Goal: Contribute content: Add original content to the website for others to see

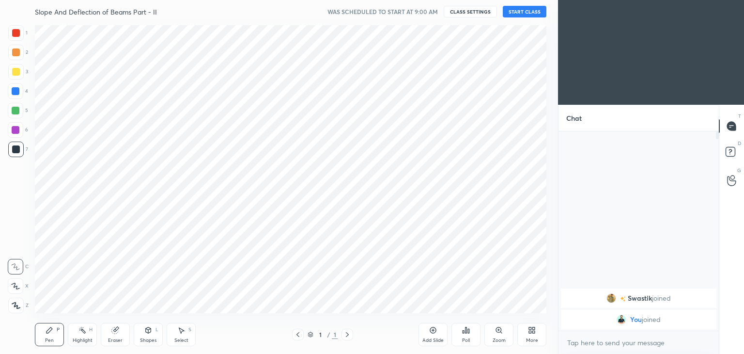
scroll to position [48140, 47913]
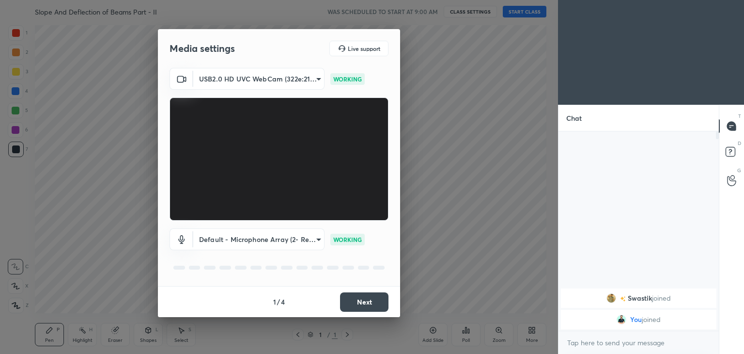
click at [372, 303] on button "Next" at bounding box center [364, 301] width 48 height 19
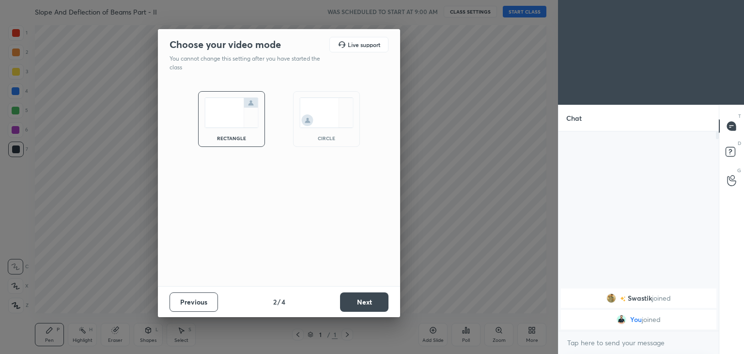
click at [370, 307] on button "Next" at bounding box center [364, 301] width 48 height 19
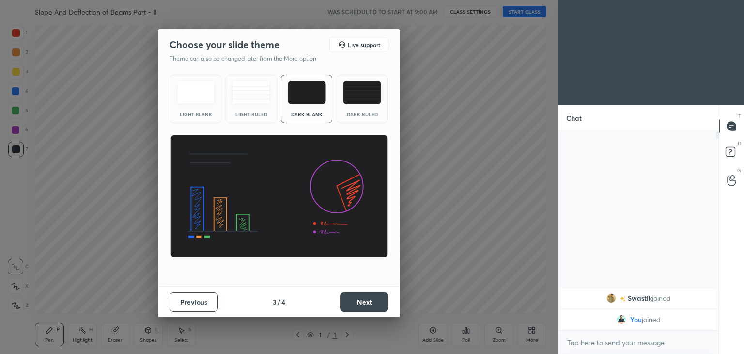
click at [376, 308] on button "Next" at bounding box center [364, 301] width 48 height 19
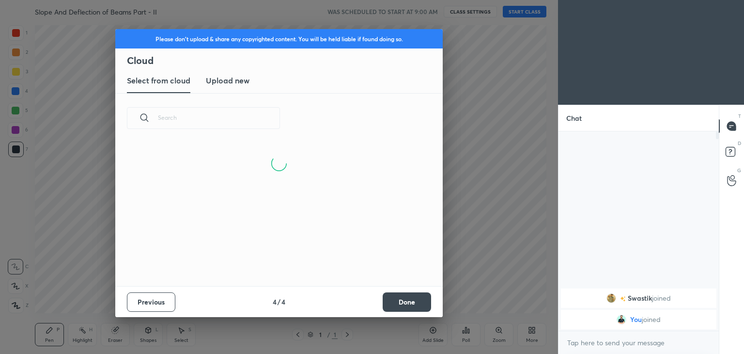
scroll to position [143, 311]
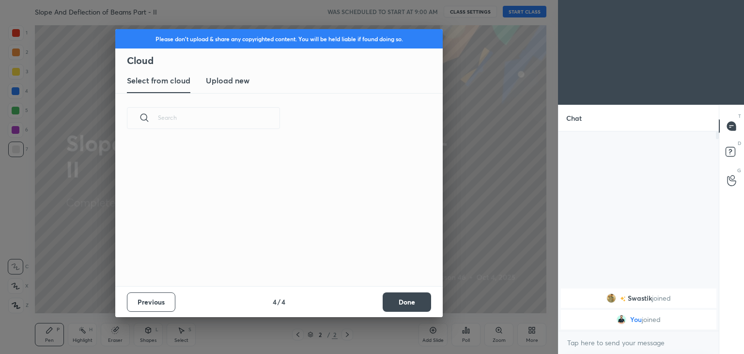
click at [235, 82] on h3 "Upload new" at bounding box center [228, 81] width 44 height 12
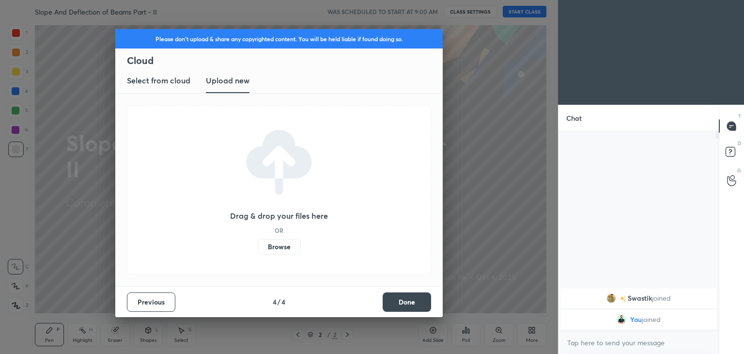
click at [276, 254] on label "Browse" at bounding box center [279, 246] width 43 height 15
click at [258, 254] on input "Browse" at bounding box center [258, 246] width 0 height 15
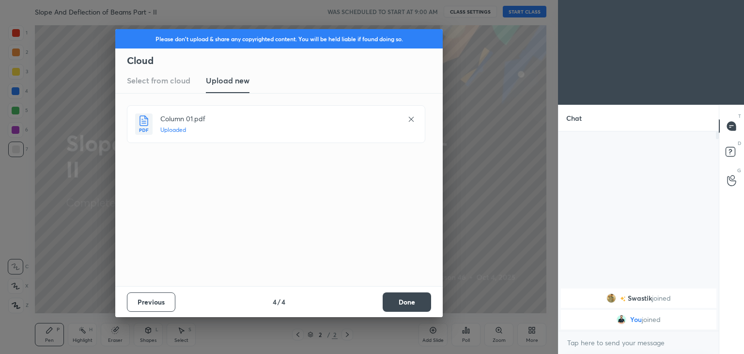
click at [403, 305] on button "Done" at bounding box center [407, 301] width 48 height 19
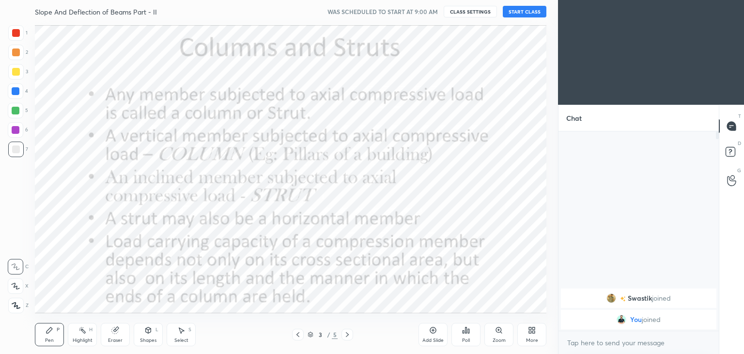
click at [297, 331] on icon at bounding box center [298, 334] width 8 height 8
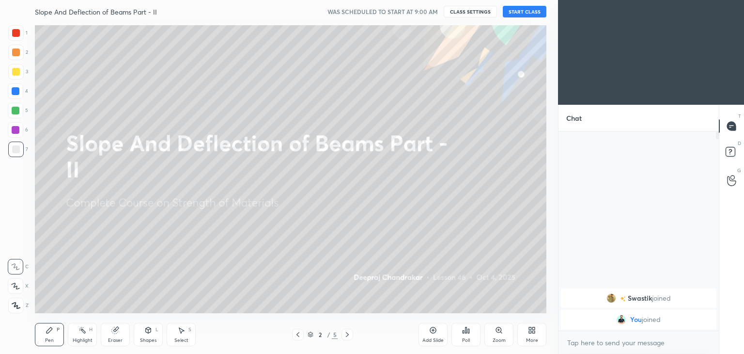
click at [528, 12] on button "START CLASS" at bounding box center [525, 12] width 44 height 12
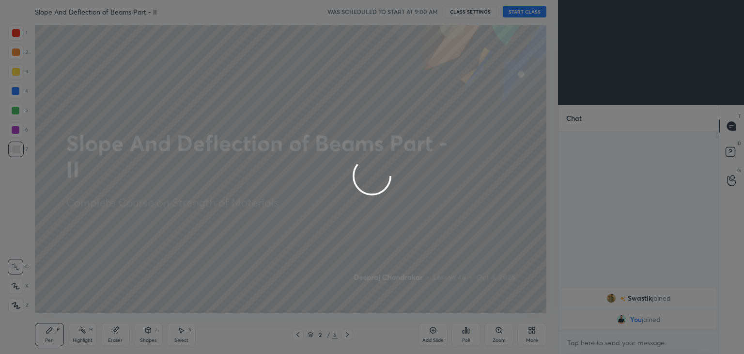
type textarea "x"
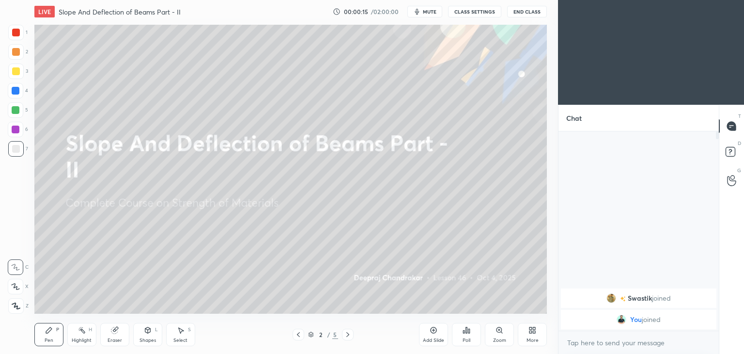
scroll to position [292, 519]
click at [15, 72] on div at bounding box center [16, 72] width 8 height 8
click at [50, 329] on icon at bounding box center [49, 330] width 6 height 6
click at [146, 330] on icon at bounding box center [148, 330] width 5 height 6
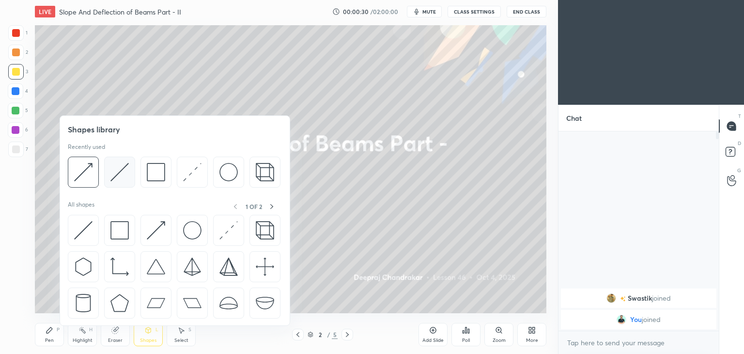
click at [120, 165] on img at bounding box center [119, 172] width 18 height 18
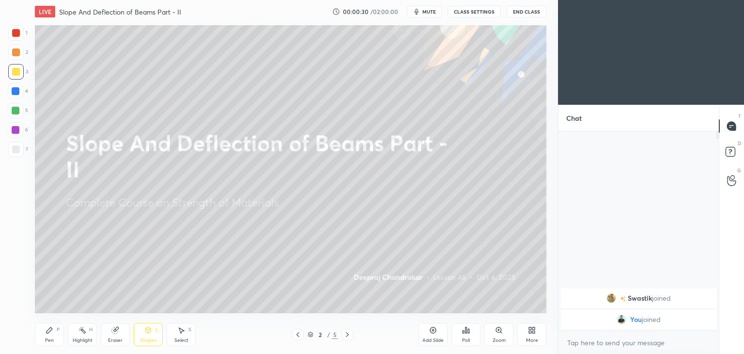
click at [14, 150] on div at bounding box center [16, 149] width 8 height 8
click at [43, 332] on div "Pen P" at bounding box center [49, 334] width 29 height 23
click at [150, 335] on div "Shapes L" at bounding box center [148, 334] width 29 height 23
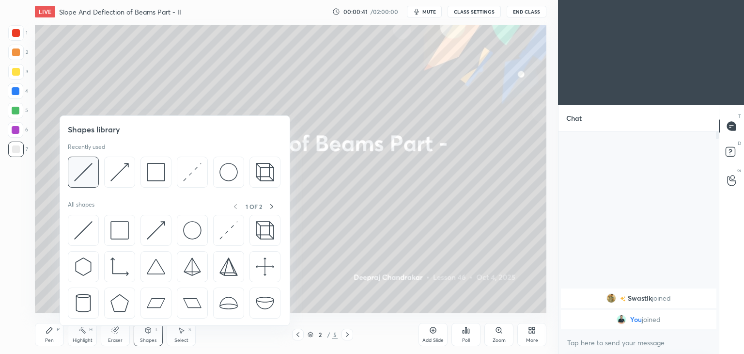
click at [89, 170] on img at bounding box center [83, 172] width 18 height 18
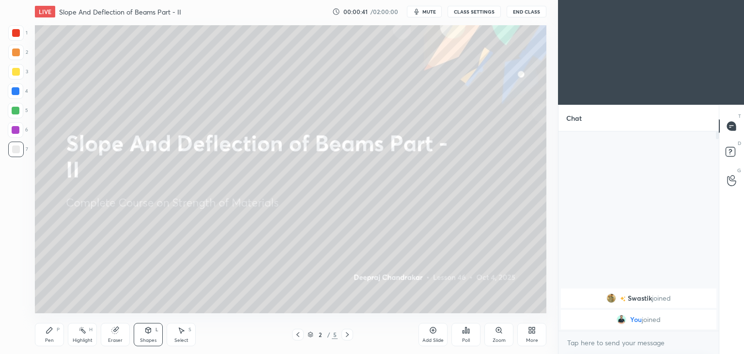
click at [17, 34] on div at bounding box center [16, 33] width 8 height 8
click at [50, 341] on div "Pen" at bounding box center [49, 340] width 9 height 5
click at [479, 13] on button "CLASS SETTINGS" at bounding box center [474, 12] width 53 height 12
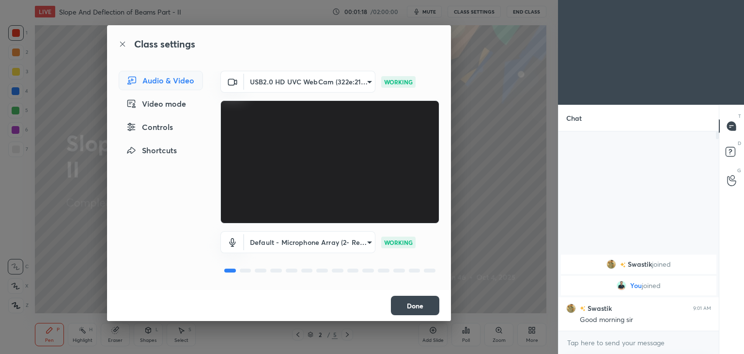
click at [414, 309] on button "Done" at bounding box center [415, 304] width 48 height 19
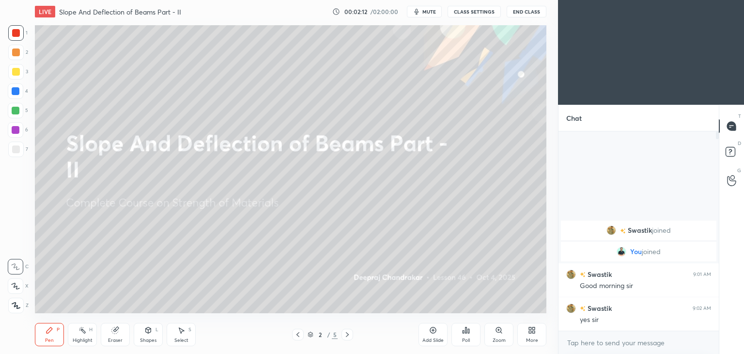
click at [347, 333] on icon at bounding box center [347, 334] width 3 height 5
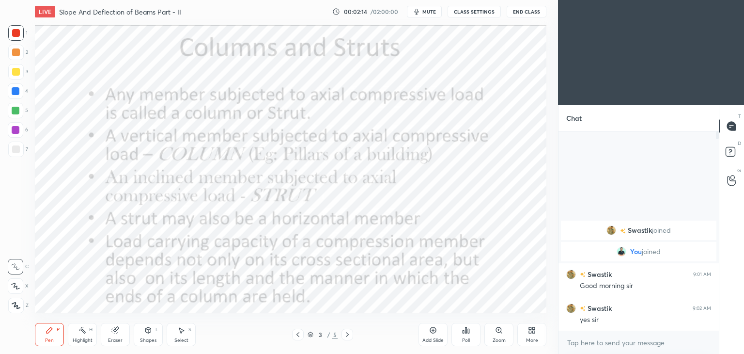
click at [149, 338] on div "Shapes" at bounding box center [148, 340] width 16 height 5
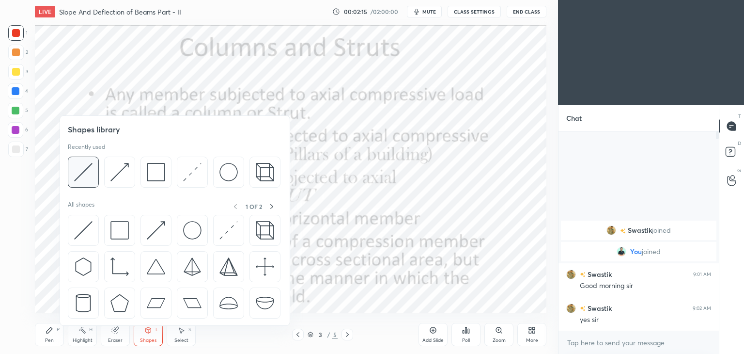
click at [83, 172] on img at bounding box center [83, 172] width 18 height 18
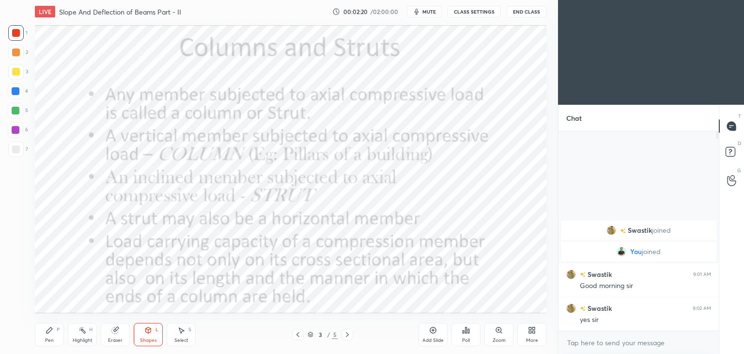
click at [44, 332] on div "Pen P" at bounding box center [49, 334] width 29 height 23
click at [431, 334] on div "Add Slide" at bounding box center [432, 334] width 29 height 23
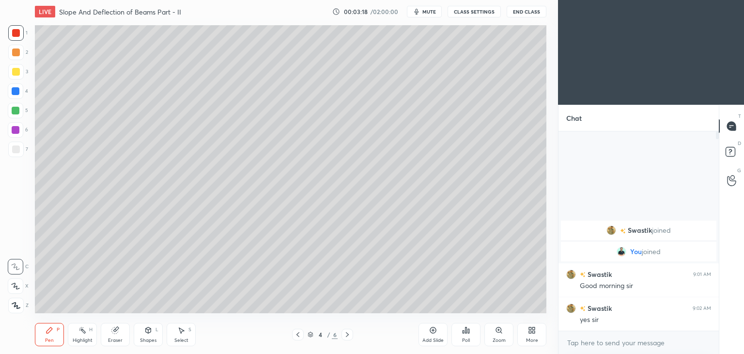
click at [17, 70] on div at bounding box center [16, 72] width 8 height 8
click at [149, 332] on icon at bounding box center [148, 330] width 5 height 6
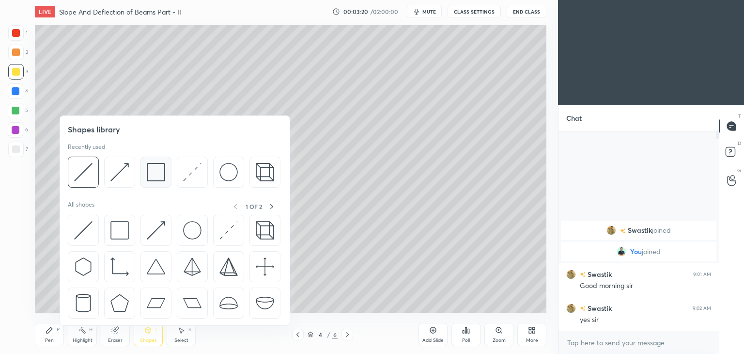
click at [160, 173] on img at bounding box center [156, 172] width 18 height 18
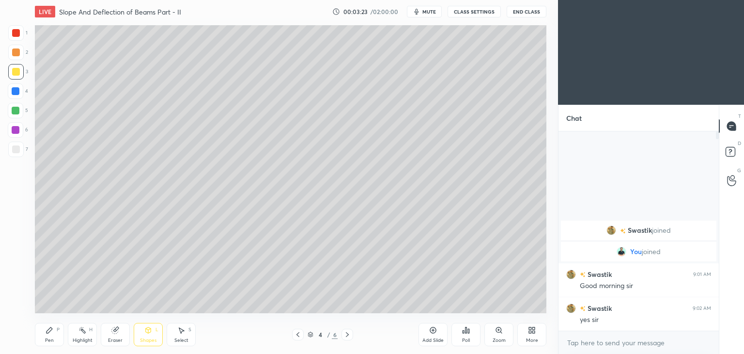
click at [47, 332] on icon at bounding box center [49, 330] width 6 height 6
click at [17, 144] on div at bounding box center [15, 148] width 15 height 15
click at [147, 332] on icon at bounding box center [148, 330] width 5 height 6
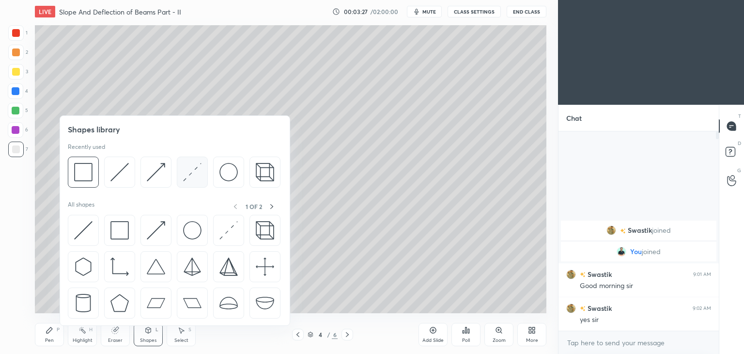
click at [201, 170] on img at bounding box center [192, 172] width 18 height 18
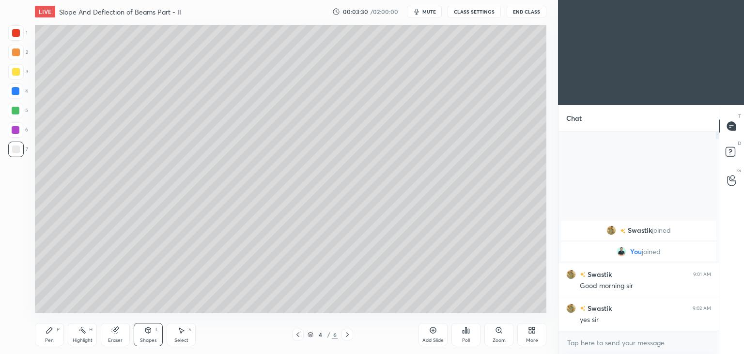
click at [47, 334] on div "Pen P" at bounding box center [49, 334] width 29 height 23
click at [154, 334] on div "Shapes L" at bounding box center [148, 334] width 29 height 23
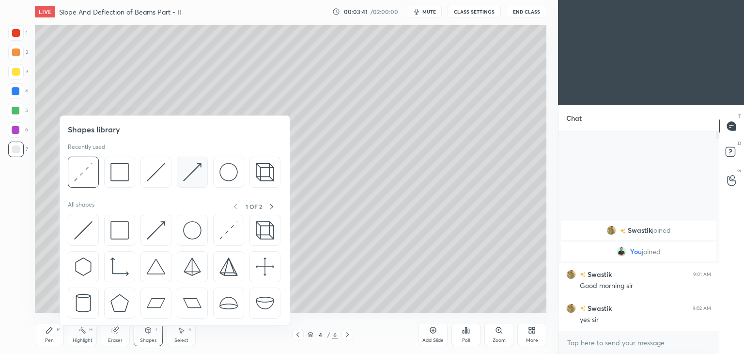
click at [186, 170] on img at bounding box center [192, 172] width 18 height 18
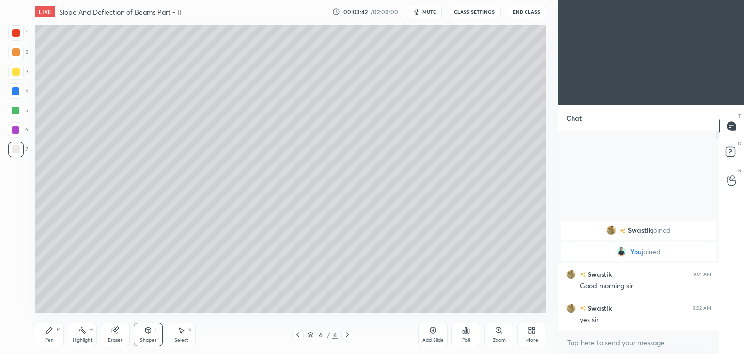
click at [14, 27] on div at bounding box center [15, 32] width 15 height 15
click at [50, 331] on icon at bounding box center [49, 330] width 6 height 6
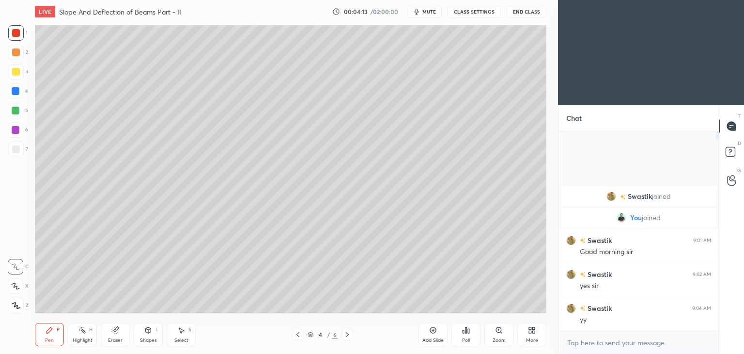
click at [19, 154] on div at bounding box center [15, 148] width 15 height 15
click at [145, 340] on div "Shapes" at bounding box center [148, 340] width 16 height 5
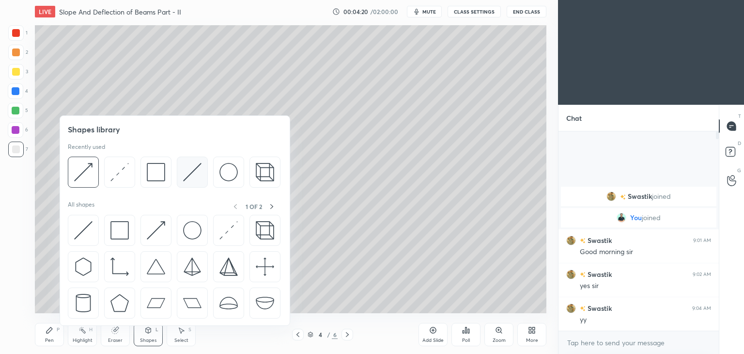
click at [180, 171] on div at bounding box center [192, 171] width 31 height 31
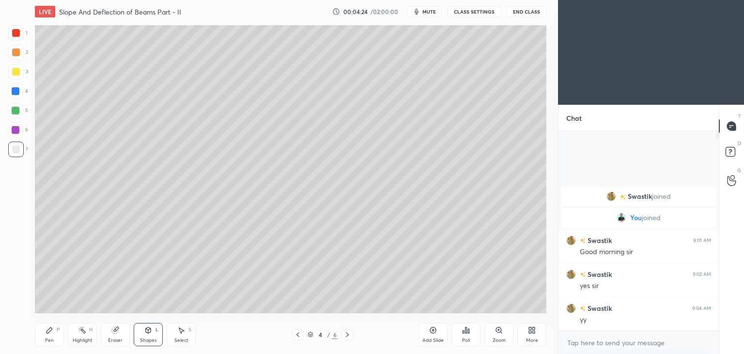
click at [150, 333] on icon at bounding box center [148, 330] width 8 height 8
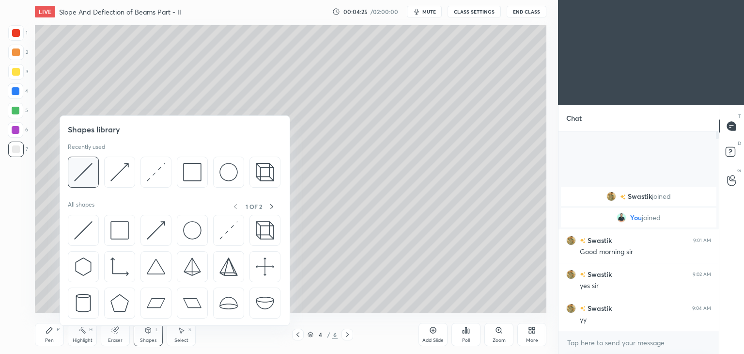
click at [87, 170] on img at bounding box center [83, 172] width 18 height 18
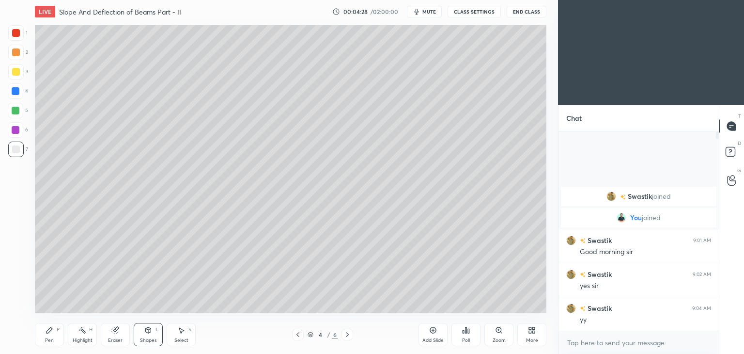
click at [147, 335] on div "Shapes L" at bounding box center [148, 334] width 29 height 23
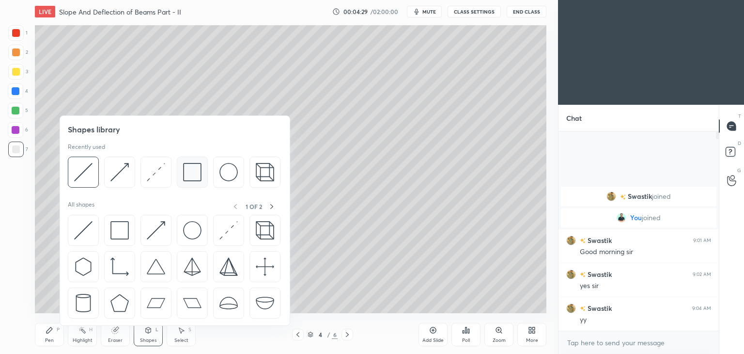
click at [184, 171] on img at bounding box center [192, 172] width 18 height 18
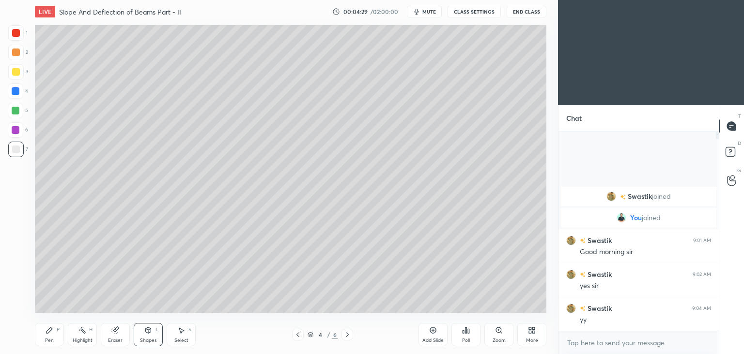
click at [15, 69] on div at bounding box center [16, 72] width 8 height 8
click at [178, 337] on div "Select S" at bounding box center [181, 334] width 29 height 23
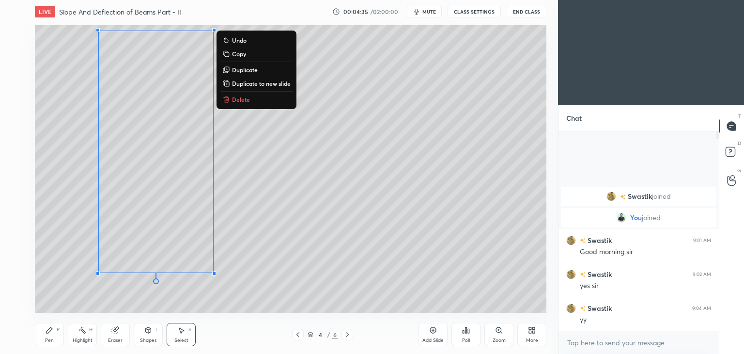
click at [248, 69] on p "Duplicate" at bounding box center [245, 70] width 26 height 8
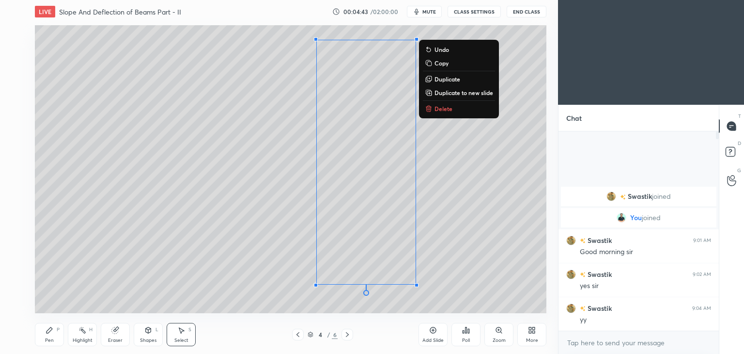
click at [109, 333] on div "Eraser" at bounding box center [115, 334] width 29 height 23
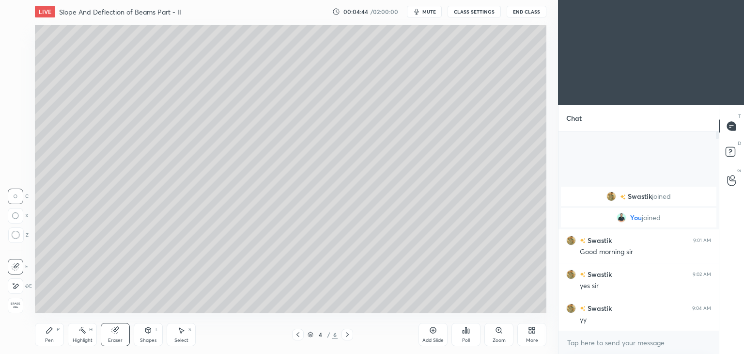
click at [14, 289] on icon at bounding box center [16, 286] width 8 height 8
click at [55, 330] on div "Pen P" at bounding box center [49, 334] width 29 height 23
click at [15, 151] on div at bounding box center [16, 149] width 8 height 8
click at [145, 336] on div "Shapes L" at bounding box center [148, 334] width 29 height 23
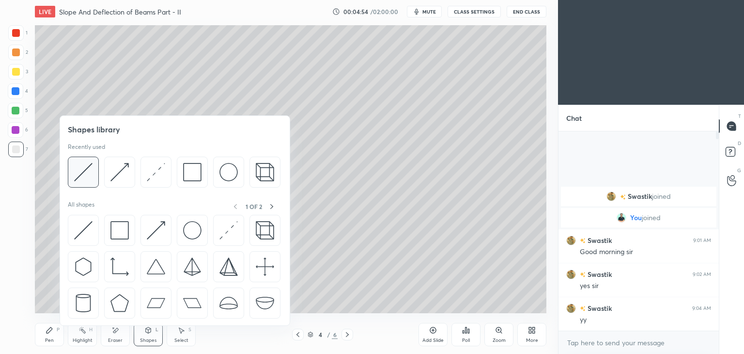
click at [85, 171] on img at bounding box center [83, 172] width 18 height 18
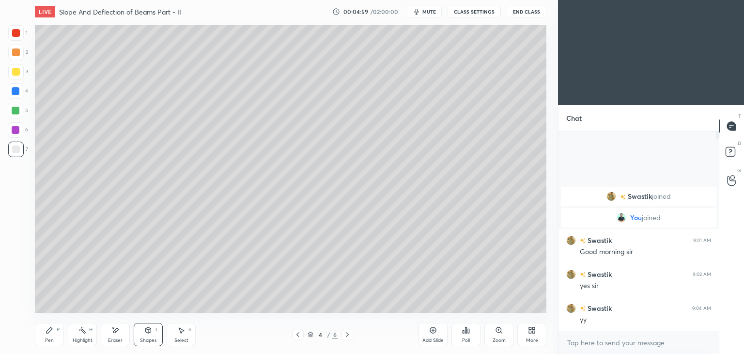
click at [44, 327] on div "Pen P" at bounding box center [49, 334] width 29 height 23
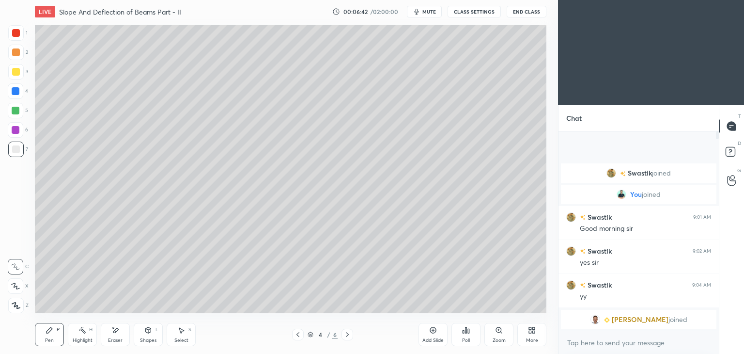
click at [432, 338] on div "Add Slide" at bounding box center [432, 340] width 21 height 5
click at [151, 337] on div "Shapes L" at bounding box center [148, 334] width 29 height 23
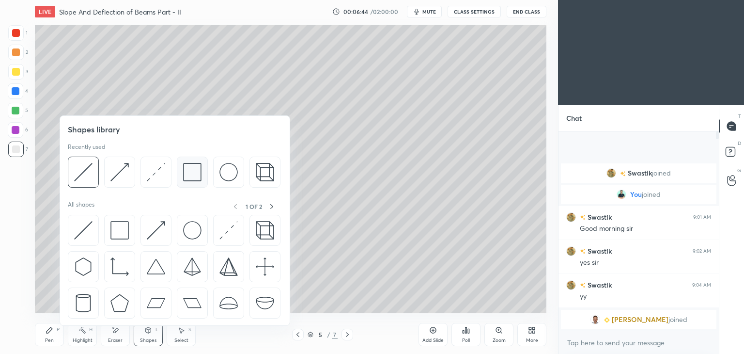
click at [192, 173] on img at bounding box center [192, 172] width 18 height 18
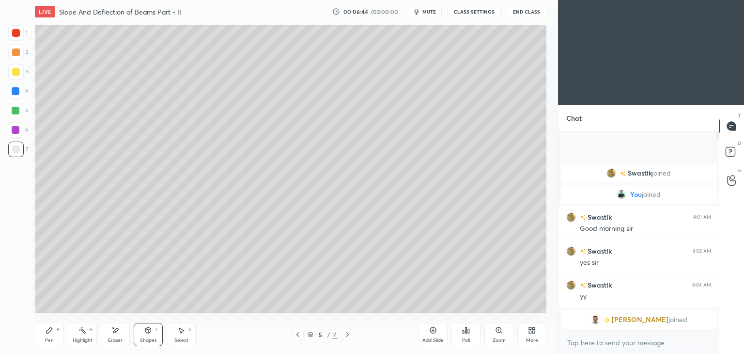
click at [21, 65] on div at bounding box center [15, 71] width 15 height 15
click at [154, 334] on div "Shapes L" at bounding box center [148, 334] width 29 height 23
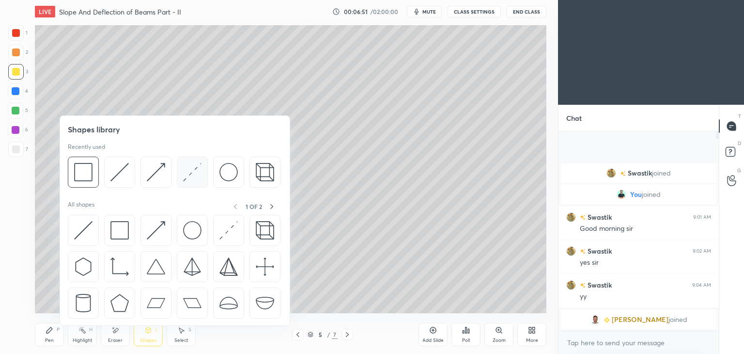
click at [190, 173] on img at bounding box center [192, 172] width 18 height 18
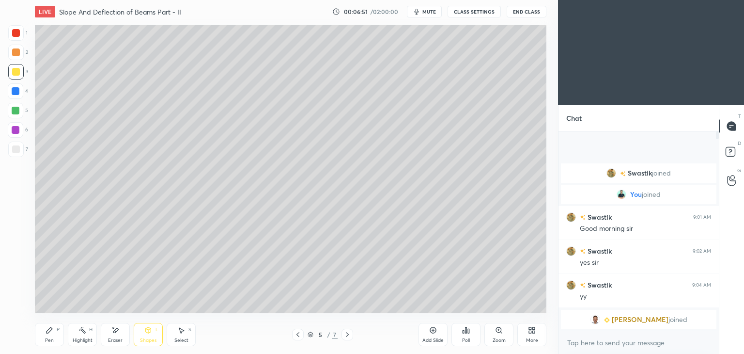
click at [21, 146] on div at bounding box center [15, 148] width 15 height 15
click at [31, 344] on div "LIVE Slope And Deflection of Beams Part - II 00:06:55 / 02:00:00 mute CLASS SET…" at bounding box center [290, 177] width 519 height 354
click at [46, 332] on icon at bounding box center [50, 330] width 8 height 8
click at [185, 336] on div "Select S" at bounding box center [181, 334] width 29 height 23
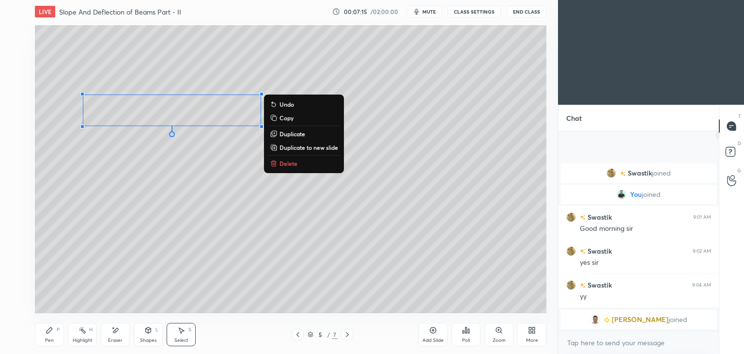
click at [119, 327] on icon at bounding box center [115, 330] width 8 height 8
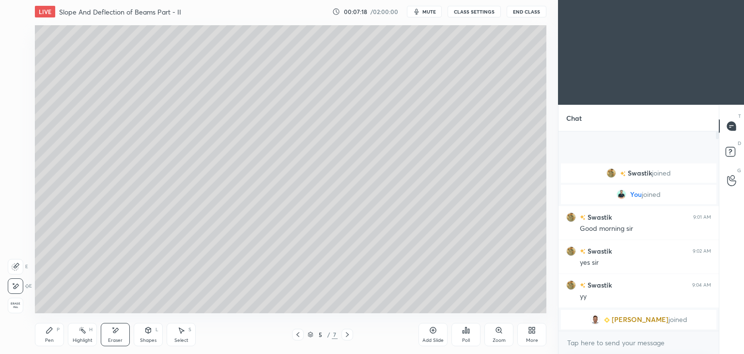
click at [52, 335] on div "Pen P" at bounding box center [49, 334] width 29 height 23
click at [182, 336] on div "Select S" at bounding box center [181, 334] width 29 height 23
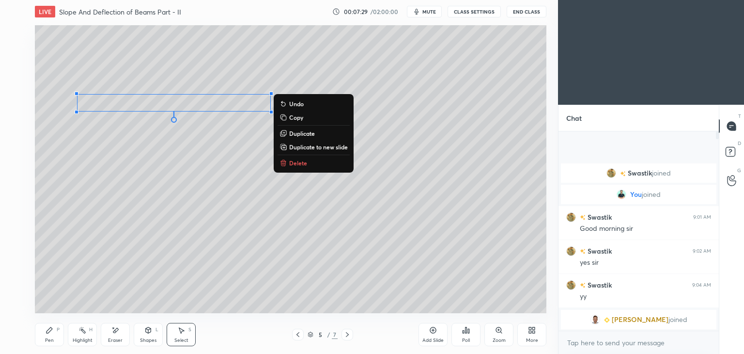
click at [306, 134] on p "Duplicate" at bounding box center [302, 133] width 26 height 8
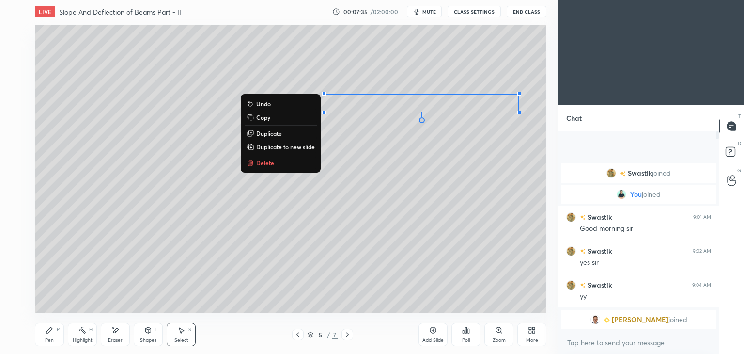
click at [145, 335] on div "Shapes L" at bounding box center [148, 334] width 29 height 23
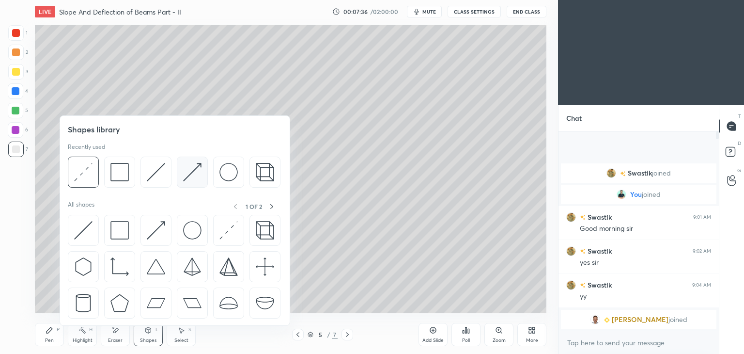
click at [190, 169] on img at bounding box center [192, 172] width 18 height 18
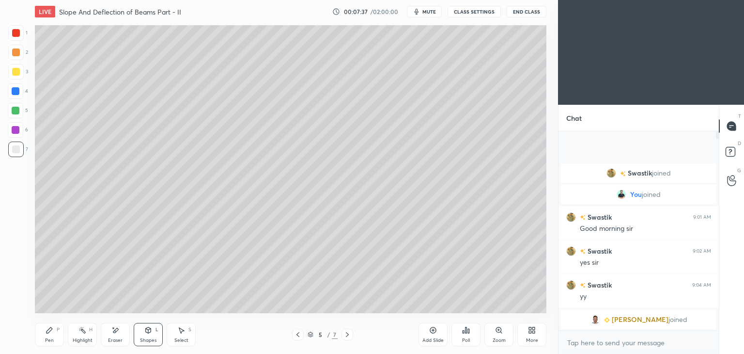
click at [19, 33] on div at bounding box center [16, 33] width 8 height 8
click at [57, 330] on div "P" at bounding box center [58, 329] width 3 height 5
click at [26, 129] on div "6" at bounding box center [18, 129] width 20 height 15
click at [59, 336] on div "Pen P" at bounding box center [49, 334] width 29 height 23
click at [25, 90] on div "4" at bounding box center [18, 90] width 20 height 15
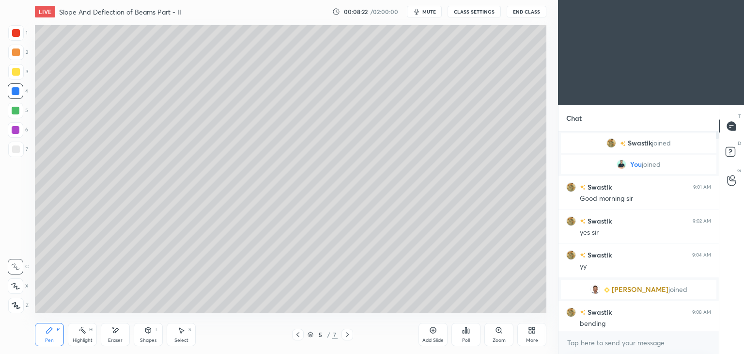
click at [19, 111] on div at bounding box center [16, 111] width 8 height 8
click at [16, 93] on div at bounding box center [16, 91] width 8 height 8
click at [17, 108] on div at bounding box center [16, 111] width 8 height 8
click at [20, 150] on div at bounding box center [15, 148] width 15 height 15
click at [146, 337] on div "Shapes L" at bounding box center [148, 334] width 29 height 23
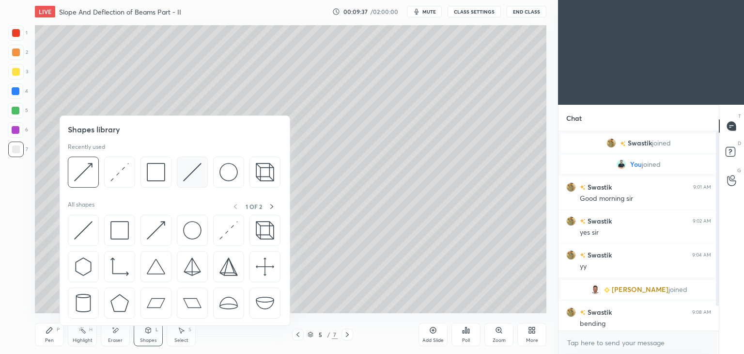
click at [189, 171] on img at bounding box center [192, 172] width 18 height 18
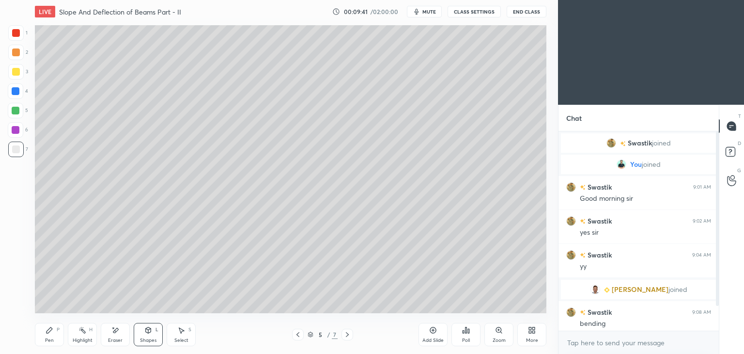
click at [49, 332] on icon at bounding box center [49, 330] width 6 height 6
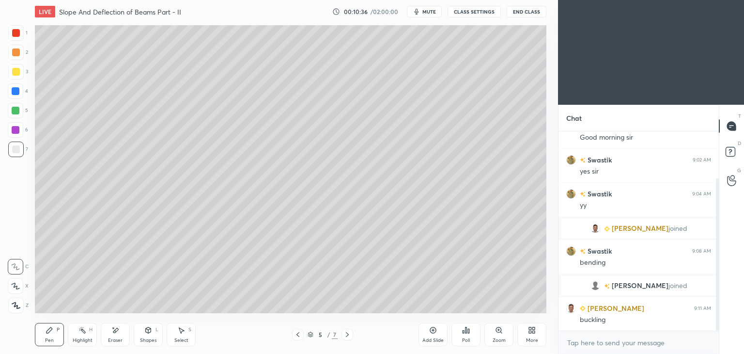
scroll to position [95, 0]
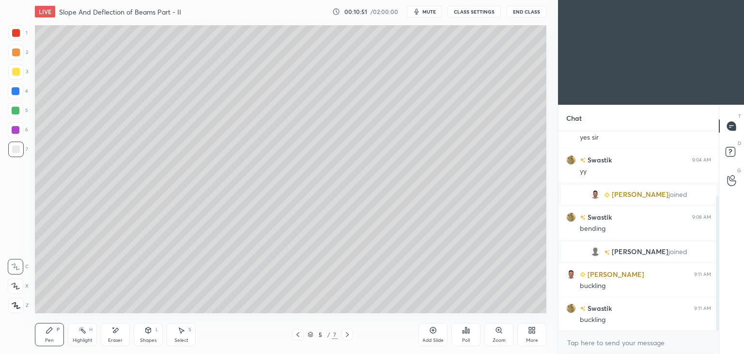
click at [349, 336] on icon at bounding box center [347, 334] width 8 height 8
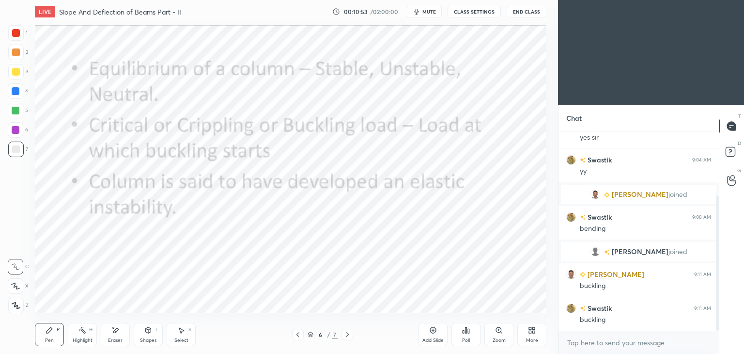
click at [21, 30] on div at bounding box center [15, 32] width 15 height 15
click at [295, 336] on icon at bounding box center [298, 334] width 8 height 8
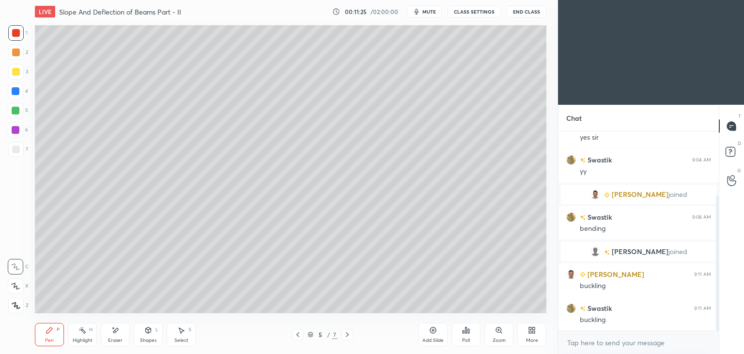
click at [348, 338] on icon at bounding box center [347, 334] width 8 height 8
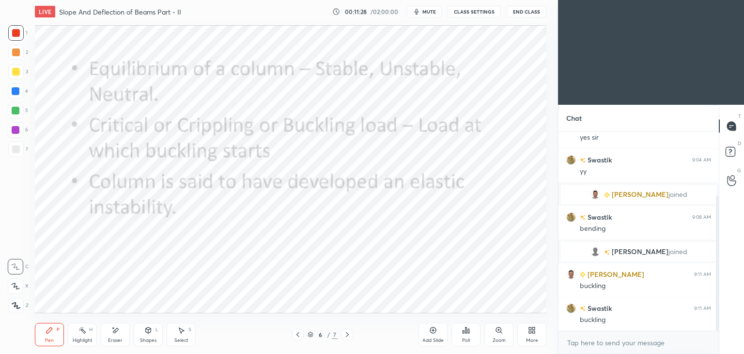
scroll to position [118, 0]
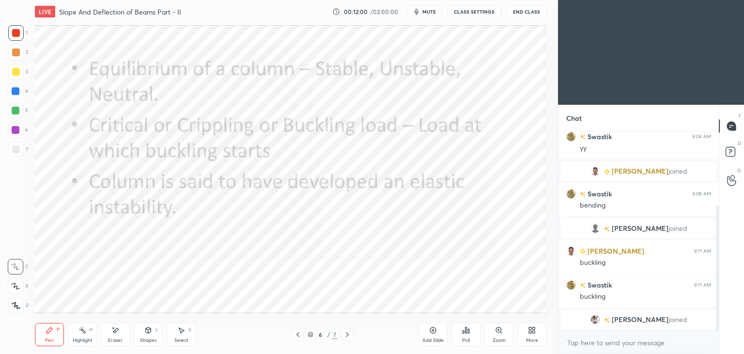
click at [297, 336] on icon at bounding box center [298, 334] width 8 height 8
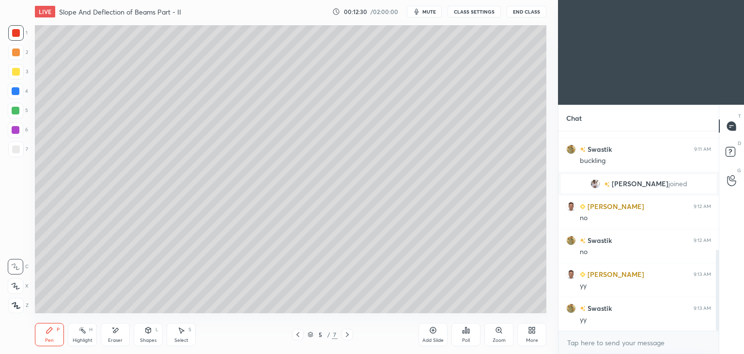
scroll to position [292, 0]
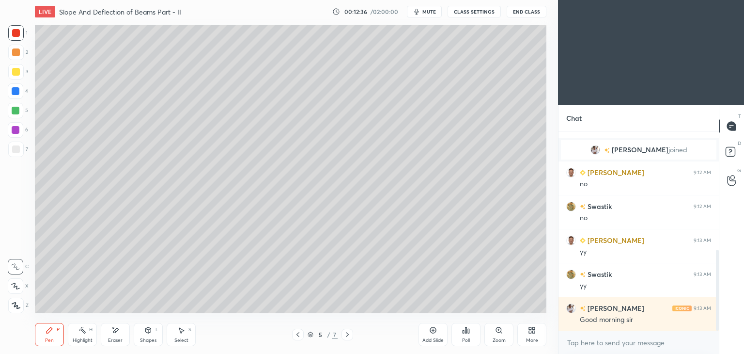
click at [344, 333] on icon at bounding box center [347, 334] width 8 height 8
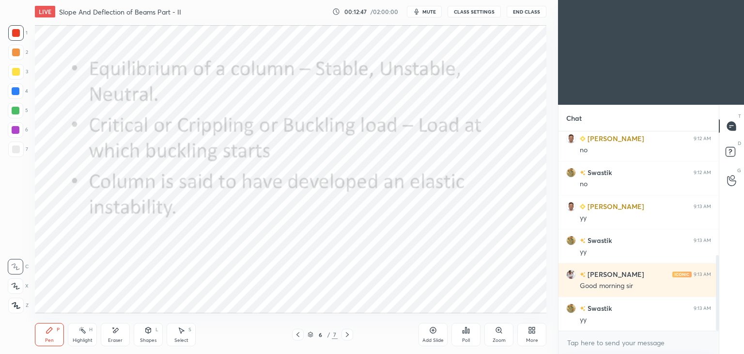
scroll to position [359, 0]
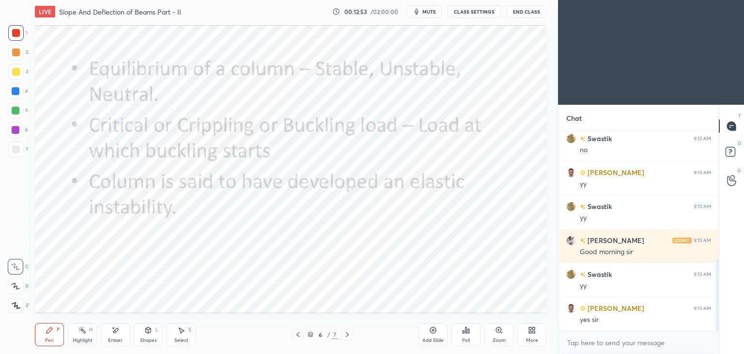
click at [301, 335] on icon at bounding box center [298, 334] width 8 height 8
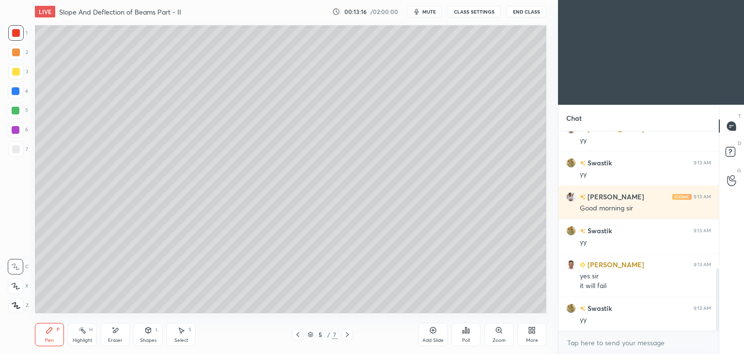
scroll to position [437, 0]
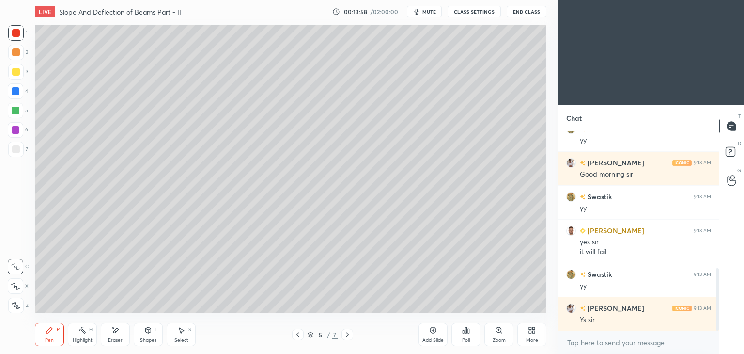
click at [347, 333] on icon at bounding box center [347, 334] width 3 height 5
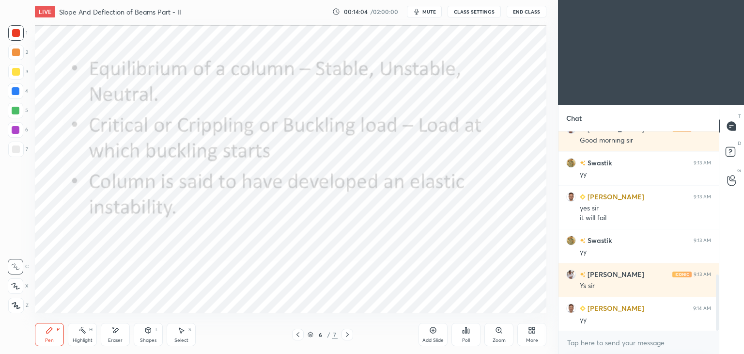
scroll to position [505, 0]
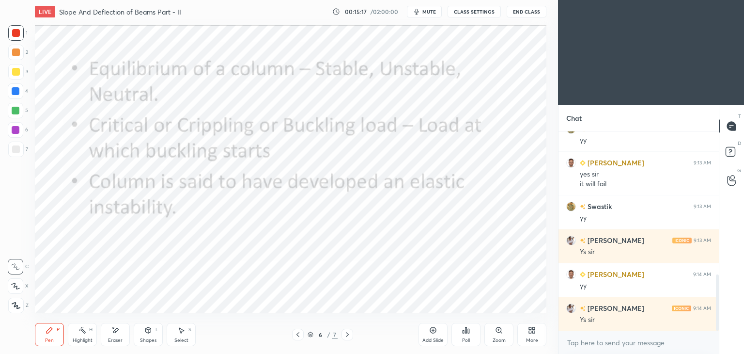
click at [430, 339] on div "Add Slide" at bounding box center [432, 340] width 21 height 5
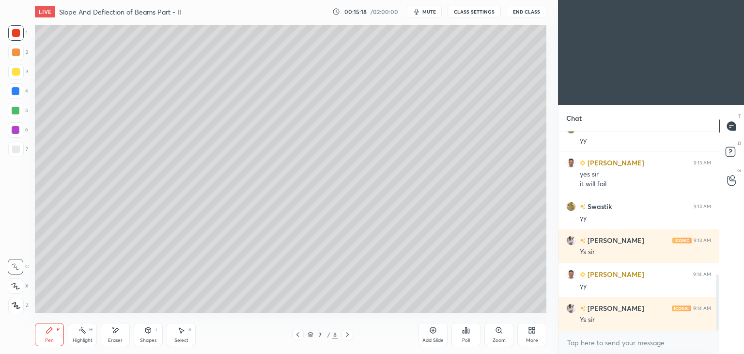
click at [18, 152] on div at bounding box center [16, 149] width 8 height 8
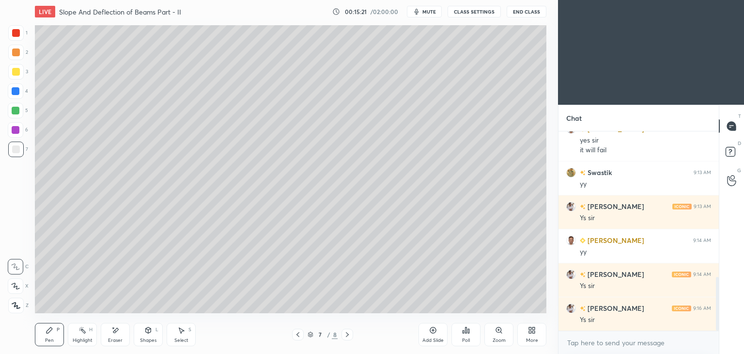
click at [43, 330] on div "Pen P" at bounding box center [49, 334] width 29 height 23
click at [20, 70] on div at bounding box center [15, 71] width 15 height 15
click at [120, 335] on div "Eraser" at bounding box center [115, 334] width 29 height 23
click at [49, 336] on div "Pen P" at bounding box center [49, 334] width 29 height 23
click at [174, 335] on div "Select S" at bounding box center [181, 334] width 29 height 23
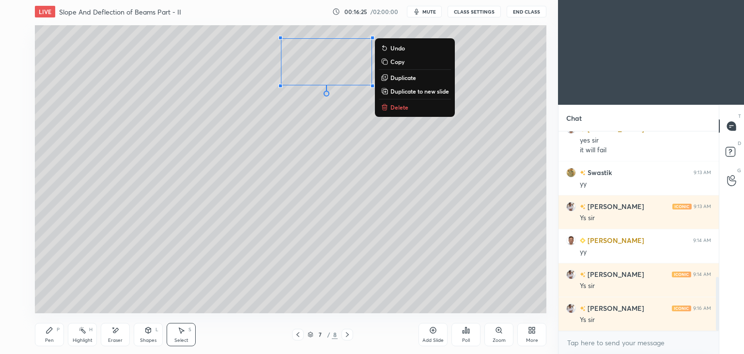
click at [254, 197] on div "0 ° Undo Copy Duplicate Duplicate to new slide Delete" at bounding box center [290, 169] width 511 height 288
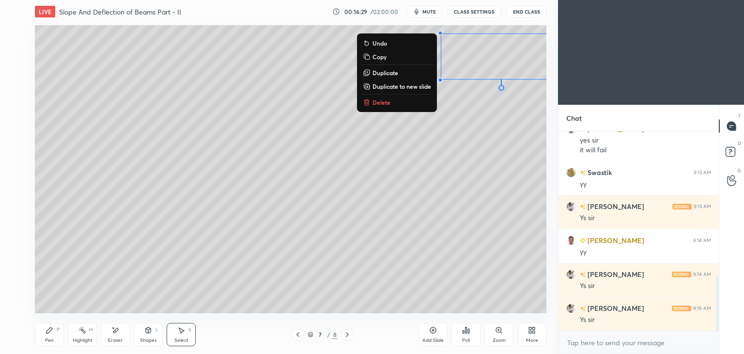
click at [442, 171] on div "0 ° Undo Copy Duplicate Duplicate to new slide Delete" at bounding box center [290, 169] width 511 height 288
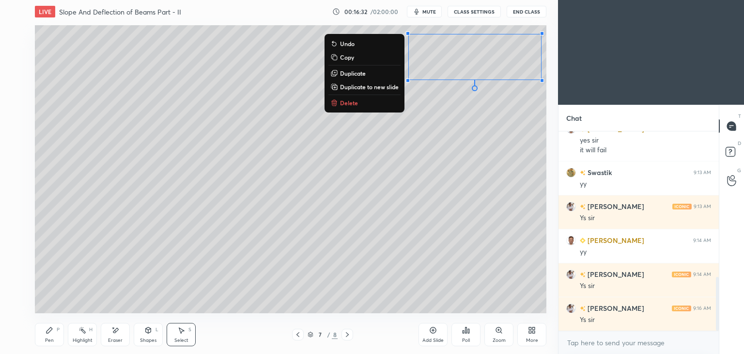
click at [437, 218] on div "0 ° Undo Copy Duplicate Duplicate to new slide Delete" at bounding box center [290, 169] width 511 height 288
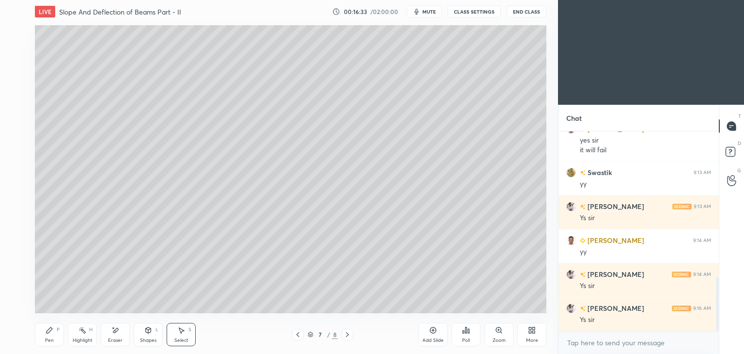
click at [152, 339] on div "Shapes" at bounding box center [148, 340] width 16 height 5
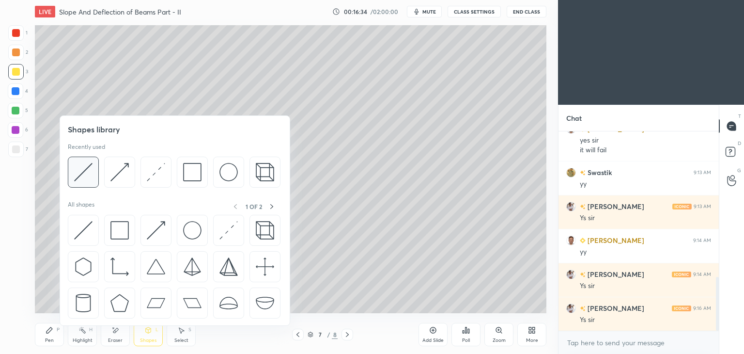
click at [85, 171] on img at bounding box center [83, 172] width 18 height 18
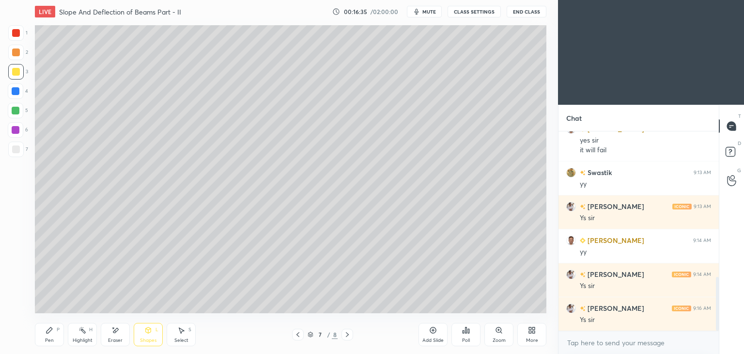
click at [16, 151] on div at bounding box center [16, 149] width 8 height 8
click at [137, 334] on div "Shapes L" at bounding box center [148, 334] width 29 height 23
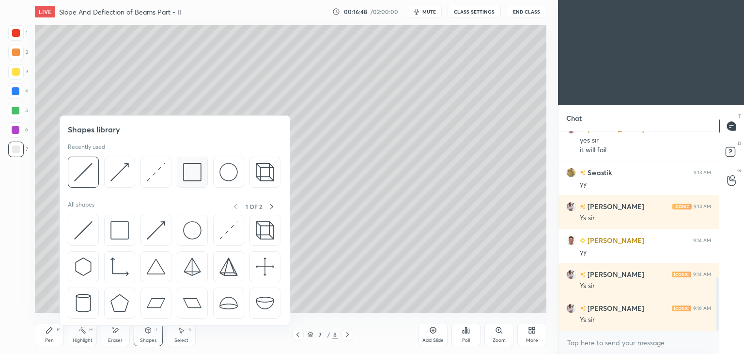
click at [193, 168] on img at bounding box center [192, 172] width 18 height 18
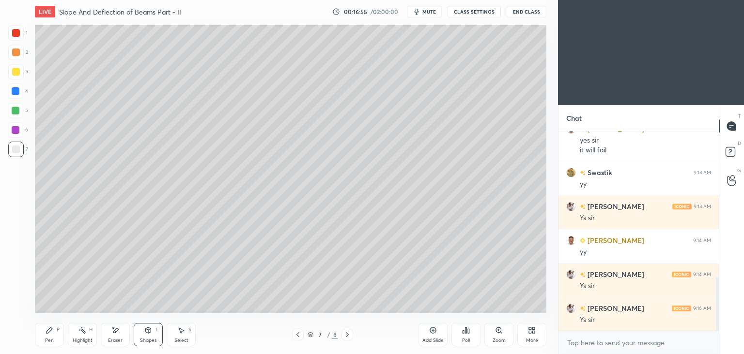
click at [38, 336] on div "Pen P" at bounding box center [49, 334] width 29 height 23
click at [149, 332] on icon at bounding box center [148, 330] width 5 height 6
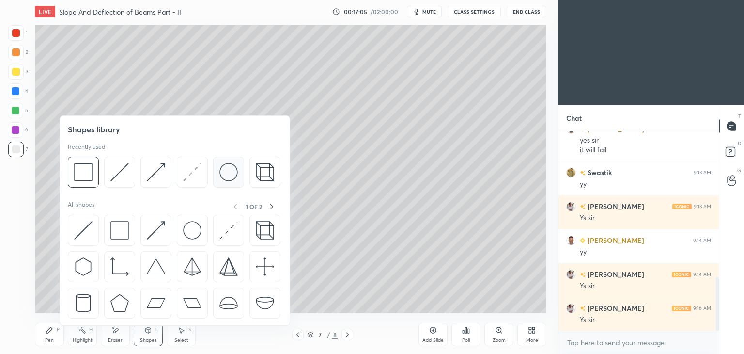
click at [226, 172] on img at bounding box center [228, 172] width 18 height 18
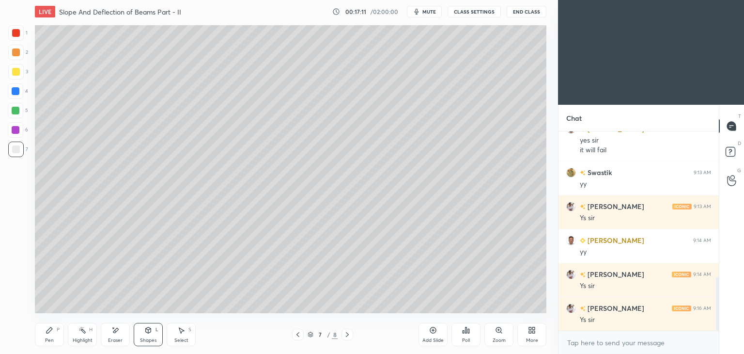
click at [151, 335] on div "Shapes L" at bounding box center [148, 334] width 29 height 23
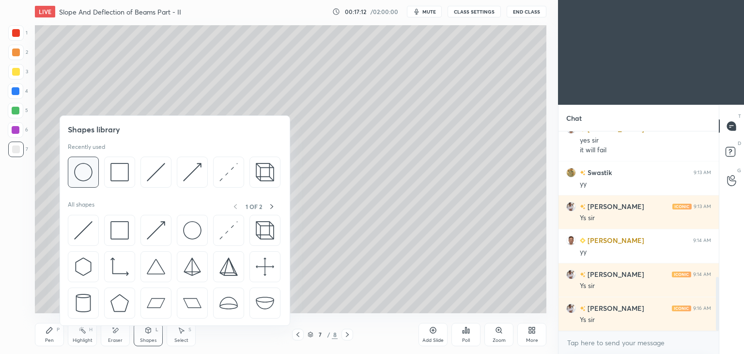
click at [85, 168] on img at bounding box center [83, 172] width 18 height 18
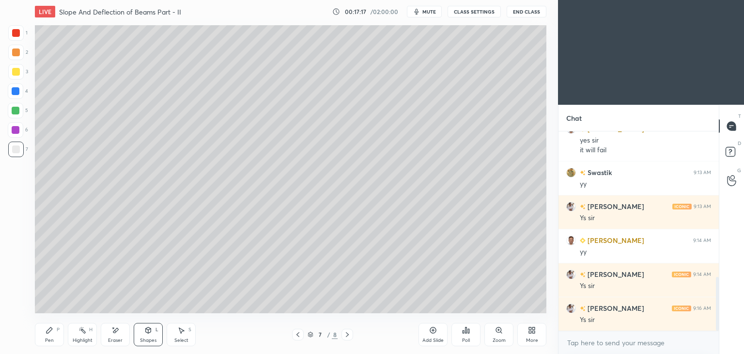
click at [184, 335] on div "Select S" at bounding box center [181, 334] width 29 height 23
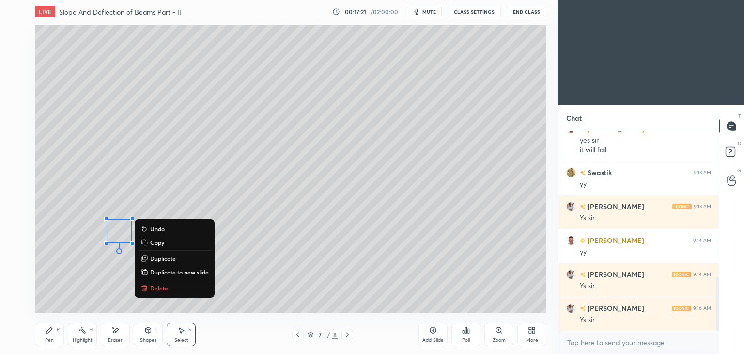
click at [51, 337] on div "Pen P" at bounding box center [49, 334] width 29 height 23
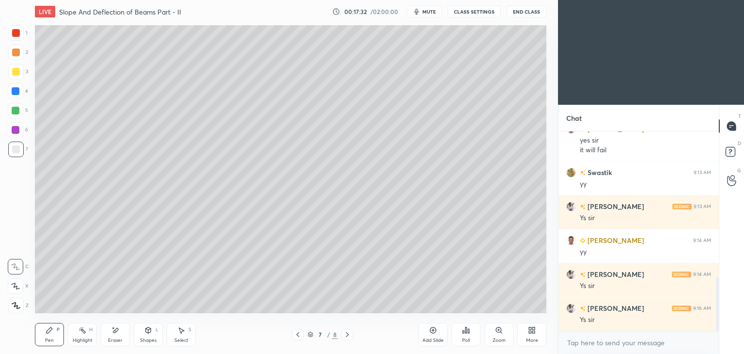
scroll to position [572, 0]
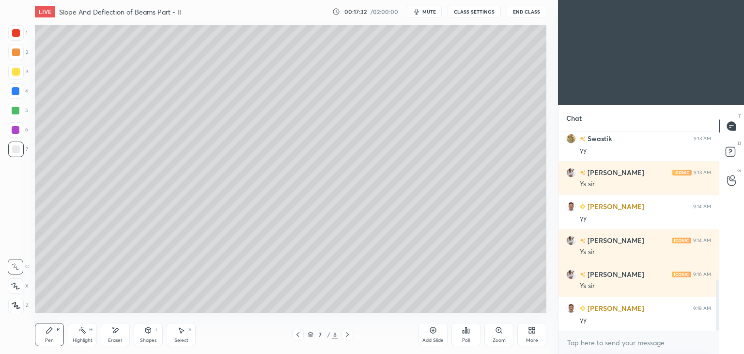
click at [15, 76] on div at bounding box center [16, 72] width 8 height 8
click at [20, 38] on div at bounding box center [15, 32] width 15 height 15
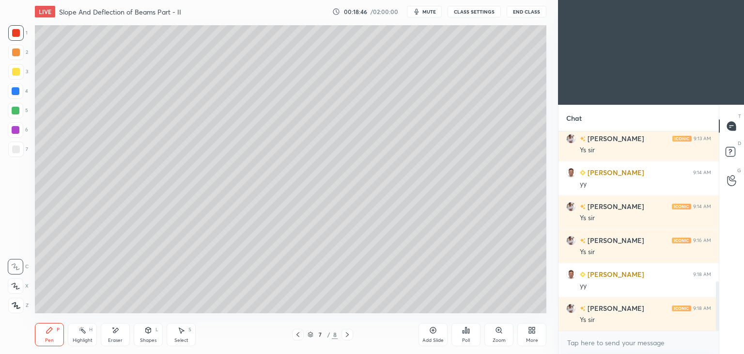
click at [145, 340] on div "Shapes" at bounding box center [148, 340] width 16 height 5
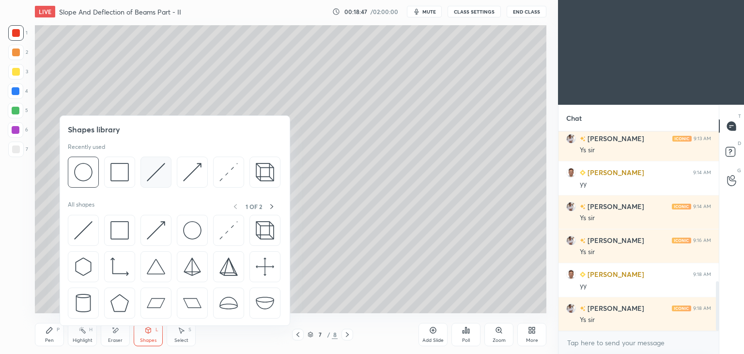
click at [149, 171] on img at bounding box center [156, 172] width 18 height 18
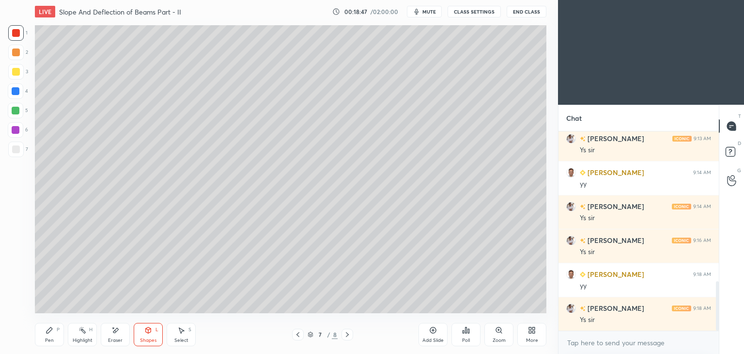
click at [12, 151] on div at bounding box center [16, 149] width 8 height 8
click at [153, 336] on div "Shapes L" at bounding box center [148, 334] width 29 height 23
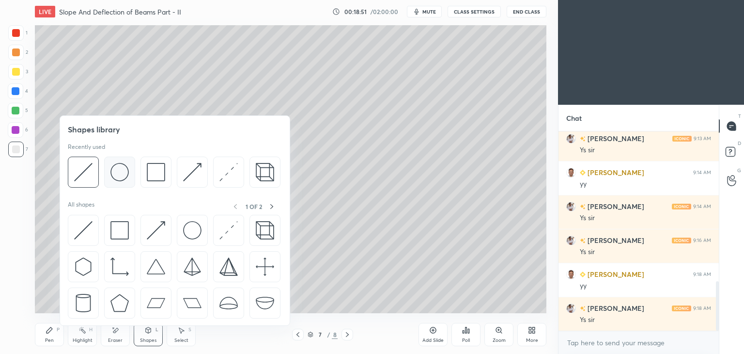
click at [131, 168] on div at bounding box center [119, 171] width 31 height 31
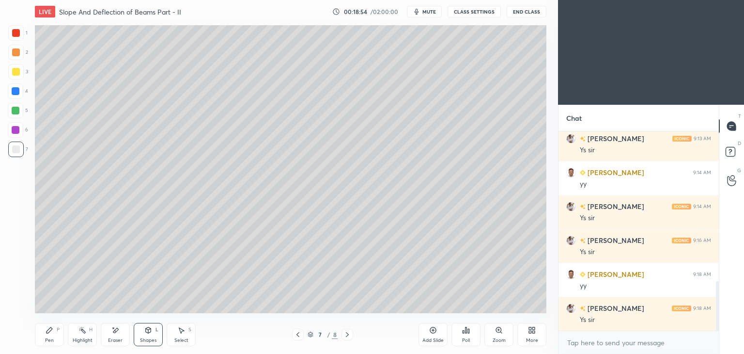
click at [48, 341] on div "Pen" at bounding box center [49, 340] width 9 height 5
click at [15, 33] on div at bounding box center [16, 33] width 8 height 8
click at [147, 338] on div "Shapes" at bounding box center [148, 340] width 16 height 5
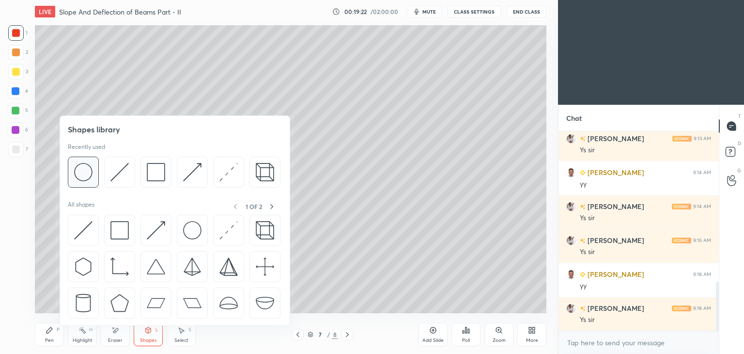
click at [85, 173] on img at bounding box center [83, 172] width 18 height 18
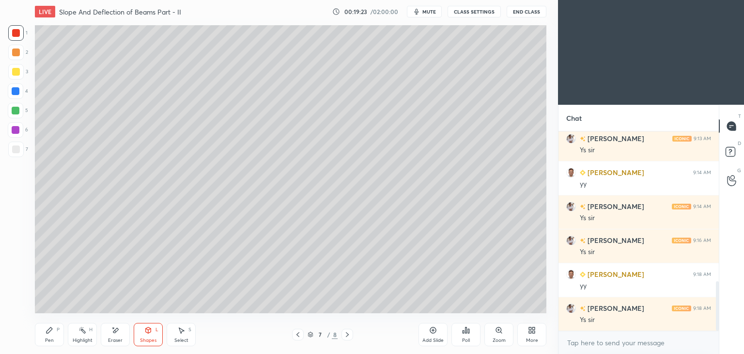
click at [14, 150] on div at bounding box center [16, 149] width 8 height 8
click at [151, 336] on div "Shapes L" at bounding box center [148, 334] width 29 height 23
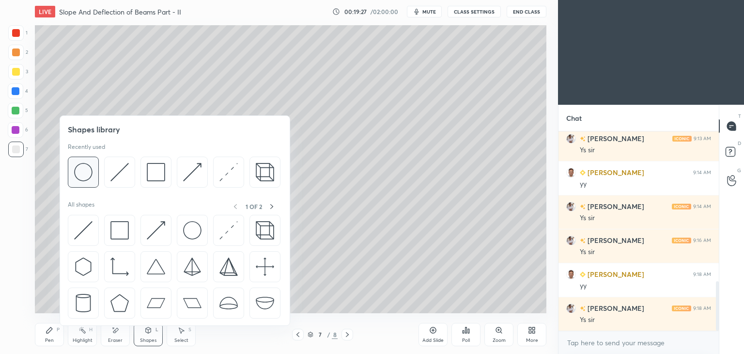
click at [78, 171] on img at bounding box center [83, 172] width 18 height 18
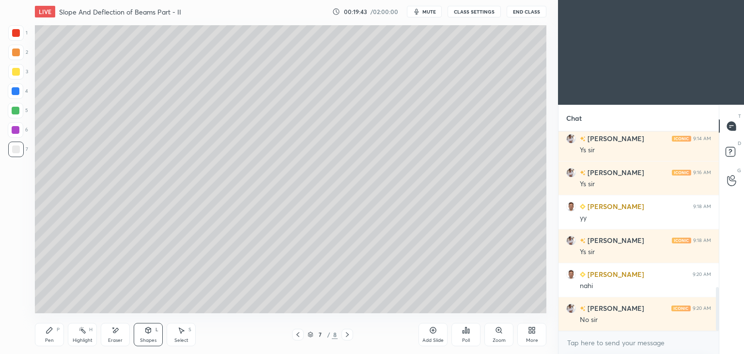
scroll to position [708, 0]
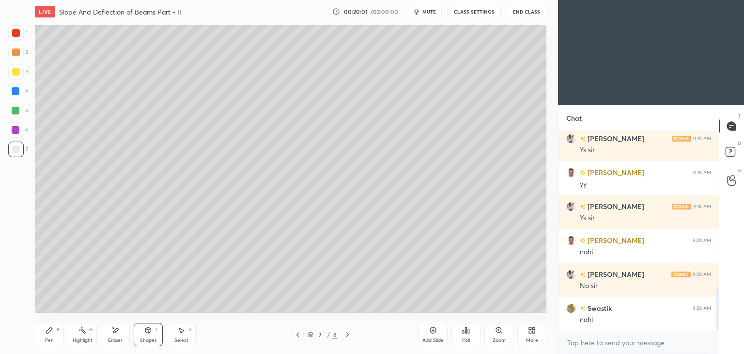
click at [345, 335] on icon at bounding box center [347, 334] width 8 height 8
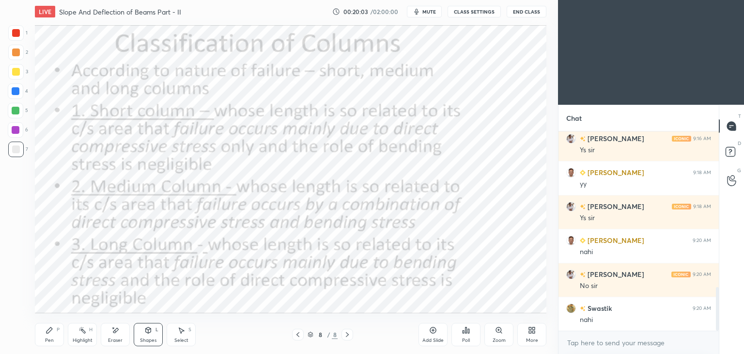
click at [149, 336] on div "Shapes L" at bounding box center [148, 334] width 29 height 23
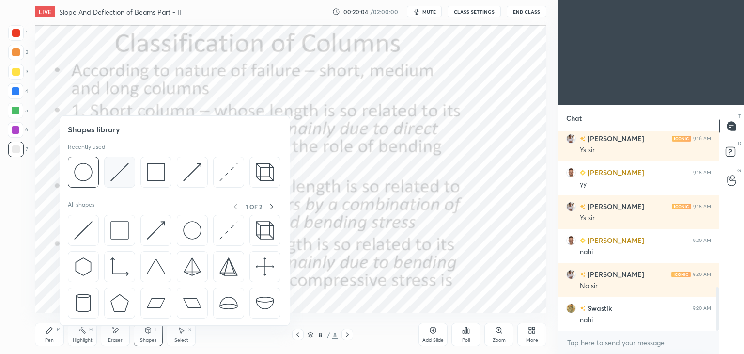
click at [118, 173] on img at bounding box center [119, 172] width 18 height 18
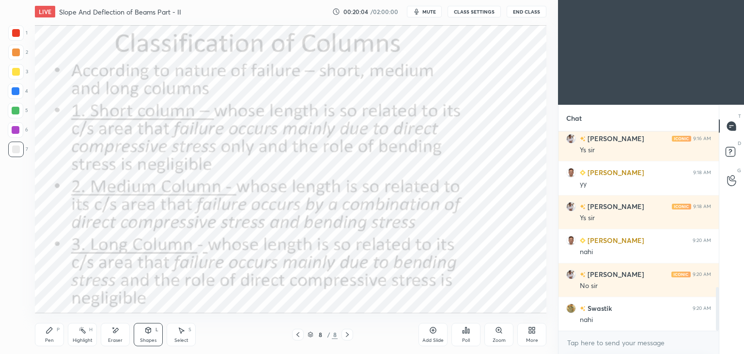
click at [19, 35] on div at bounding box center [16, 33] width 8 height 8
click at [52, 338] on div "Pen" at bounding box center [49, 340] width 9 height 5
click at [148, 336] on div "Shapes L" at bounding box center [148, 334] width 29 height 23
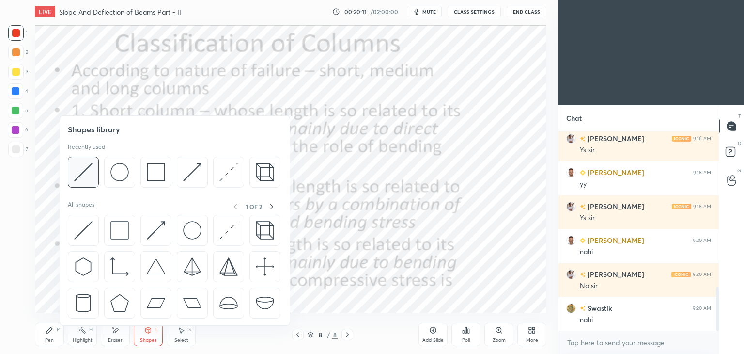
click at [86, 172] on img at bounding box center [83, 172] width 18 height 18
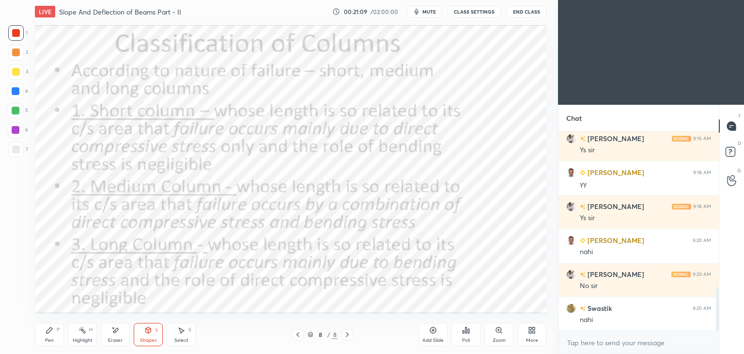
click at [16, 35] on div at bounding box center [16, 33] width 8 height 8
click at [49, 338] on div "Pen" at bounding box center [49, 340] width 9 height 5
click at [439, 338] on div "Add Slide" at bounding box center [432, 340] width 21 height 5
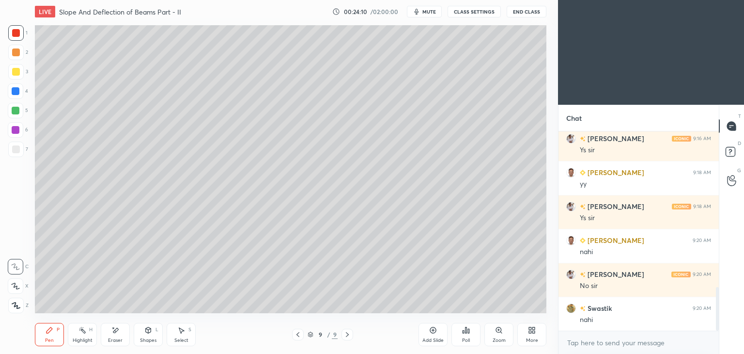
click at [16, 75] on div at bounding box center [16, 72] width 8 height 8
click at [153, 338] on div "Shapes" at bounding box center [148, 340] width 16 height 5
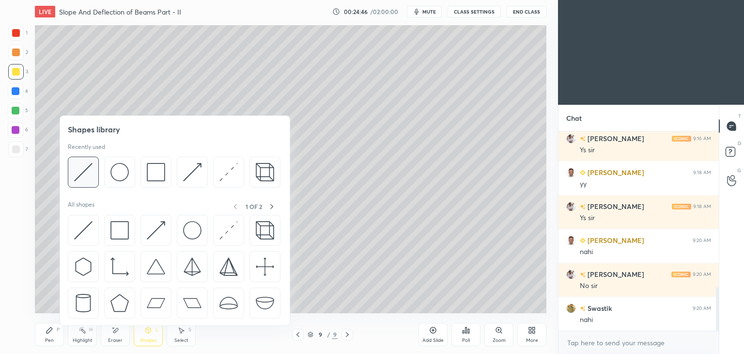
click at [83, 173] on img at bounding box center [83, 172] width 18 height 18
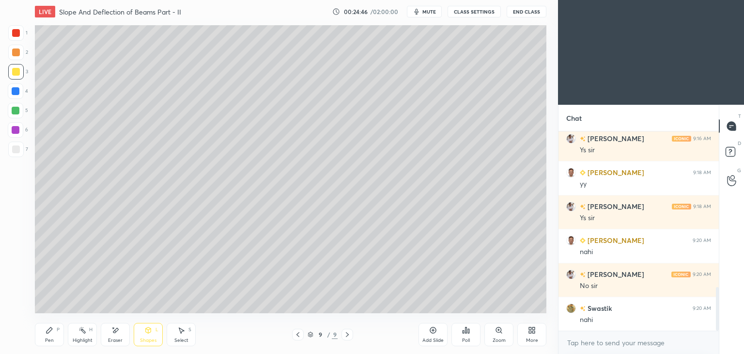
click at [9, 152] on div at bounding box center [15, 148] width 15 height 15
click at [145, 333] on icon at bounding box center [148, 330] width 8 height 8
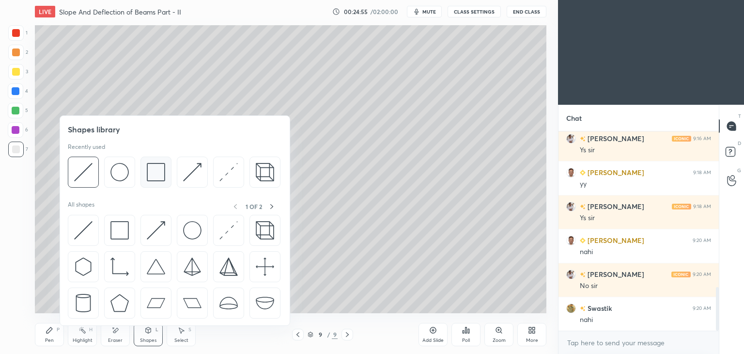
click at [150, 170] on img at bounding box center [156, 172] width 18 height 18
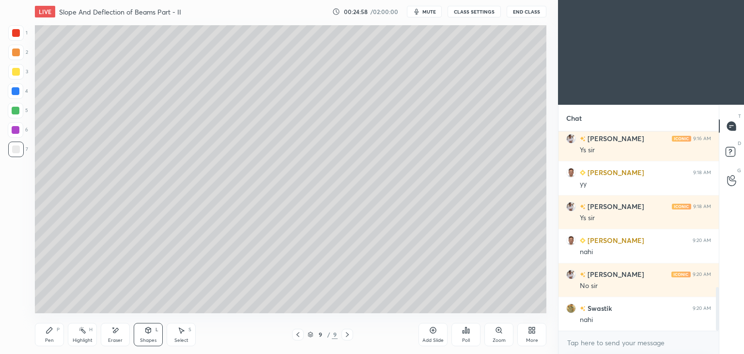
click at [146, 332] on icon at bounding box center [148, 330] width 5 height 6
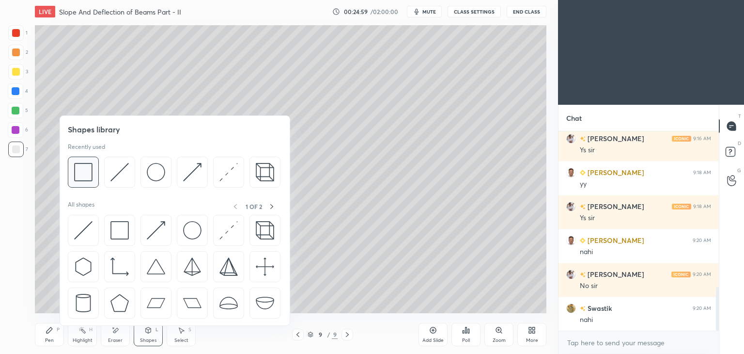
click at [86, 175] on img at bounding box center [83, 172] width 18 height 18
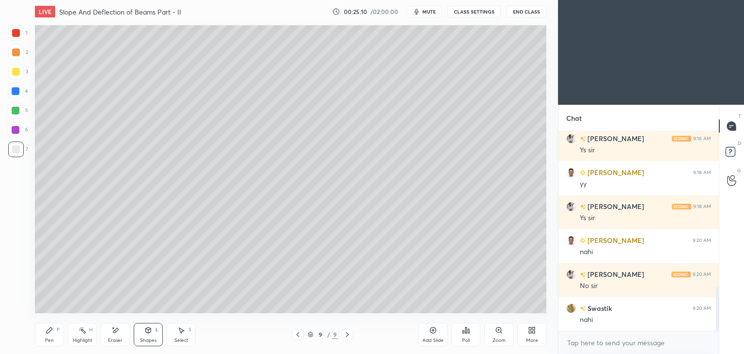
click at [54, 331] on div "Pen P" at bounding box center [49, 334] width 29 height 23
click at [181, 334] on icon at bounding box center [181, 330] width 8 height 8
click at [110, 163] on div "0 ° Undo Copy Duplicate Duplicate to new slide Delete" at bounding box center [290, 169] width 511 height 288
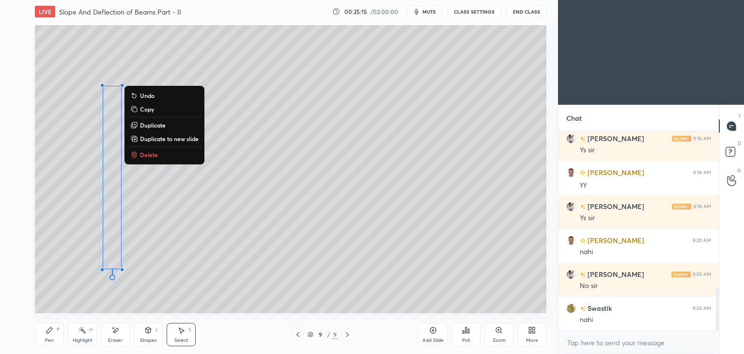
click at [46, 332] on icon at bounding box center [49, 330] width 6 height 6
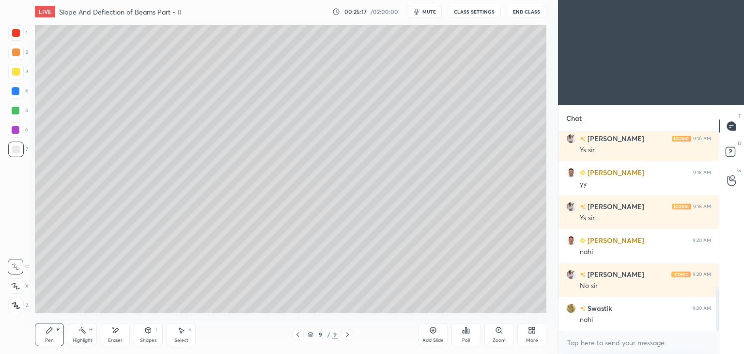
click at [17, 74] on div at bounding box center [16, 72] width 8 height 8
click at [151, 336] on div "Shapes L" at bounding box center [148, 334] width 29 height 23
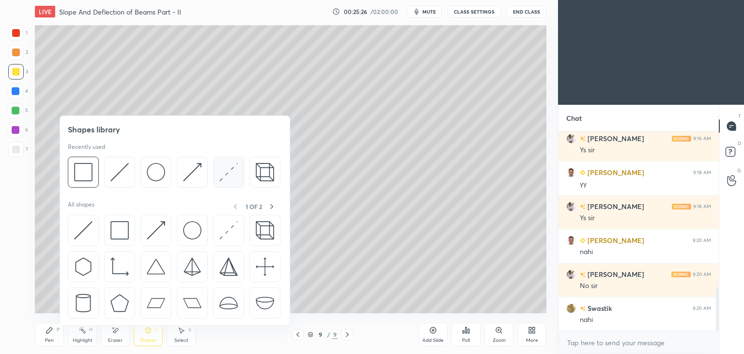
click at [223, 173] on img at bounding box center [228, 172] width 18 height 18
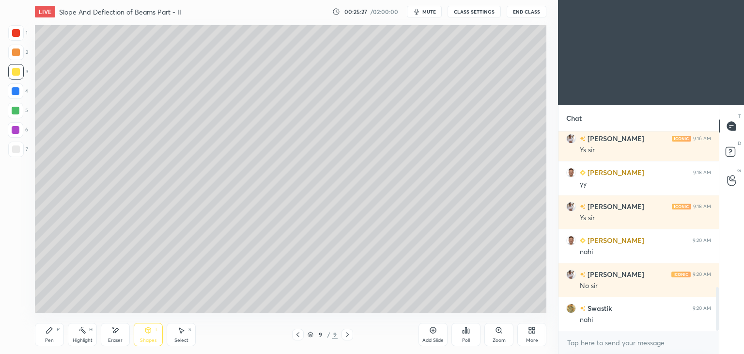
click at [15, 33] on div at bounding box center [16, 33] width 8 height 8
click at [43, 332] on div "Pen P" at bounding box center [49, 334] width 29 height 23
click at [18, 129] on div at bounding box center [16, 130] width 8 height 8
click at [21, 71] on div at bounding box center [15, 71] width 15 height 15
click at [16, 93] on div at bounding box center [16, 91] width 8 height 8
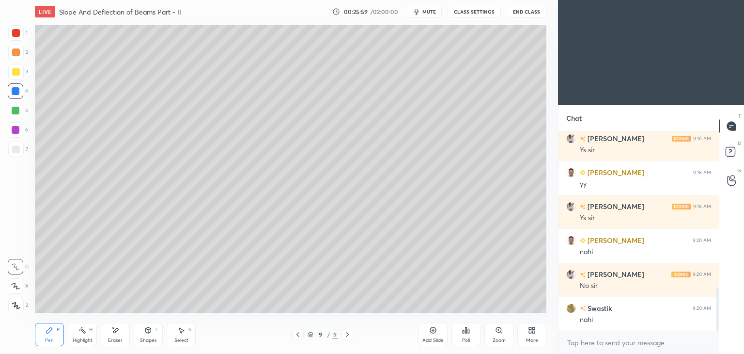
click at [182, 331] on icon at bounding box center [181, 330] width 5 height 6
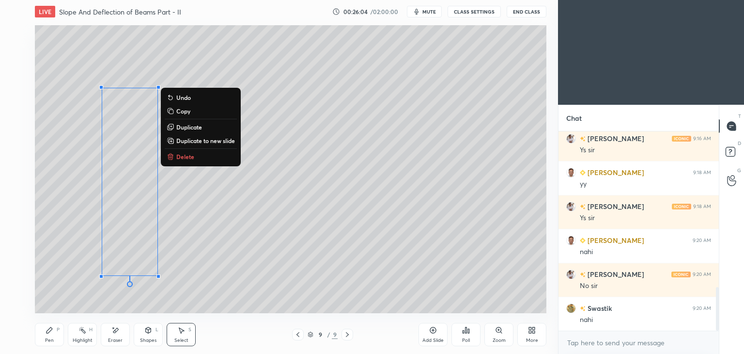
click at [150, 338] on div "Shapes" at bounding box center [148, 340] width 16 height 5
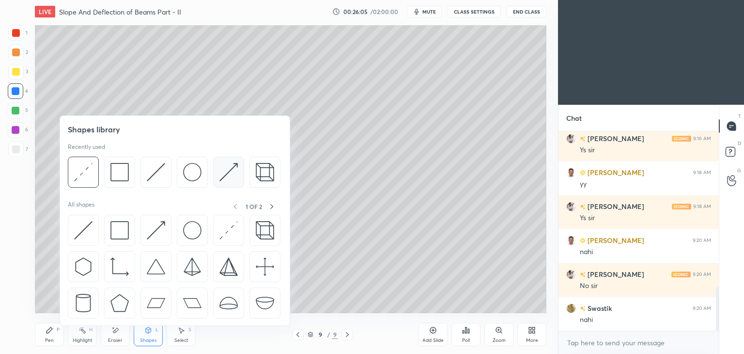
click at [225, 171] on img at bounding box center [228, 172] width 18 height 18
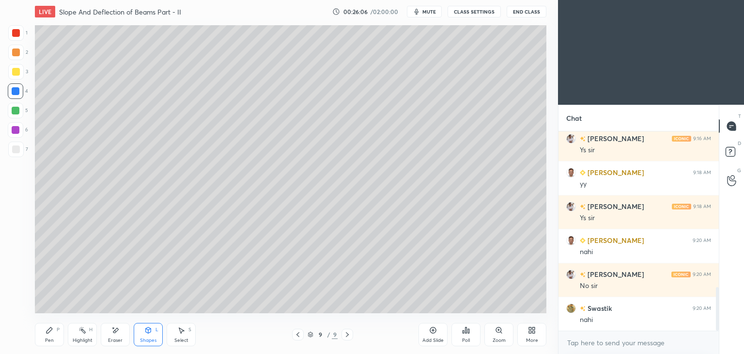
click at [20, 130] on div at bounding box center [15, 129] width 15 height 15
click at [52, 327] on icon at bounding box center [50, 330] width 8 height 8
click at [20, 150] on div at bounding box center [15, 148] width 15 height 15
click at [151, 334] on div "Shapes L" at bounding box center [148, 334] width 29 height 23
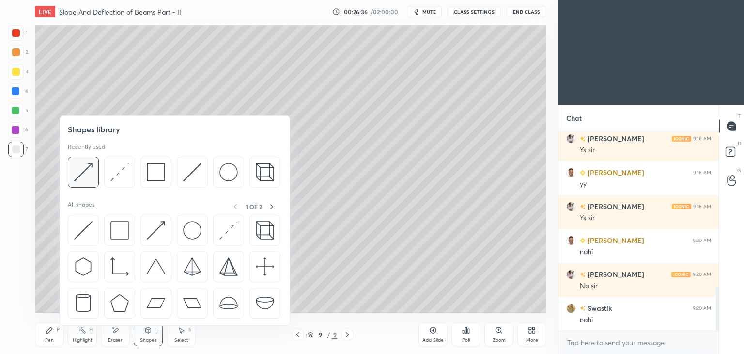
click at [87, 165] on img at bounding box center [83, 172] width 18 height 18
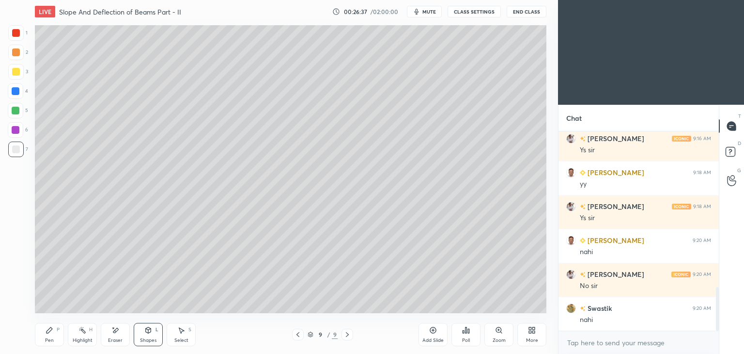
click at [17, 37] on div at bounding box center [16, 33] width 8 height 8
click at [50, 333] on icon at bounding box center [50, 330] width 8 height 8
click at [15, 148] on div at bounding box center [16, 149] width 8 height 8
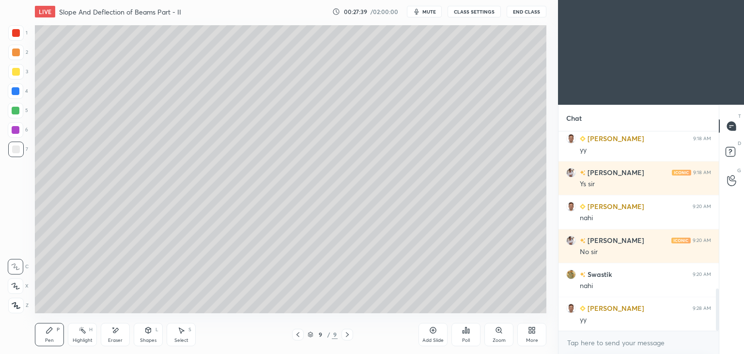
click at [15, 74] on div at bounding box center [16, 72] width 8 height 8
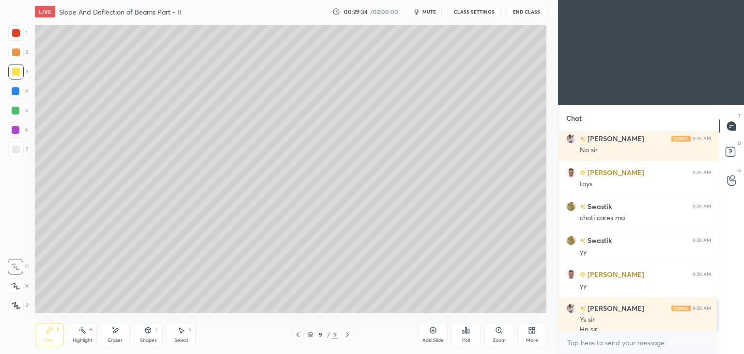
scroll to position [1091, 0]
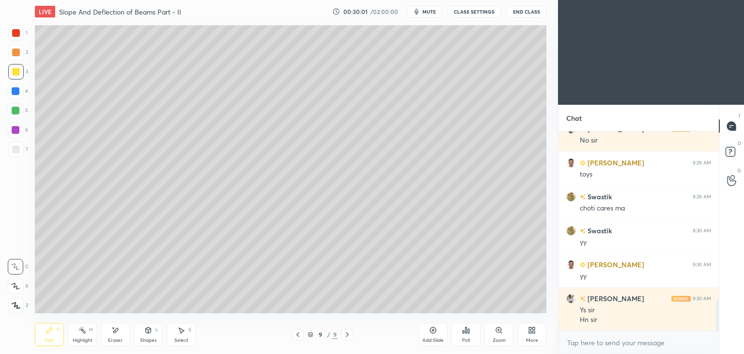
click at [176, 336] on div "Select S" at bounding box center [181, 334] width 29 height 23
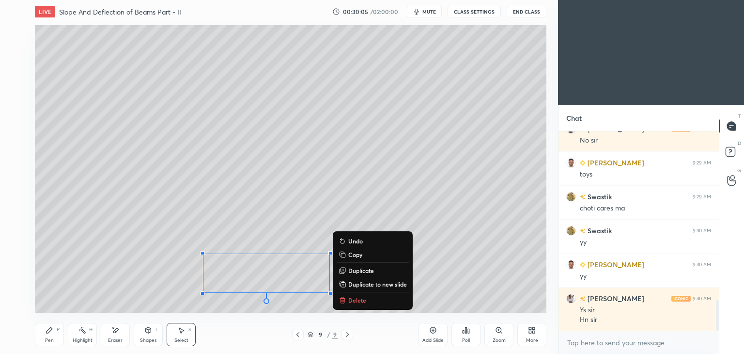
click at [457, 301] on div "0 ° Undo Copy Duplicate Duplicate to new slide Delete" at bounding box center [290, 169] width 511 height 288
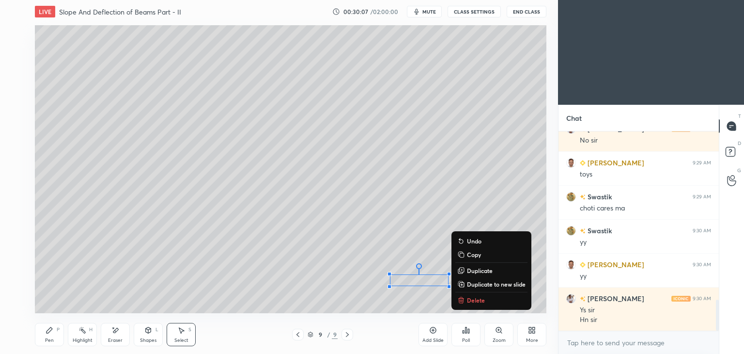
click at [474, 299] on p "Delete" at bounding box center [476, 300] width 18 height 8
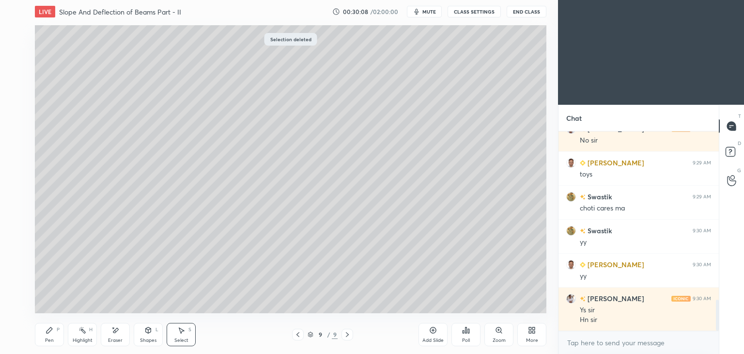
click at [54, 338] on div "Pen P" at bounding box center [49, 334] width 29 height 23
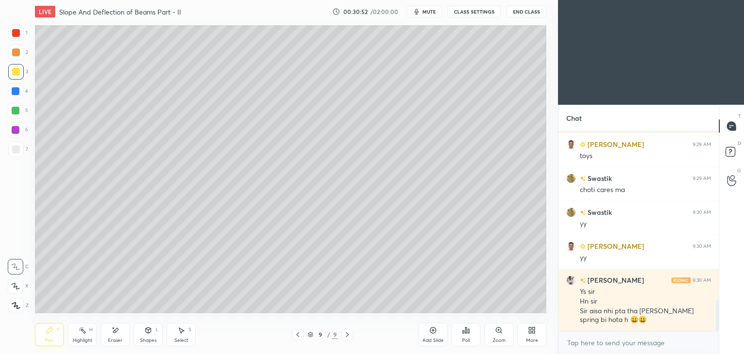
scroll to position [1152, 0]
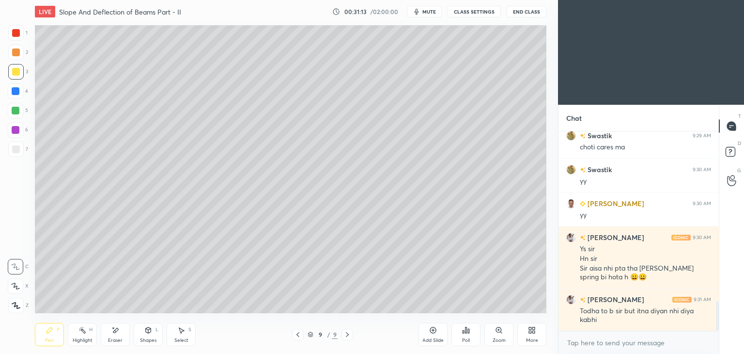
click at [185, 339] on div "Select" at bounding box center [181, 340] width 14 height 5
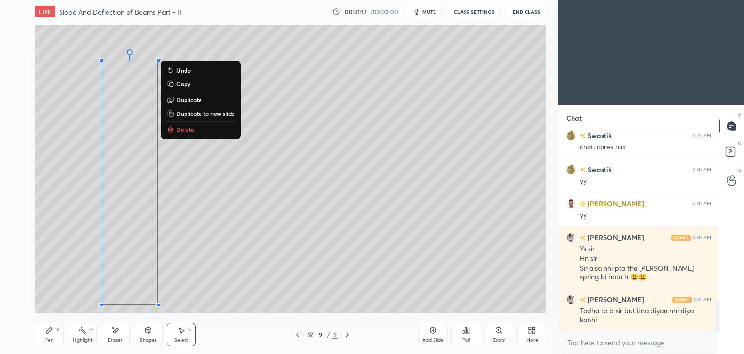
click at [298, 335] on icon at bounding box center [298, 334] width 8 height 8
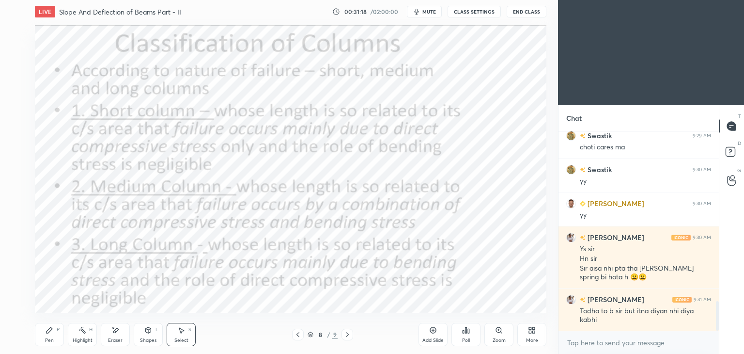
click at [296, 338] on icon at bounding box center [298, 334] width 8 height 8
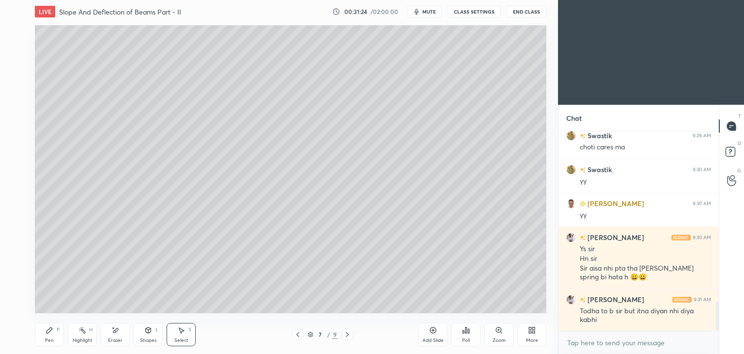
click at [344, 338] on icon at bounding box center [347, 334] width 8 height 8
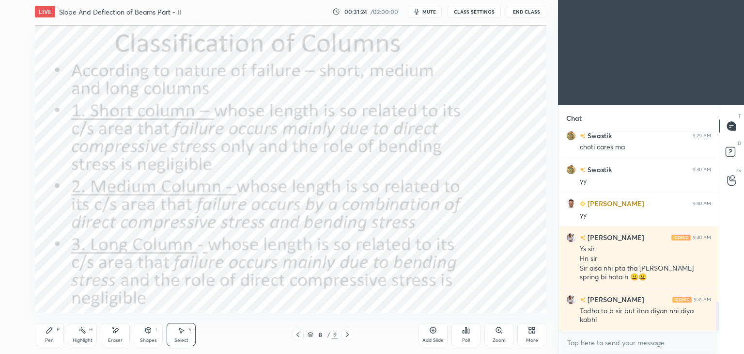
click at [338, 340] on div "8 / 9" at bounding box center [322, 334] width 61 height 12
click at [299, 336] on icon at bounding box center [298, 334] width 8 height 8
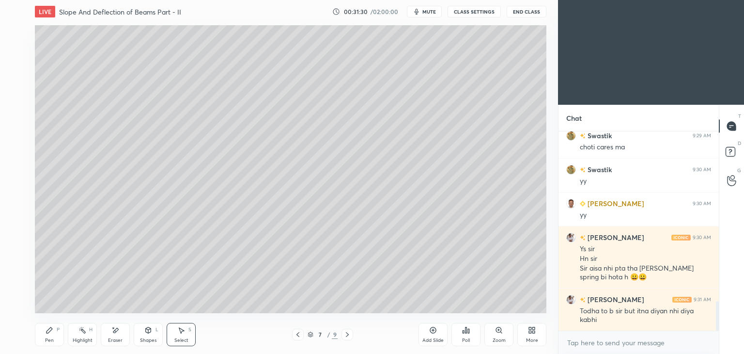
click at [432, 338] on div "Add Slide" at bounding box center [432, 340] width 21 height 5
click at [155, 326] on div "Shapes L" at bounding box center [148, 334] width 29 height 23
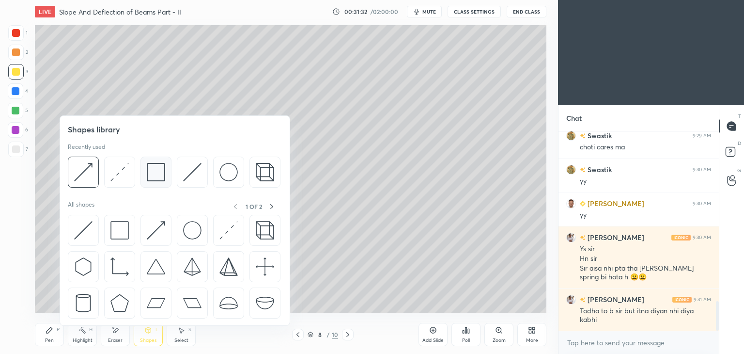
click at [154, 168] on img at bounding box center [156, 172] width 18 height 18
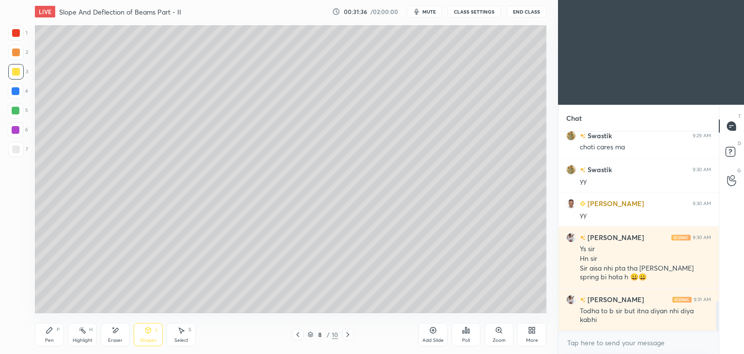
click at [178, 331] on icon at bounding box center [181, 330] width 8 height 8
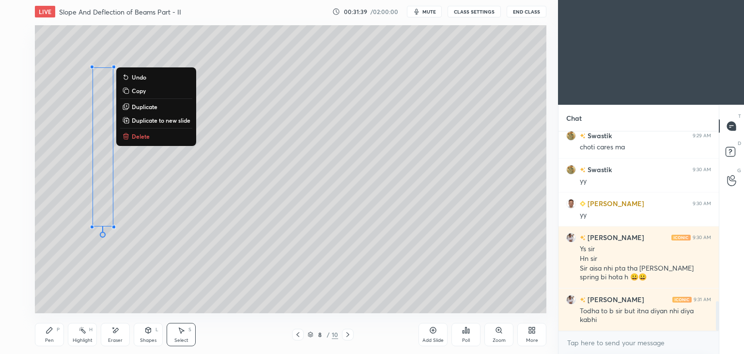
click at [151, 106] on p "Duplicate" at bounding box center [145, 107] width 26 height 8
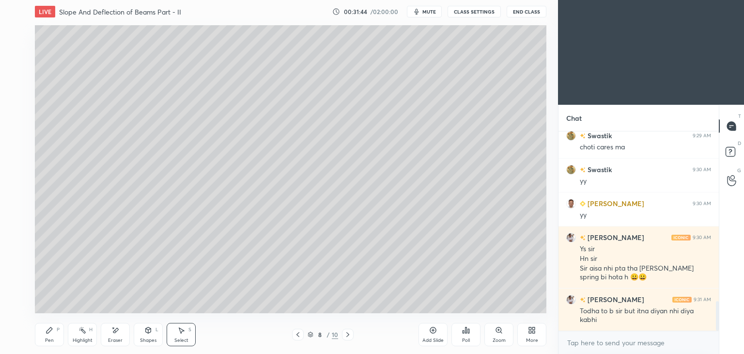
click at [139, 337] on div "Shapes L" at bounding box center [148, 334] width 29 height 23
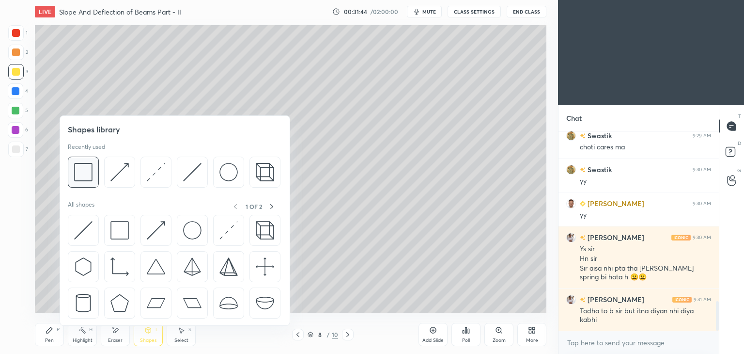
click at [89, 169] on img at bounding box center [83, 172] width 18 height 18
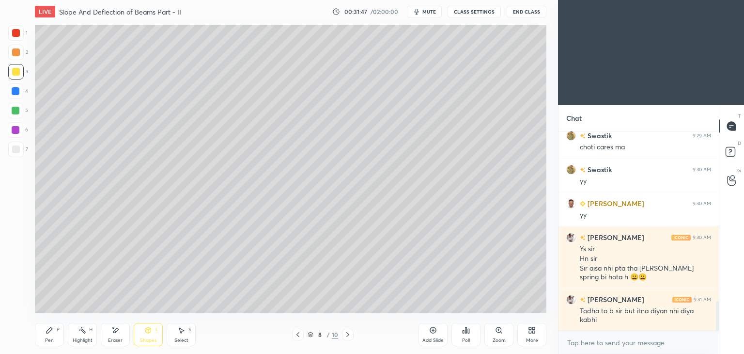
click at [153, 338] on div "Shapes" at bounding box center [148, 340] width 16 height 5
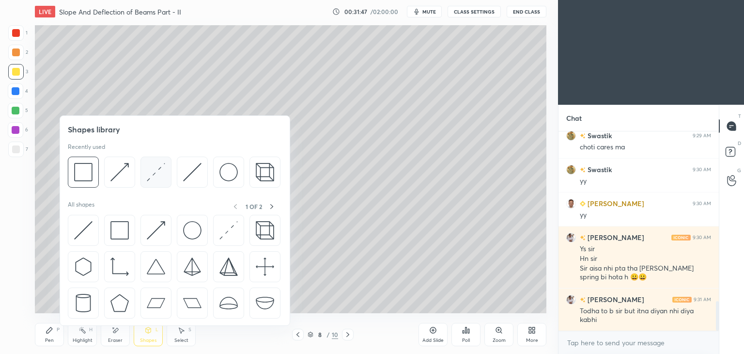
click at [155, 169] on img at bounding box center [156, 172] width 18 height 18
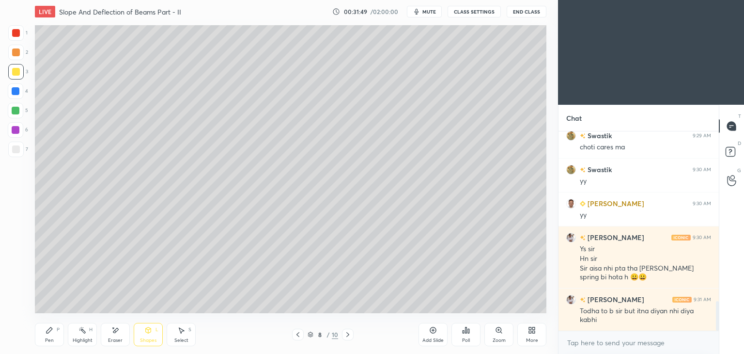
click at [16, 32] on div at bounding box center [16, 33] width 8 height 8
click at [178, 340] on div "Select" at bounding box center [181, 340] width 14 height 5
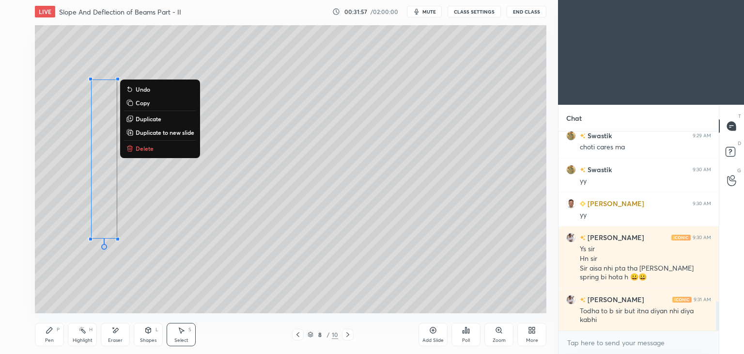
click at [201, 288] on div "0 ° Undo Copy Duplicate Duplicate to new slide Delete" at bounding box center [290, 169] width 511 height 288
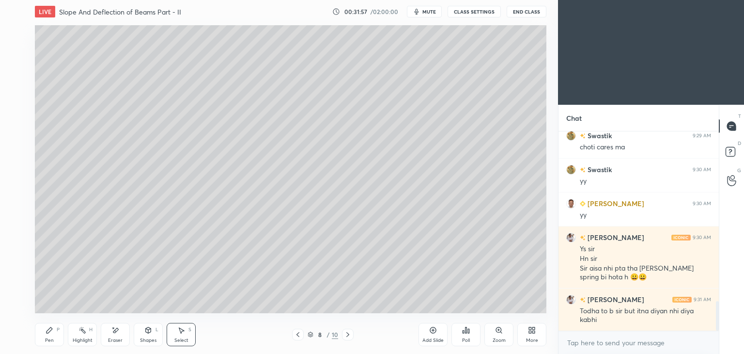
click at [147, 335] on div "Shapes L" at bounding box center [148, 334] width 29 height 23
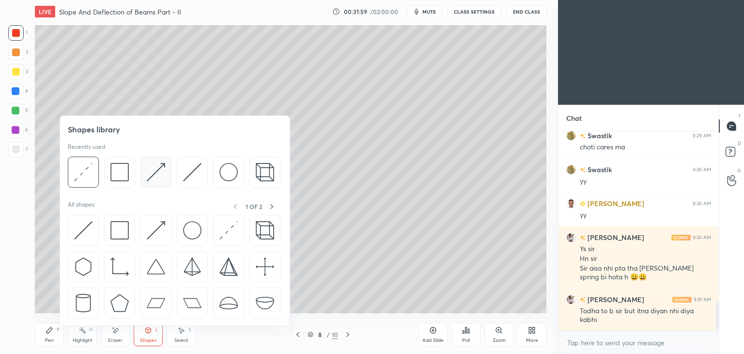
click at [153, 171] on img at bounding box center [156, 172] width 18 height 18
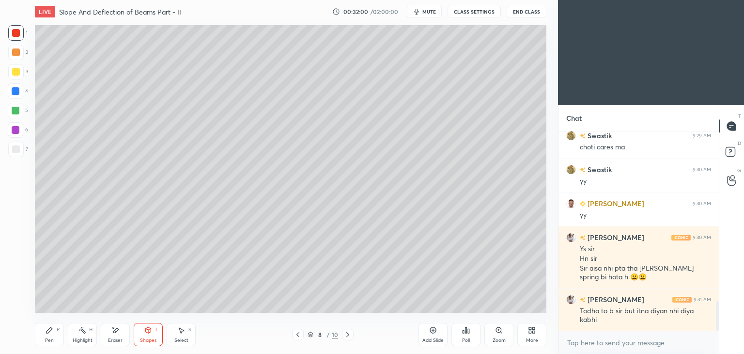
click at [179, 330] on icon at bounding box center [181, 330] width 8 height 8
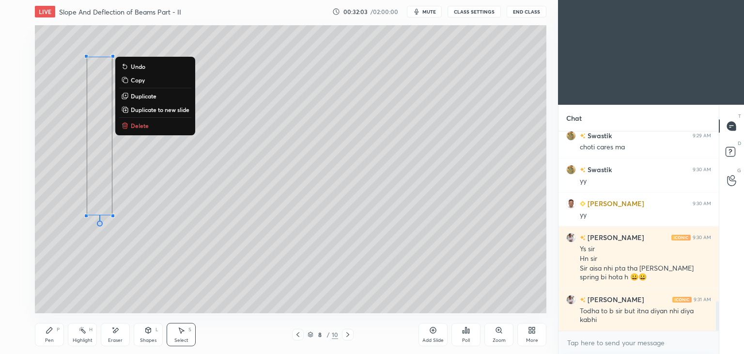
click at [144, 96] on p "Duplicate" at bounding box center [144, 96] width 26 height 8
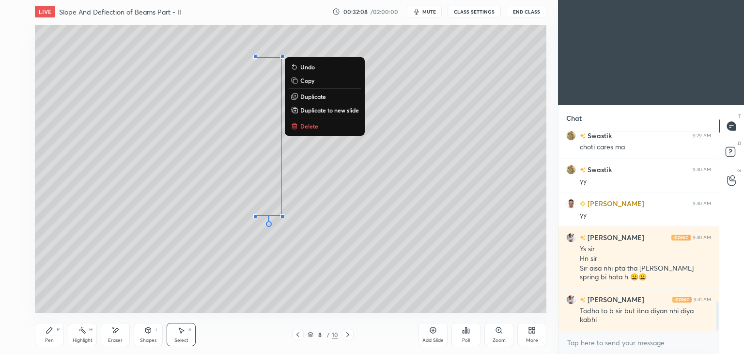
click at [316, 97] on p "Duplicate" at bounding box center [313, 97] width 26 height 8
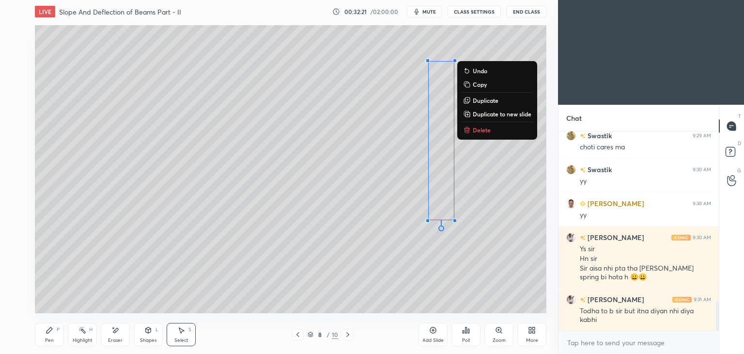
click at [181, 339] on div "Select" at bounding box center [181, 340] width 14 height 5
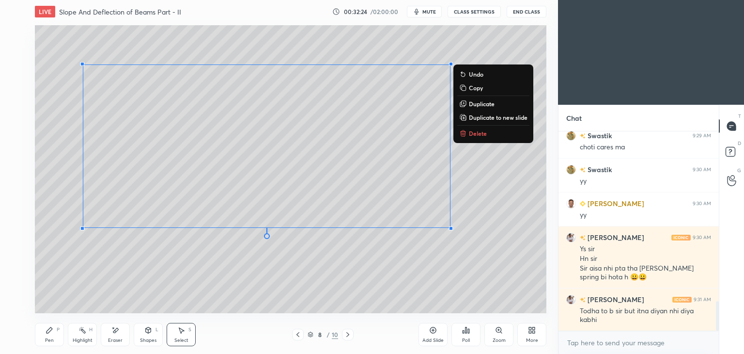
click at [148, 337] on div "Shapes L" at bounding box center [148, 334] width 29 height 23
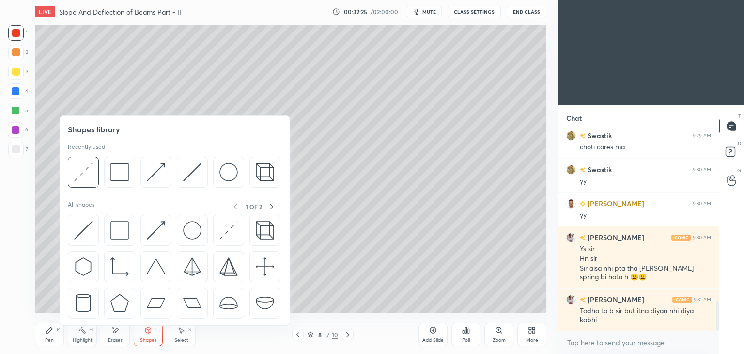
click at [21, 156] on div at bounding box center [15, 148] width 15 height 15
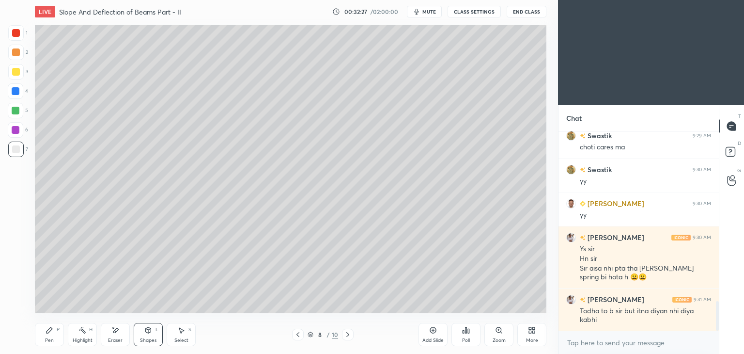
click at [54, 332] on div "Pen P" at bounding box center [49, 334] width 29 height 23
click at [147, 335] on div "Shapes L" at bounding box center [148, 334] width 29 height 23
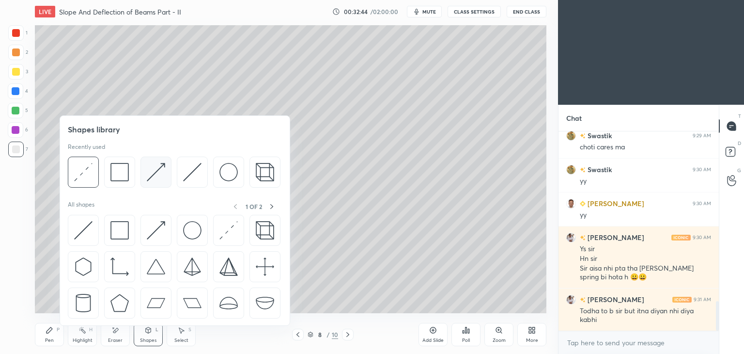
click at [152, 174] on img at bounding box center [156, 172] width 18 height 18
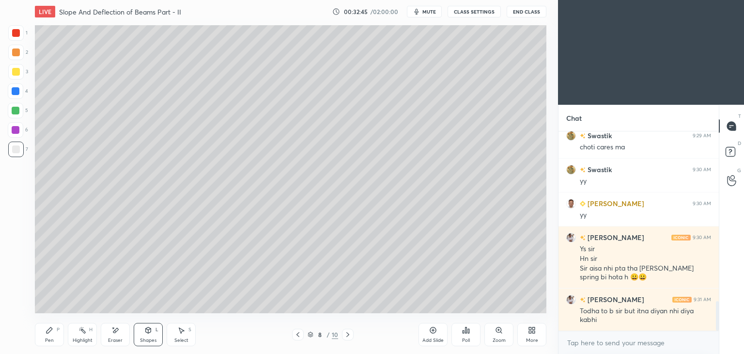
click at [19, 33] on div at bounding box center [16, 33] width 8 height 8
click at [12, 93] on div at bounding box center [16, 91] width 8 height 8
click at [51, 334] on div "Pen P" at bounding box center [49, 334] width 29 height 23
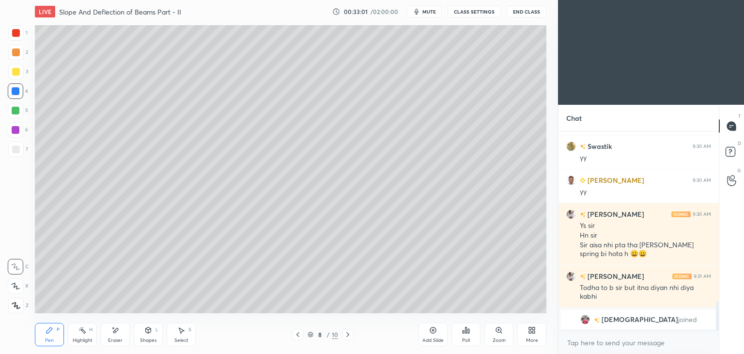
click at [16, 152] on div at bounding box center [16, 149] width 8 height 8
click at [19, 92] on div at bounding box center [16, 91] width 8 height 8
click at [148, 336] on div "Shapes L" at bounding box center [148, 334] width 29 height 23
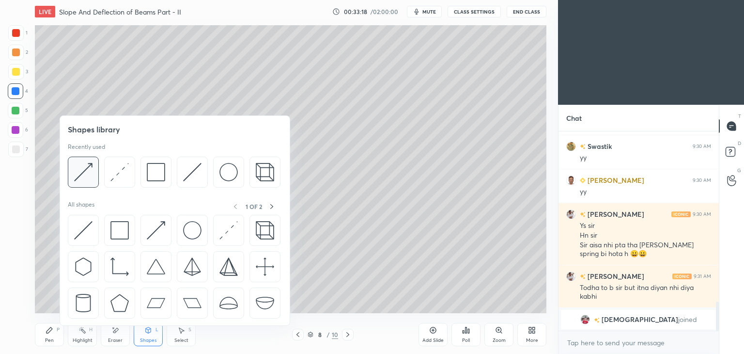
click at [87, 164] on img at bounding box center [83, 172] width 18 height 18
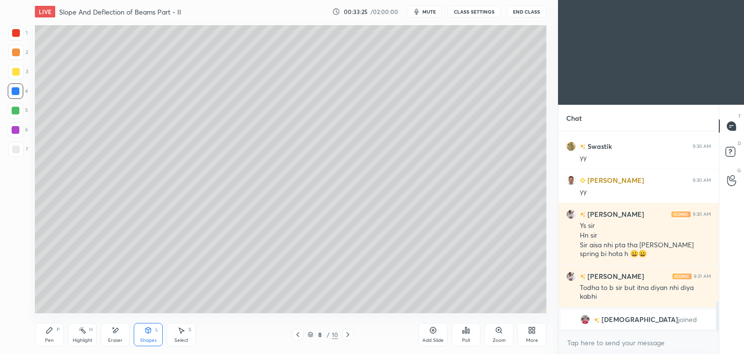
click at [52, 334] on div "Pen P" at bounding box center [49, 334] width 29 height 23
click at [16, 148] on div at bounding box center [16, 149] width 8 height 8
click at [19, 92] on div at bounding box center [15, 90] width 15 height 15
click at [47, 330] on icon at bounding box center [50, 330] width 8 height 8
click at [16, 154] on div at bounding box center [15, 148] width 15 height 15
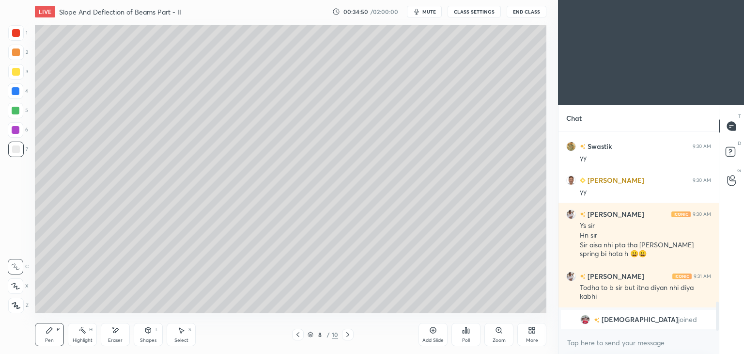
click at [348, 332] on icon at bounding box center [348, 334] width 8 height 8
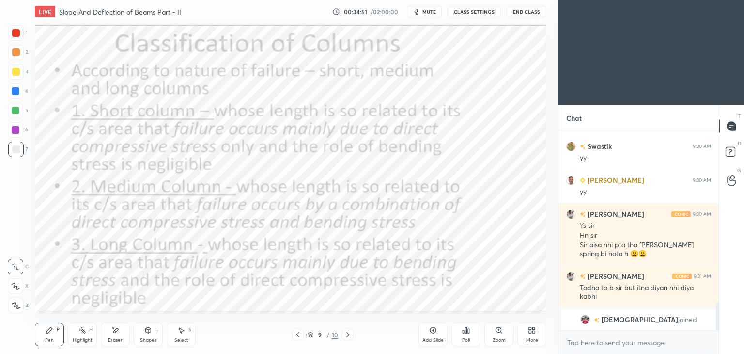
click at [344, 334] on icon at bounding box center [348, 334] width 8 height 8
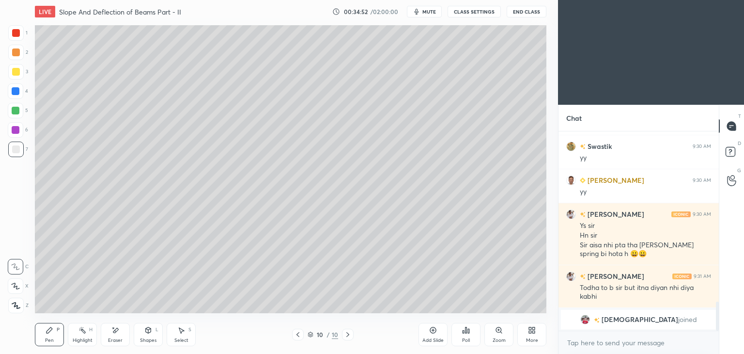
click at [170, 326] on div "Select S" at bounding box center [181, 334] width 29 height 23
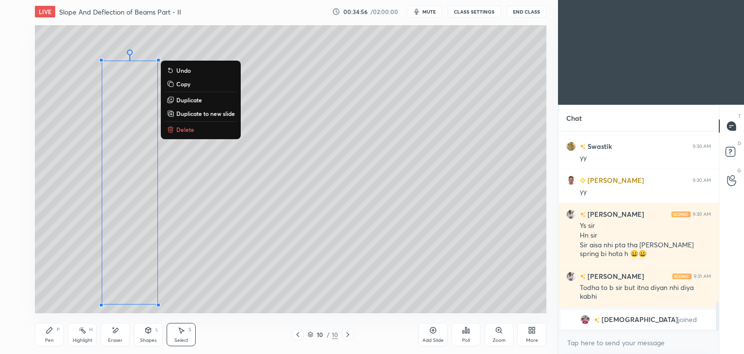
click at [188, 84] on p "Copy" at bounding box center [183, 84] width 14 height 8
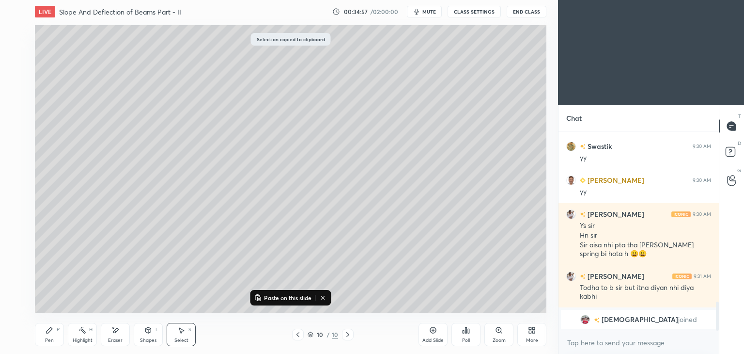
click at [437, 336] on div "Add Slide" at bounding box center [432, 334] width 29 height 23
click at [291, 298] on p "Paste on this slide" at bounding box center [287, 297] width 47 height 8
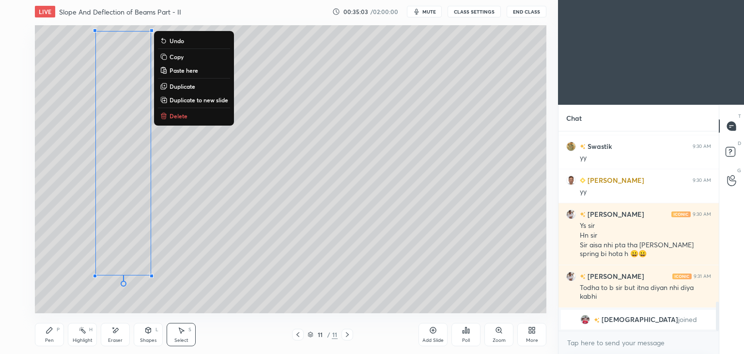
click at [151, 332] on icon at bounding box center [148, 330] width 8 height 8
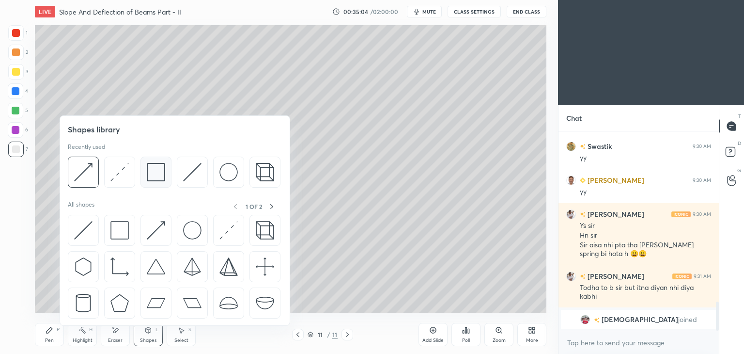
click at [155, 171] on img at bounding box center [156, 172] width 18 height 18
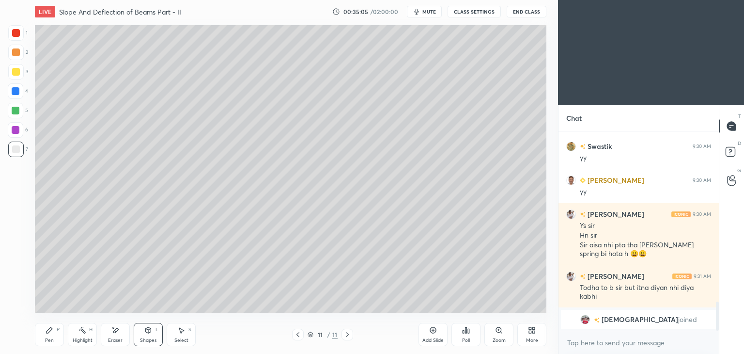
click at [154, 333] on div "Shapes L" at bounding box center [148, 334] width 29 height 23
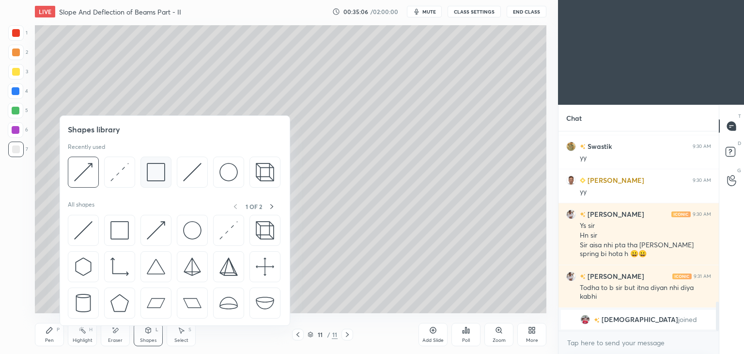
click at [150, 164] on img at bounding box center [156, 172] width 18 height 18
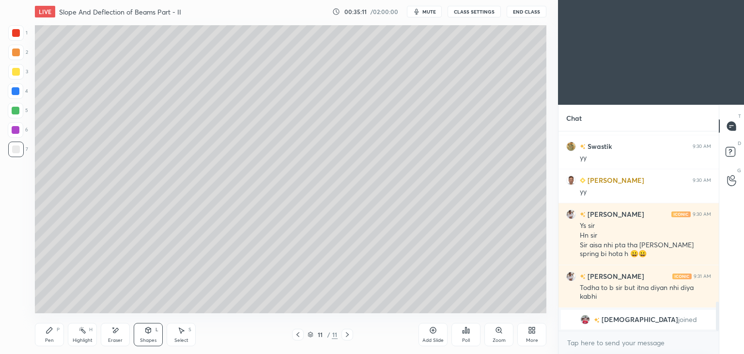
click at [181, 335] on div "Select S" at bounding box center [181, 334] width 29 height 23
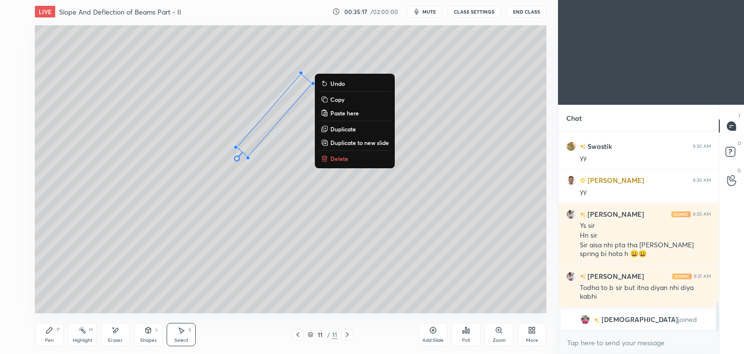
click at [346, 127] on p "Duplicate" at bounding box center [343, 129] width 26 height 8
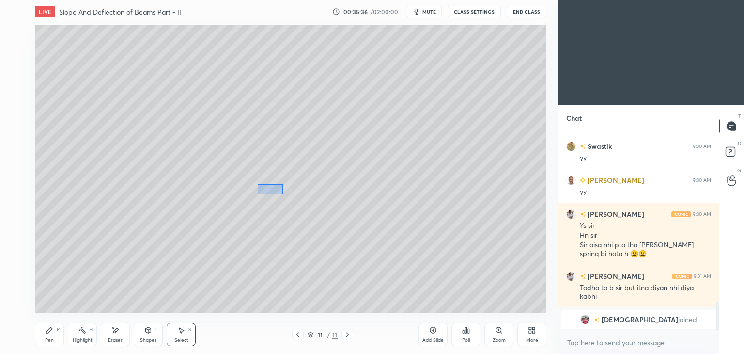
drag, startPoint x: 282, startPoint y: 194, endPoint x: 250, endPoint y: 204, distance: 34.0
click at [250, 204] on div "0 ° Undo Copy Paste here Duplicate Duplicate to new slide Delete" at bounding box center [290, 169] width 511 height 288
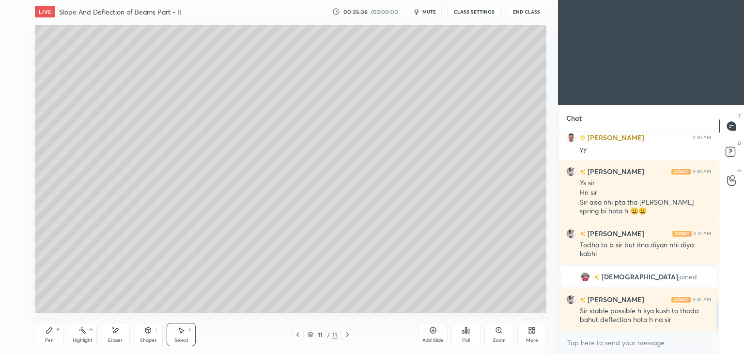
scroll to position [1036, 0]
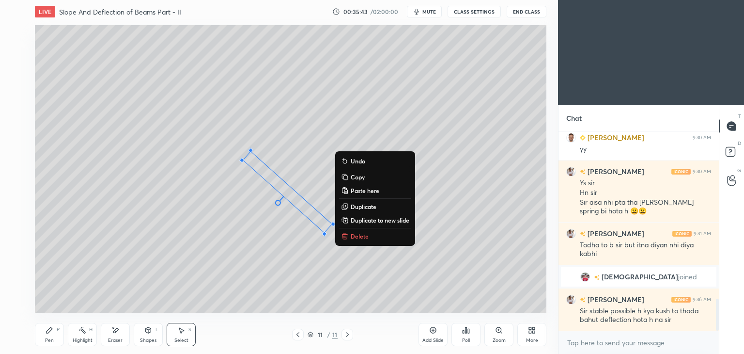
click at [360, 238] on p "Delete" at bounding box center [360, 236] width 18 height 8
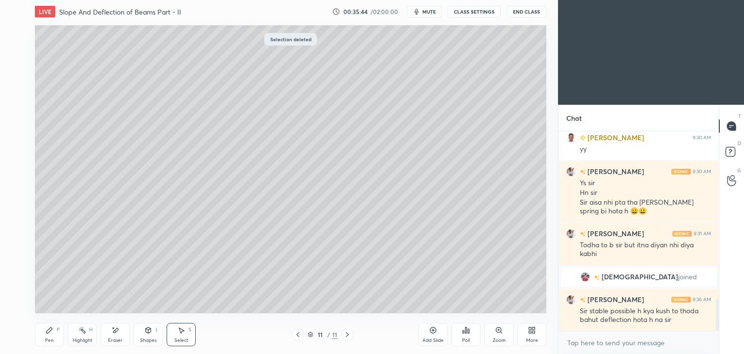
click at [146, 336] on div "Shapes L" at bounding box center [148, 334] width 29 height 23
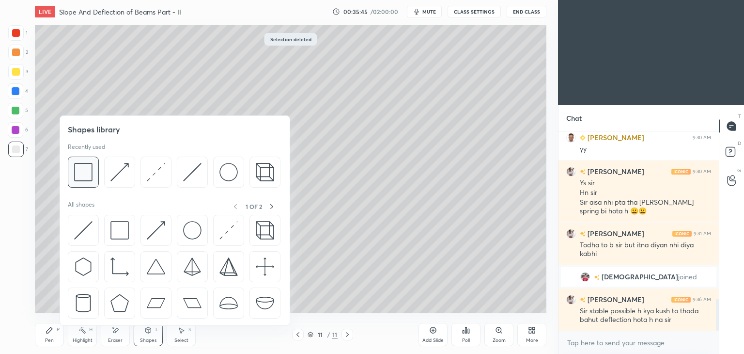
click at [85, 171] on img at bounding box center [83, 172] width 18 height 18
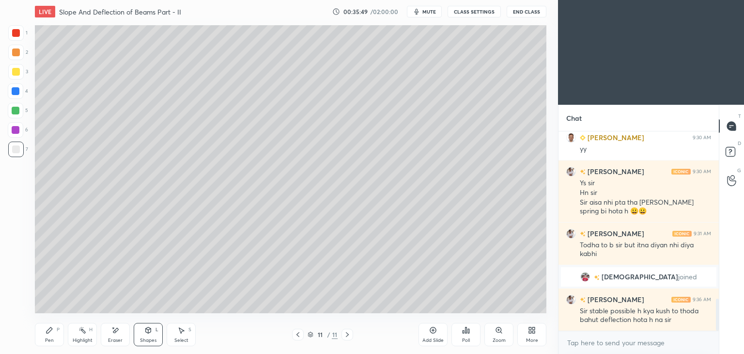
click at [185, 334] on div "Select S" at bounding box center [181, 334] width 29 height 23
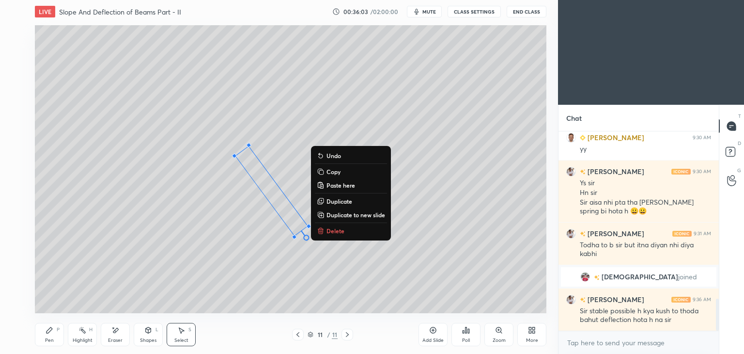
click at [52, 334] on icon at bounding box center [50, 330] width 8 height 8
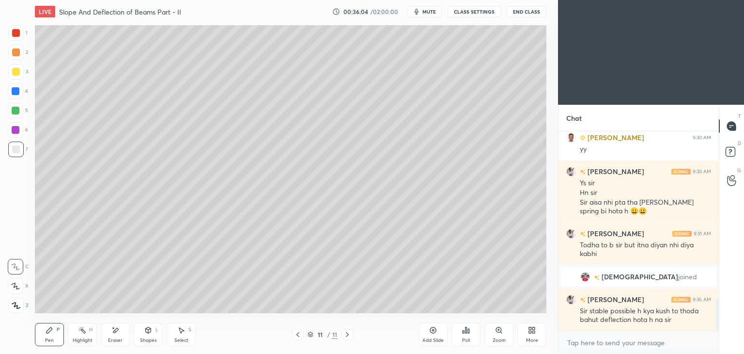
click at [21, 71] on div at bounding box center [15, 71] width 15 height 15
click at [146, 337] on div "Shapes L" at bounding box center [148, 334] width 29 height 23
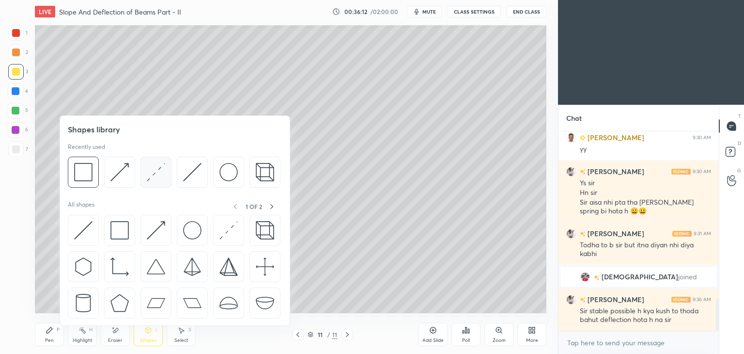
click at [157, 170] on img at bounding box center [156, 172] width 18 height 18
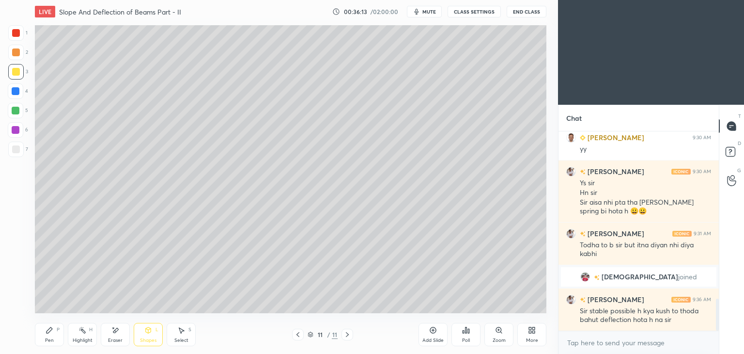
click at [17, 34] on div at bounding box center [16, 33] width 8 height 8
click at [118, 337] on div "Eraser" at bounding box center [115, 334] width 29 height 23
click at [185, 339] on div "Select" at bounding box center [181, 340] width 14 height 5
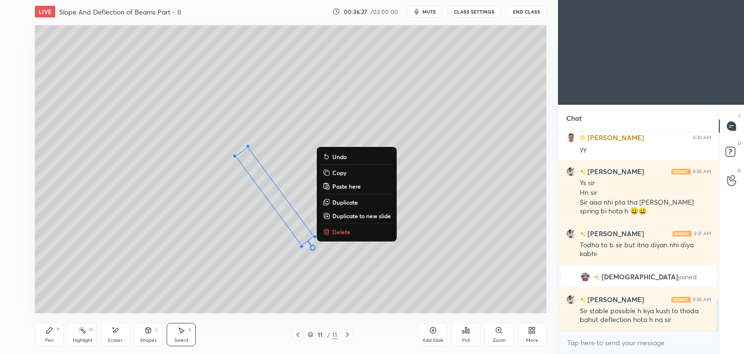
click at [43, 336] on div "Pen P" at bounding box center [49, 334] width 29 height 23
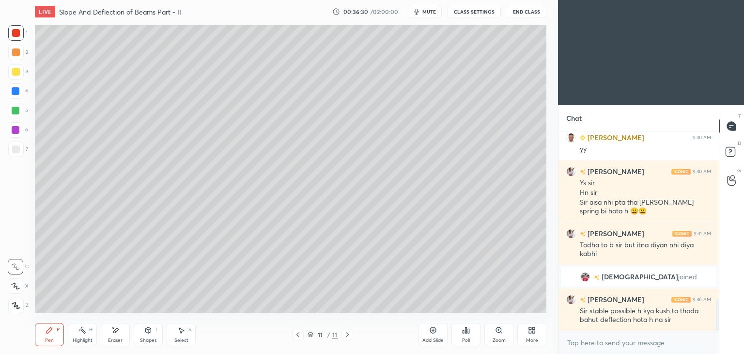
click at [15, 76] on div at bounding box center [15, 71] width 15 height 15
click at [141, 338] on div "Shapes" at bounding box center [148, 340] width 16 height 5
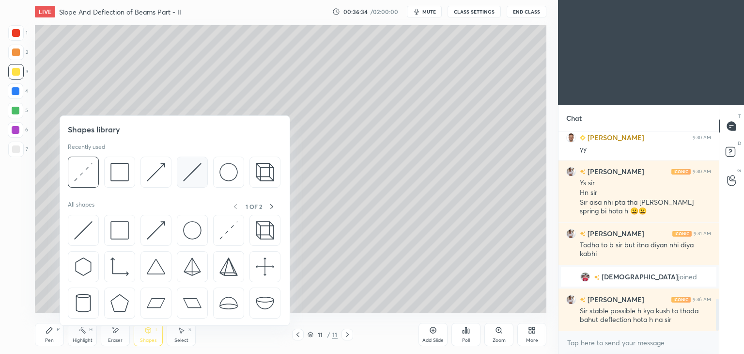
click at [188, 171] on img at bounding box center [192, 172] width 18 height 18
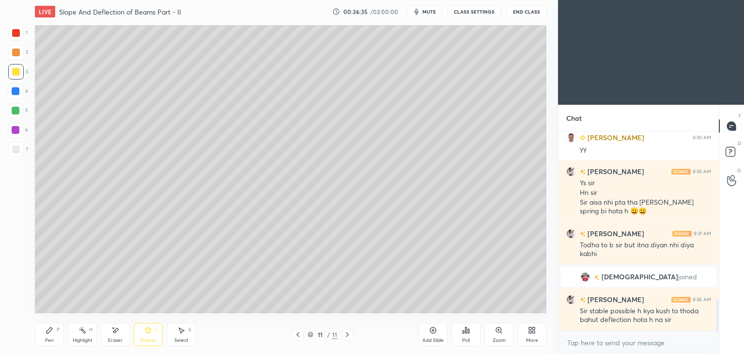
click at [17, 111] on div at bounding box center [16, 111] width 8 height 8
click at [48, 330] on icon at bounding box center [49, 330] width 6 height 6
click at [17, 90] on div at bounding box center [16, 91] width 8 height 8
click at [151, 336] on div "Shapes L" at bounding box center [148, 334] width 29 height 23
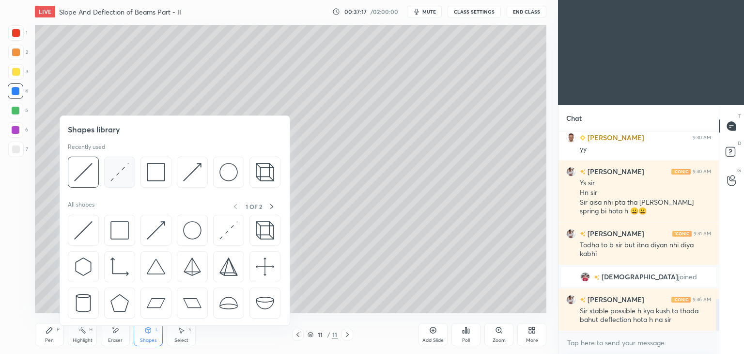
click at [118, 172] on img at bounding box center [119, 172] width 18 height 18
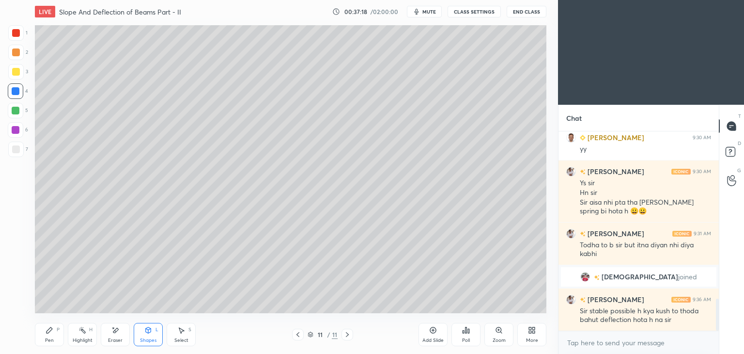
click at [15, 126] on div at bounding box center [16, 130] width 8 height 8
click at [42, 340] on div "Pen P" at bounding box center [49, 334] width 29 height 23
click at [300, 333] on icon at bounding box center [298, 334] width 8 height 8
click at [298, 334] on icon at bounding box center [298, 334] width 8 height 8
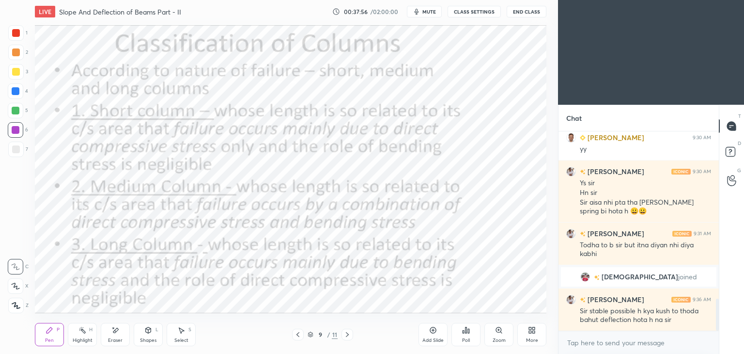
click at [350, 336] on icon at bounding box center [347, 334] width 8 height 8
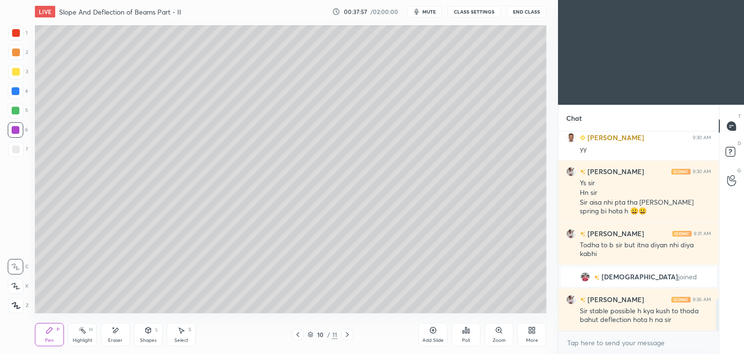
click at [296, 336] on icon at bounding box center [298, 334] width 8 height 8
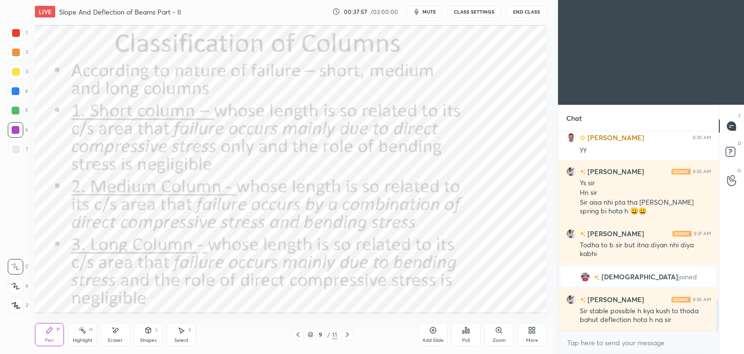
click at [296, 335] on icon at bounding box center [298, 334] width 8 height 8
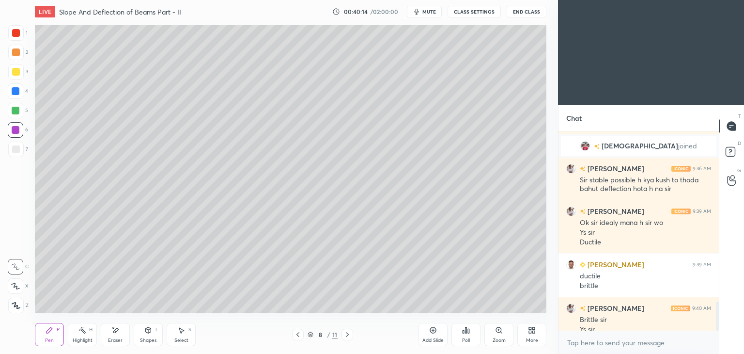
scroll to position [1177, 0]
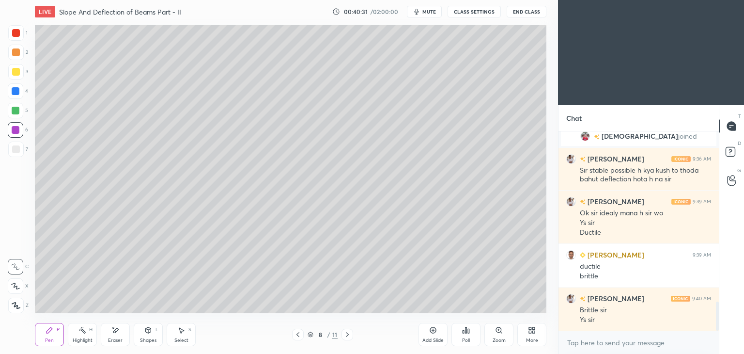
click at [347, 334] on icon at bounding box center [347, 334] width 8 height 8
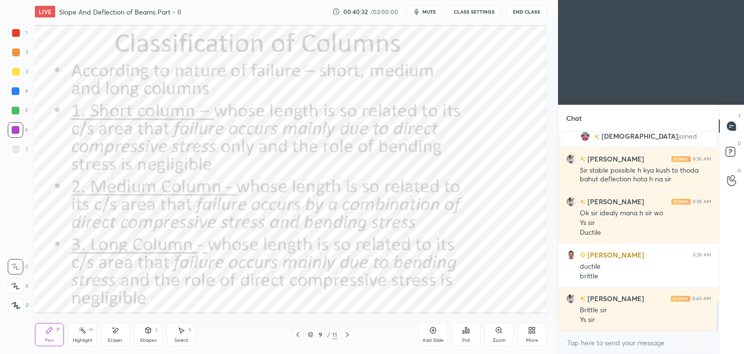
click at [346, 337] on icon at bounding box center [347, 334] width 3 height 5
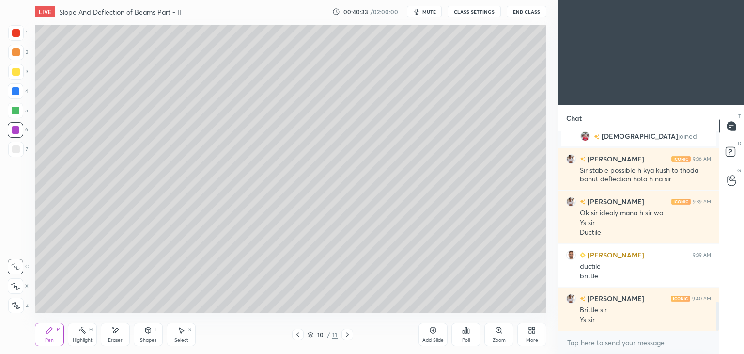
click at [349, 334] on icon at bounding box center [347, 334] width 8 height 8
click at [153, 331] on div "Shapes L" at bounding box center [148, 334] width 29 height 23
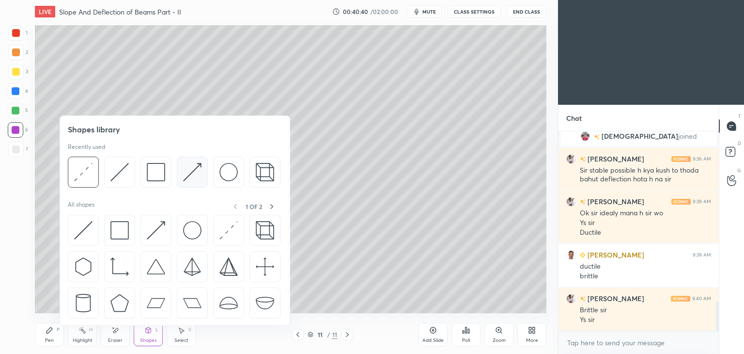
click at [186, 173] on img at bounding box center [192, 172] width 18 height 18
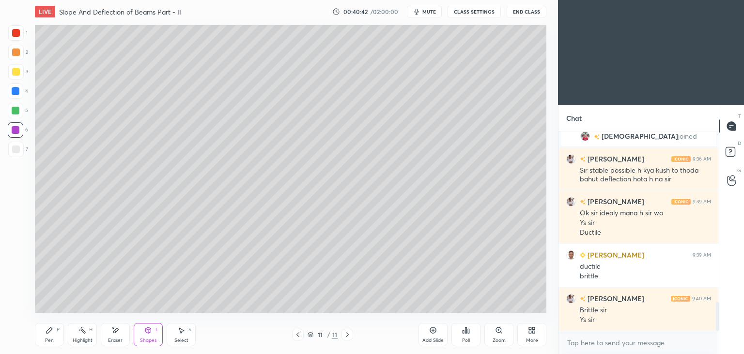
click at [126, 330] on div "Eraser" at bounding box center [115, 334] width 29 height 23
click at [128, 336] on div "Eraser" at bounding box center [115, 334] width 29 height 23
click at [145, 337] on div "Shapes L" at bounding box center [148, 334] width 29 height 23
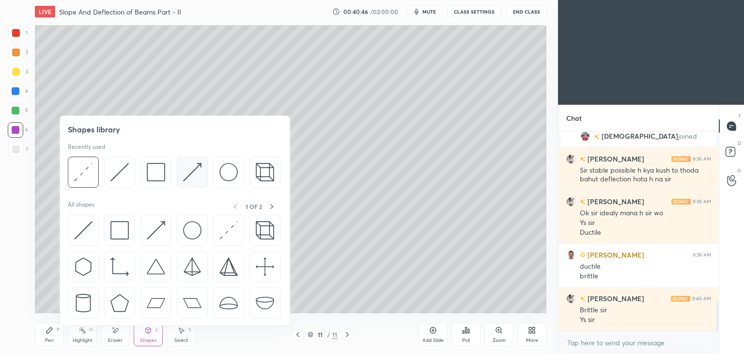
click at [197, 171] on img at bounding box center [192, 172] width 18 height 18
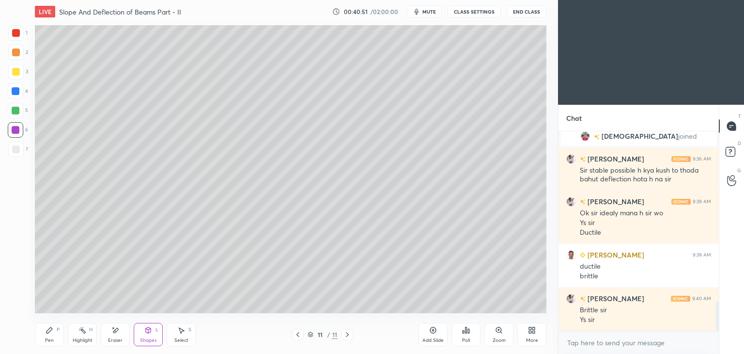
click at [46, 331] on icon at bounding box center [50, 330] width 8 height 8
click at [21, 108] on div at bounding box center [15, 110] width 15 height 15
click at [144, 330] on icon at bounding box center [148, 330] width 8 height 8
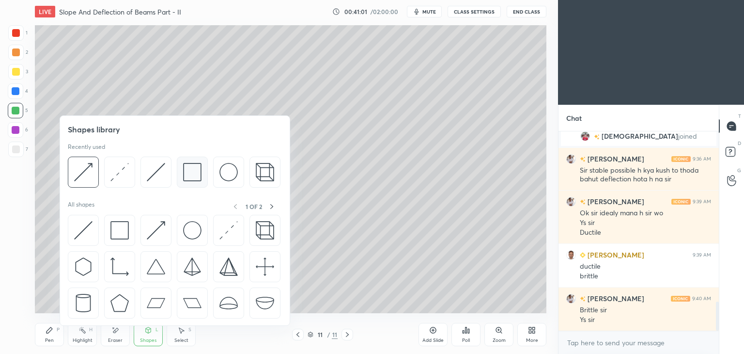
click at [185, 174] on img at bounding box center [192, 172] width 18 height 18
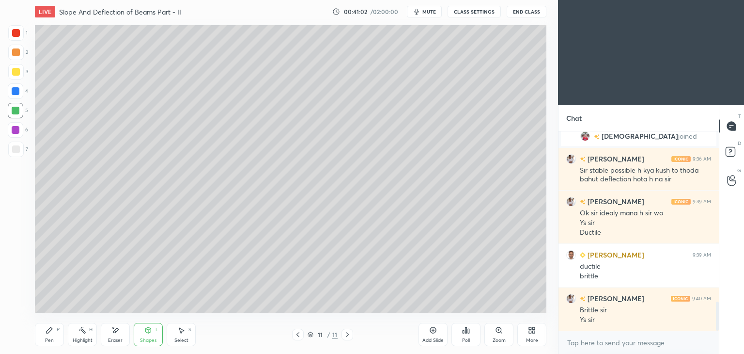
click at [19, 145] on div at bounding box center [15, 148] width 15 height 15
click at [190, 332] on div "S" at bounding box center [189, 329] width 3 height 5
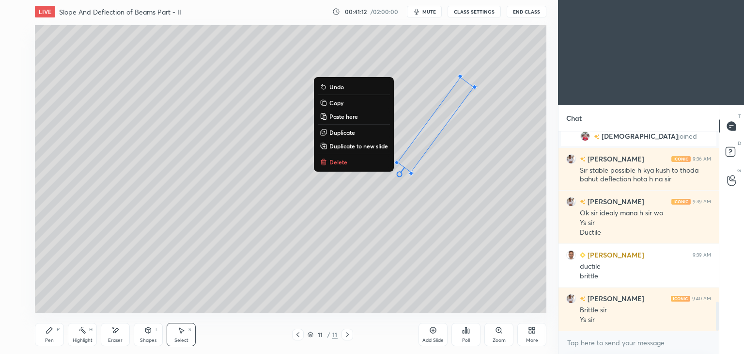
click at [148, 336] on div "Shapes L" at bounding box center [148, 334] width 29 height 23
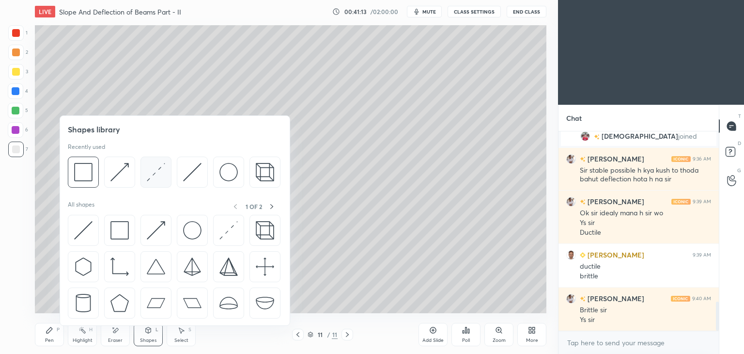
click at [156, 175] on img at bounding box center [156, 172] width 18 height 18
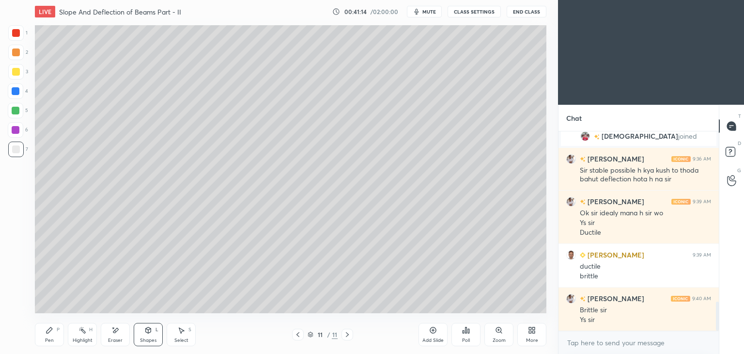
click at [15, 126] on div at bounding box center [16, 130] width 8 height 8
click at [154, 336] on div "Shapes L" at bounding box center [148, 334] width 29 height 23
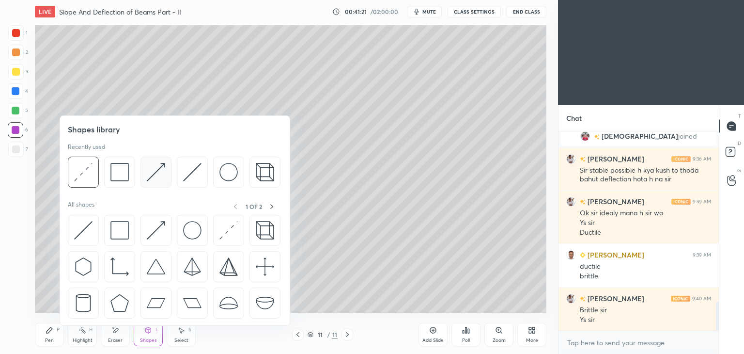
click at [165, 168] on img at bounding box center [156, 172] width 18 height 18
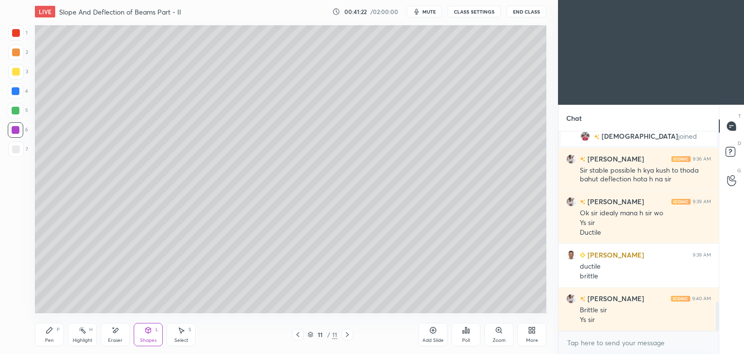
click at [21, 70] on div at bounding box center [15, 71] width 15 height 15
click at [61, 330] on div "Pen P" at bounding box center [49, 334] width 29 height 23
click at [149, 335] on div "Shapes L" at bounding box center [148, 334] width 29 height 23
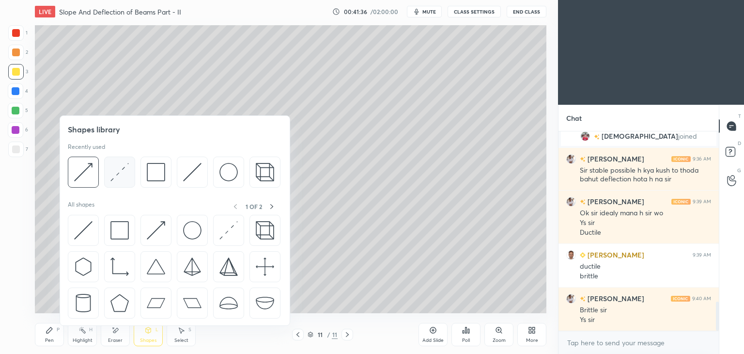
click at [119, 175] on img at bounding box center [119, 172] width 18 height 18
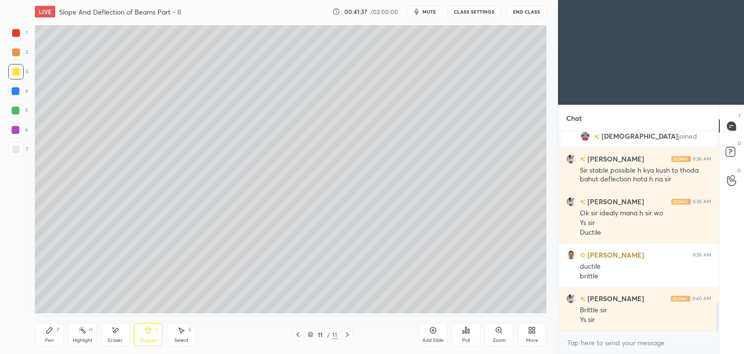
click at [20, 34] on div at bounding box center [15, 32] width 15 height 15
click at [54, 330] on div "Pen P" at bounding box center [49, 334] width 29 height 23
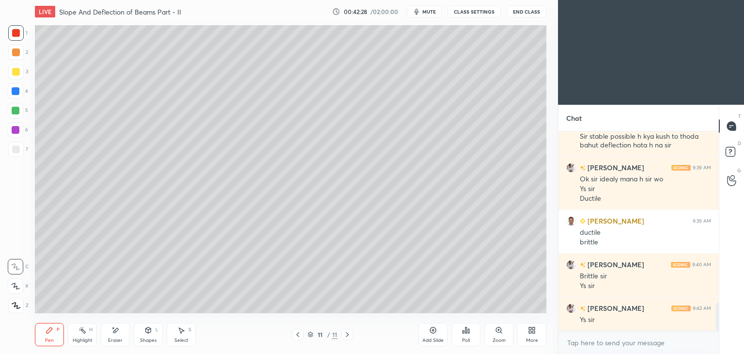
click at [298, 334] on icon at bounding box center [298, 334] width 8 height 8
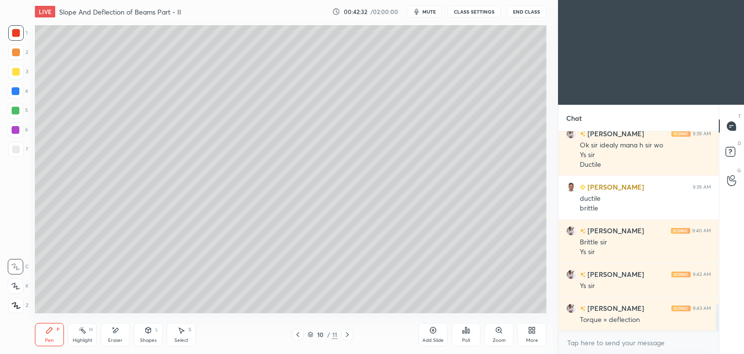
scroll to position [1279, 0]
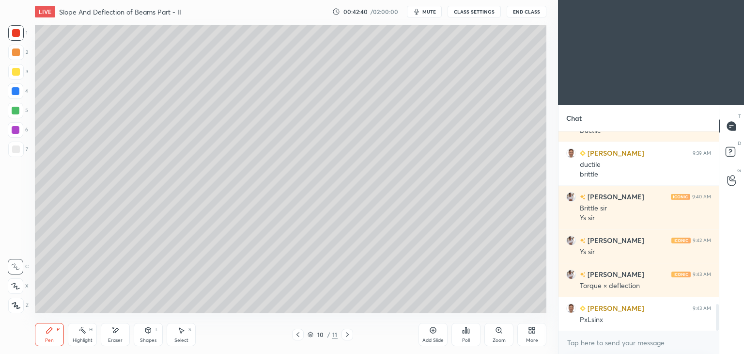
click at [341, 336] on div "10 / 11" at bounding box center [322, 334] width 61 height 12
click at [349, 333] on icon at bounding box center [347, 334] width 8 height 8
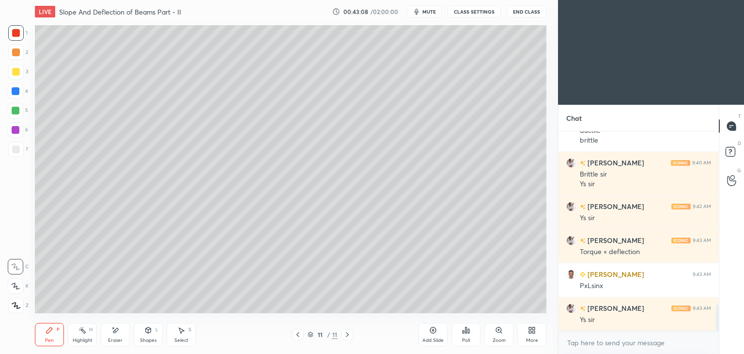
scroll to position [1346, 0]
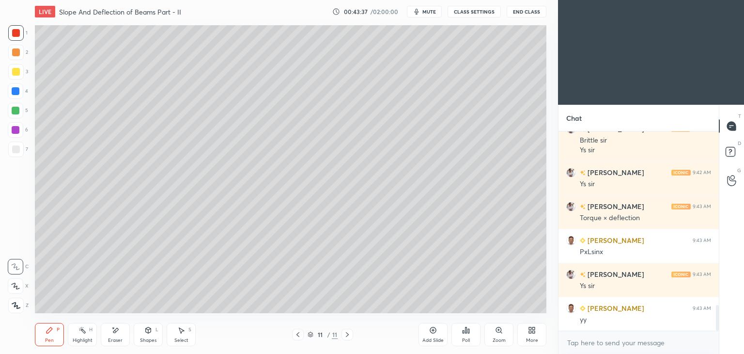
click at [15, 130] on div at bounding box center [16, 130] width 8 height 8
click at [116, 333] on icon at bounding box center [115, 330] width 8 height 8
click at [48, 333] on icon at bounding box center [49, 330] width 6 height 6
click at [14, 36] on div at bounding box center [16, 33] width 8 height 8
click at [119, 336] on div "Eraser" at bounding box center [115, 334] width 29 height 23
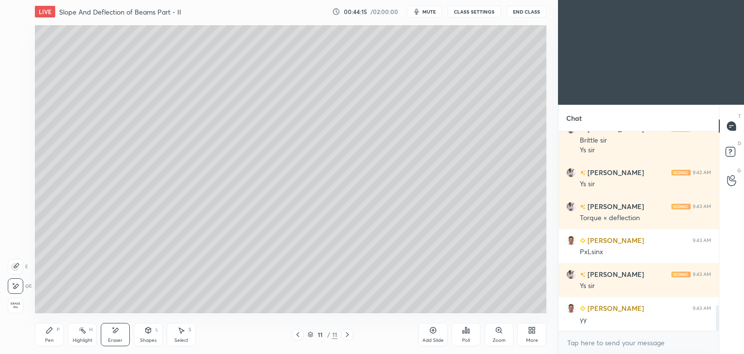
click at [50, 334] on div "Pen P" at bounding box center [49, 334] width 29 height 23
click at [186, 333] on div "Select S" at bounding box center [181, 334] width 29 height 23
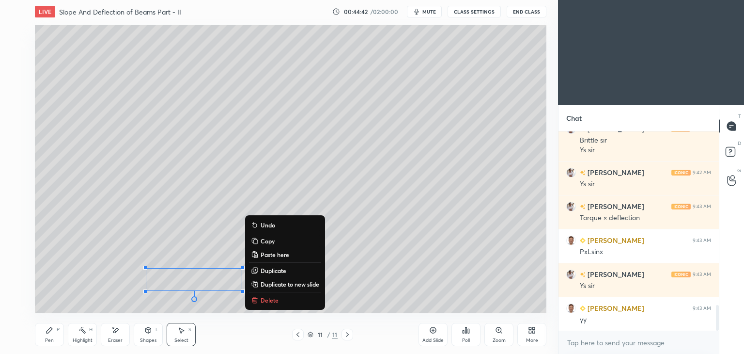
click at [50, 340] on div "Pen" at bounding box center [49, 340] width 9 height 5
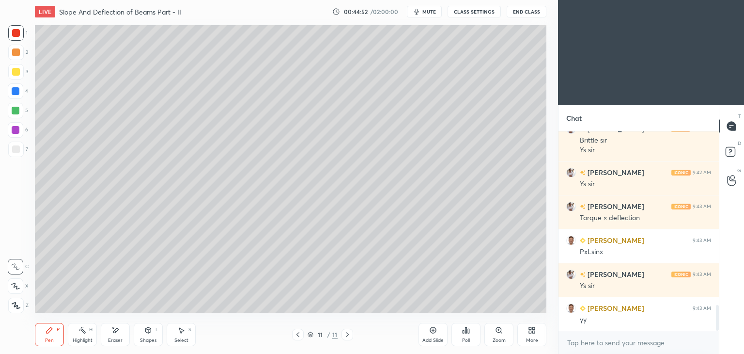
click at [157, 332] on div "Shapes L" at bounding box center [148, 334] width 29 height 23
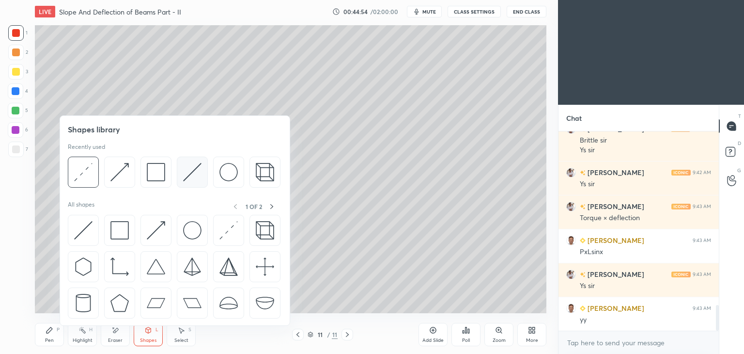
click at [190, 171] on img at bounding box center [192, 172] width 18 height 18
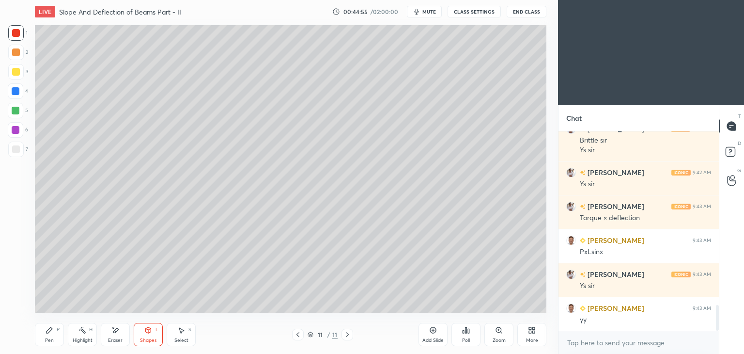
click at [15, 150] on div at bounding box center [16, 149] width 8 height 8
click at [17, 111] on div at bounding box center [16, 111] width 8 height 8
click at [154, 335] on div "Shapes L" at bounding box center [148, 334] width 29 height 23
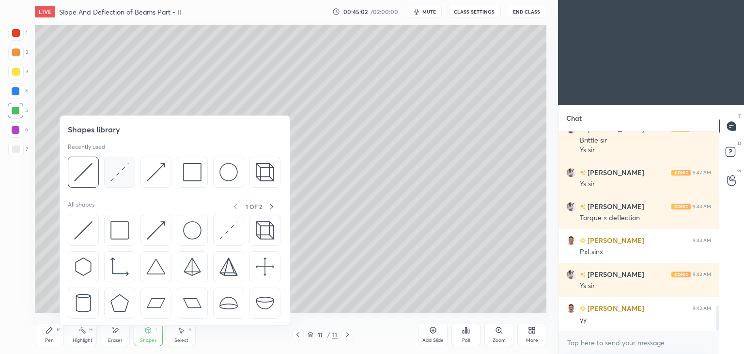
click at [120, 180] on img at bounding box center [119, 172] width 18 height 18
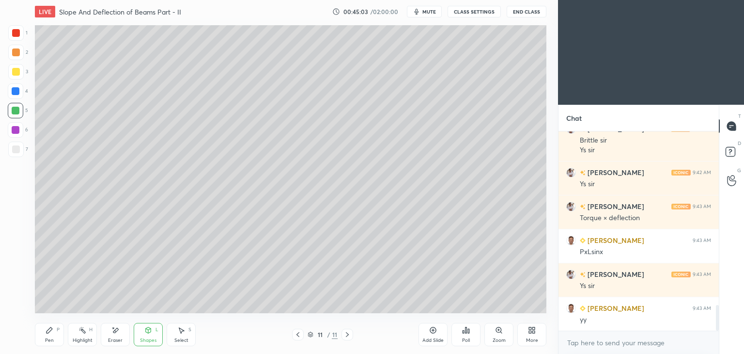
click at [18, 32] on div at bounding box center [16, 33] width 8 height 8
click at [49, 332] on icon at bounding box center [49, 330] width 6 height 6
click at [13, 109] on div at bounding box center [16, 111] width 8 height 8
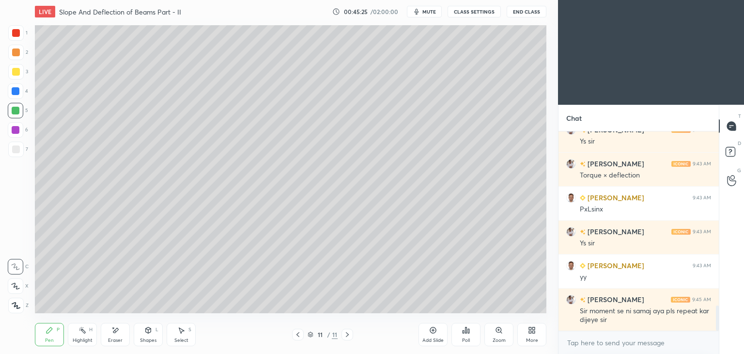
click at [20, 151] on div at bounding box center [15, 148] width 15 height 15
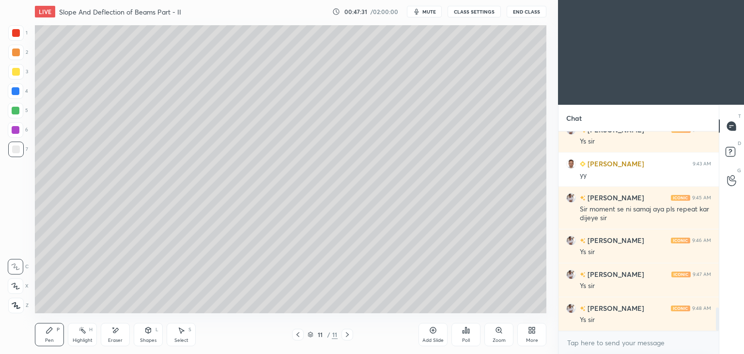
scroll to position [1500, 0]
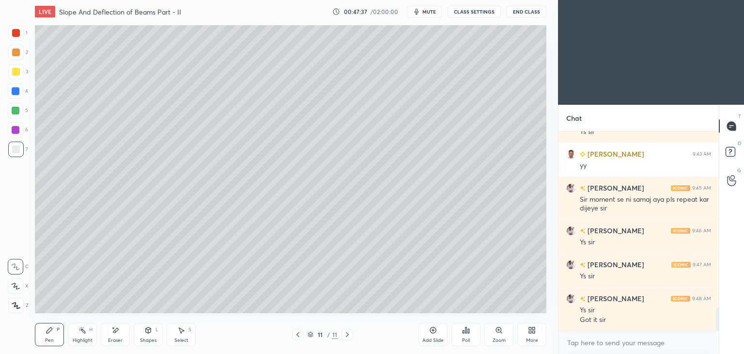
click at [17, 35] on div at bounding box center [16, 33] width 8 height 8
click at [434, 338] on div "Add Slide" at bounding box center [432, 340] width 21 height 5
click at [19, 74] on div at bounding box center [15, 71] width 15 height 15
click at [298, 338] on div at bounding box center [298, 334] width 12 height 12
click at [351, 333] on icon at bounding box center [347, 334] width 8 height 8
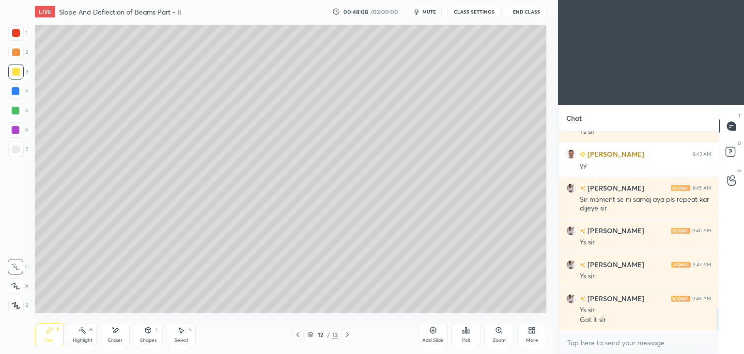
click at [303, 333] on div at bounding box center [298, 334] width 12 height 12
click at [348, 335] on icon at bounding box center [347, 334] width 3 height 5
click at [296, 334] on icon at bounding box center [298, 334] width 8 height 8
click at [349, 334] on icon at bounding box center [347, 334] width 8 height 8
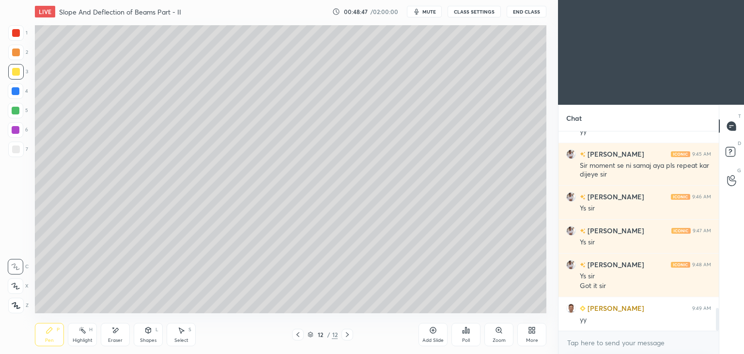
scroll to position [1568, 0]
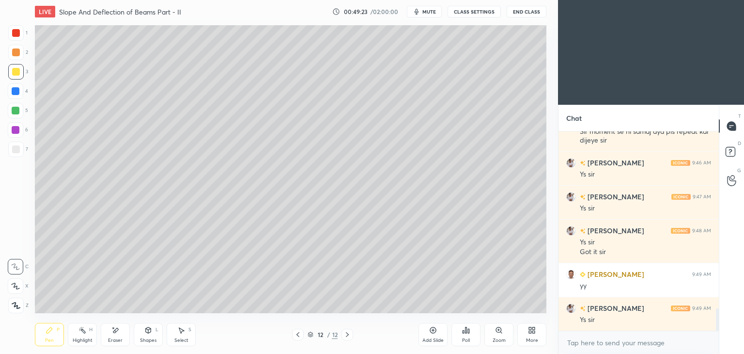
click at [116, 336] on div "Eraser" at bounding box center [115, 334] width 29 height 23
click at [57, 335] on div "Pen P" at bounding box center [49, 334] width 29 height 23
click at [17, 150] on div at bounding box center [16, 149] width 8 height 8
click at [300, 333] on icon at bounding box center [298, 334] width 8 height 8
click at [350, 336] on icon at bounding box center [347, 334] width 8 height 8
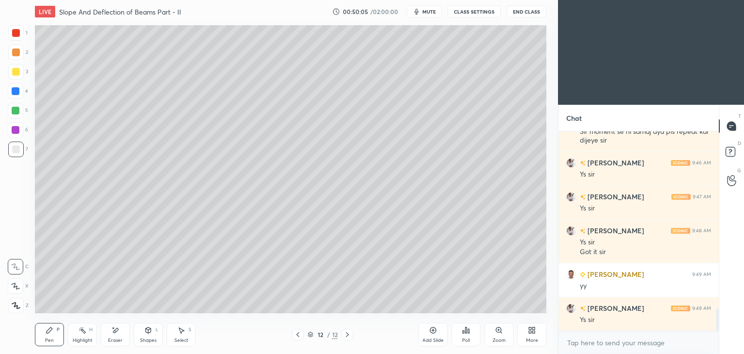
click at [15, 92] on div at bounding box center [16, 91] width 8 height 8
click at [153, 333] on div "Shapes L" at bounding box center [148, 334] width 29 height 23
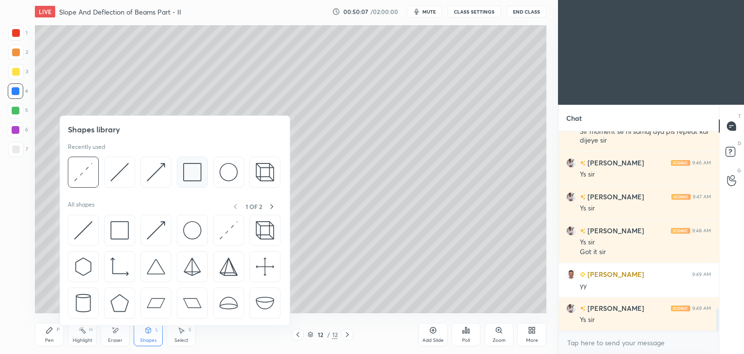
click at [185, 176] on img at bounding box center [192, 172] width 18 height 18
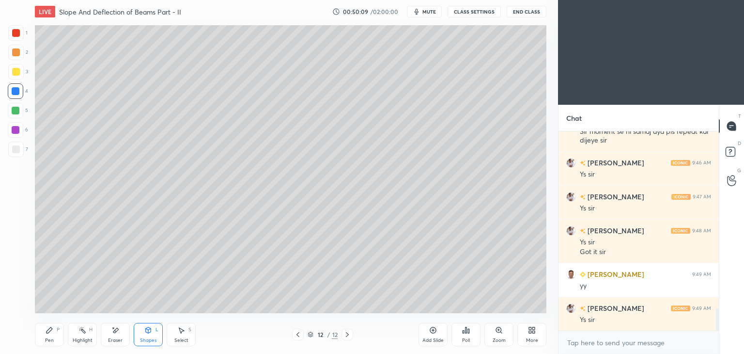
click at [56, 333] on div "Pen P" at bounding box center [49, 334] width 29 height 23
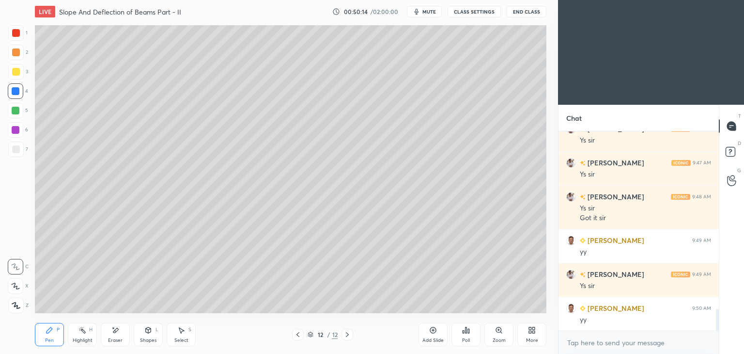
scroll to position [1636, 0]
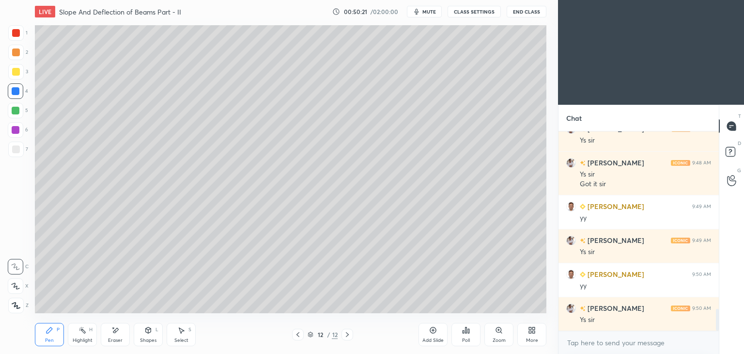
click at [155, 336] on div "Shapes L" at bounding box center [148, 334] width 29 height 23
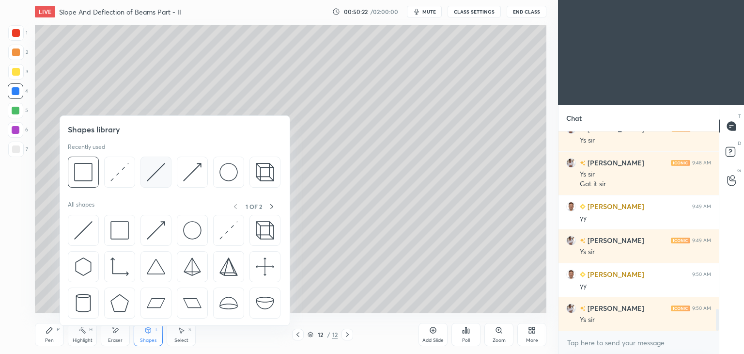
click at [173, 171] on div at bounding box center [174, 174] width 213 height 36
click at [166, 170] on div at bounding box center [155, 171] width 31 height 31
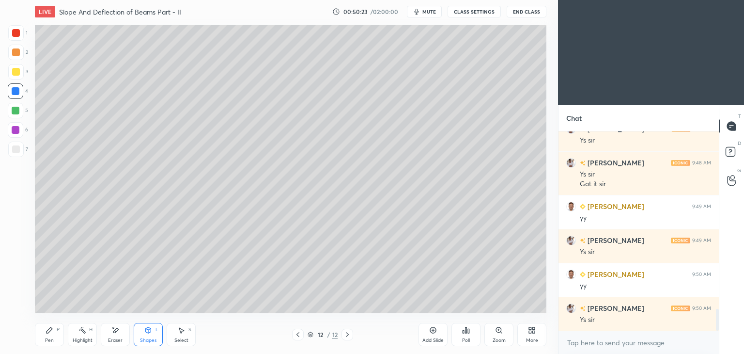
click at [15, 148] on div at bounding box center [16, 149] width 8 height 8
click at [55, 336] on div "Pen P" at bounding box center [49, 334] width 29 height 23
click at [151, 340] on div "Shapes" at bounding box center [148, 340] width 16 height 5
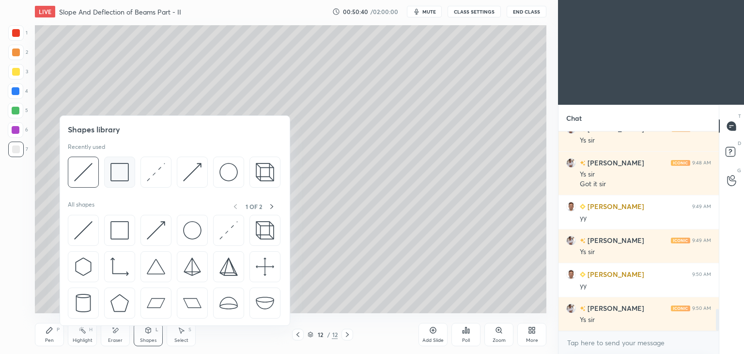
click at [120, 177] on img at bounding box center [119, 172] width 18 height 18
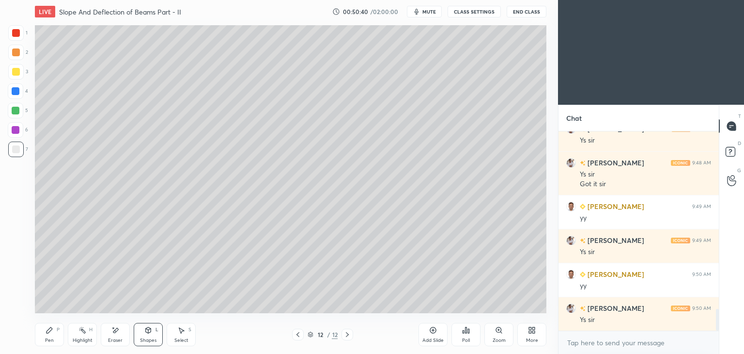
click at [19, 72] on div at bounding box center [15, 71] width 15 height 15
click at [56, 325] on div "Pen P" at bounding box center [49, 334] width 29 height 23
click at [22, 35] on div at bounding box center [15, 32] width 15 height 15
click at [23, 149] on div at bounding box center [15, 148] width 15 height 15
click at [18, 91] on div at bounding box center [16, 91] width 8 height 8
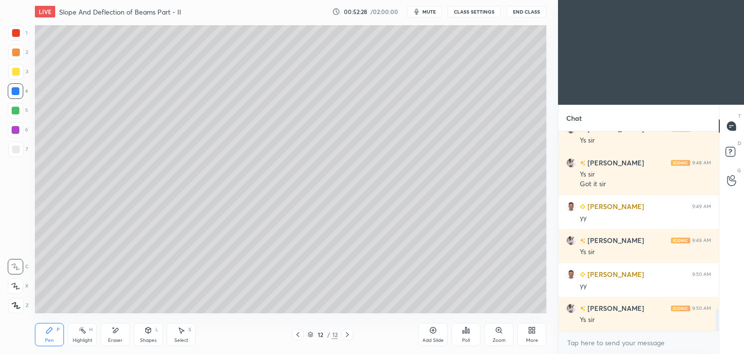
scroll to position [1670, 0]
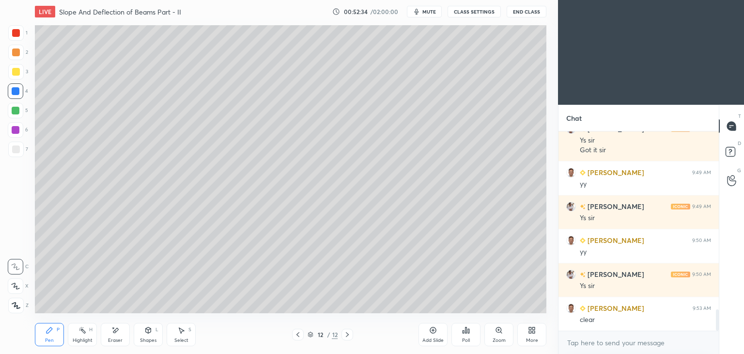
click at [434, 338] on div "Add Slide" at bounding box center [432, 340] width 21 height 5
click at [49, 338] on div "Pen" at bounding box center [49, 340] width 9 height 5
click at [21, 147] on div at bounding box center [15, 148] width 15 height 15
click at [20, 70] on div at bounding box center [15, 71] width 15 height 15
click at [151, 336] on div "Shapes L" at bounding box center [148, 334] width 29 height 23
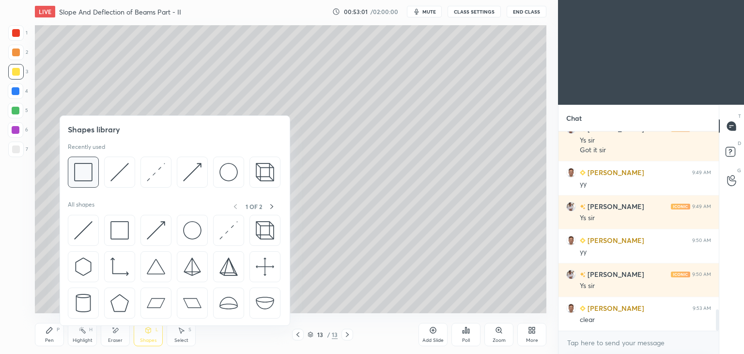
click at [91, 171] on img at bounding box center [83, 172] width 18 height 18
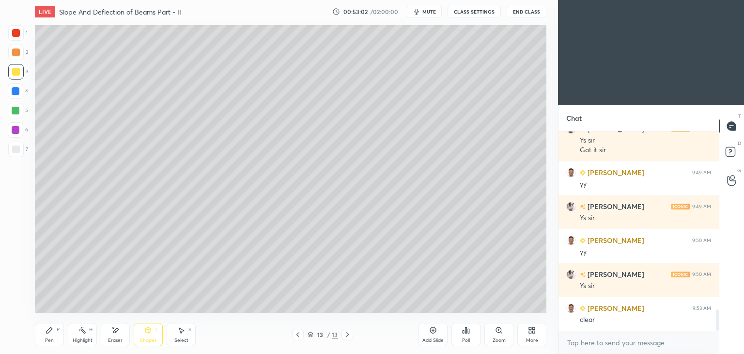
click at [14, 152] on div at bounding box center [16, 149] width 8 height 8
click at [49, 332] on icon at bounding box center [49, 330] width 6 height 6
click at [154, 338] on div "Shapes" at bounding box center [148, 340] width 16 height 5
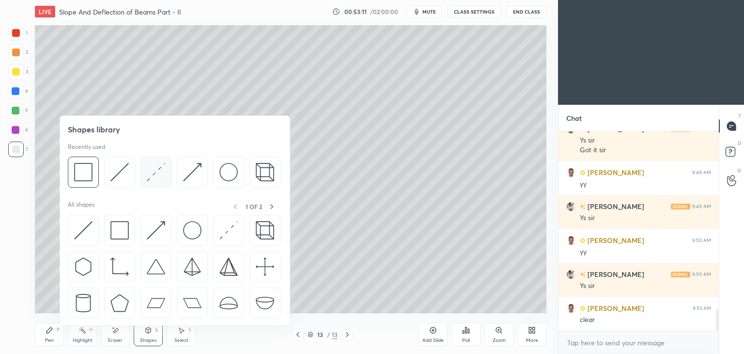
click at [156, 175] on img at bounding box center [156, 172] width 18 height 18
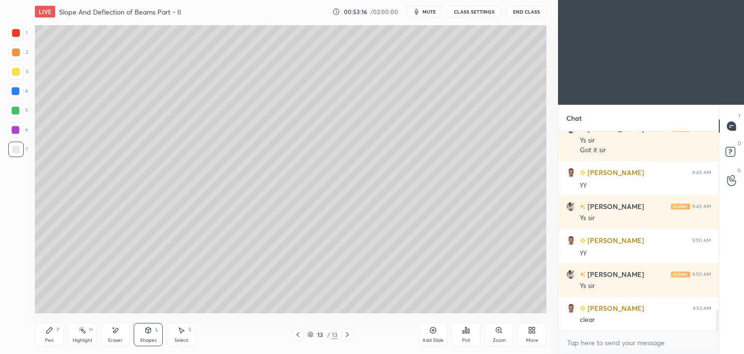
click at [56, 335] on div "Pen P" at bounding box center [49, 334] width 29 height 23
click at [17, 92] on div at bounding box center [16, 91] width 8 height 8
click at [19, 151] on div at bounding box center [15, 148] width 15 height 15
click at [17, 94] on div at bounding box center [16, 91] width 8 height 8
click at [150, 339] on div "Shapes" at bounding box center [148, 340] width 16 height 5
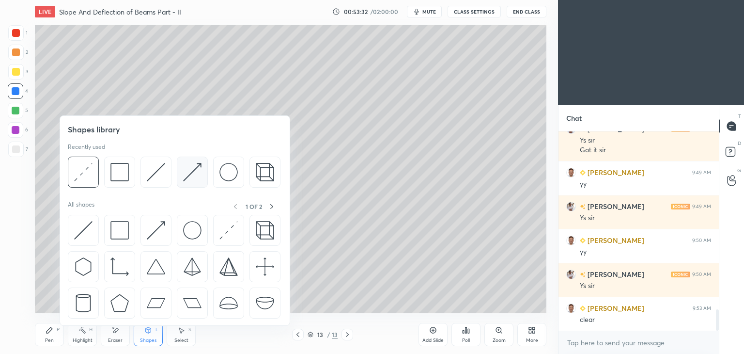
click at [186, 169] on img at bounding box center [192, 172] width 18 height 18
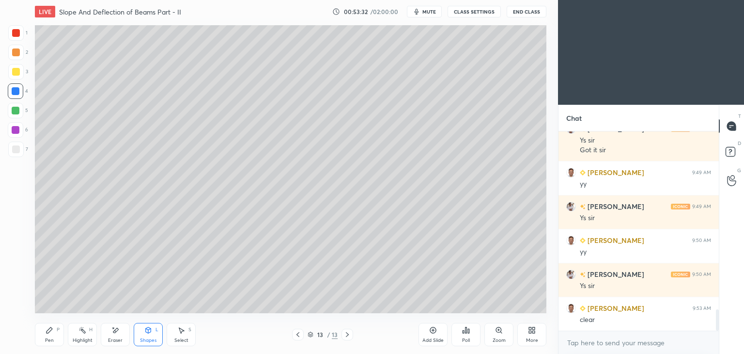
click at [18, 30] on div at bounding box center [16, 33] width 8 height 8
click at [48, 332] on icon at bounding box center [49, 330] width 6 height 6
click at [18, 153] on div at bounding box center [16, 149] width 8 height 8
click at [148, 339] on div "Shapes" at bounding box center [148, 340] width 16 height 5
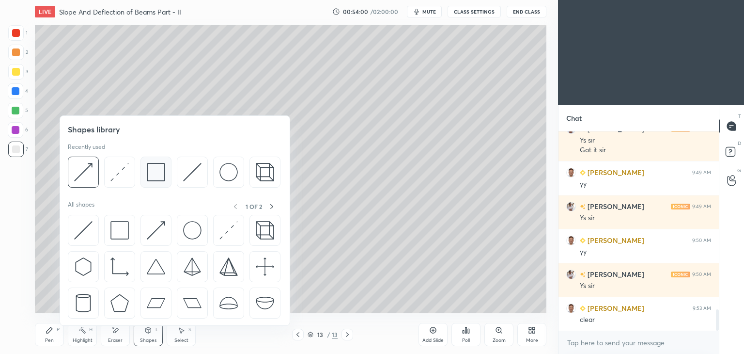
click at [147, 170] on img at bounding box center [156, 172] width 18 height 18
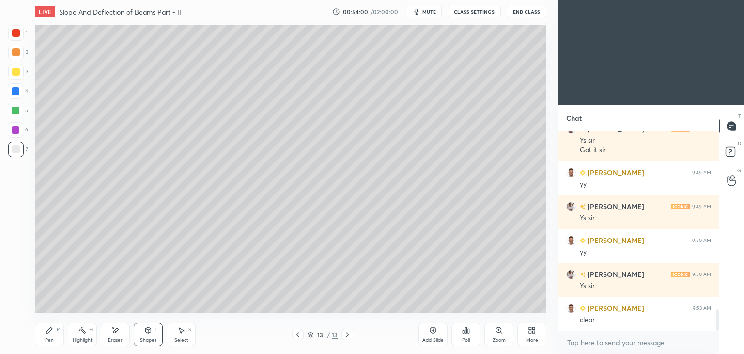
click at [18, 151] on div at bounding box center [16, 149] width 8 height 8
click at [150, 335] on div "Shapes L" at bounding box center [148, 334] width 29 height 23
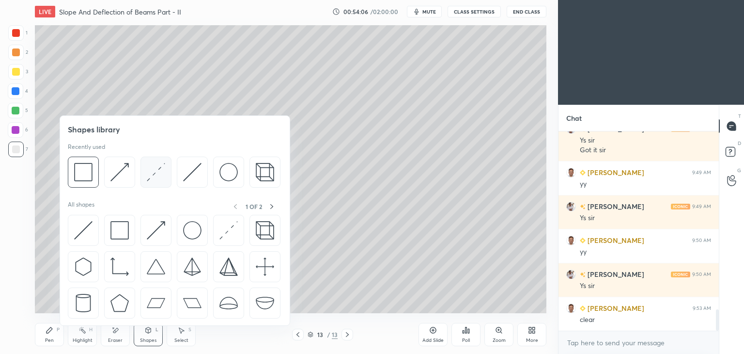
click at [155, 177] on img at bounding box center [156, 172] width 18 height 18
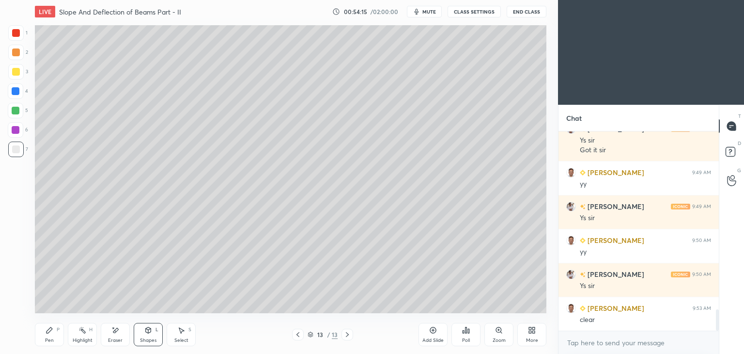
click at [148, 336] on div "Shapes L" at bounding box center [148, 334] width 29 height 23
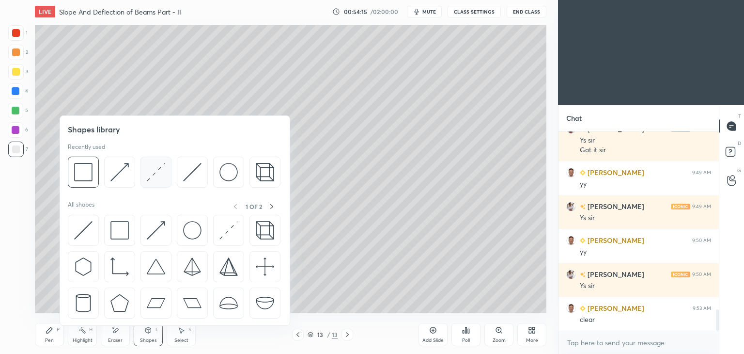
click at [160, 175] on img at bounding box center [156, 172] width 18 height 18
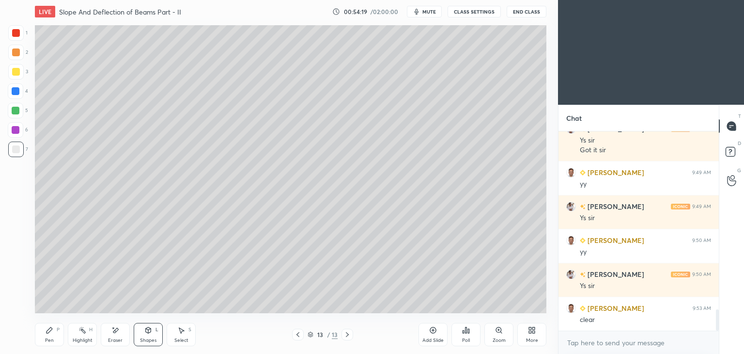
click at [52, 334] on div "Pen P" at bounding box center [49, 334] width 29 height 23
click at [154, 334] on div "Shapes L" at bounding box center [148, 334] width 29 height 23
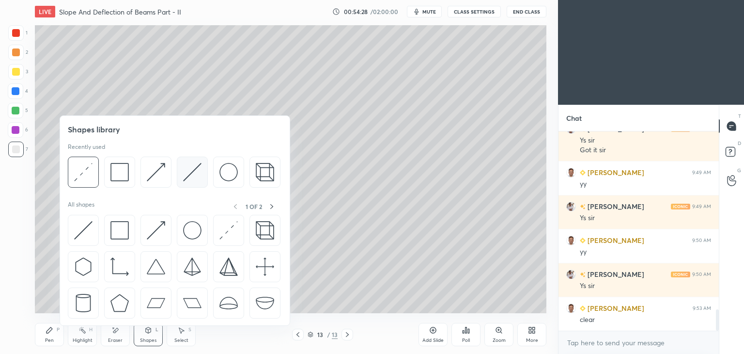
click at [183, 177] on img at bounding box center [192, 172] width 18 height 18
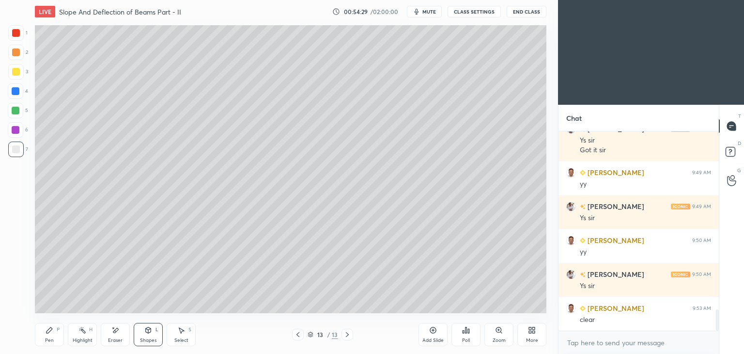
click at [23, 109] on div "5" at bounding box center [18, 110] width 20 height 15
click at [54, 331] on div "Pen P" at bounding box center [49, 334] width 29 height 23
click at [152, 336] on div "Shapes L" at bounding box center [148, 334] width 29 height 23
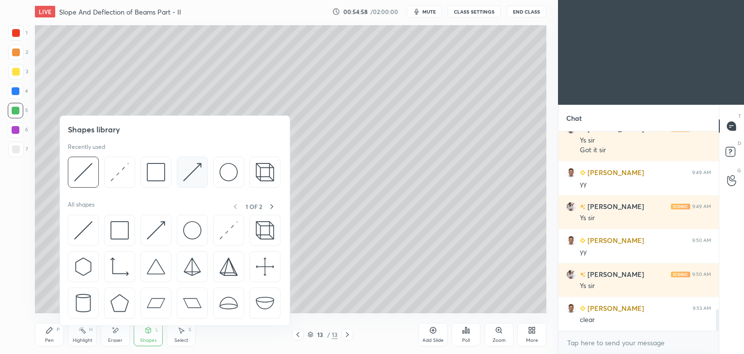
click at [195, 173] on img at bounding box center [192, 172] width 18 height 18
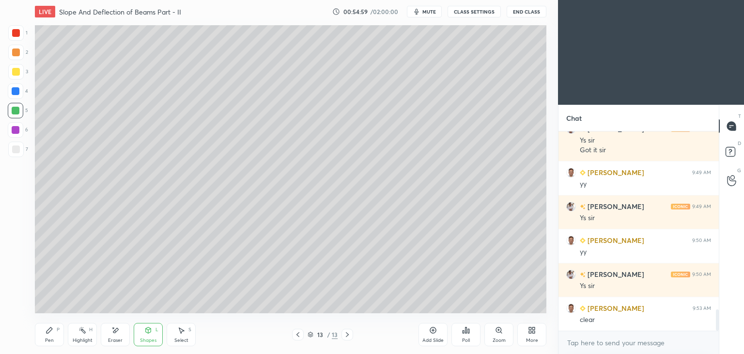
click at [15, 34] on div at bounding box center [16, 33] width 8 height 8
click at [47, 337] on div "Pen P" at bounding box center [49, 334] width 29 height 23
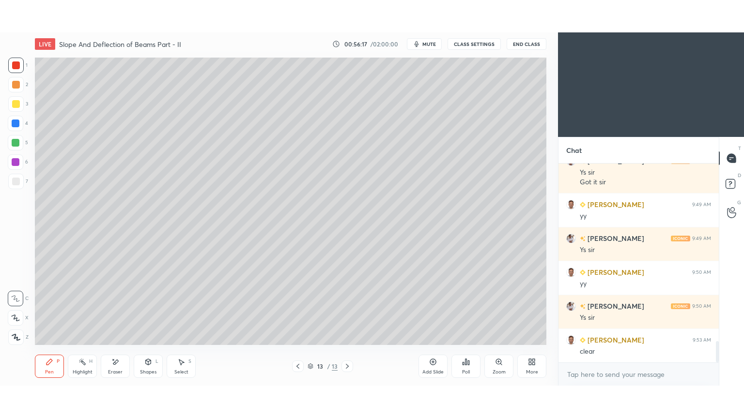
scroll to position [1704, 0]
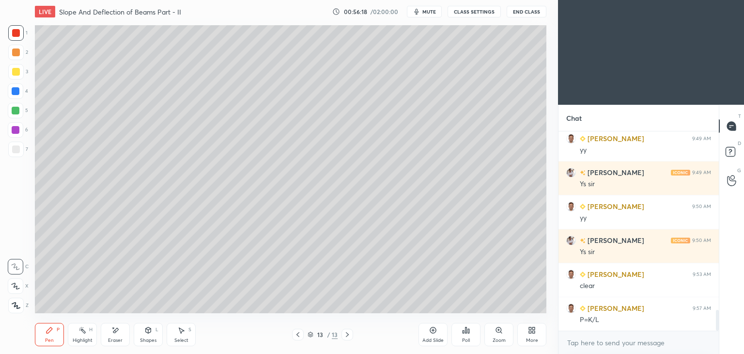
click at [185, 333] on icon at bounding box center [181, 330] width 8 height 8
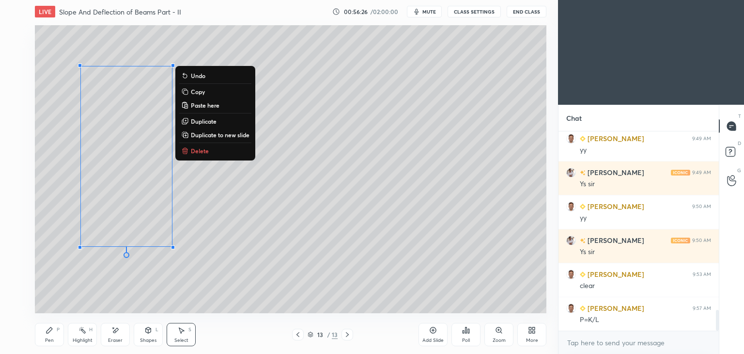
click at [207, 92] on button "Copy" at bounding box center [215, 92] width 72 height 12
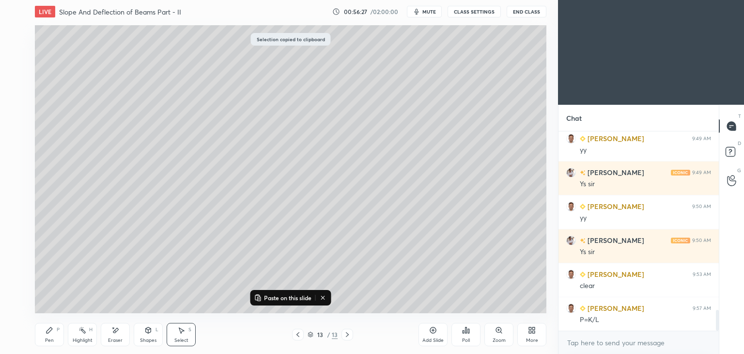
click at [442, 336] on div "Add Slide" at bounding box center [432, 334] width 29 height 23
click at [292, 294] on p "Paste on this slide" at bounding box center [287, 297] width 47 height 8
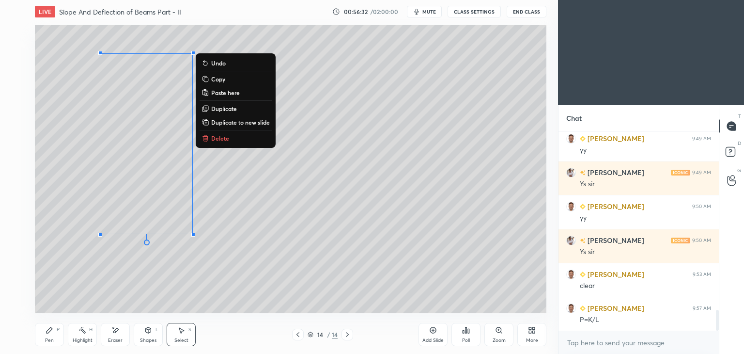
click at [50, 338] on div "Pen" at bounding box center [49, 340] width 9 height 5
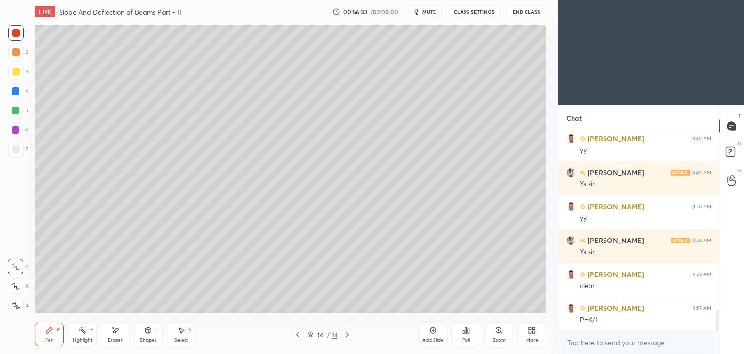
click at [18, 152] on div at bounding box center [16, 149] width 8 height 8
click at [147, 334] on div "Shapes L" at bounding box center [148, 334] width 29 height 23
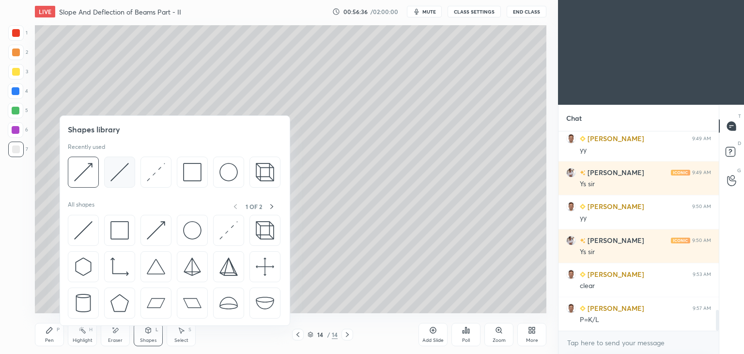
click at [123, 171] on img at bounding box center [119, 172] width 18 height 18
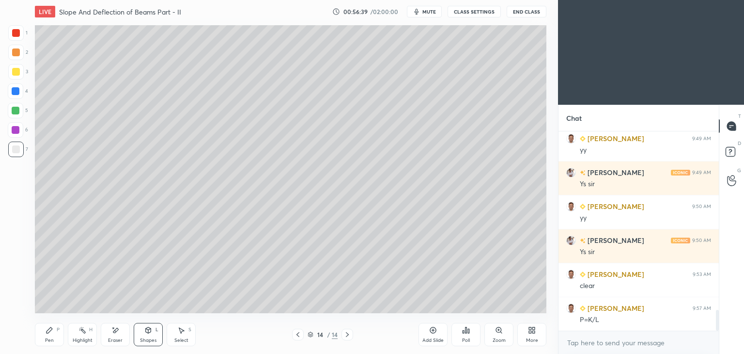
click at [15, 130] on div at bounding box center [16, 130] width 8 height 8
click at [23, 70] on div at bounding box center [15, 71] width 15 height 15
click at [57, 324] on div "Pen P" at bounding box center [49, 334] width 29 height 23
click at [149, 336] on div "Shapes L" at bounding box center [148, 334] width 29 height 23
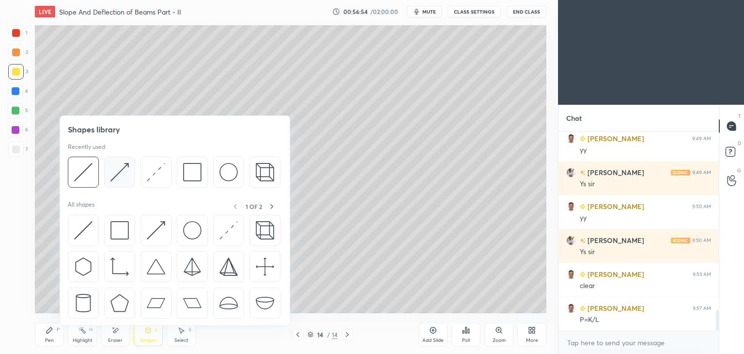
click at [124, 175] on img at bounding box center [119, 172] width 18 height 18
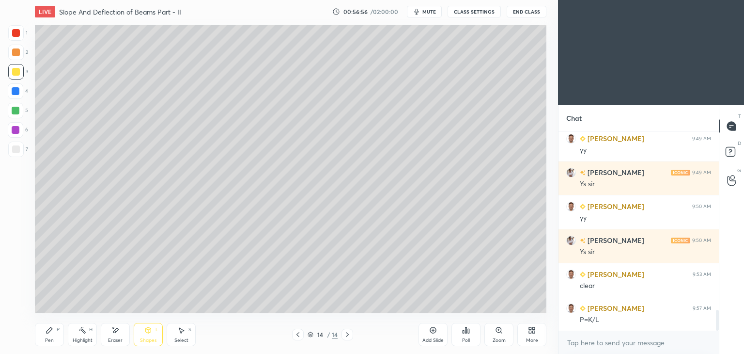
click at [16, 39] on div at bounding box center [15, 32] width 15 height 15
click at [46, 327] on icon at bounding box center [50, 330] width 8 height 8
click at [430, 11] on span "mute" at bounding box center [429, 11] width 14 height 7
click at [432, 12] on span "unmute" at bounding box center [428, 11] width 21 height 7
click at [55, 336] on div "Pen P" at bounding box center [49, 334] width 29 height 23
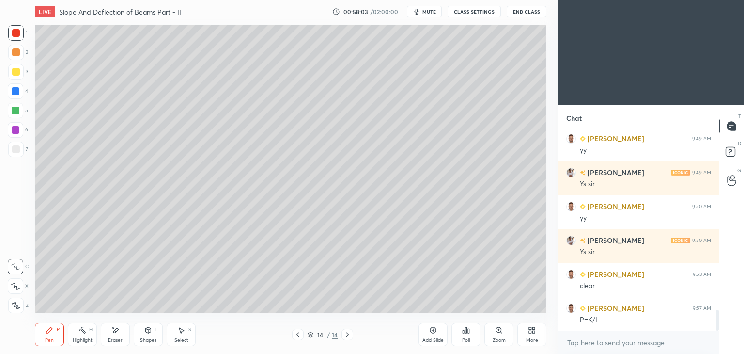
click at [15, 148] on div at bounding box center [16, 149] width 8 height 8
click at [19, 31] on div at bounding box center [16, 33] width 8 height 8
click at [149, 331] on icon at bounding box center [148, 330] width 5 height 6
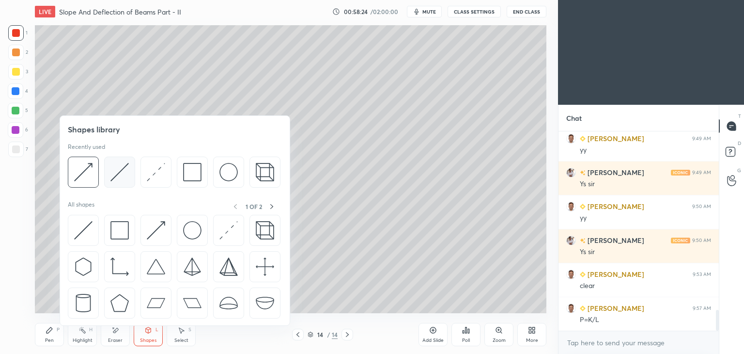
click at [116, 171] on img at bounding box center [119, 172] width 18 height 18
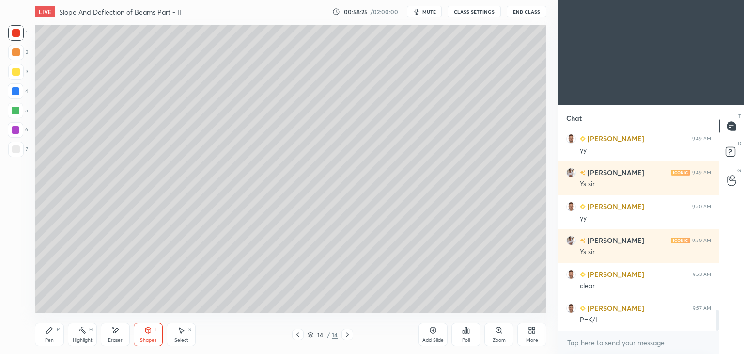
click at [21, 127] on div at bounding box center [15, 129] width 15 height 15
click at [52, 331] on icon at bounding box center [50, 330] width 8 height 8
click at [114, 336] on div "Eraser" at bounding box center [115, 334] width 29 height 23
click at [40, 336] on div "Pen P" at bounding box center [49, 334] width 29 height 23
click at [118, 334] on icon at bounding box center [115, 330] width 8 height 8
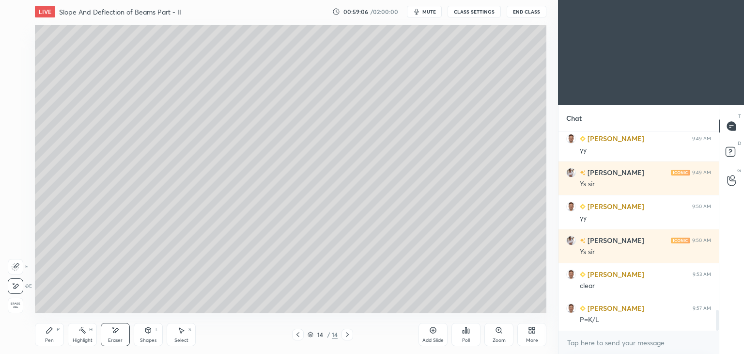
click at [53, 329] on icon at bounding box center [50, 330] width 8 height 8
click at [145, 331] on icon at bounding box center [148, 330] width 8 height 8
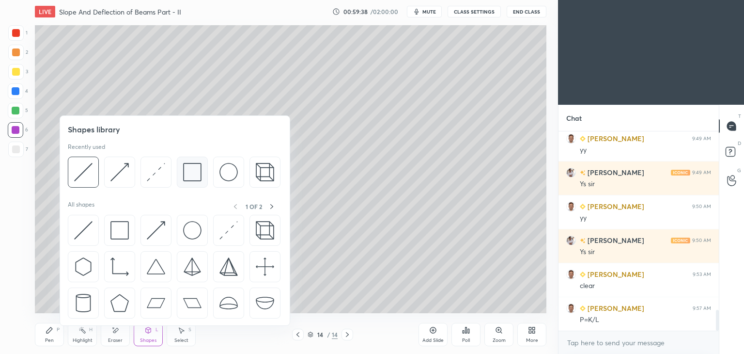
click at [194, 174] on img at bounding box center [192, 172] width 18 height 18
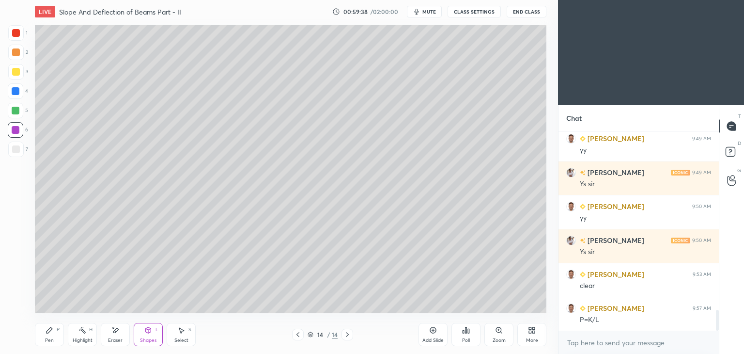
click at [14, 149] on div at bounding box center [16, 149] width 8 height 8
click at [49, 333] on icon at bounding box center [50, 330] width 8 height 8
click at [17, 129] on div at bounding box center [16, 130] width 8 height 8
click at [296, 337] on icon at bounding box center [298, 334] width 8 height 8
click at [185, 331] on div "Select S" at bounding box center [181, 334] width 29 height 23
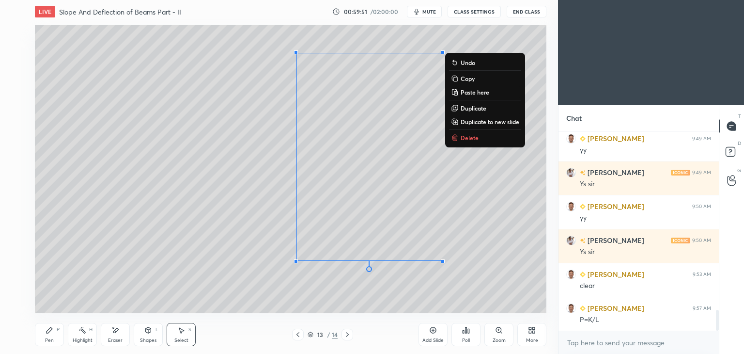
click at [472, 77] on p "Copy" at bounding box center [468, 79] width 14 height 8
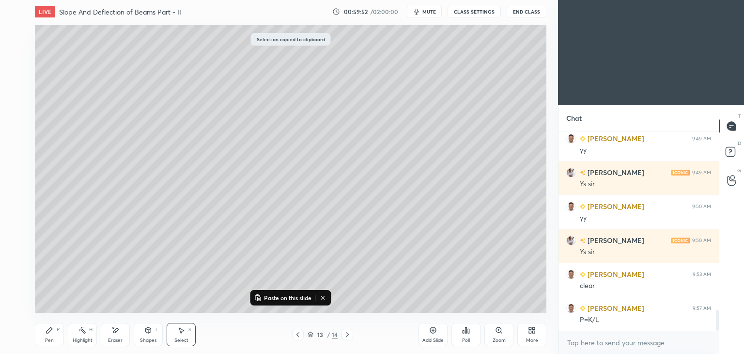
click at [346, 336] on icon at bounding box center [347, 334] width 3 height 5
click at [347, 336] on icon at bounding box center [347, 334] width 8 height 8
click at [432, 340] on div "Add Slide" at bounding box center [432, 340] width 21 height 5
click at [294, 297] on p "Paste on this slide" at bounding box center [287, 297] width 47 height 8
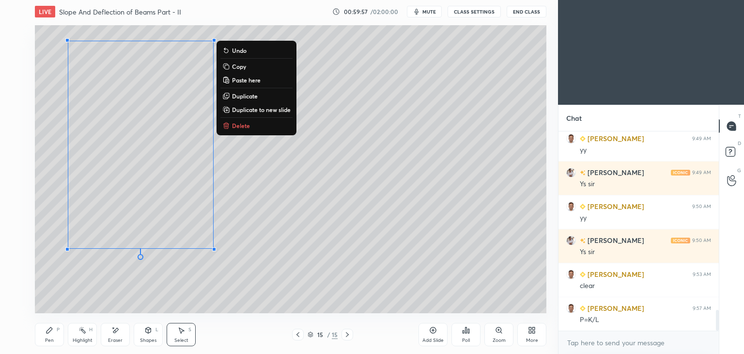
click at [119, 332] on div "Eraser" at bounding box center [115, 334] width 29 height 23
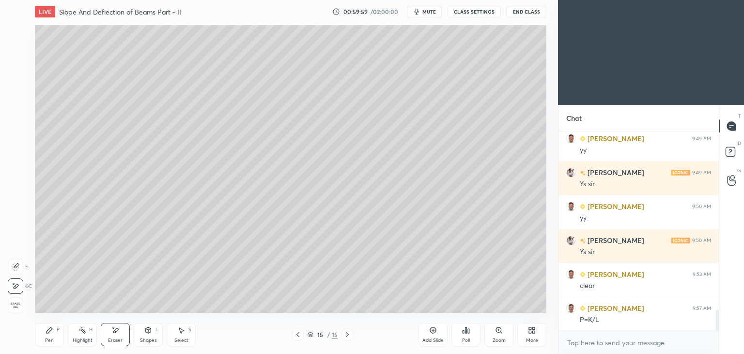
click at [151, 337] on div "Shapes L" at bounding box center [148, 334] width 29 height 23
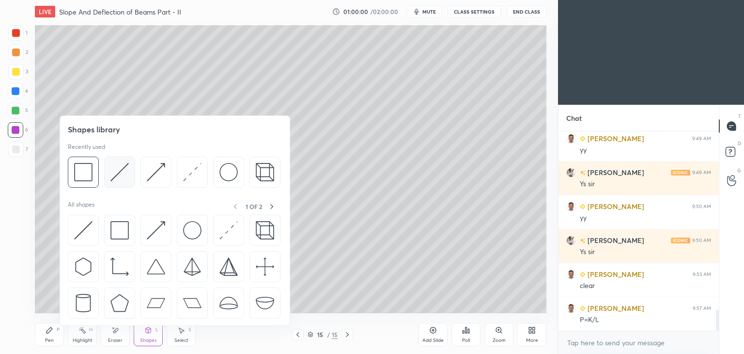
click at [116, 166] on img at bounding box center [119, 172] width 18 height 18
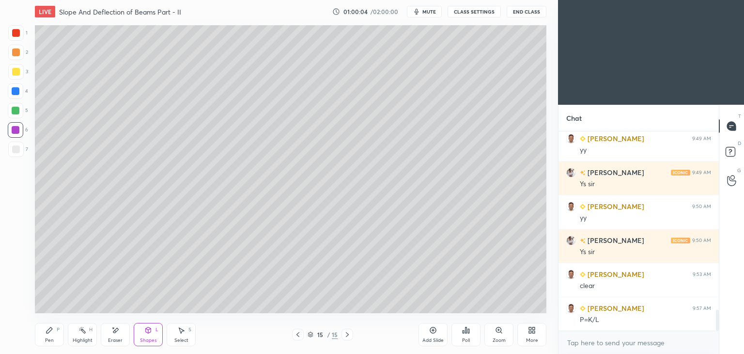
click at [149, 334] on div "Shapes L" at bounding box center [148, 334] width 29 height 23
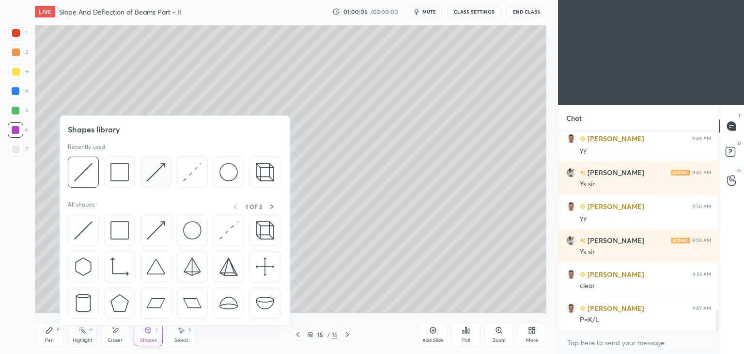
click at [150, 171] on img at bounding box center [156, 172] width 18 height 18
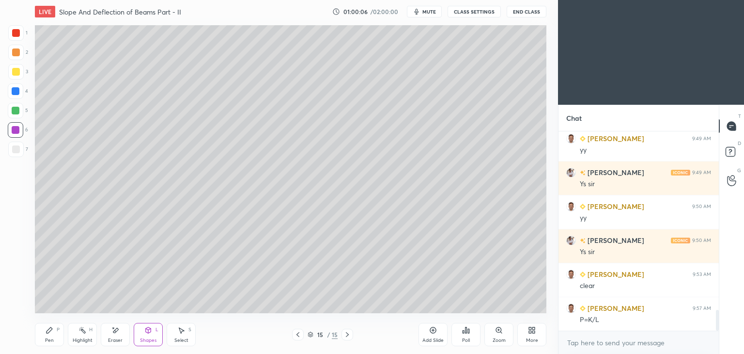
click at [18, 91] on div at bounding box center [16, 91] width 8 height 8
click at [49, 332] on icon at bounding box center [50, 330] width 8 height 8
click at [56, 334] on div "Pen P" at bounding box center [49, 334] width 29 height 23
click at [537, 333] on div "More" at bounding box center [531, 334] width 29 height 23
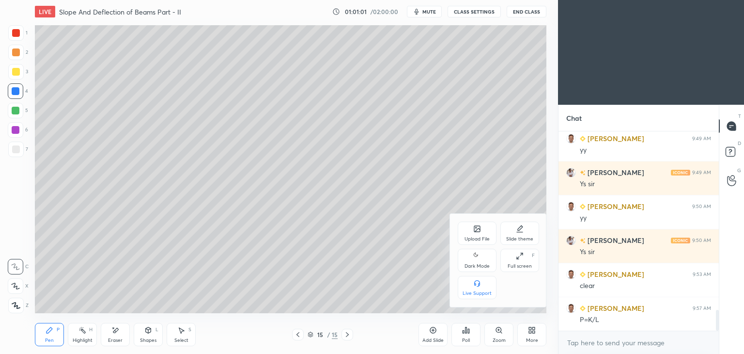
click at [527, 262] on div "Full screen F" at bounding box center [519, 259] width 39 height 23
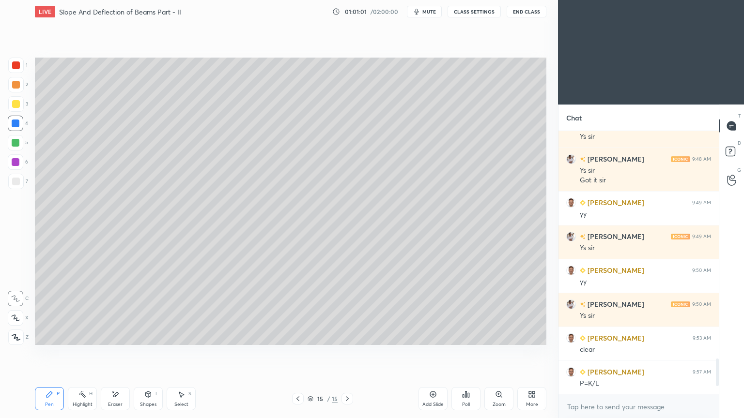
scroll to position [1639, 0]
click at [46, 353] on icon at bounding box center [50, 395] width 8 height 8
click at [12, 182] on div at bounding box center [16, 182] width 8 height 8
click at [148, 353] on div "Shapes L" at bounding box center [148, 398] width 29 height 23
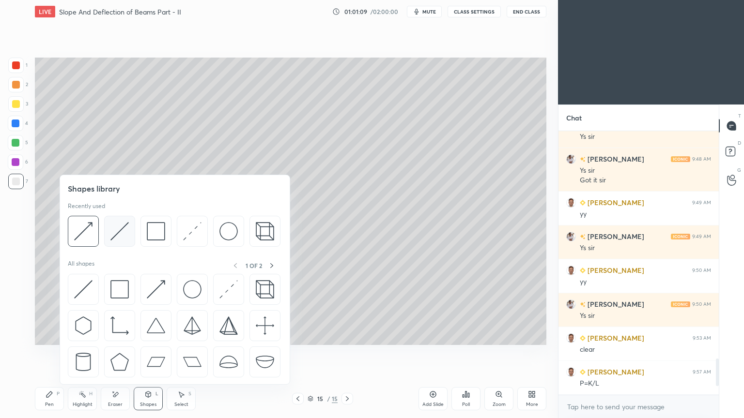
click at [120, 227] on img at bounding box center [119, 231] width 18 height 18
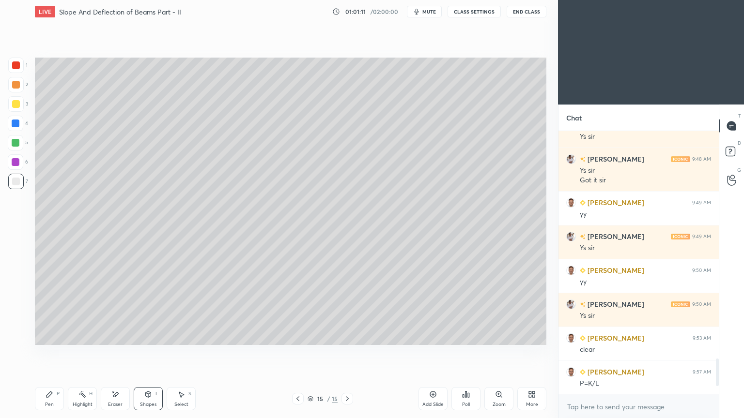
click at [18, 161] on div at bounding box center [16, 162] width 8 height 8
click at [19, 110] on div at bounding box center [15, 103] width 15 height 15
click at [53, 353] on icon at bounding box center [50, 395] width 8 height 8
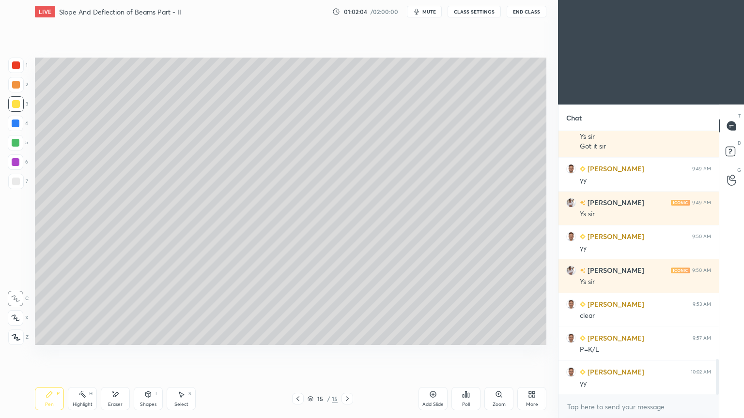
click at [151, 353] on icon at bounding box center [148, 395] width 8 height 8
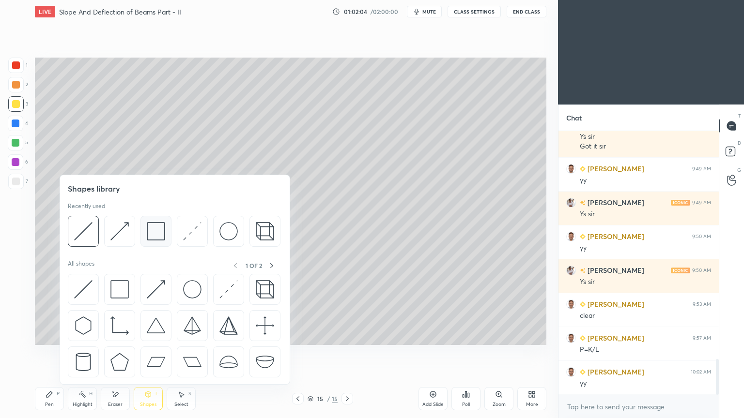
click at [155, 233] on img at bounding box center [156, 231] width 18 height 18
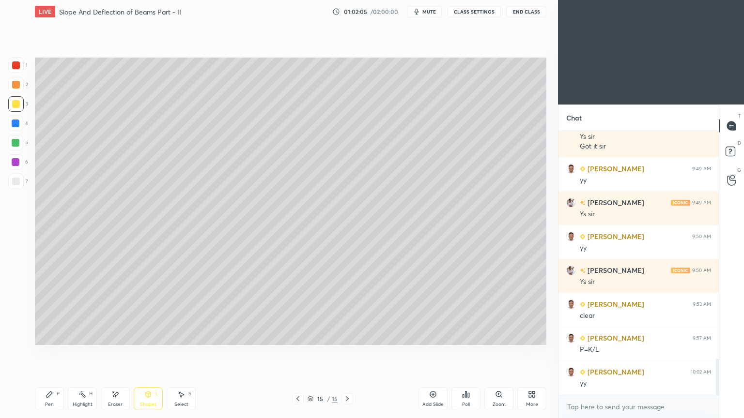
click at [18, 186] on div at bounding box center [15, 181] width 15 height 15
click at [54, 353] on div "Pen P" at bounding box center [49, 398] width 29 height 23
click at [296, 353] on icon at bounding box center [298, 399] width 8 height 8
click at [300, 353] on icon at bounding box center [298, 399] width 8 height 8
click at [298, 353] on icon at bounding box center [298, 399] width 8 height 8
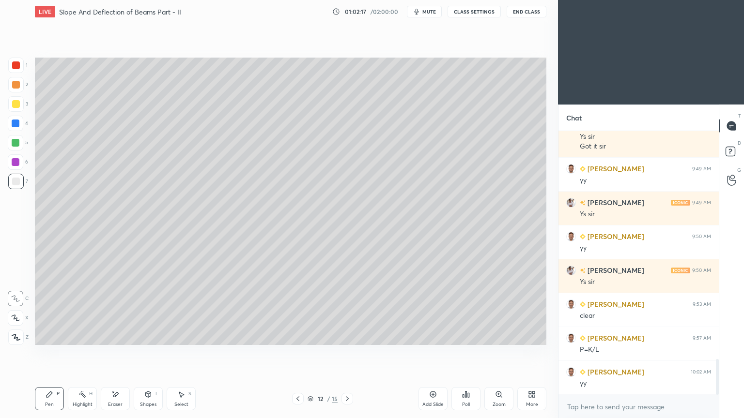
click at [298, 353] on icon at bounding box center [298, 399] width 8 height 8
click at [352, 353] on div at bounding box center [347, 399] width 12 height 12
click at [348, 353] on icon at bounding box center [347, 399] width 8 height 8
click at [347, 353] on icon at bounding box center [347, 399] width 8 height 8
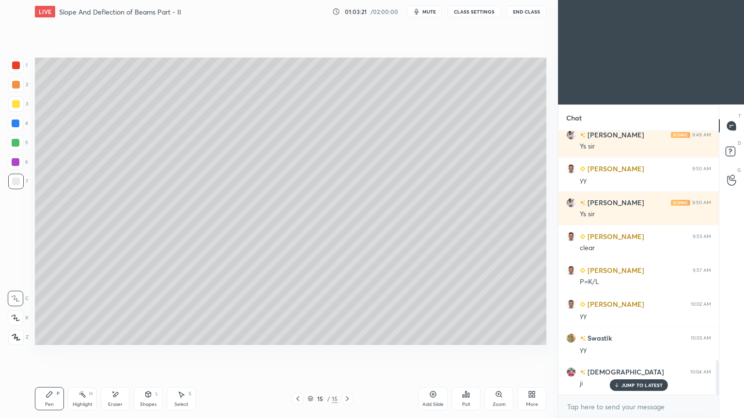
scroll to position [1775, 0]
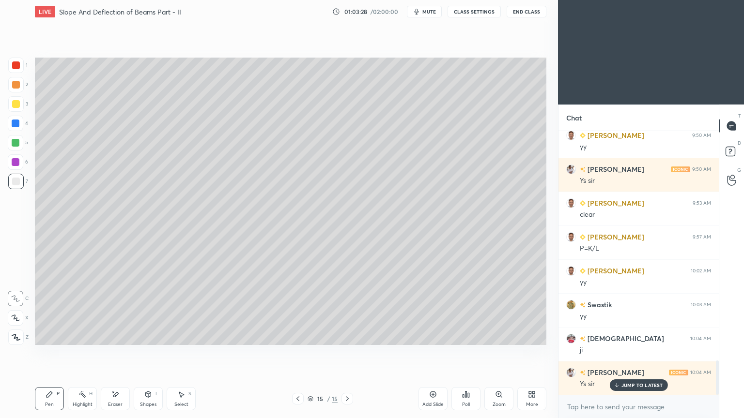
click at [435, 353] on div "Add Slide" at bounding box center [432, 398] width 29 height 23
click at [15, 103] on div at bounding box center [16, 104] width 8 height 8
click at [154, 353] on div "Shapes L" at bounding box center [148, 398] width 29 height 23
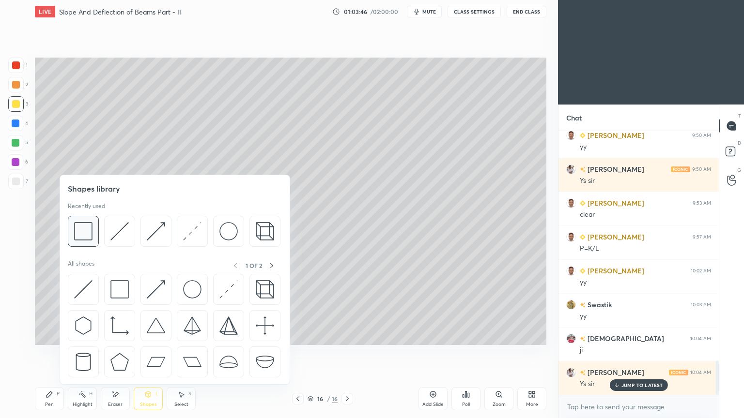
click at [91, 234] on img at bounding box center [83, 231] width 18 height 18
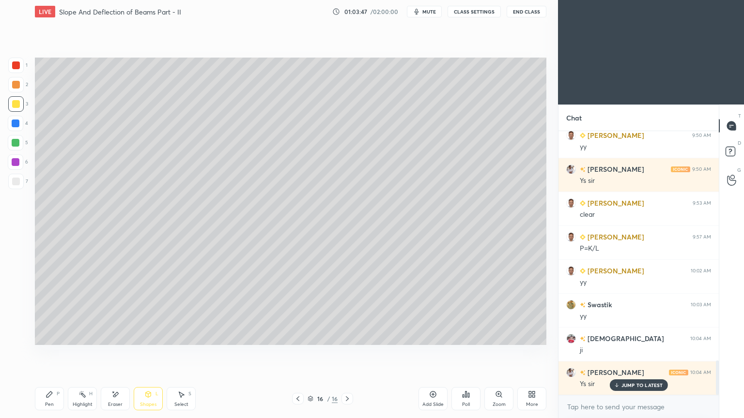
click at [17, 182] on div at bounding box center [16, 182] width 8 height 8
click at [52, 353] on icon at bounding box center [50, 395] width 8 height 8
click at [149, 353] on div "Shapes" at bounding box center [148, 404] width 16 height 5
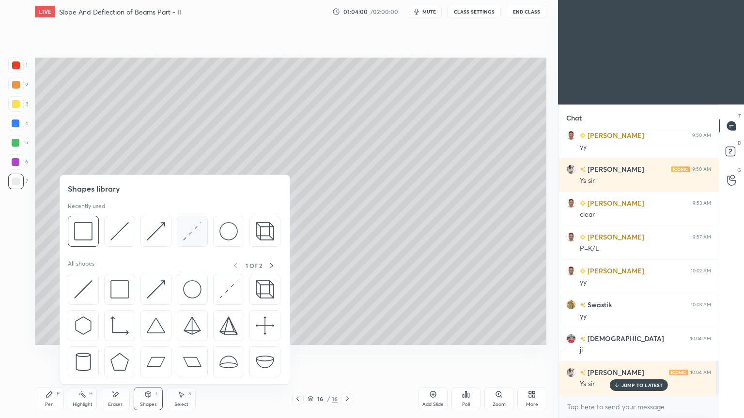
click at [188, 231] on img at bounding box center [192, 231] width 18 height 18
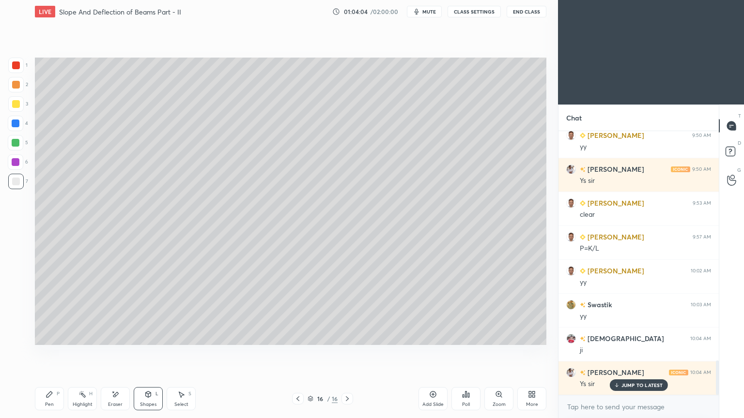
click at [151, 353] on div "Shapes" at bounding box center [148, 404] width 16 height 5
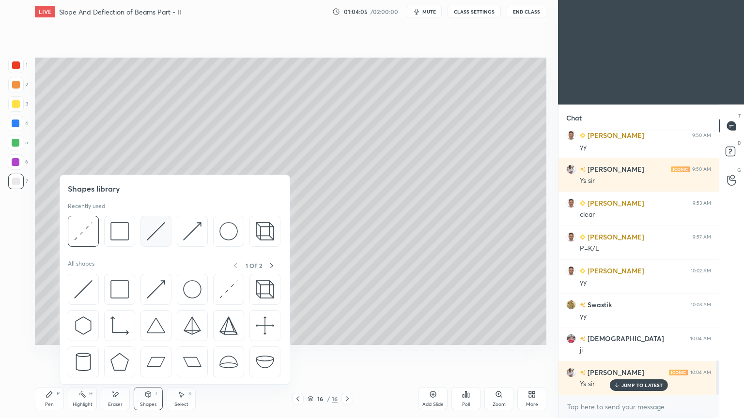
click at [159, 232] on img at bounding box center [156, 231] width 18 height 18
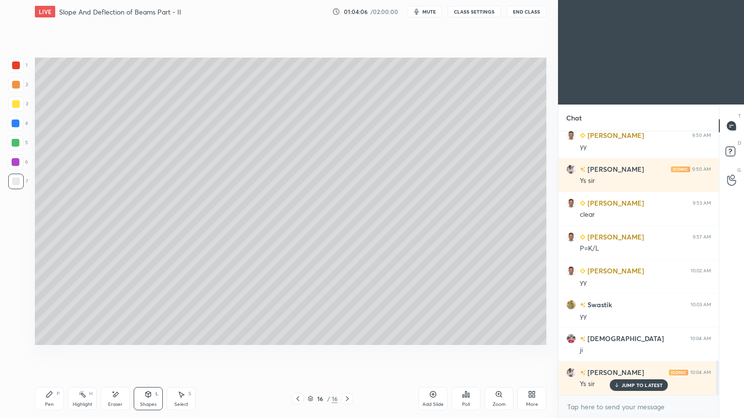
click at [16, 102] on div at bounding box center [16, 104] width 8 height 8
click at [50, 353] on icon at bounding box center [49, 395] width 6 height 6
click at [149, 353] on icon at bounding box center [148, 395] width 5 height 6
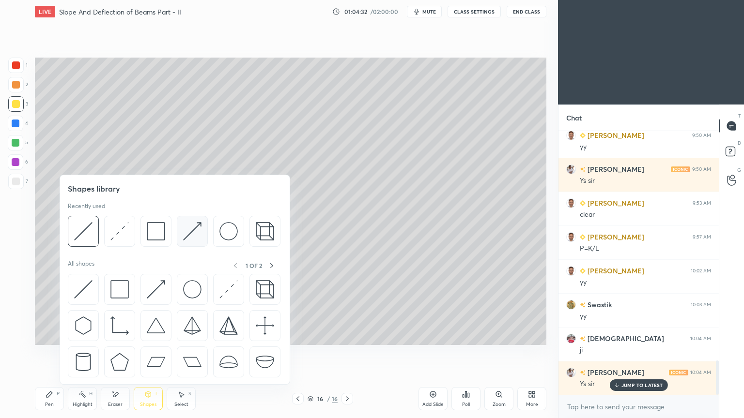
click at [185, 230] on img at bounding box center [192, 231] width 18 height 18
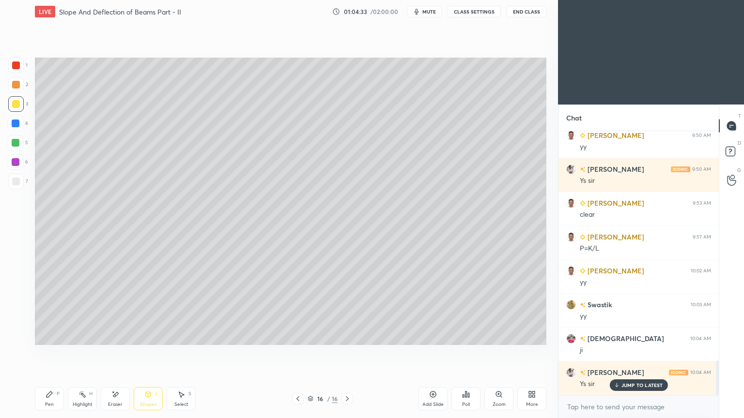
click at [17, 64] on div at bounding box center [16, 66] width 8 height 8
click at [50, 353] on icon at bounding box center [50, 395] width 8 height 8
click at [17, 159] on div at bounding box center [16, 162] width 8 height 8
click at [19, 181] on div at bounding box center [16, 182] width 8 height 8
click at [151, 353] on div "Shapes L" at bounding box center [148, 398] width 29 height 23
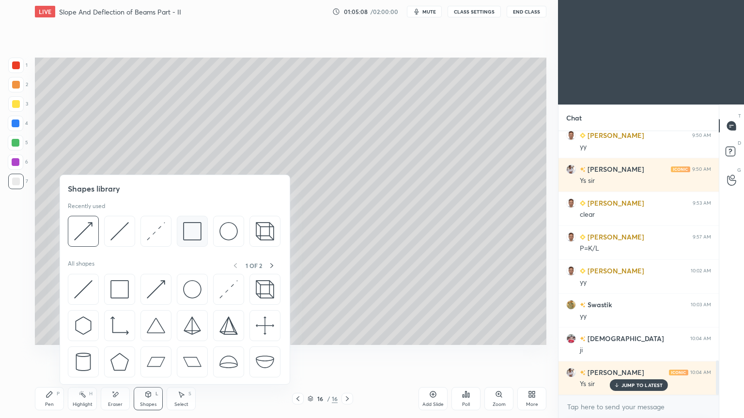
click at [185, 231] on img at bounding box center [192, 231] width 18 height 18
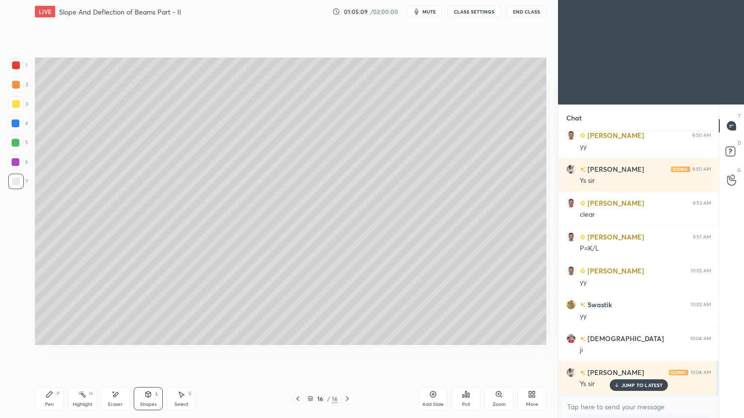
click at [23, 188] on div at bounding box center [15, 181] width 15 height 15
click at [51, 353] on icon at bounding box center [50, 395] width 8 height 8
click at [186, 353] on div "Select S" at bounding box center [181, 398] width 29 height 23
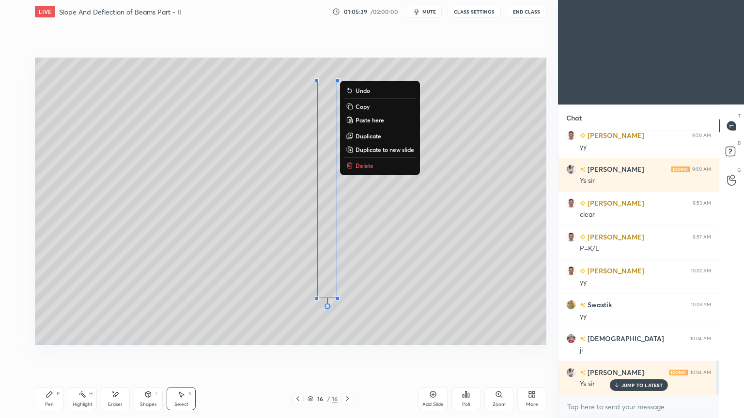
click at [53, 353] on div "Pen P" at bounding box center [49, 398] width 29 height 23
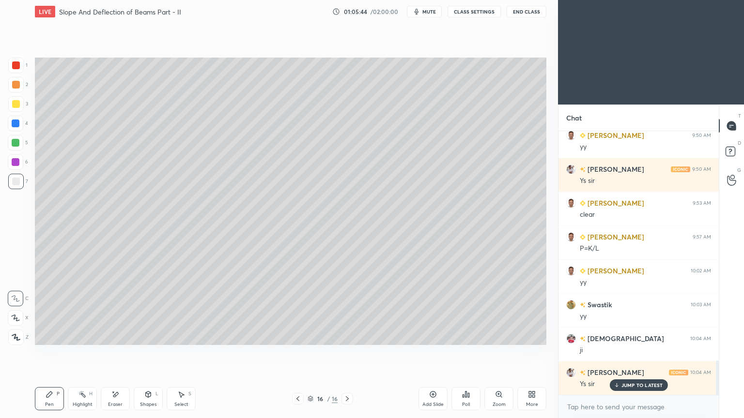
click at [152, 353] on div "Shapes L" at bounding box center [148, 398] width 29 height 23
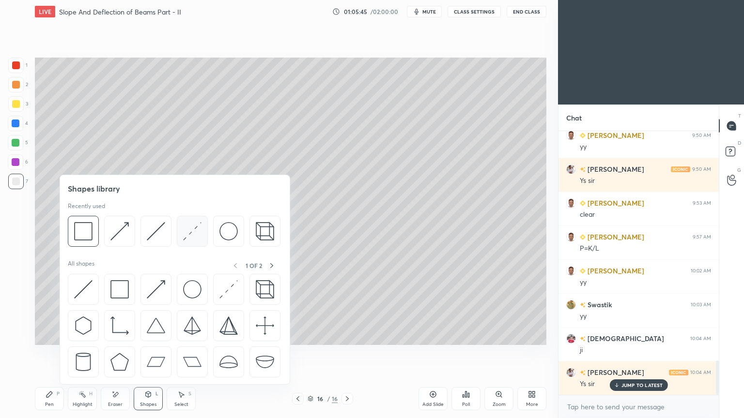
click at [191, 232] on img at bounding box center [192, 231] width 18 height 18
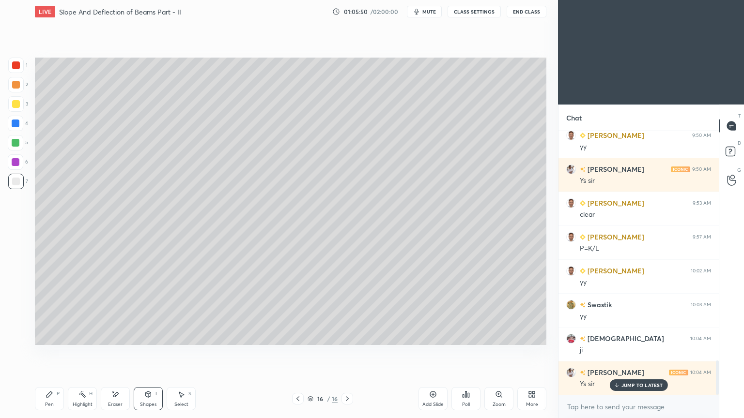
click at [54, 353] on div "Pen P" at bounding box center [49, 398] width 29 height 23
click at [15, 126] on div at bounding box center [16, 124] width 8 height 8
click at [21, 179] on div at bounding box center [15, 181] width 15 height 15
click at [151, 353] on div "Shapes" at bounding box center [148, 404] width 16 height 5
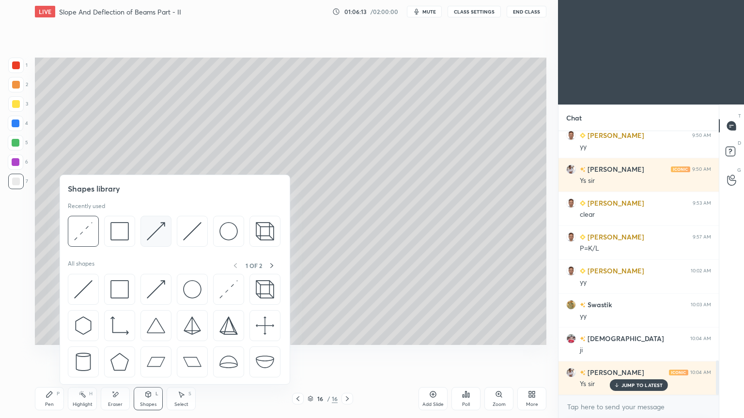
click at [159, 225] on img at bounding box center [156, 231] width 18 height 18
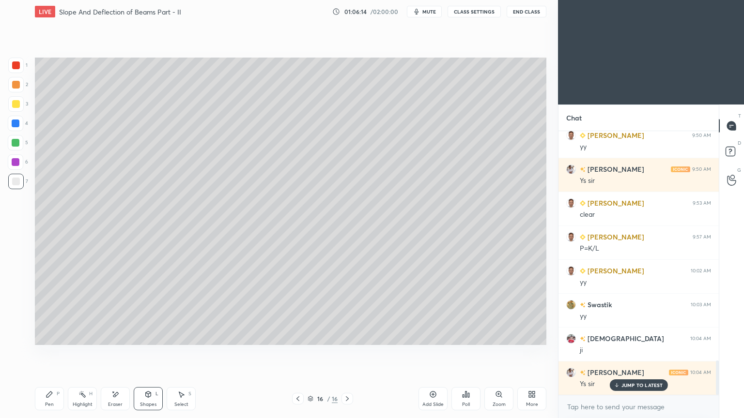
click at [21, 64] on div at bounding box center [15, 65] width 15 height 15
click at [48, 353] on div "Pen P" at bounding box center [49, 398] width 29 height 23
click at [147, 353] on div "Shapes L" at bounding box center [148, 398] width 29 height 23
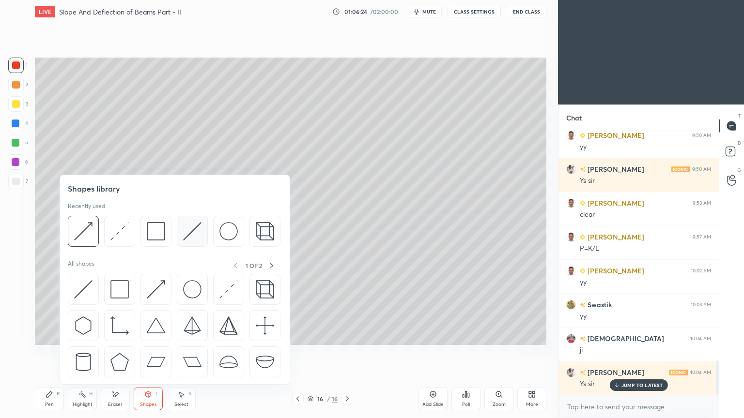
click at [189, 228] on img at bounding box center [192, 231] width 18 height 18
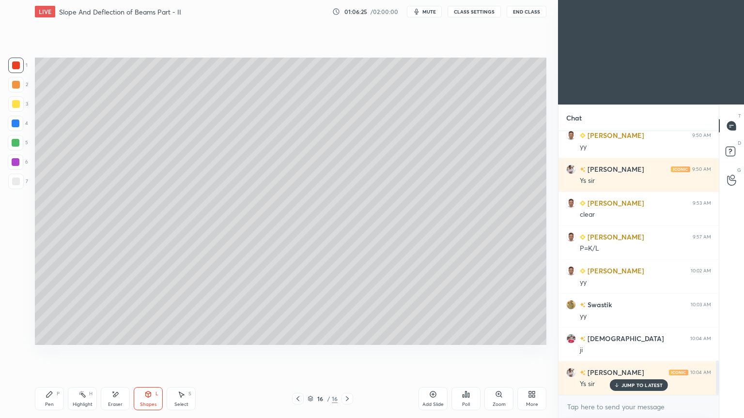
click at [21, 106] on div at bounding box center [15, 103] width 15 height 15
click at [44, 353] on div "Pen P" at bounding box center [49, 398] width 29 height 23
click at [432, 10] on span "mute" at bounding box center [429, 11] width 14 height 7
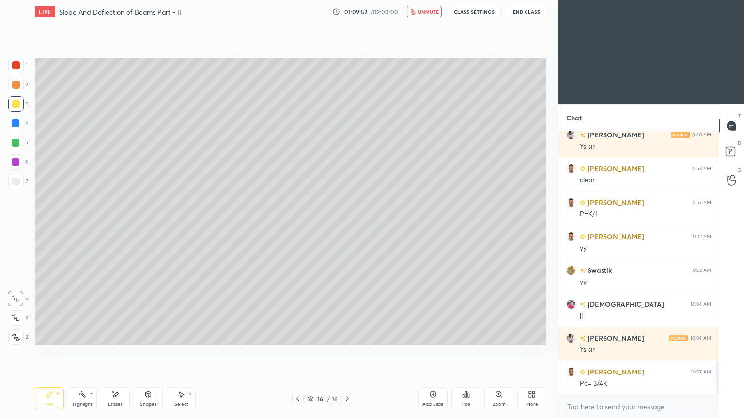
click at [430, 13] on span "unmute" at bounding box center [428, 11] width 21 height 7
click at [185, 353] on div "Select S" at bounding box center [181, 398] width 29 height 23
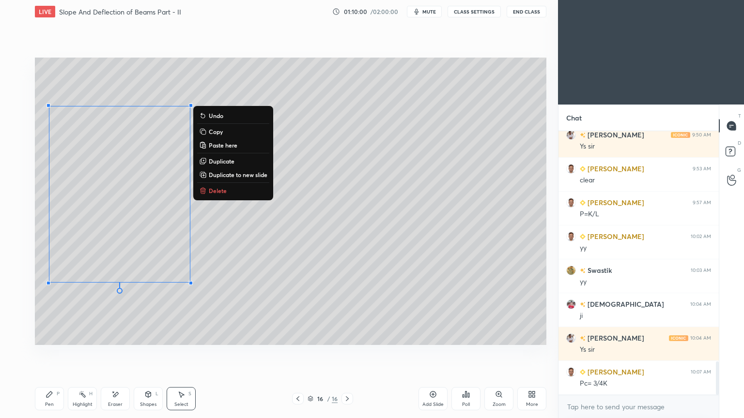
click at [224, 132] on button "Copy" at bounding box center [233, 132] width 72 height 12
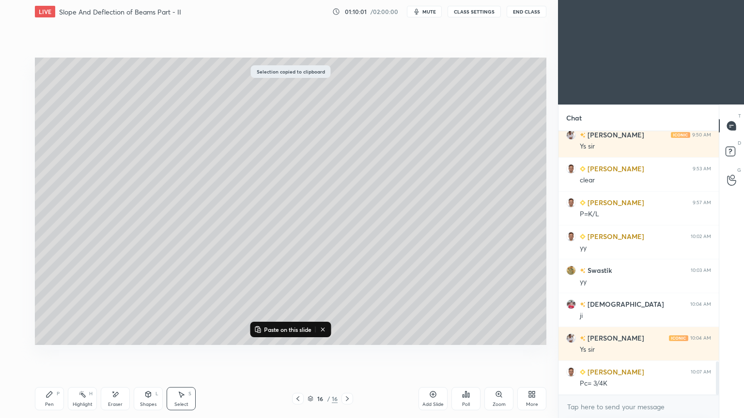
click at [426, 353] on div "Add Slide" at bounding box center [432, 404] width 21 height 5
click at [278, 327] on p "Paste on this slide" at bounding box center [287, 330] width 47 height 8
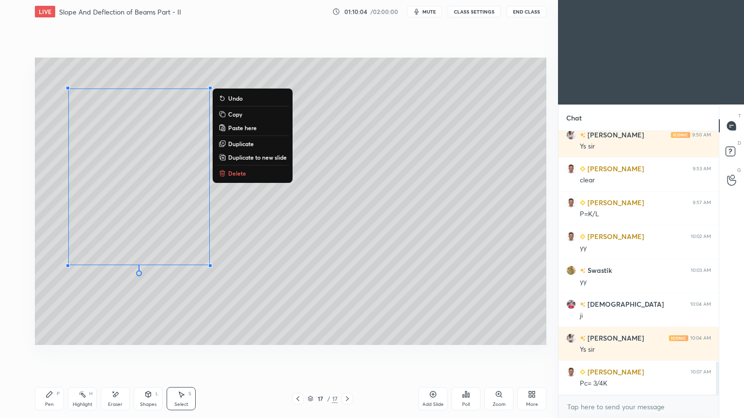
click at [120, 353] on div "Eraser" at bounding box center [115, 398] width 29 height 23
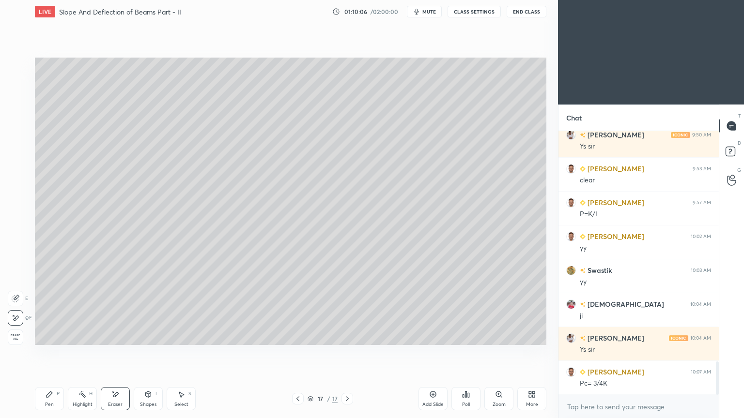
click at [55, 353] on div "Pen P" at bounding box center [49, 398] width 29 height 23
click at [143, 353] on div "Shapes L" at bounding box center [148, 398] width 29 height 23
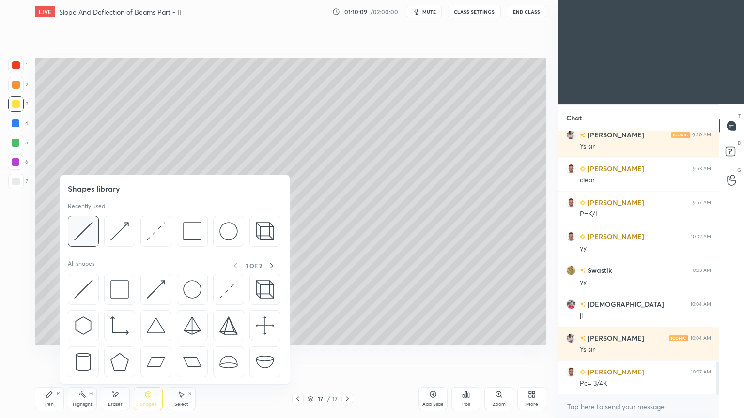
click at [87, 226] on img at bounding box center [83, 231] width 18 height 18
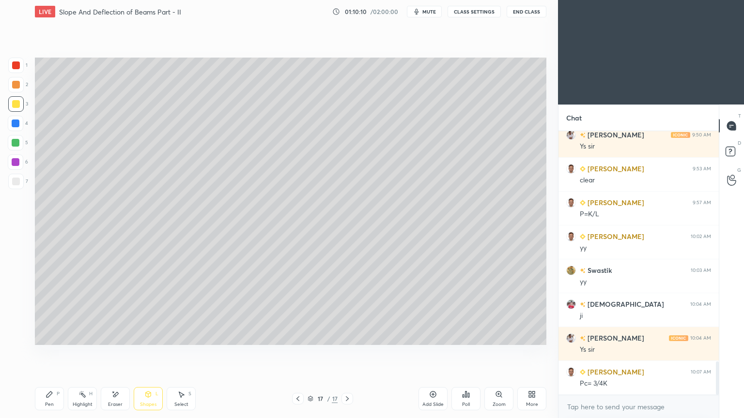
click at [16, 143] on div at bounding box center [16, 143] width 8 height 8
click at [151, 353] on icon at bounding box center [148, 395] width 8 height 8
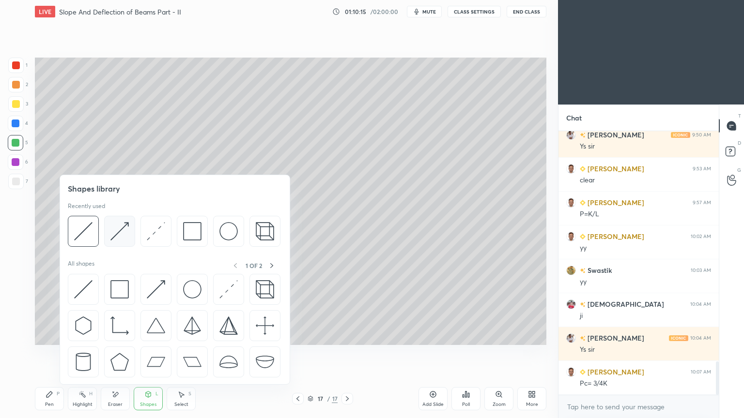
click at [120, 229] on img at bounding box center [119, 231] width 18 height 18
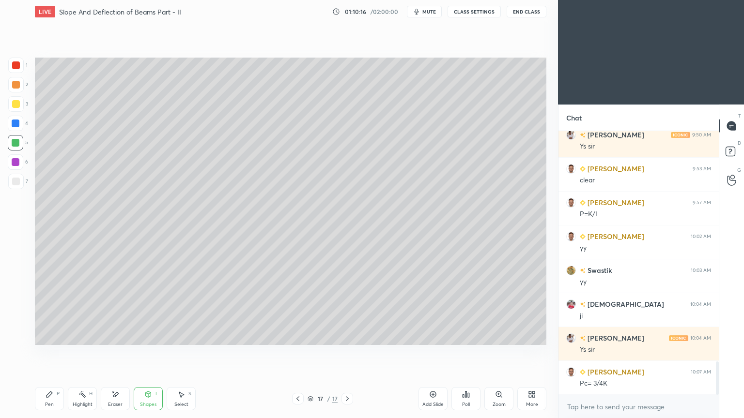
click at [14, 157] on div at bounding box center [15, 161] width 15 height 15
click at [19, 121] on div at bounding box center [16, 124] width 8 height 8
click at [47, 353] on icon at bounding box center [50, 395] width 8 height 8
click at [149, 353] on div "Shapes L" at bounding box center [148, 398] width 29 height 23
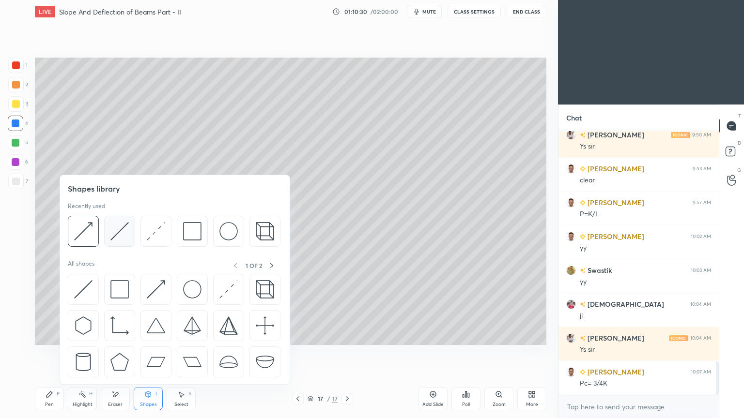
click at [118, 232] on img at bounding box center [119, 231] width 18 height 18
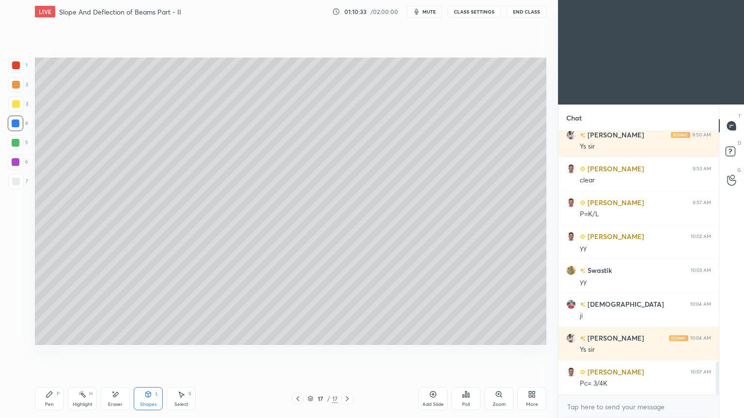
click at [20, 124] on div at bounding box center [15, 123] width 15 height 15
click at [58, 353] on div "P" at bounding box center [58, 394] width 3 height 5
click at [145, 353] on div "Shapes L" at bounding box center [148, 398] width 29 height 23
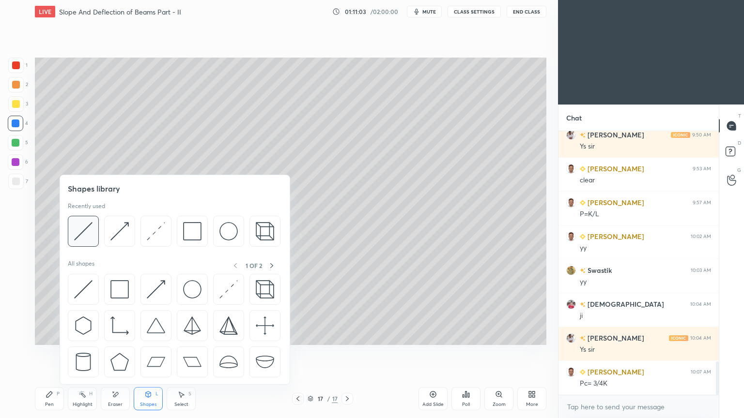
click at [88, 233] on img at bounding box center [83, 231] width 18 height 18
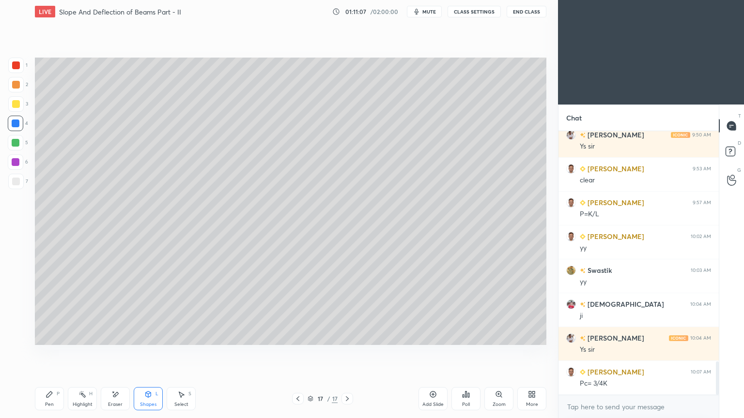
click at [52, 353] on div "Pen P" at bounding box center [49, 398] width 29 height 23
click at [15, 186] on div at bounding box center [15, 181] width 15 height 15
click at [153, 353] on div "Shapes L" at bounding box center [148, 398] width 29 height 23
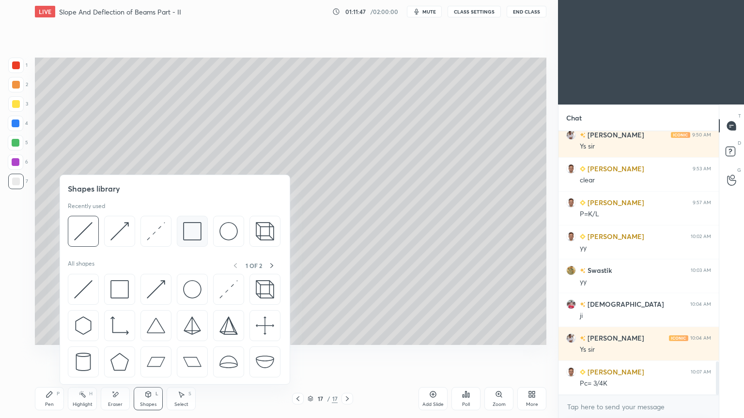
click at [197, 232] on img at bounding box center [192, 231] width 18 height 18
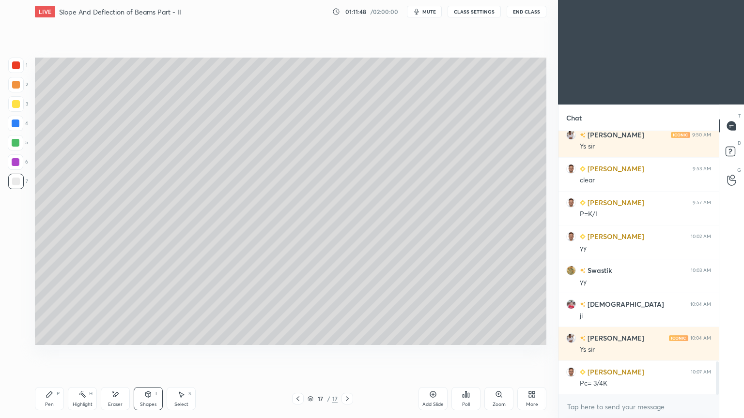
click at [13, 105] on div at bounding box center [16, 104] width 8 height 8
click at [50, 353] on icon at bounding box center [49, 395] width 6 height 6
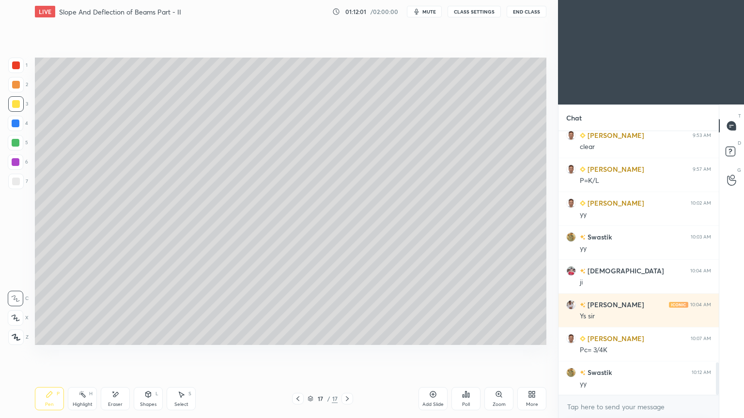
scroll to position [1877, 0]
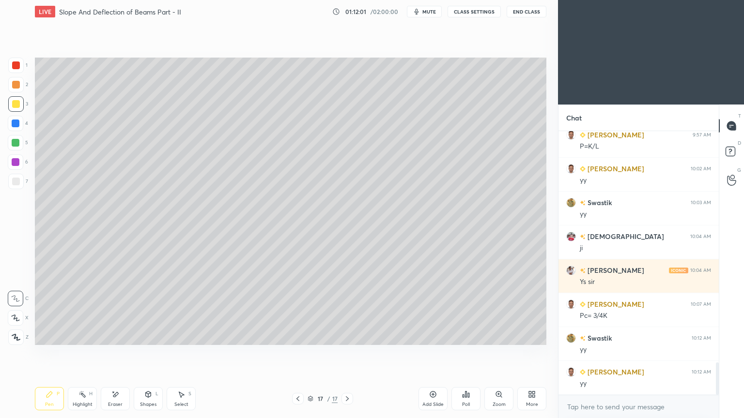
click at [294, 353] on icon at bounding box center [298, 399] width 8 height 8
click at [182, 353] on div "Select S" at bounding box center [181, 398] width 29 height 23
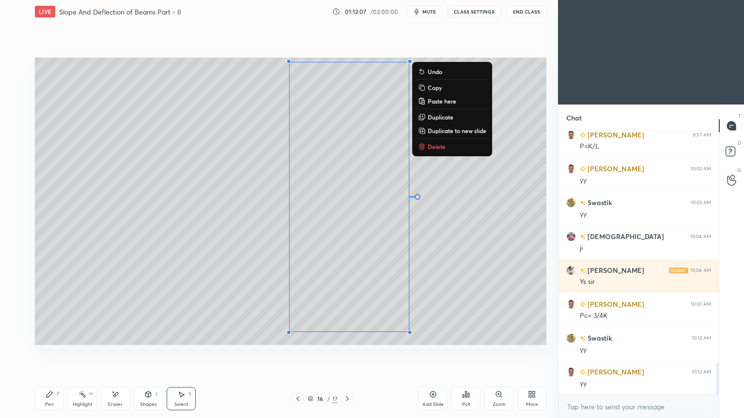
click at [439, 87] on p "Copy" at bounding box center [435, 88] width 14 height 8
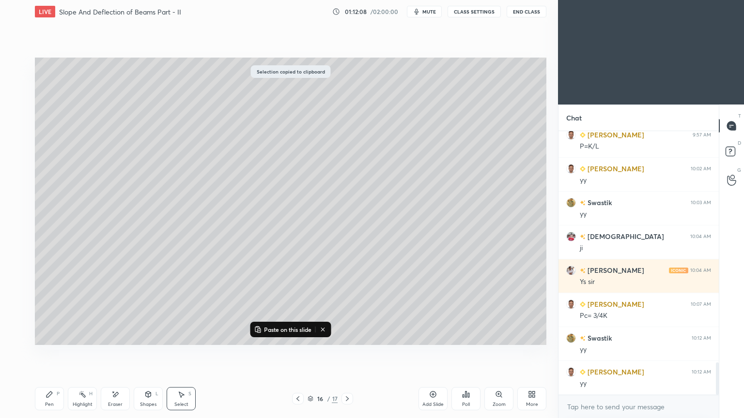
click at [344, 353] on icon at bounding box center [347, 399] width 8 height 8
click at [347, 353] on icon at bounding box center [347, 399] width 8 height 8
click at [429, 353] on div "Add Slide" at bounding box center [432, 404] width 21 height 5
click at [283, 332] on p "Paste on this slide" at bounding box center [287, 330] width 47 height 8
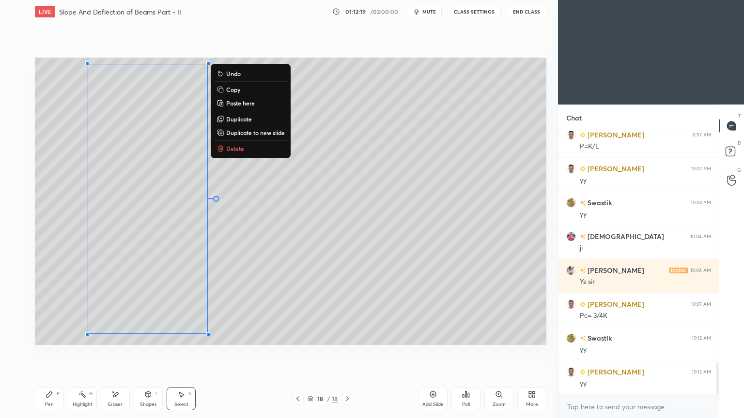
click at [149, 353] on icon at bounding box center [148, 395] width 8 height 8
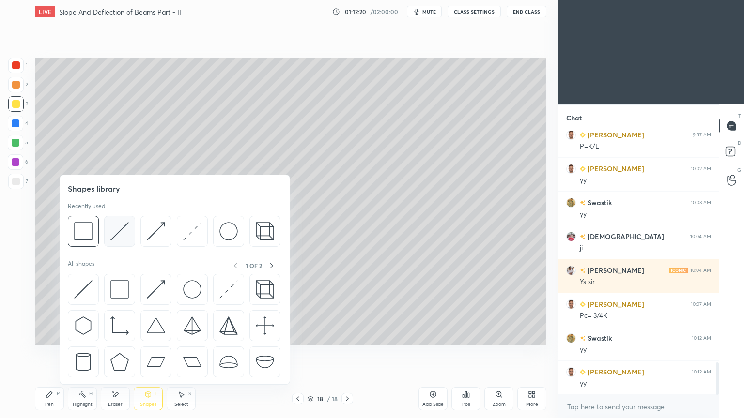
click at [109, 232] on div at bounding box center [119, 231] width 31 height 31
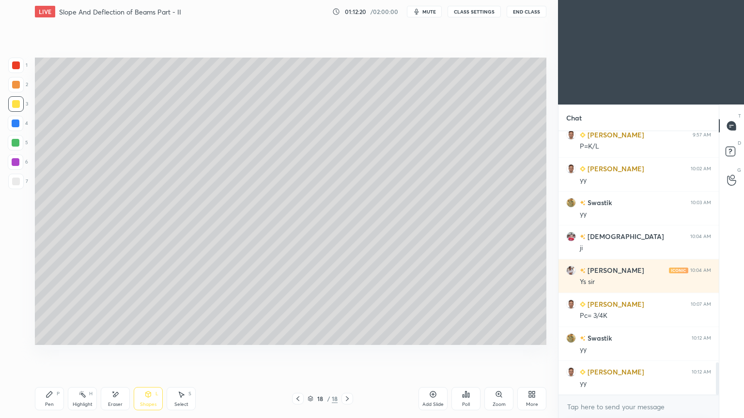
click at [17, 153] on div "5" at bounding box center [18, 144] width 20 height 19
click at [50, 353] on icon at bounding box center [50, 395] width 8 height 8
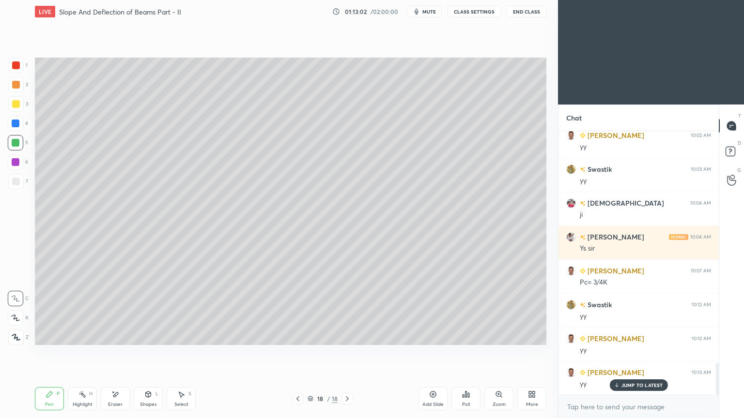
click at [149, 353] on icon at bounding box center [148, 395] width 5 height 6
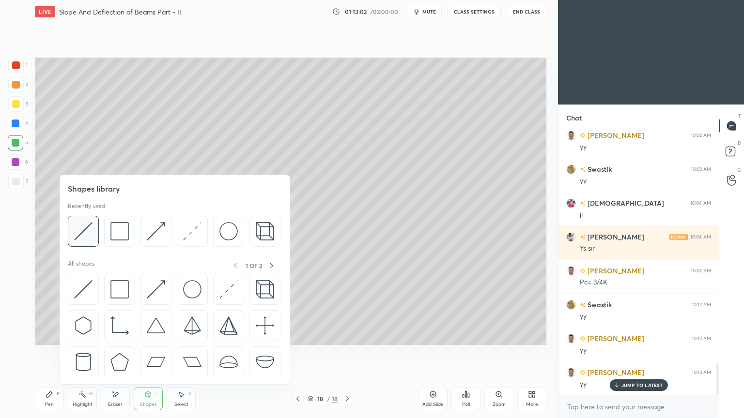
click at [89, 228] on img at bounding box center [83, 231] width 18 height 18
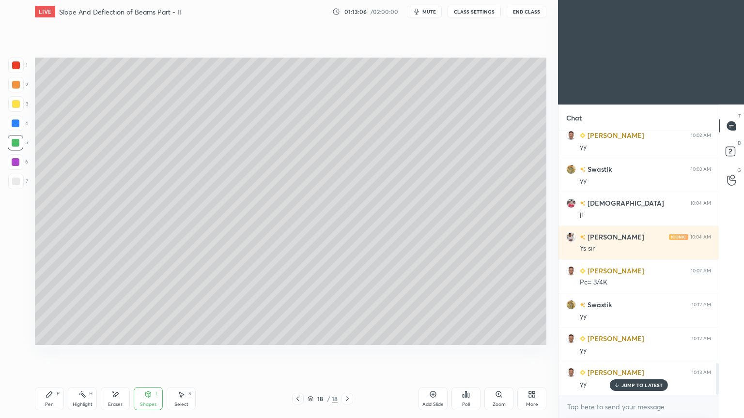
click at [123, 353] on div "Eraser" at bounding box center [115, 398] width 29 height 23
click at [152, 353] on div "Shapes L" at bounding box center [148, 398] width 29 height 23
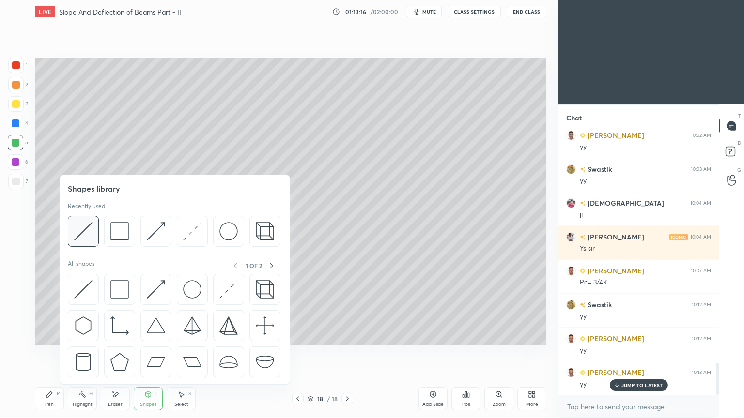
click at [88, 234] on img at bounding box center [83, 231] width 18 height 18
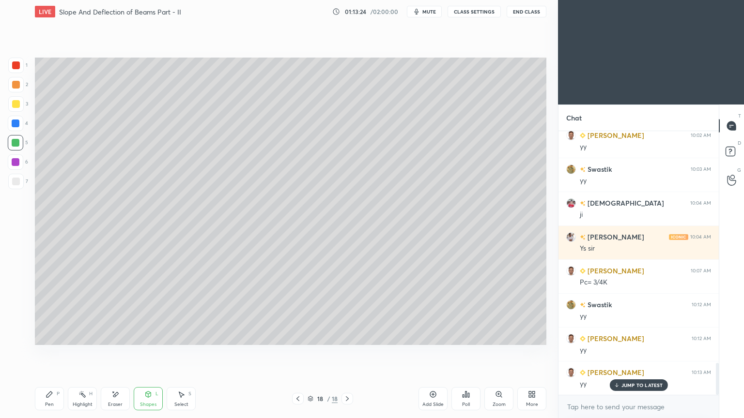
click at [182, 353] on div "Select S" at bounding box center [181, 398] width 29 height 23
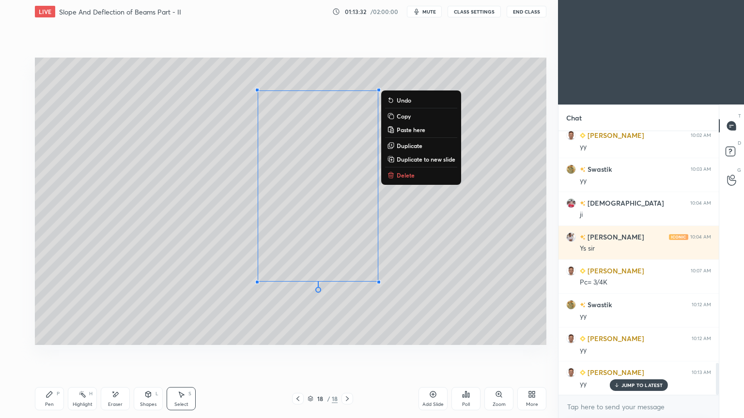
click at [147, 353] on div "Shapes L" at bounding box center [148, 398] width 29 height 23
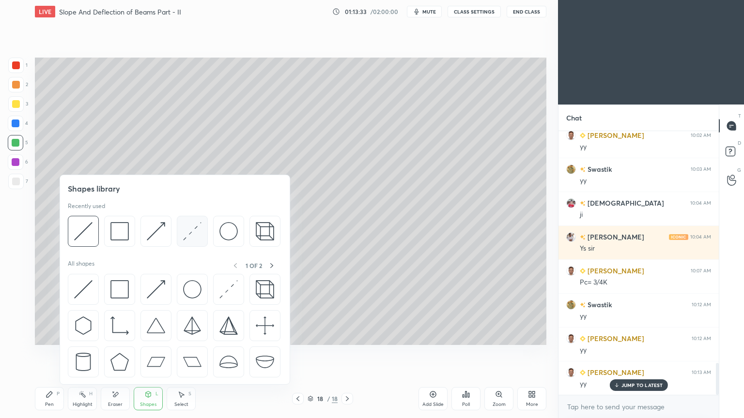
click at [184, 231] on img at bounding box center [192, 231] width 18 height 18
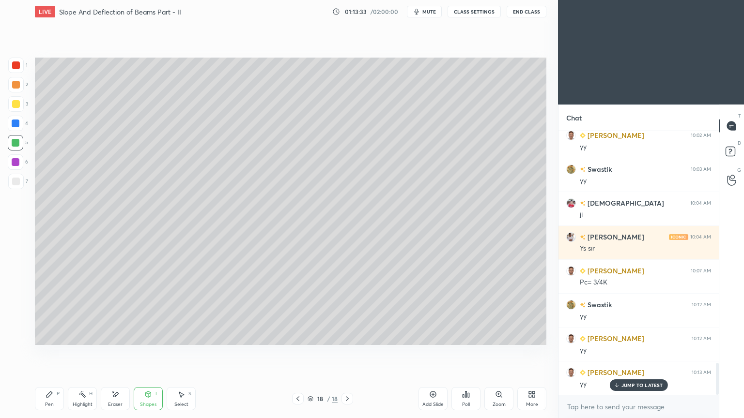
click at [17, 58] on div at bounding box center [15, 65] width 15 height 15
click at [15, 179] on div at bounding box center [16, 182] width 8 height 8
click at [39, 353] on div "Pen P" at bounding box center [49, 398] width 29 height 23
click at [148, 353] on div "Shapes L" at bounding box center [148, 398] width 29 height 23
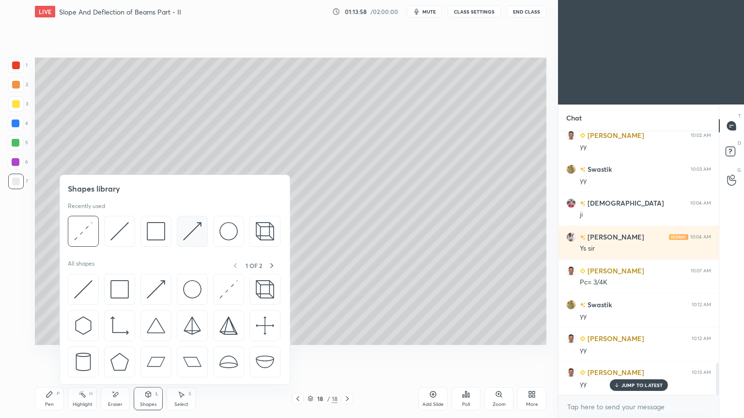
click at [187, 231] on img at bounding box center [192, 231] width 18 height 18
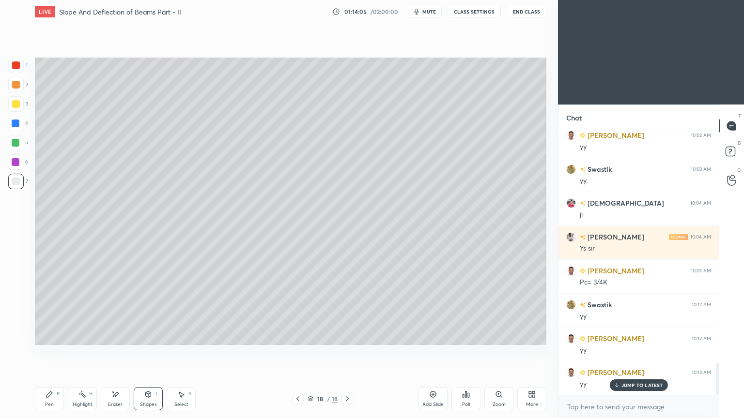
click at [55, 353] on div "Pen P" at bounding box center [49, 398] width 29 height 23
click at [180, 353] on icon at bounding box center [181, 395] width 5 height 6
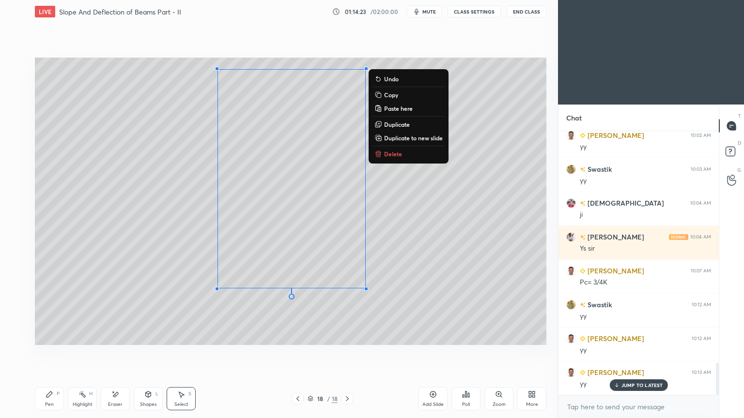
click at [149, 353] on div "Shapes L" at bounding box center [148, 398] width 29 height 23
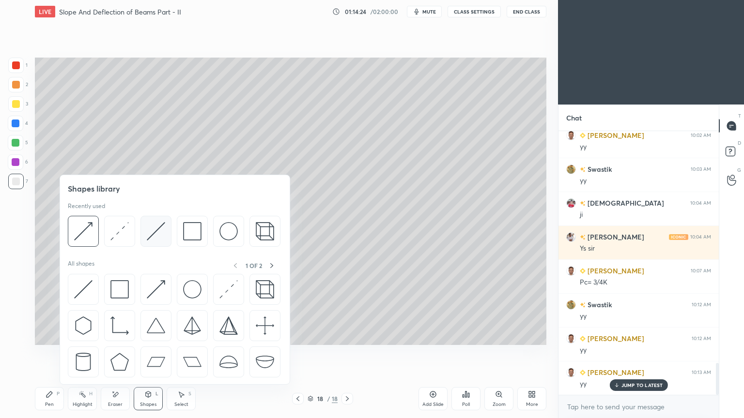
click at [154, 232] on img at bounding box center [156, 231] width 18 height 18
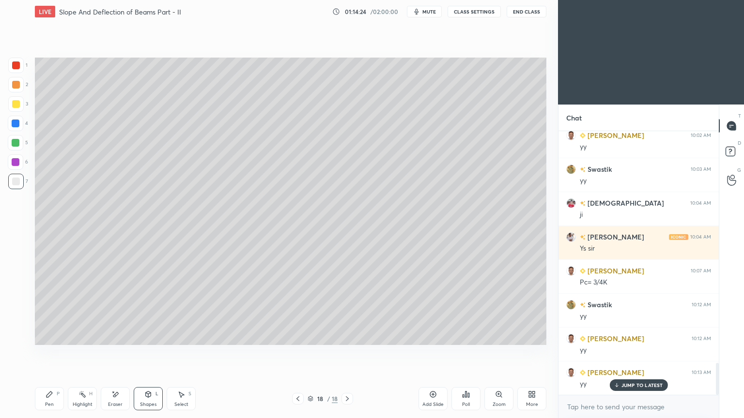
click at [16, 142] on div at bounding box center [16, 143] width 8 height 8
click at [153, 353] on div "Shapes L" at bounding box center [148, 398] width 29 height 23
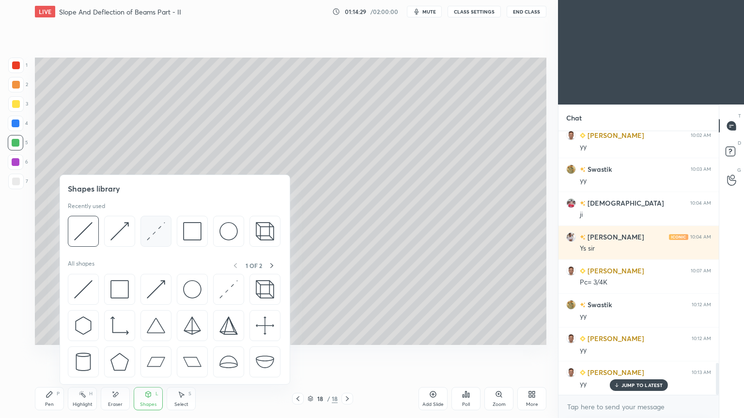
click at [147, 235] on img at bounding box center [156, 231] width 18 height 18
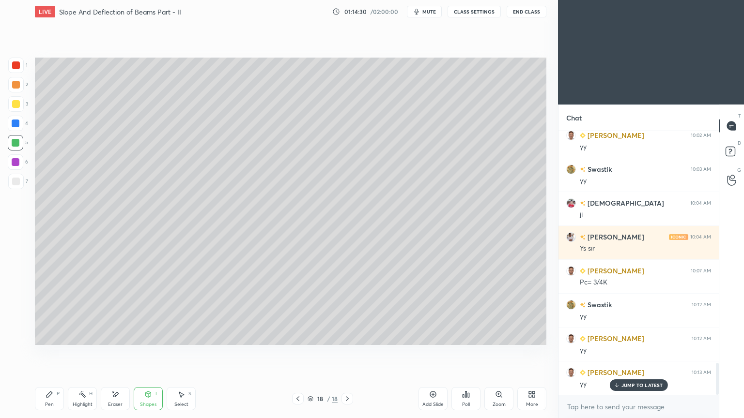
click at [16, 182] on div at bounding box center [16, 182] width 8 height 8
click at [46, 353] on div "Pen P" at bounding box center [49, 398] width 29 height 23
click at [151, 353] on icon at bounding box center [148, 395] width 8 height 8
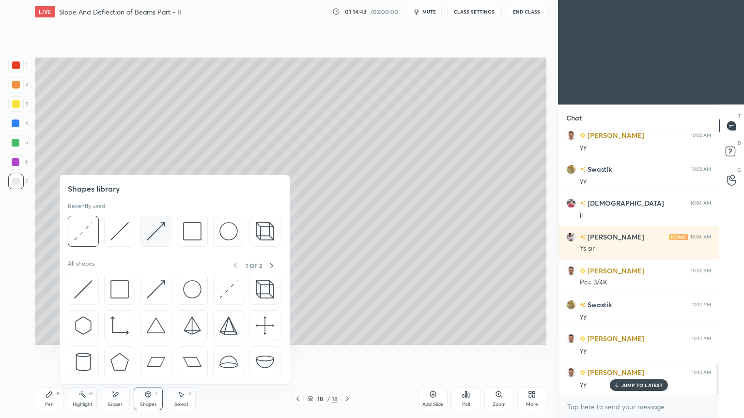
click at [164, 231] on img at bounding box center [156, 231] width 18 height 18
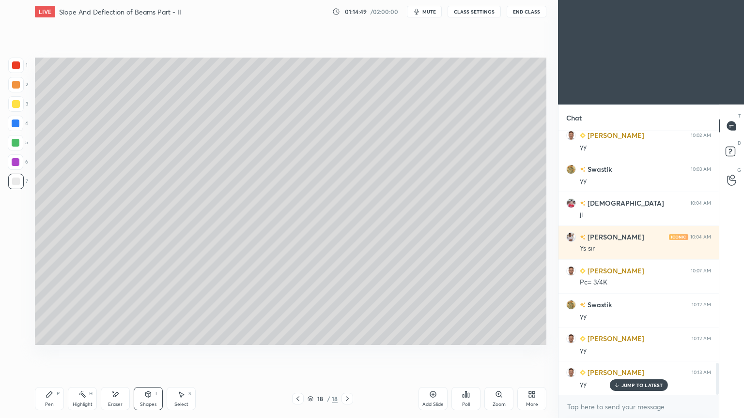
click at [55, 353] on div "Pen P" at bounding box center [49, 398] width 29 height 23
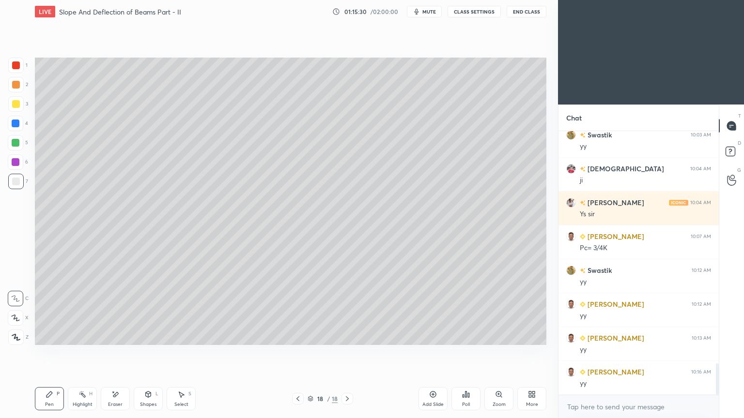
scroll to position [1978, 0]
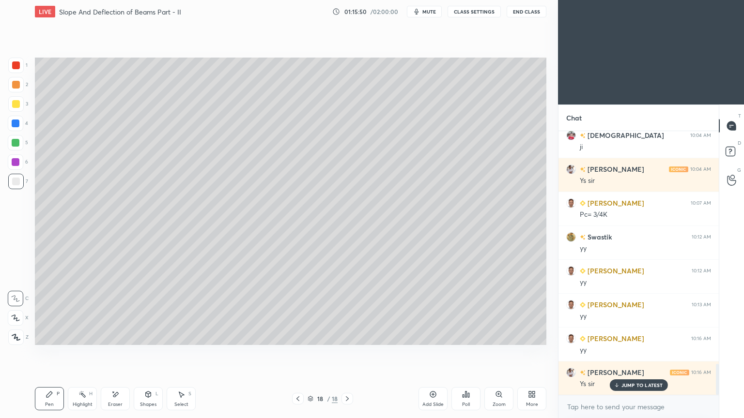
click at [145, 353] on div "Shapes L" at bounding box center [148, 398] width 29 height 23
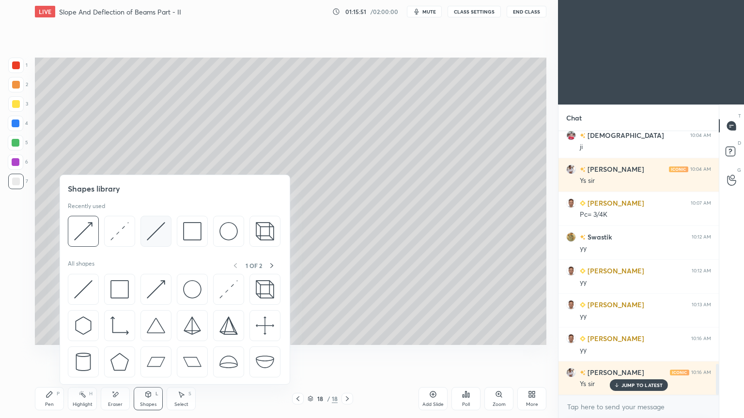
click at [152, 229] on img at bounding box center [156, 231] width 18 height 18
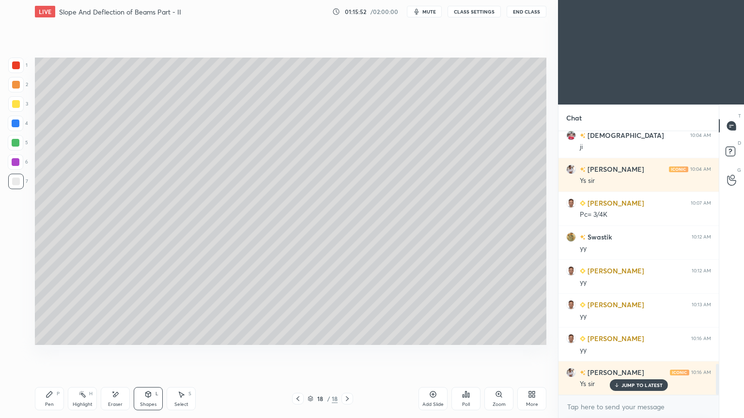
click at [20, 160] on div at bounding box center [15, 161] width 15 height 15
click at [157, 353] on div "Shapes L" at bounding box center [148, 398] width 29 height 23
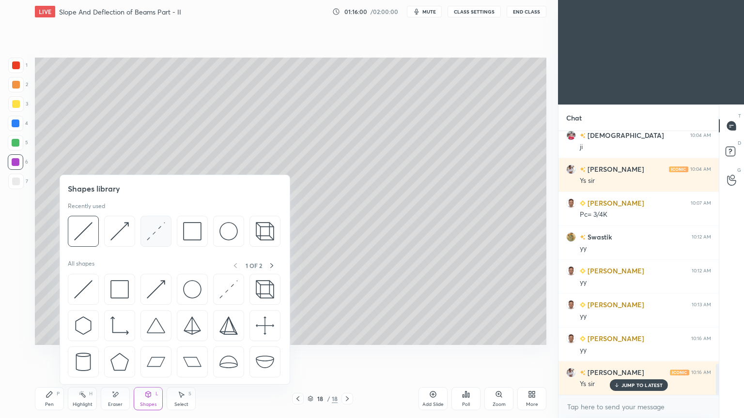
click at [160, 239] on img at bounding box center [156, 231] width 18 height 18
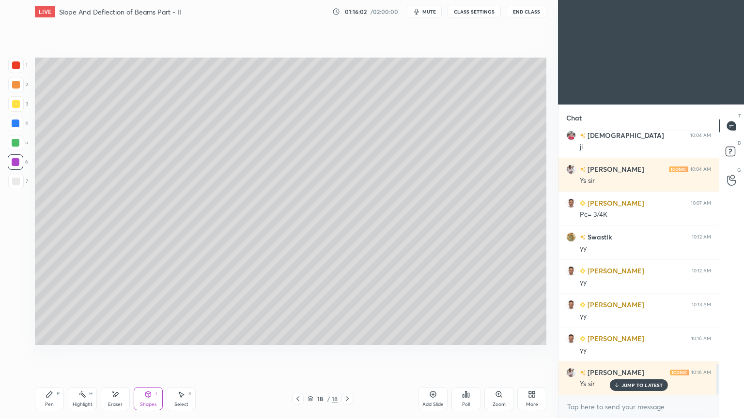
click at [21, 187] on div at bounding box center [15, 181] width 15 height 15
click at [148, 353] on icon at bounding box center [148, 395] width 8 height 8
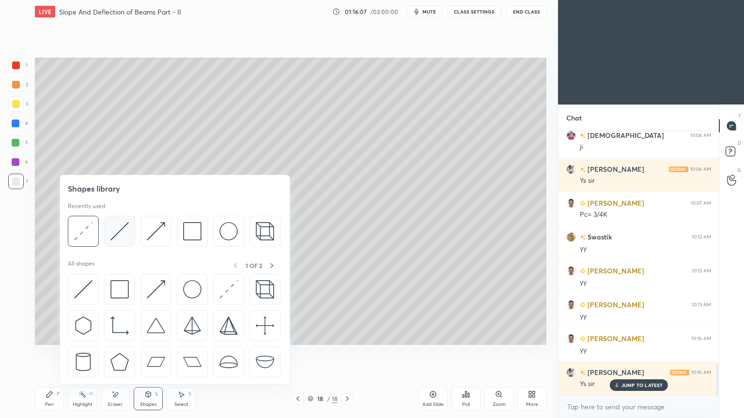
click at [116, 238] on img at bounding box center [119, 231] width 18 height 18
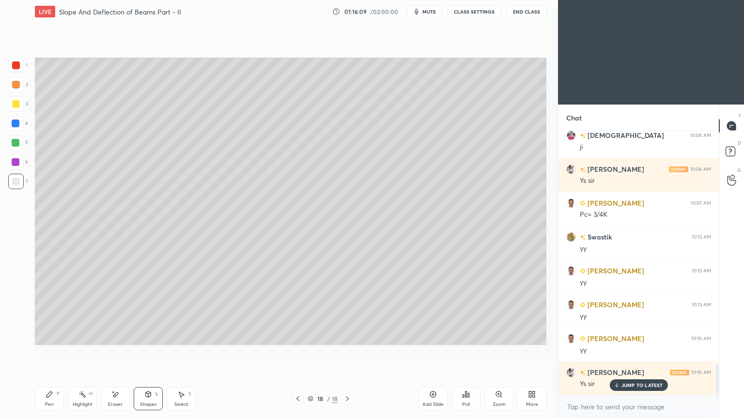
click at [14, 160] on div at bounding box center [16, 162] width 8 height 8
click at [50, 353] on icon at bounding box center [49, 395] width 6 height 6
click at [150, 353] on icon at bounding box center [148, 395] width 5 height 6
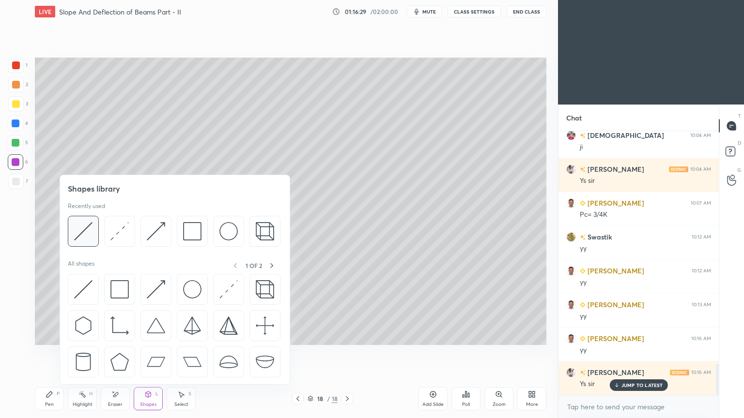
click at [90, 228] on img at bounding box center [83, 231] width 18 height 18
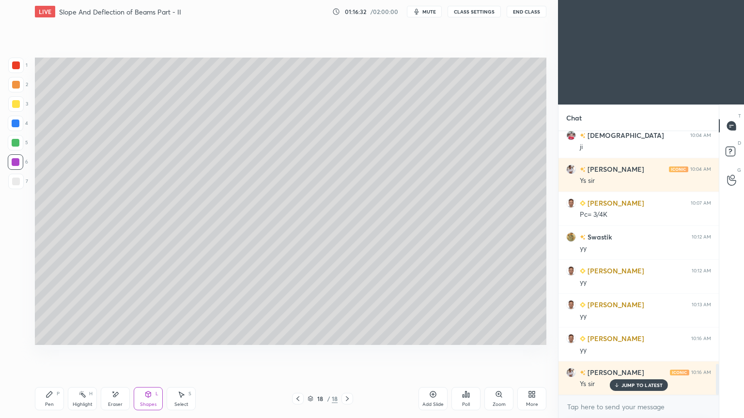
click at [18, 126] on div at bounding box center [16, 124] width 8 height 8
click at [55, 353] on div "Pen P Highlight H Eraser Shapes L Select S 18 / 18 Add Slide Poll Zoom More" at bounding box center [290, 399] width 511 height 39
click at [55, 353] on div "Pen P" at bounding box center [49, 398] width 29 height 23
click at [123, 353] on div "Eraser" at bounding box center [115, 398] width 29 height 23
click at [50, 353] on icon at bounding box center [50, 395] width 8 height 8
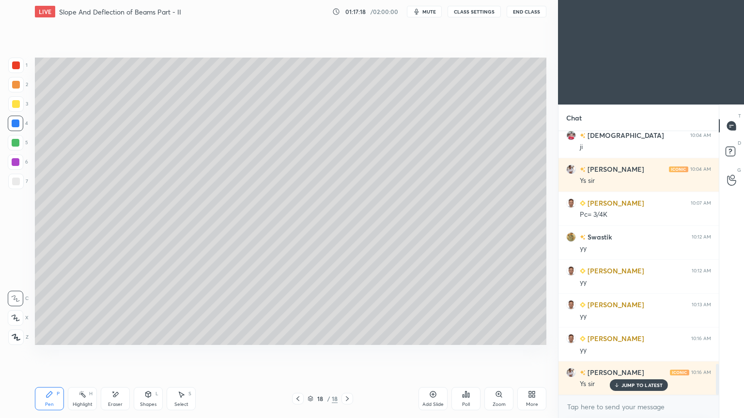
scroll to position [2012, 0]
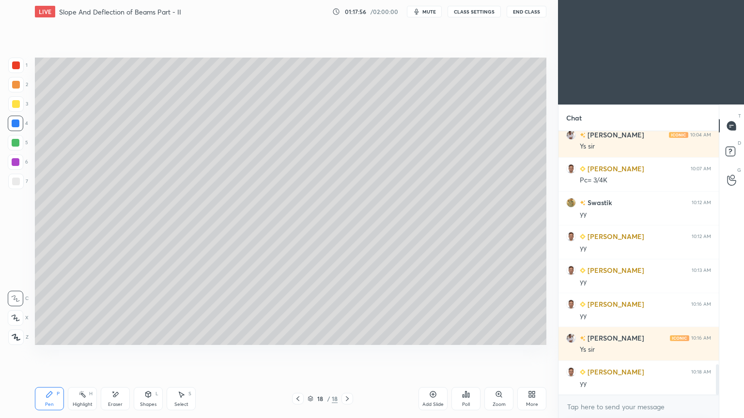
click at [179, 353] on icon at bounding box center [181, 395] width 8 height 8
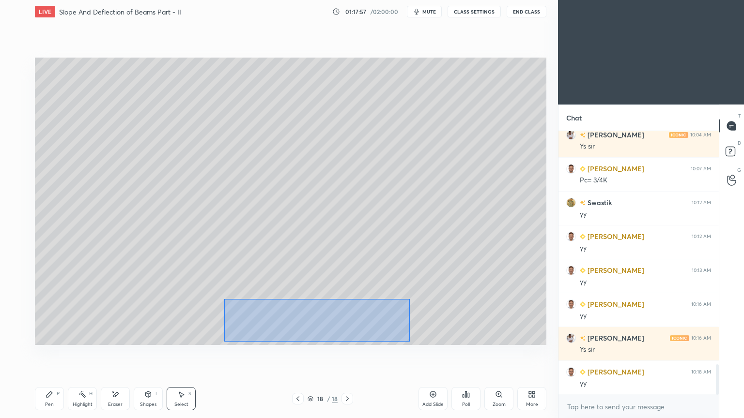
scroll to position [2046, 0]
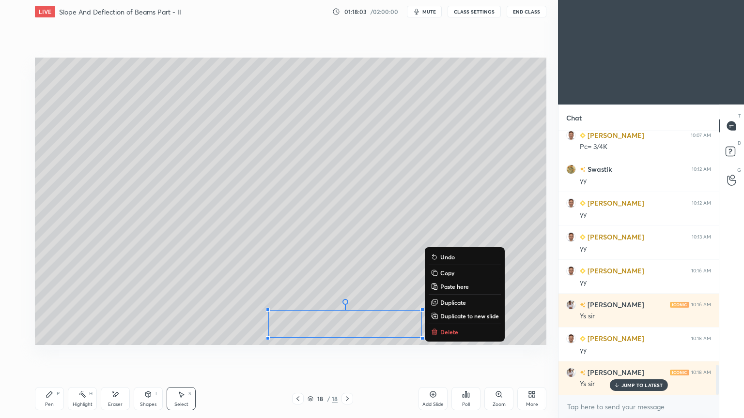
click at [57, 335] on div "0 ° Undo Copy Paste here Duplicate Duplicate to new slide Delete" at bounding box center [290, 202] width 511 height 288
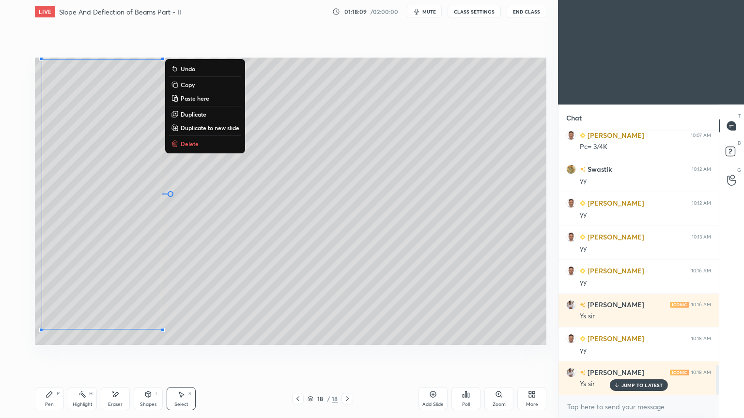
click at [202, 296] on div "0 ° Undo Copy Paste here Duplicate Duplicate to new slide Delete" at bounding box center [290, 202] width 511 height 288
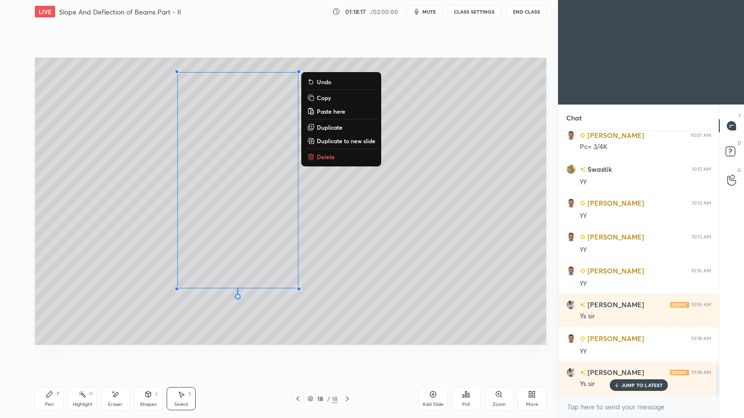
click at [118, 353] on icon at bounding box center [115, 395] width 8 height 8
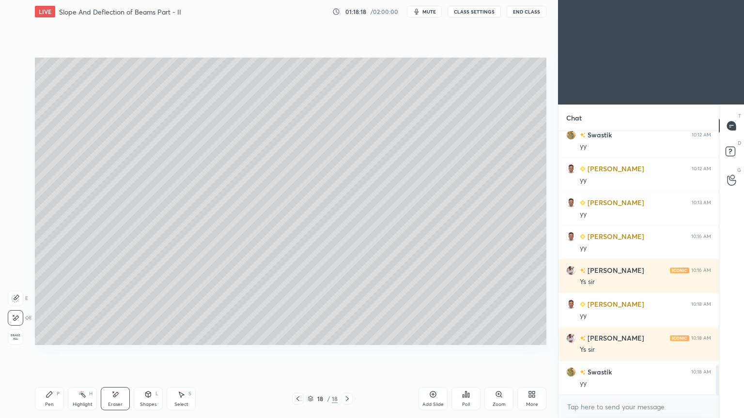
click at [46, 353] on icon at bounding box center [50, 395] width 8 height 8
click at [16, 175] on div at bounding box center [15, 181] width 15 height 15
click at [178, 353] on icon at bounding box center [181, 395] width 8 height 8
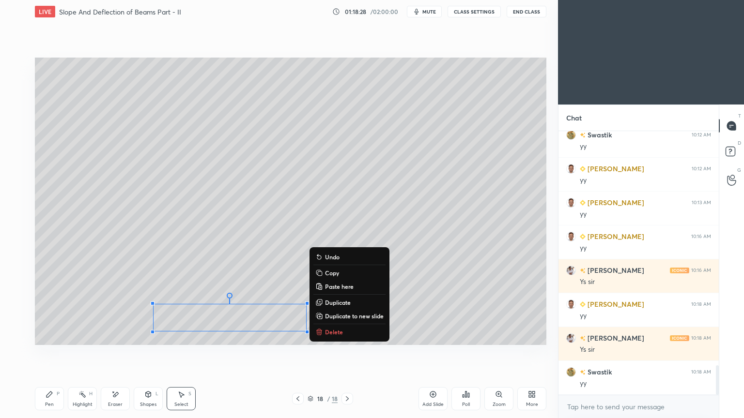
click at [50, 353] on div "Pen P" at bounding box center [49, 398] width 29 height 23
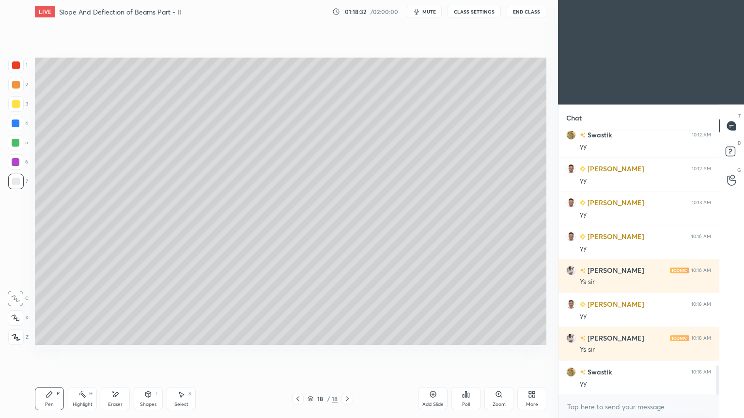
click at [16, 127] on div at bounding box center [16, 124] width 8 height 8
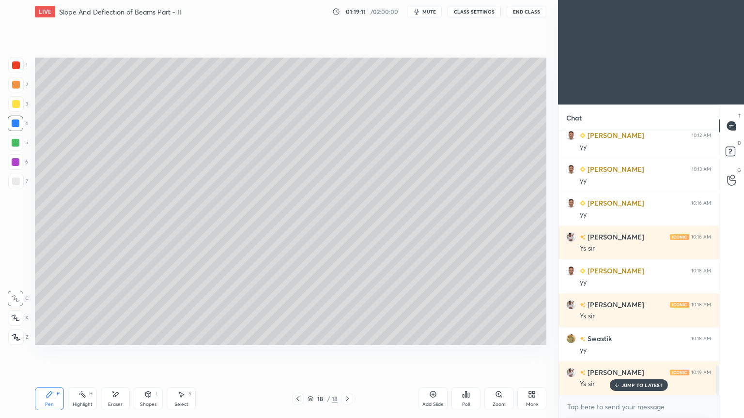
click at [188, 353] on div "Select S" at bounding box center [181, 398] width 29 height 23
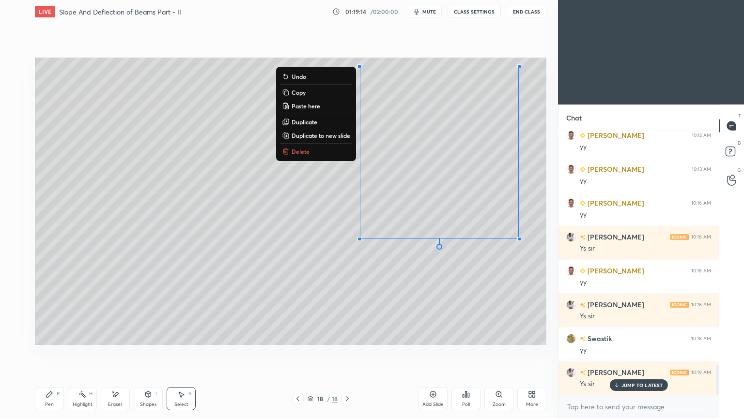
click at [302, 93] on p "Copy" at bounding box center [299, 93] width 14 height 8
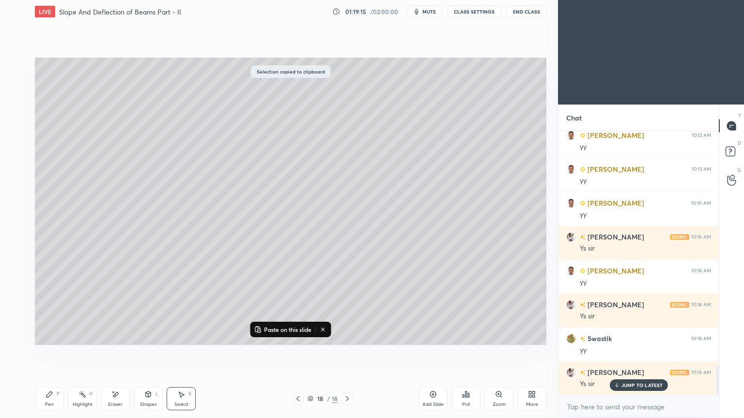
click at [428, 353] on div "Add Slide" at bounding box center [432, 398] width 29 height 23
click at [288, 329] on p "Paste on this slide" at bounding box center [287, 330] width 47 height 8
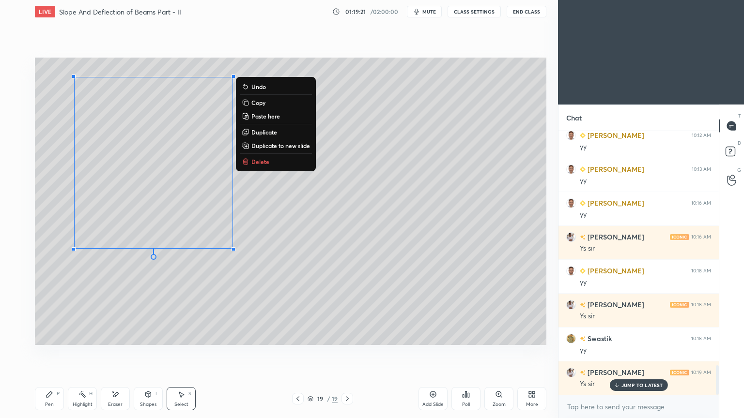
click at [53, 353] on icon at bounding box center [50, 395] width 8 height 8
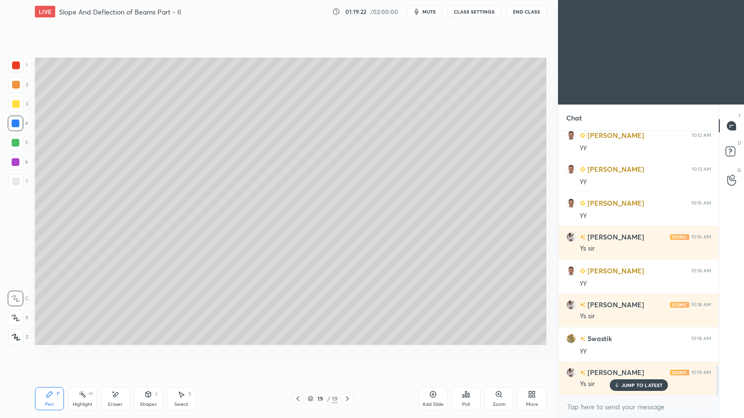
click at [127, 353] on div "Eraser" at bounding box center [115, 398] width 29 height 23
click at [56, 353] on div "Pen P" at bounding box center [49, 398] width 29 height 23
click at [16, 181] on div at bounding box center [16, 182] width 8 height 8
click at [295, 353] on icon at bounding box center [298, 399] width 8 height 8
click at [348, 353] on div at bounding box center [347, 399] width 12 height 12
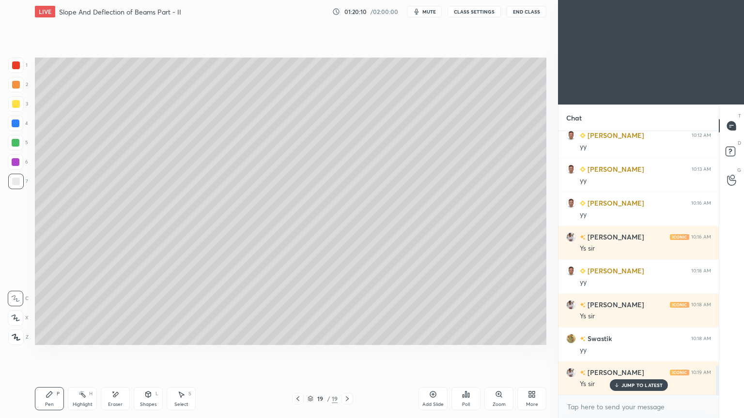
click at [188, 353] on div "S" at bounding box center [189, 394] width 3 height 5
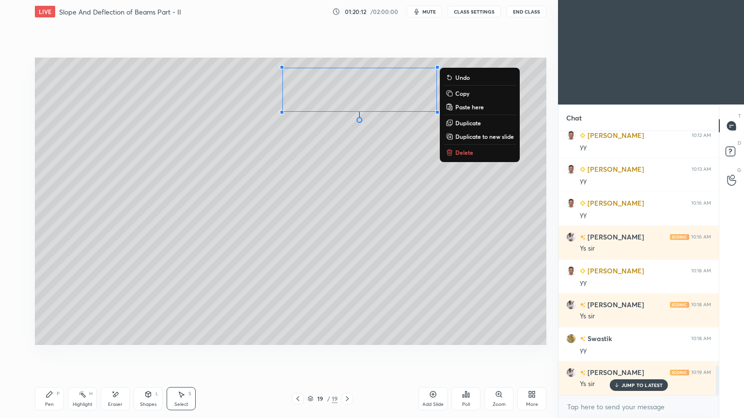
click at [52, 353] on icon at bounding box center [49, 395] width 6 height 6
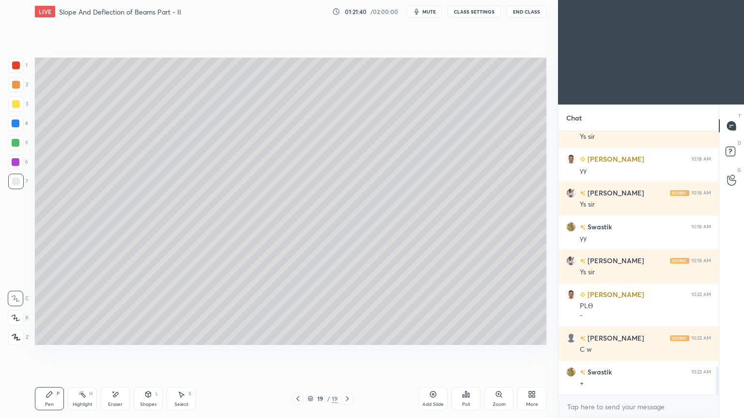
scroll to position [2259, 0]
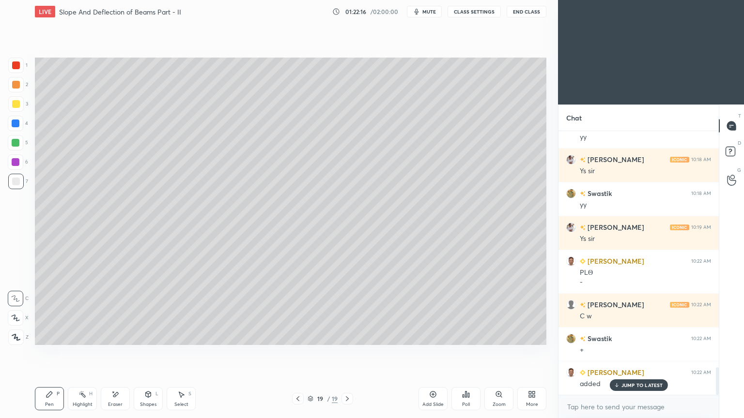
click at [149, 353] on div "Shapes L" at bounding box center [148, 398] width 29 height 23
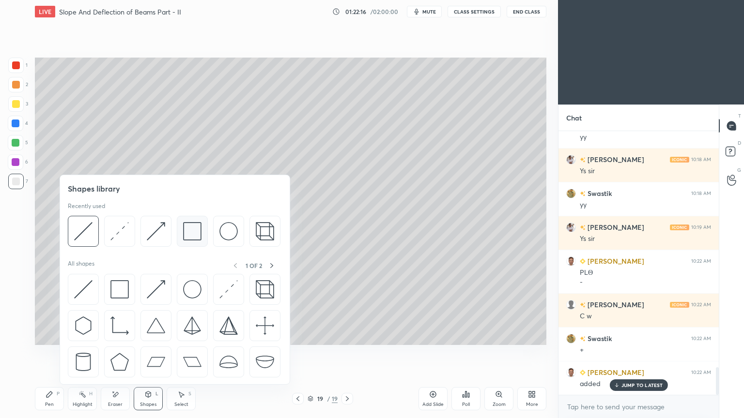
click at [194, 234] on img at bounding box center [192, 231] width 18 height 18
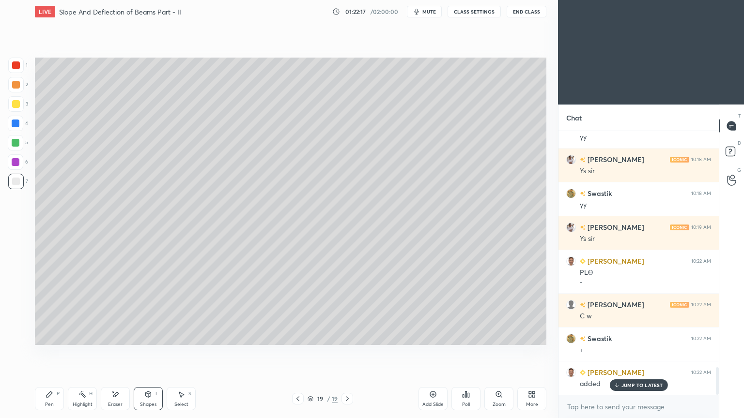
click at [19, 107] on div at bounding box center [16, 104] width 8 height 8
click at [37, 353] on div "Pen P" at bounding box center [49, 398] width 29 height 23
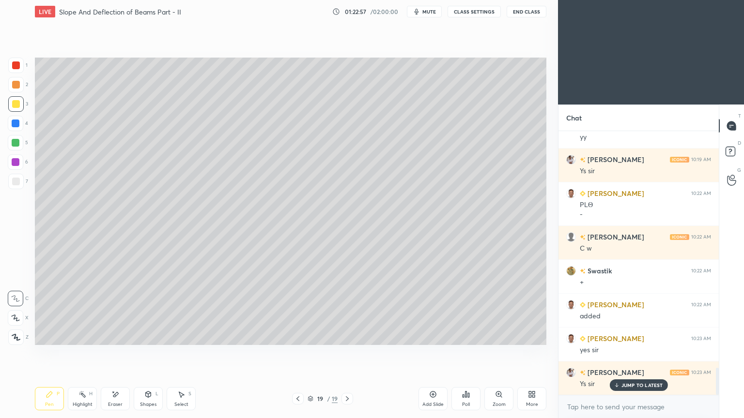
scroll to position [2361, 0]
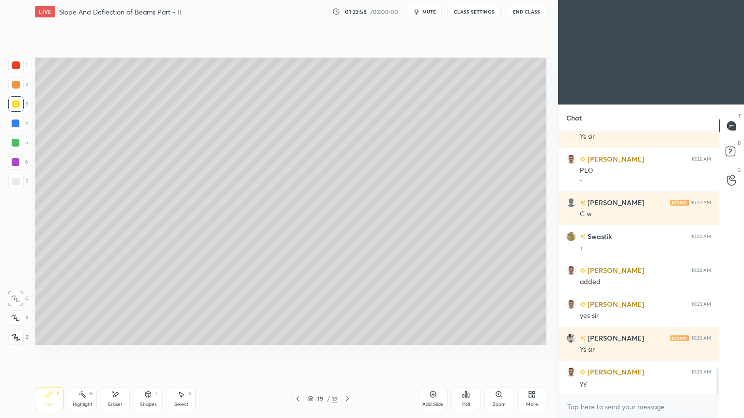
click at [436, 353] on div "Add Slide" at bounding box center [432, 398] width 29 height 23
click at [153, 353] on div "Shapes L" at bounding box center [148, 398] width 29 height 23
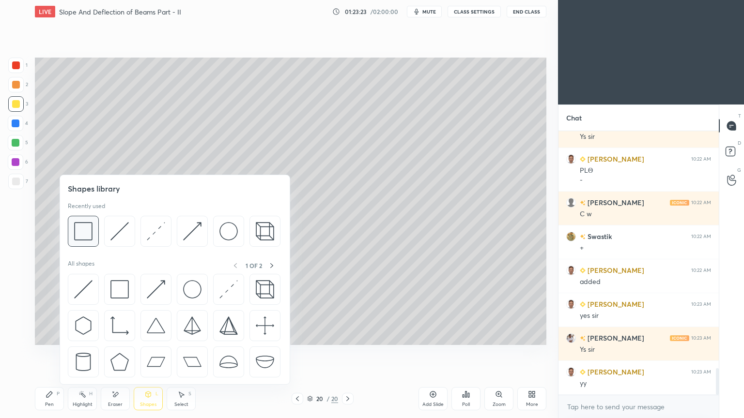
click at [82, 229] on img at bounding box center [83, 231] width 18 height 18
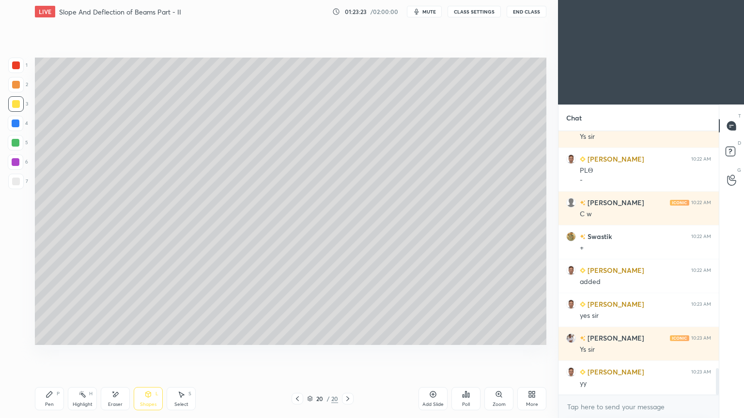
click at [15, 178] on div at bounding box center [16, 182] width 8 height 8
click at [148, 353] on div "Shapes L" at bounding box center [148, 398] width 29 height 23
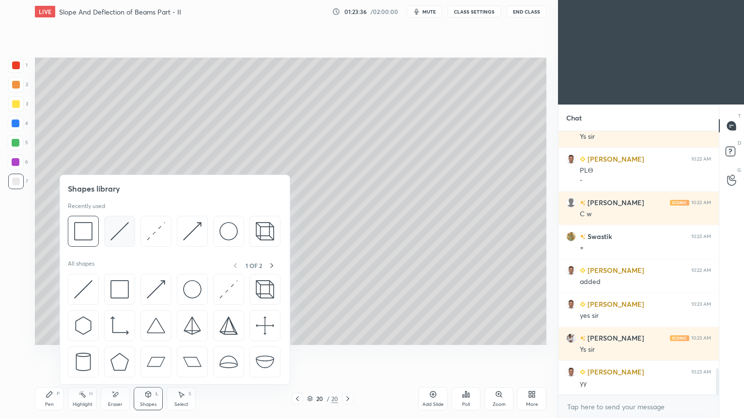
click at [121, 229] on img at bounding box center [119, 231] width 18 height 18
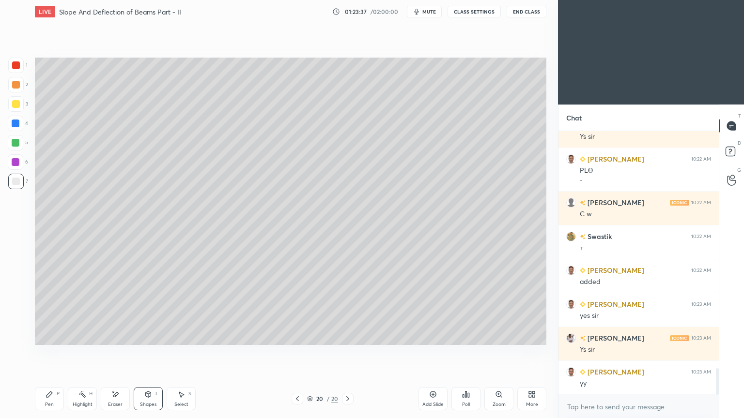
click at [19, 95] on div "2" at bounding box center [18, 86] width 20 height 19
click at [15, 104] on div at bounding box center [16, 104] width 8 height 8
click at [155, 353] on div "Shapes L" at bounding box center [148, 398] width 29 height 23
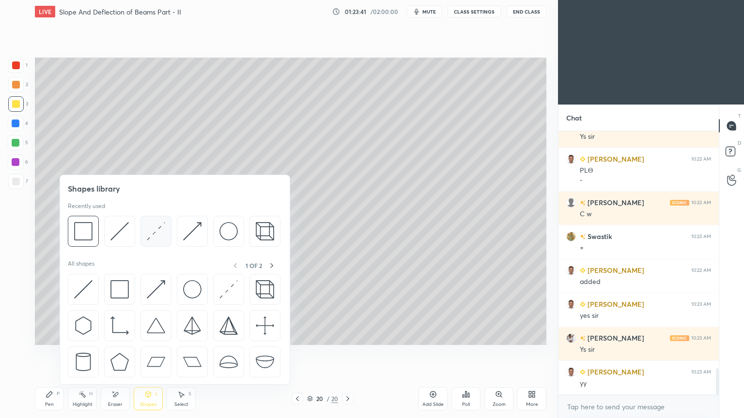
click at [156, 228] on img at bounding box center [156, 231] width 18 height 18
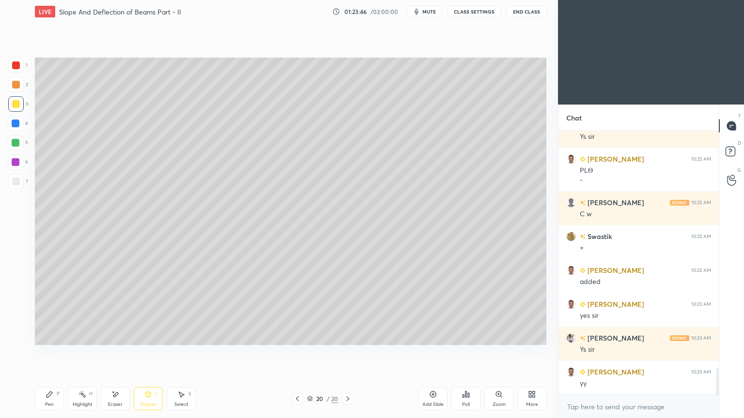
click at [46, 353] on icon at bounding box center [50, 395] width 8 height 8
click at [19, 122] on div at bounding box center [16, 124] width 8 height 8
click at [15, 145] on div at bounding box center [16, 143] width 8 height 8
click at [149, 353] on div "Shapes L" at bounding box center [148, 398] width 29 height 23
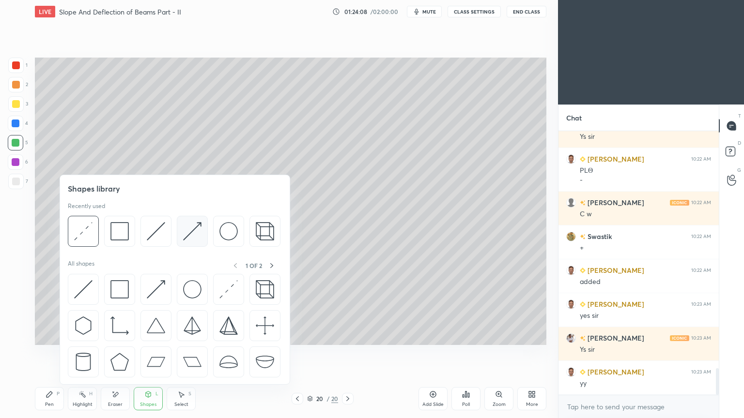
click at [187, 237] on img at bounding box center [192, 231] width 18 height 18
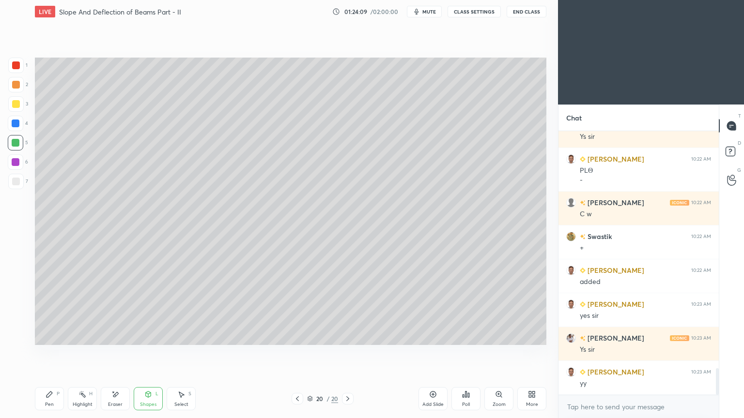
click at [15, 163] on div at bounding box center [16, 162] width 8 height 8
click at [51, 353] on icon at bounding box center [50, 395] width 8 height 8
click at [153, 353] on div "Shapes L" at bounding box center [148, 398] width 29 height 23
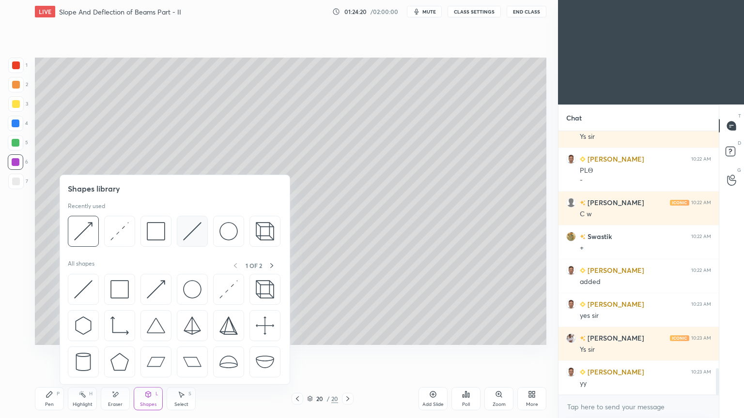
click at [184, 231] on img at bounding box center [192, 231] width 18 height 18
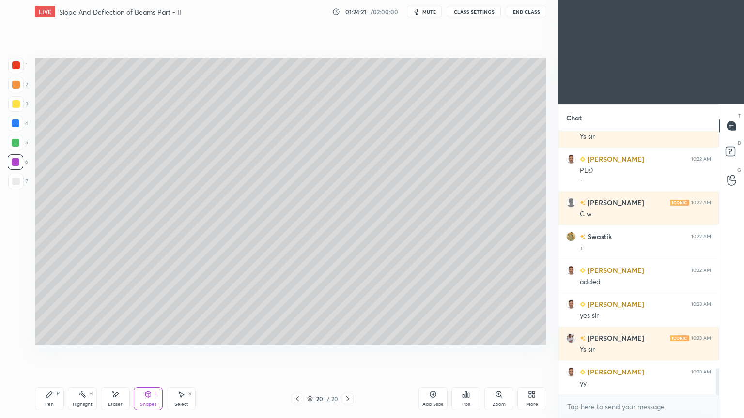
click at [17, 180] on div at bounding box center [16, 182] width 8 height 8
click at [15, 144] on div at bounding box center [16, 143] width 8 height 8
click at [58, 353] on div "Pen P" at bounding box center [49, 398] width 29 height 23
click at [144, 353] on icon at bounding box center [148, 395] width 8 height 8
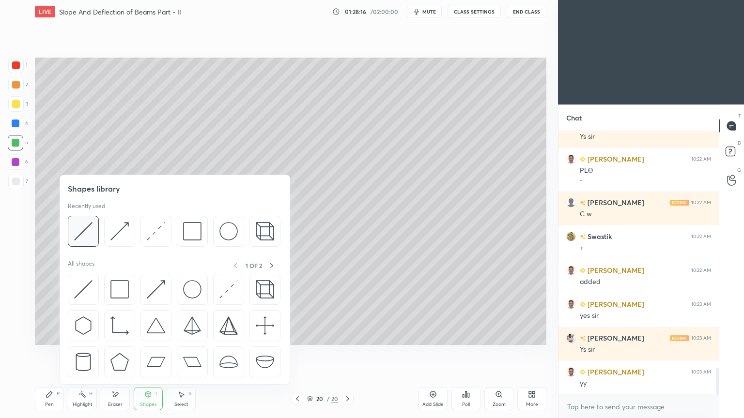
click at [90, 228] on img at bounding box center [83, 231] width 18 height 18
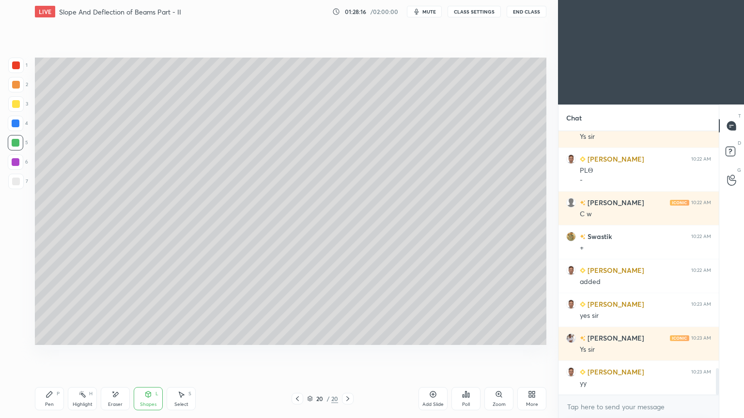
click at [15, 180] on div at bounding box center [16, 182] width 8 height 8
click at [143, 353] on div "Shapes L" at bounding box center [148, 398] width 29 height 23
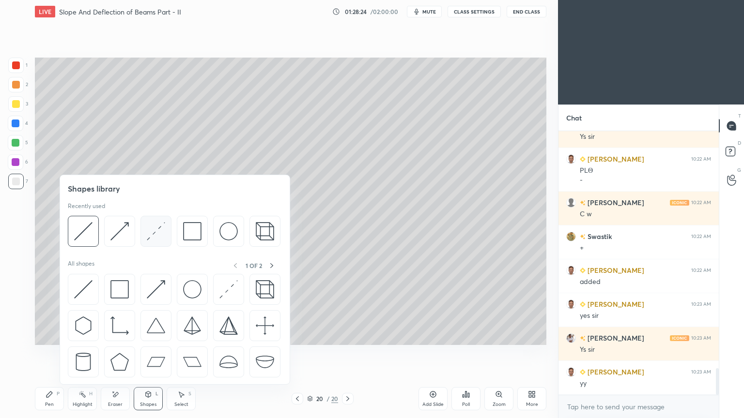
click at [155, 231] on img at bounding box center [156, 231] width 18 height 18
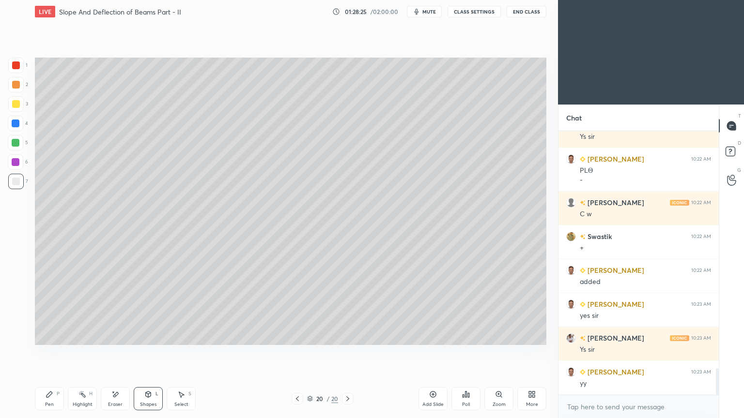
click at [19, 104] on div at bounding box center [16, 104] width 8 height 8
click at [44, 353] on div "Pen P" at bounding box center [49, 398] width 29 height 23
click at [151, 353] on div "Shapes L" at bounding box center [148, 398] width 29 height 23
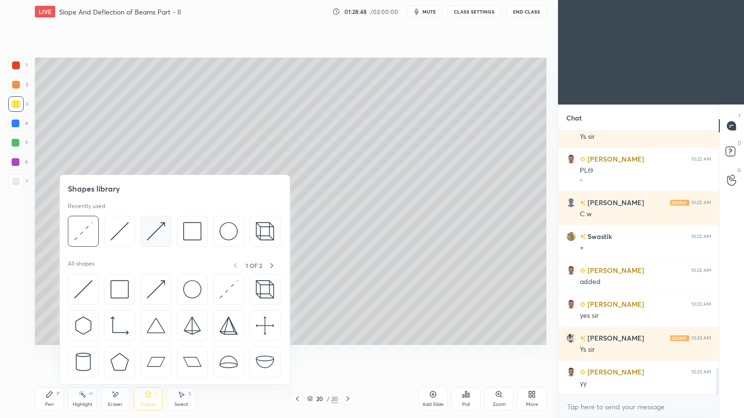
click at [155, 231] on img at bounding box center [156, 231] width 18 height 18
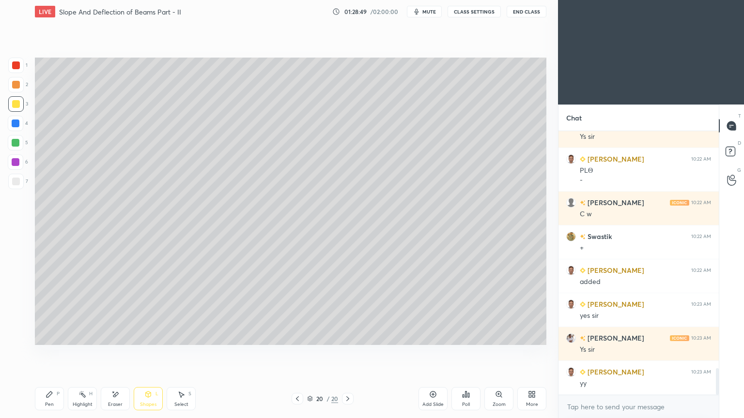
click at [15, 159] on div at bounding box center [16, 162] width 8 height 8
click at [52, 353] on icon at bounding box center [50, 395] width 8 height 8
click at [184, 353] on icon at bounding box center [181, 395] width 8 height 8
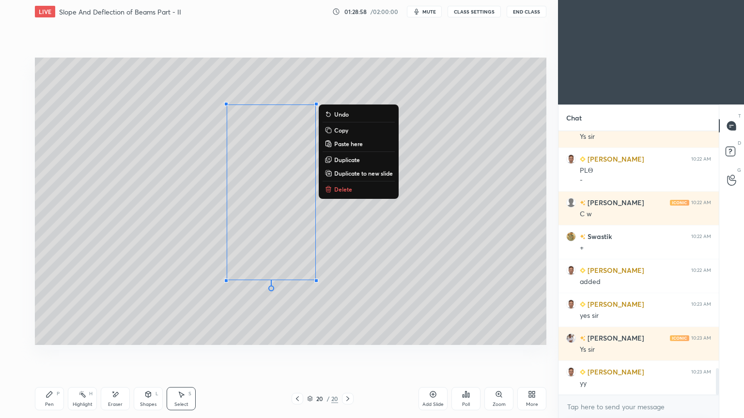
click at [44, 353] on div "Pen P" at bounding box center [49, 398] width 29 height 23
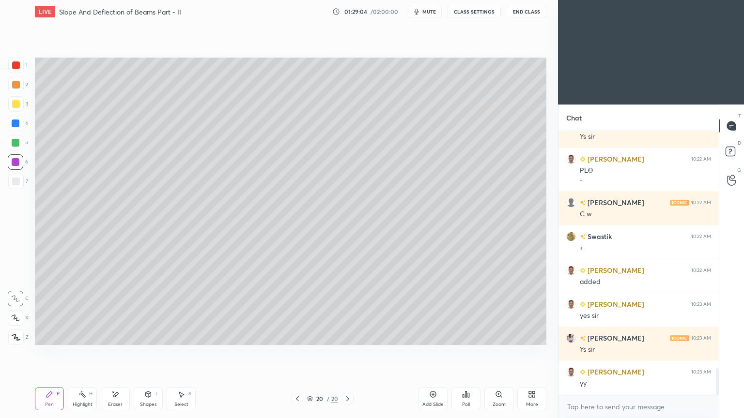
click at [152, 353] on div "Shapes" at bounding box center [148, 404] width 16 height 5
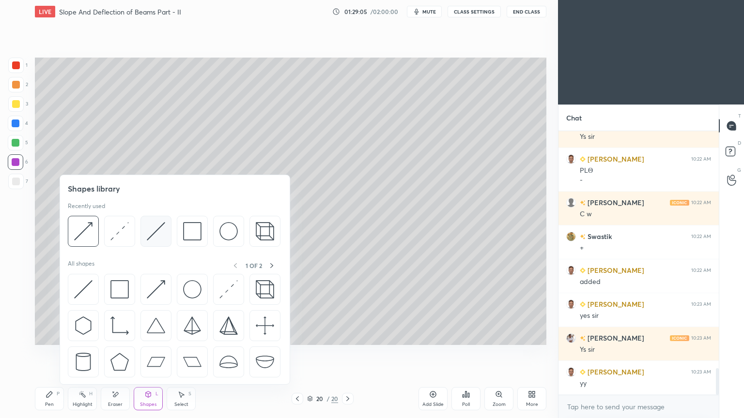
click at [155, 232] on img at bounding box center [156, 231] width 18 height 18
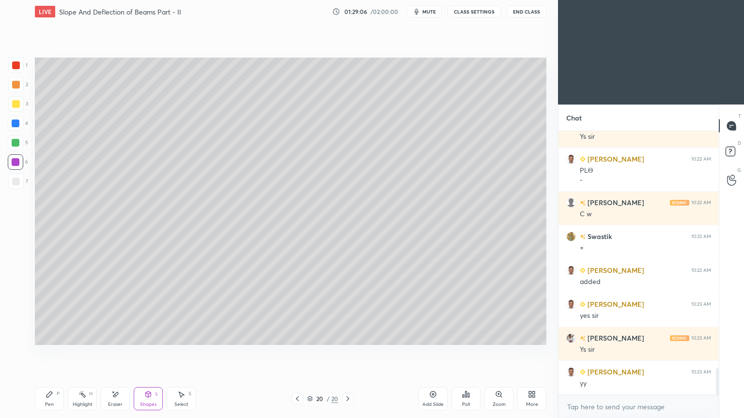
click at [17, 178] on div at bounding box center [16, 182] width 8 height 8
click at [51, 353] on div "Pen" at bounding box center [49, 404] width 9 height 5
click at [146, 353] on div "Shapes" at bounding box center [148, 404] width 16 height 5
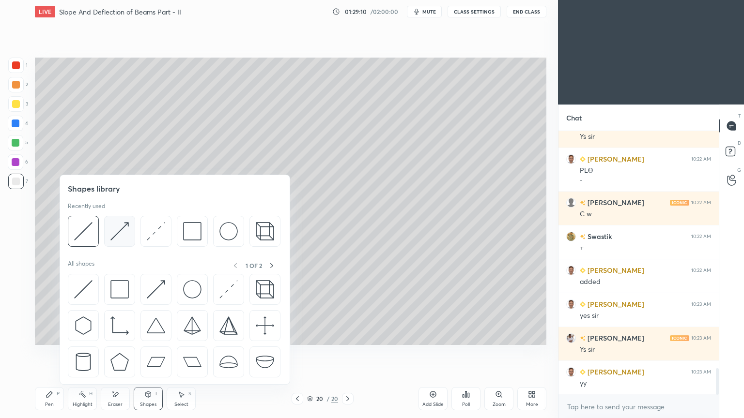
click at [126, 235] on img at bounding box center [119, 231] width 18 height 18
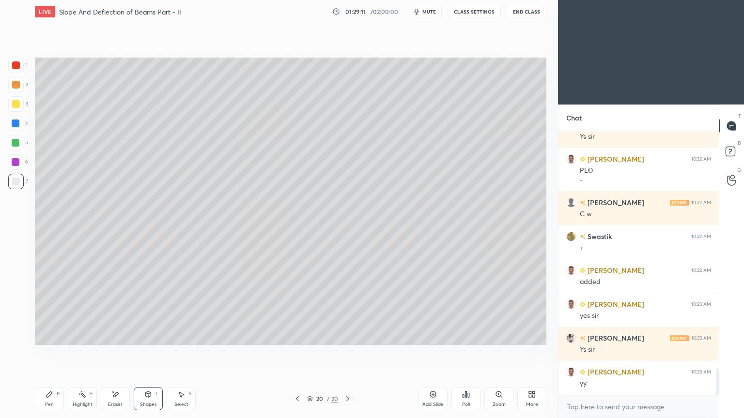
click at [17, 62] on div at bounding box center [16, 66] width 8 height 8
click at [14, 164] on div at bounding box center [16, 162] width 8 height 8
click at [48, 353] on icon at bounding box center [49, 395] width 6 height 6
click at [151, 353] on div "Shapes L" at bounding box center [148, 398] width 29 height 23
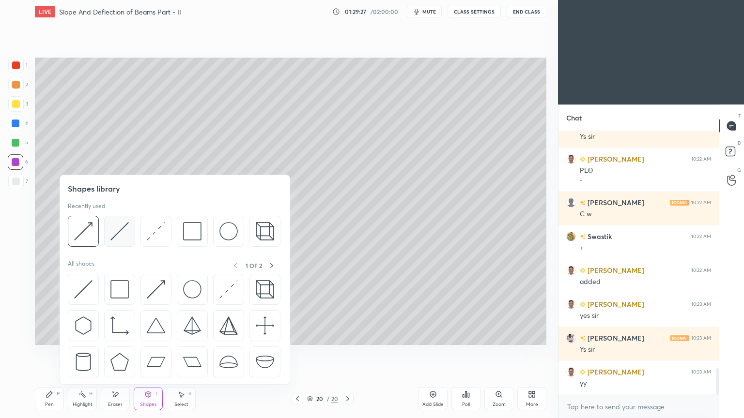
click at [117, 232] on img at bounding box center [119, 231] width 18 height 18
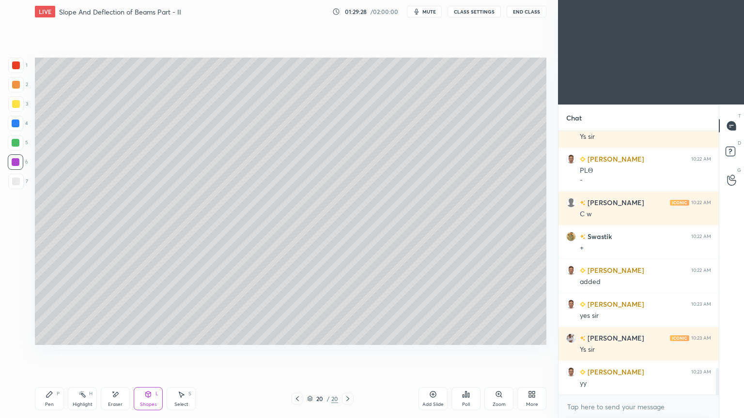
click at [18, 122] on div at bounding box center [16, 124] width 8 height 8
click at [64, 353] on div "Pen P Highlight H Eraser Shapes L Select S" at bounding box center [131, 398] width 192 height 23
click at [46, 353] on div "Pen P" at bounding box center [49, 398] width 29 height 23
click at [432, 353] on div "Add Slide" at bounding box center [432, 404] width 21 height 5
click at [14, 187] on div at bounding box center [15, 181] width 15 height 15
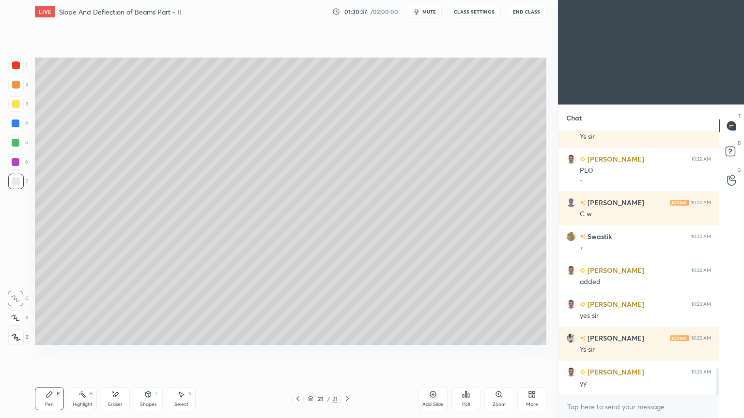
click at [298, 353] on icon at bounding box center [297, 399] width 3 height 5
click at [350, 353] on icon at bounding box center [347, 399] width 8 height 8
click at [296, 353] on icon at bounding box center [297, 399] width 3 height 5
click at [349, 353] on icon at bounding box center [347, 399] width 8 height 8
click at [299, 353] on icon at bounding box center [298, 399] width 8 height 8
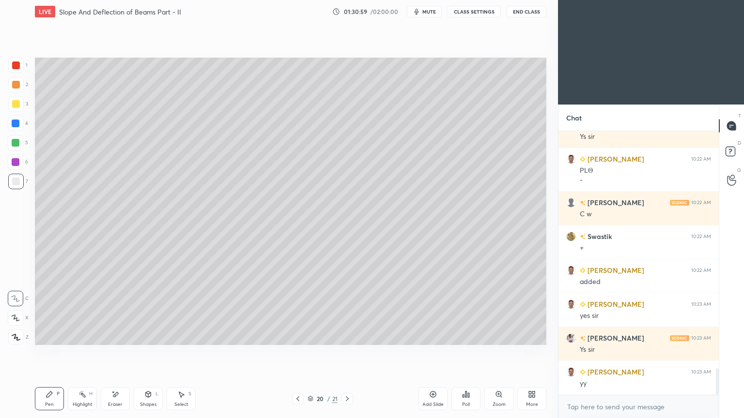
click at [349, 353] on icon at bounding box center [347, 399] width 8 height 8
click at [295, 353] on icon at bounding box center [298, 399] width 8 height 8
click at [349, 353] on icon at bounding box center [347, 399] width 8 height 8
click at [145, 353] on icon at bounding box center [148, 395] width 8 height 8
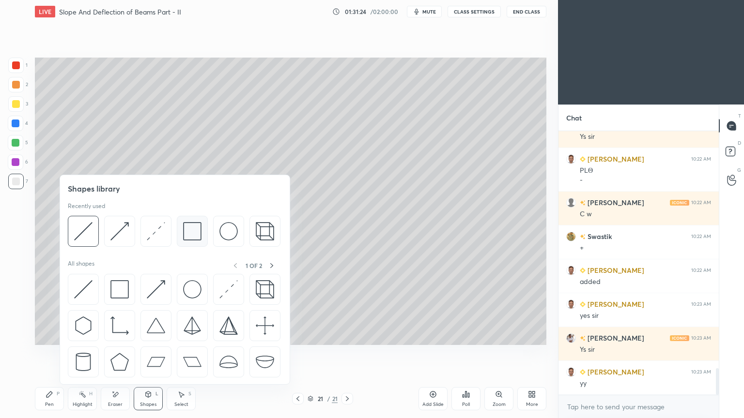
click at [189, 236] on img at bounding box center [192, 231] width 18 height 18
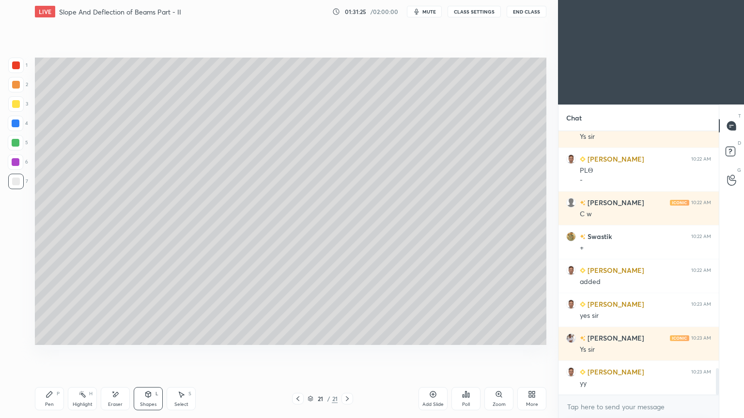
click at [18, 104] on div at bounding box center [16, 104] width 8 height 8
click at [50, 353] on div "Pen P" at bounding box center [49, 398] width 29 height 23
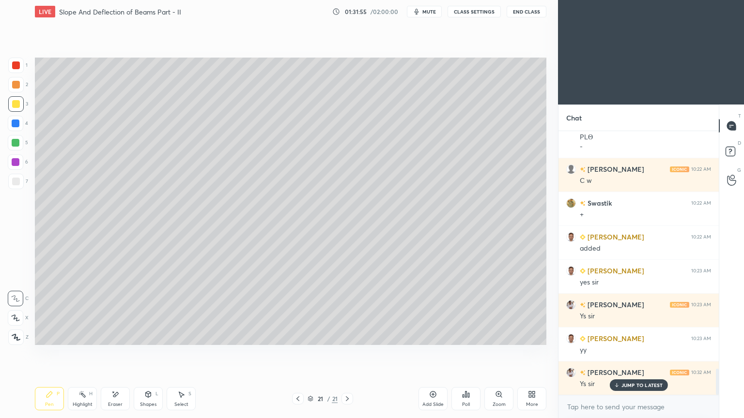
scroll to position [2429, 0]
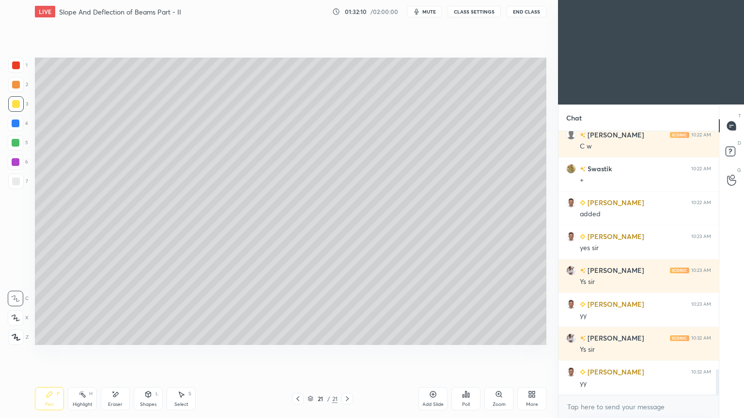
click at [430, 353] on div "Add Slide" at bounding box center [432, 398] width 29 height 23
click at [54, 353] on div "Pen P" at bounding box center [49, 398] width 29 height 23
click at [147, 353] on div "Shapes L" at bounding box center [148, 398] width 29 height 23
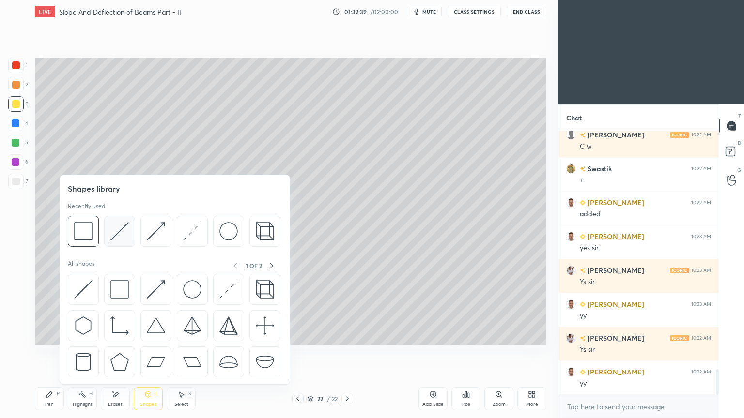
click at [120, 232] on img at bounding box center [119, 231] width 18 height 18
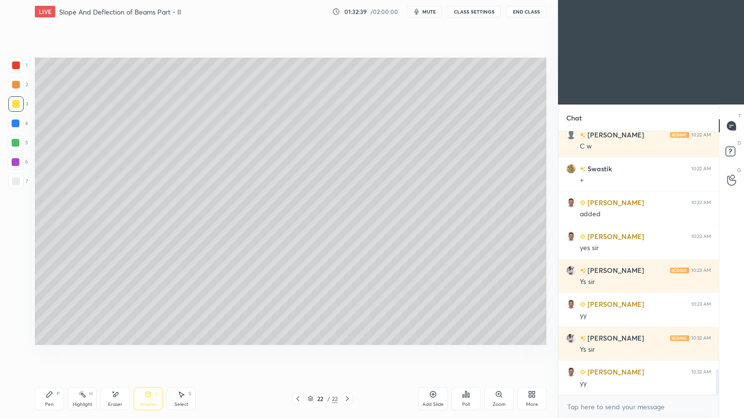
click at [14, 182] on div at bounding box center [16, 182] width 8 height 8
click at [142, 353] on div "Shapes L" at bounding box center [148, 398] width 29 height 23
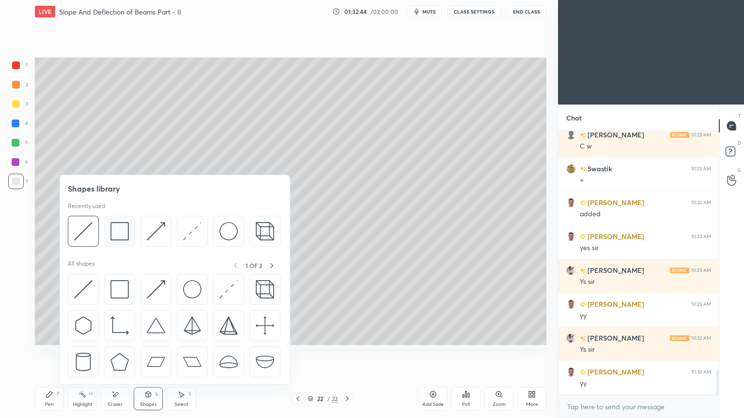
click at [121, 227] on img at bounding box center [119, 231] width 18 height 18
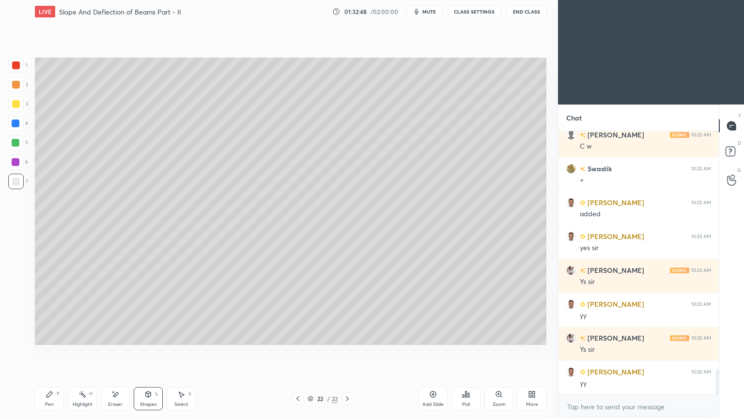
click at [185, 353] on div "Select S" at bounding box center [181, 398] width 29 height 23
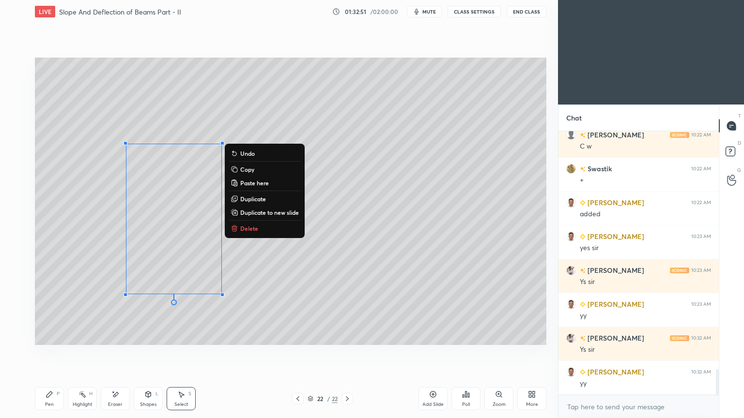
click at [145, 353] on div "Shapes" at bounding box center [148, 404] width 16 height 5
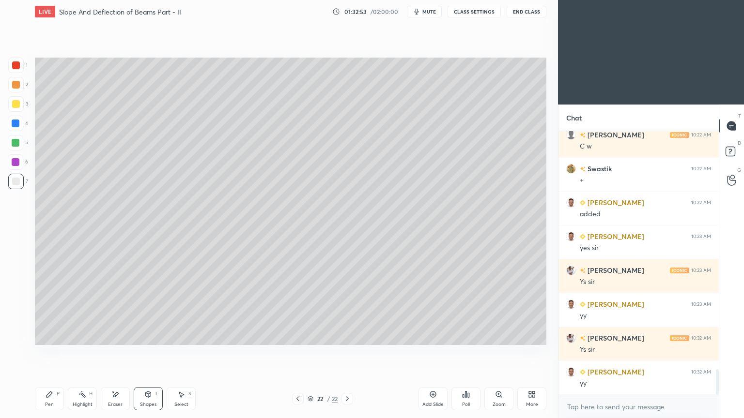
click at [18, 104] on div at bounding box center [16, 104] width 8 height 8
click at [50, 353] on icon at bounding box center [50, 395] width 8 height 8
click at [147, 353] on div "Shapes L" at bounding box center [148, 398] width 29 height 23
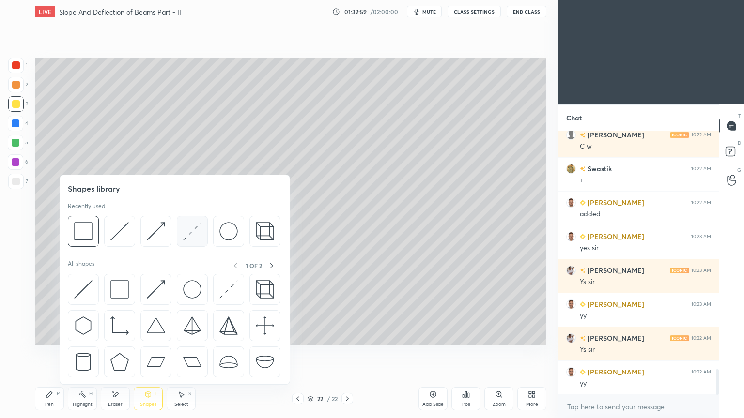
click at [188, 232] on img at bounding box center [192, 231] width 18 height 18
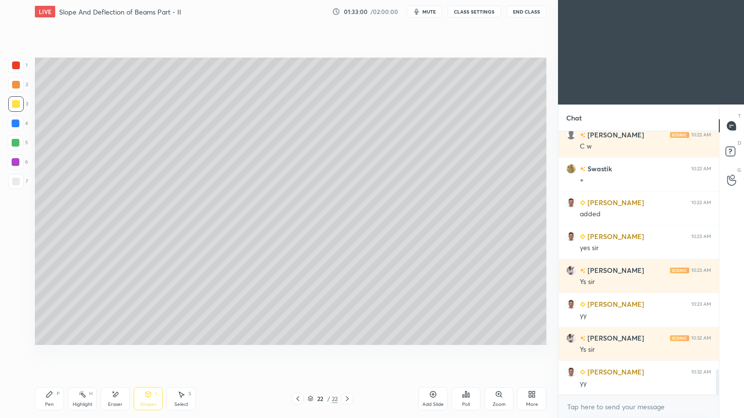
click at [16, 68] on div at bounding box center [16, 66] width 8 height 8
click at [150, 353] on div "Shapes" at bounding box center [148, 404] width 16 height 5
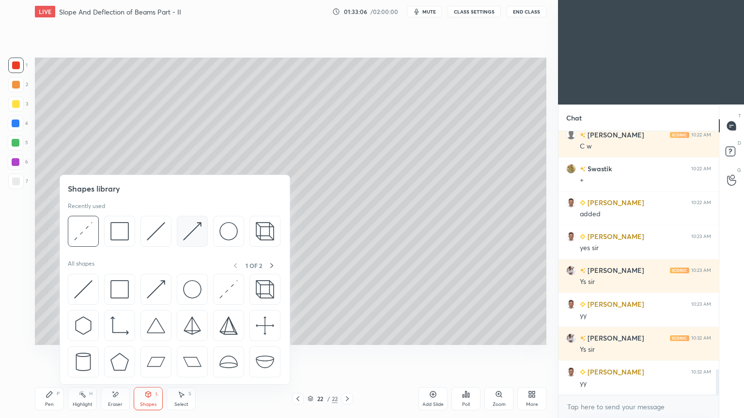
click at [191, 226] on img at bounding box center [192, 231] width 18 height 18
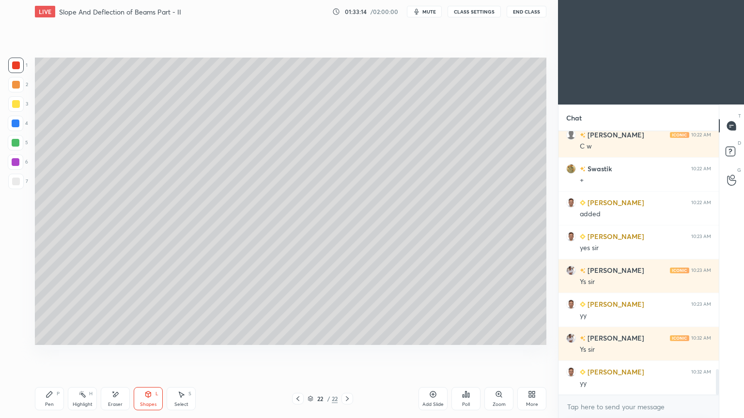
click at [54, 353] on div "Pen P" at bounding box center [49, 398] width 29 height 23
click at [148, 353] on div "Shapes" at bounding box center [148, 404] width 16 height 5
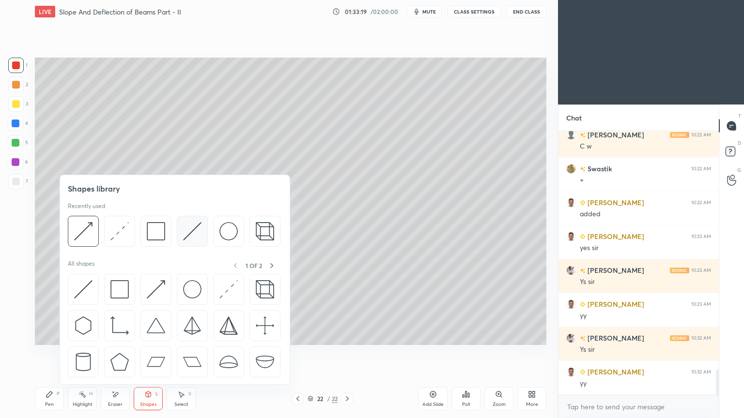
click at [188, 229] on img at bounding box center [192, 231] width 18 height 18
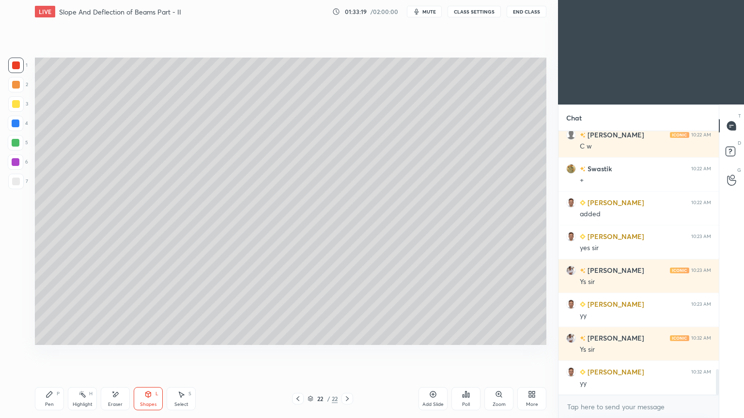
click at [17, 120] on div at bounding box center [16, 124] width 8 height 8
click at [51, 353] on icon at bounding box center [50, 395] width 8 height 8
click at [182, 353] on icon at bounding box center [181, 395] width 8 height 8
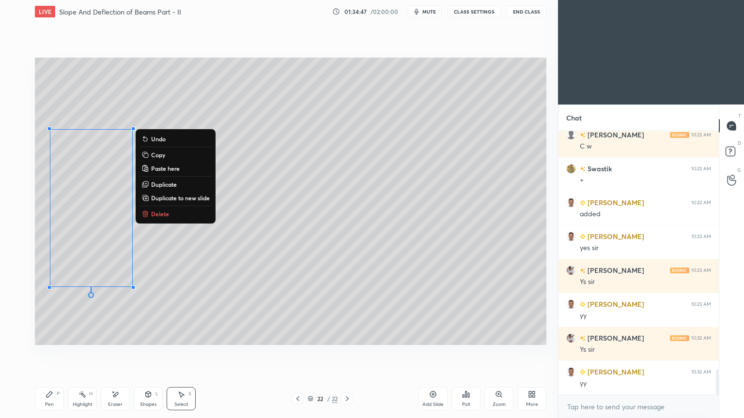
click at [165, 183] on p "Duplicate" at bounding box center [164, 185] width 26 height 8
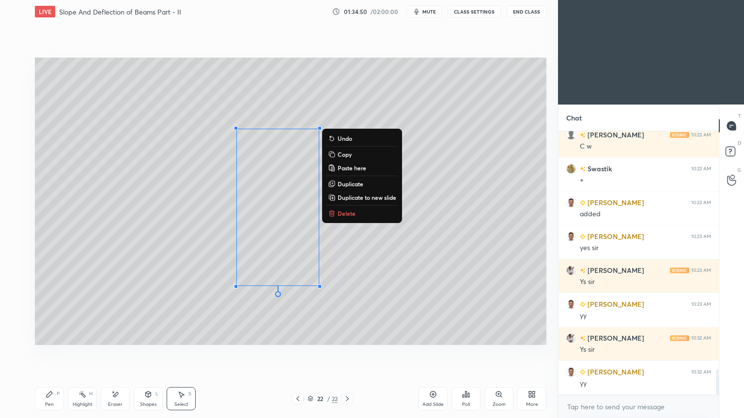
click at [51, 353] on icon at bounding box center [50, 395] width 8 height 8
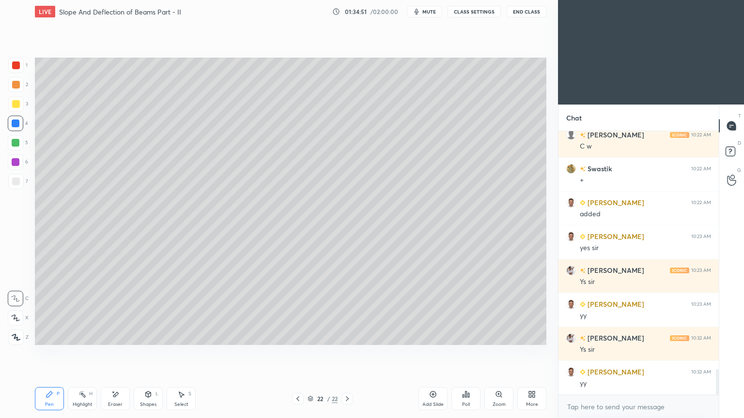
click at [20, 182] on div at bounding box center [15, 181] width 15 height 15
click at [118, 353] on div "Eraser" at bounding box center [115, 398] width 29 height 23
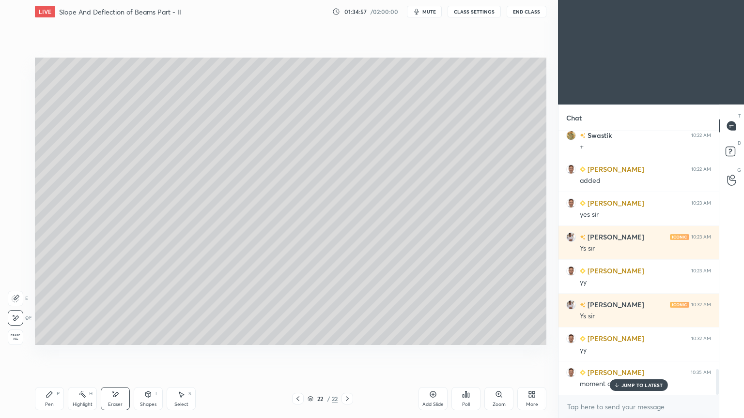
click at [149, 353] on div "Shapes" at bounding box center [148, 404] width 16 height 5
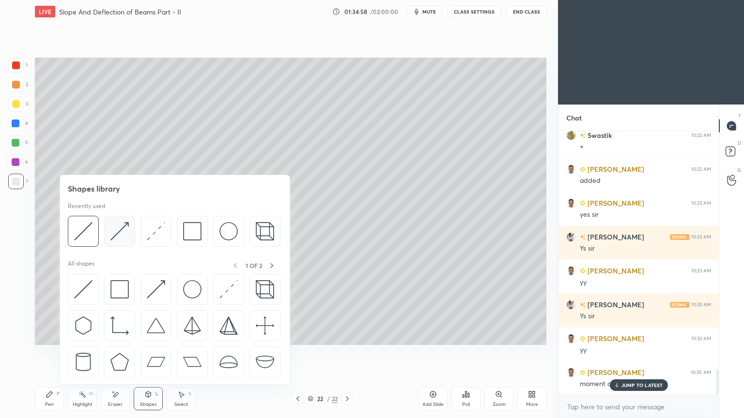
click at [123, 228] on img at bounding box center [119, 231] width 18 height 18
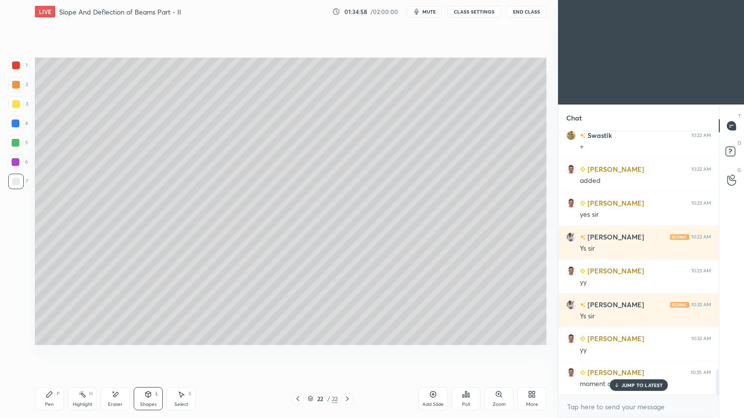
click at [17, 101] on div at bounding box center [16, 104] width 8 height 8
click at [54, 353] on div "Pen P Highlight H Eraser Shapes L Select S 22 / 22 Add Slide Poll Zoom More" at bounding box center [290, 399] width 511 height 39
click at [56, 353] on div "Pen P" at bounding box center [49, 398] width 29 height 23
click at [179, 353] on div "Select" at bounding box center [181, 404] width 14 height 5
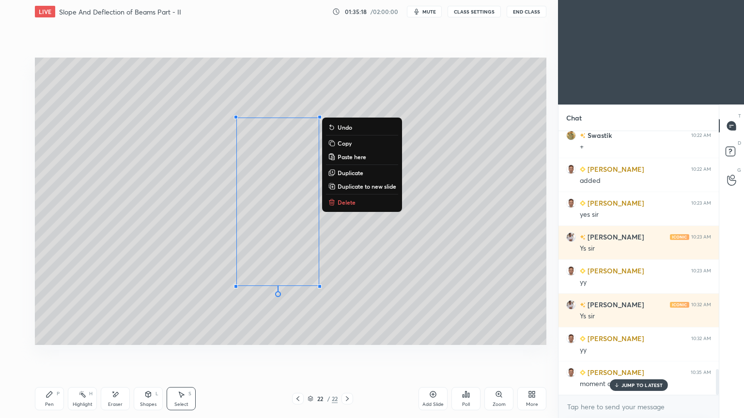
scroll to position [2497, 0]
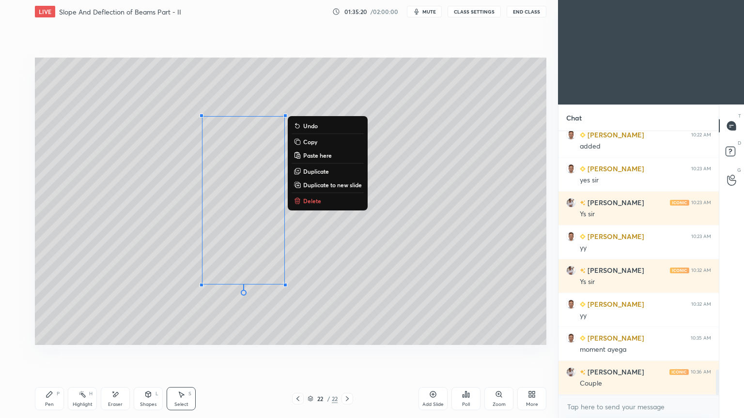
click at [316, 172] on p "Duplicate" at bounding box center [316, 172] width 26 height 8
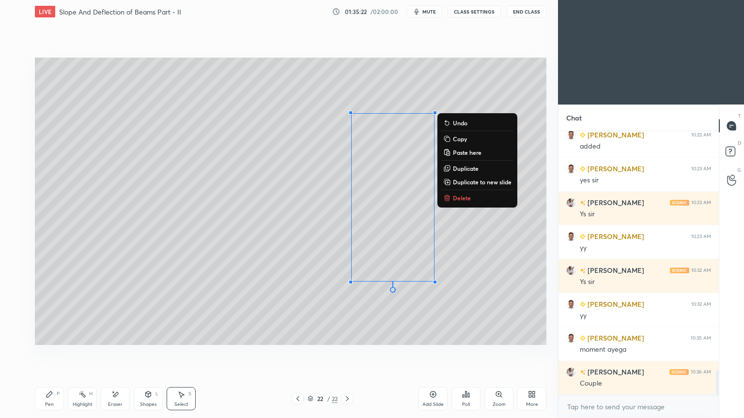
scroll to position [2530, 0]
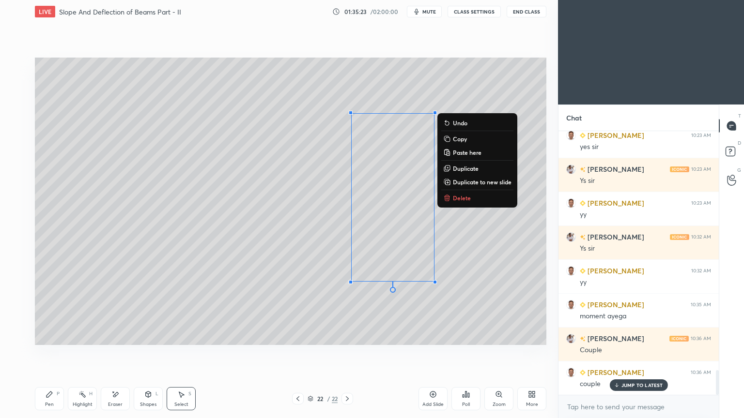
click at [47, 353] on icon at bounding box center [50, 395] width 8 height 8
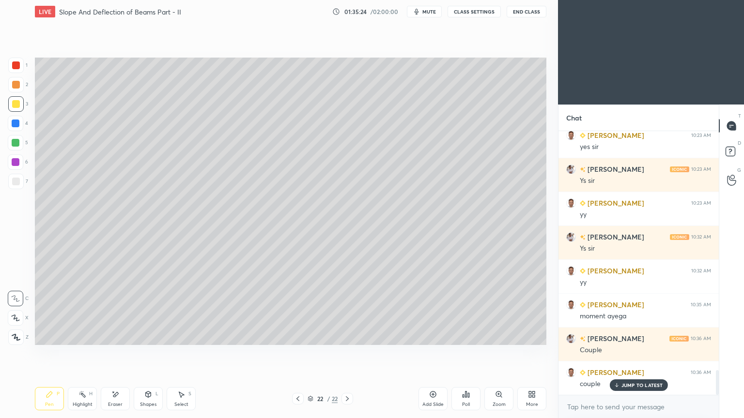
click at [15, 185] on div at bounding box center [16, 182] width 8 height 8
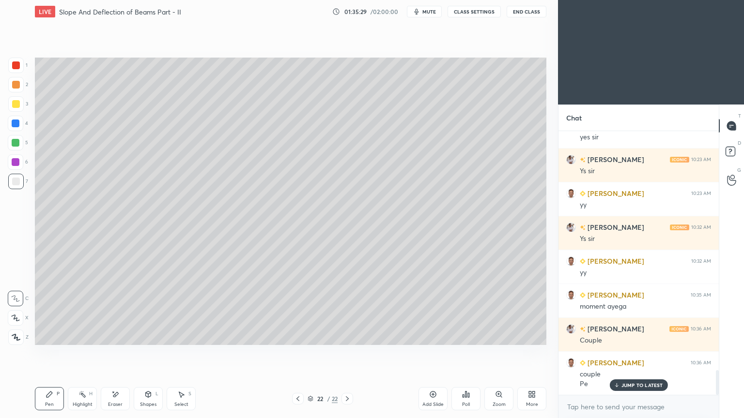
click at [87, 353] on div "Highlight H" at bounding box center [82, 398] width 29 height 23
click at [114, 353] on icon at bounding box center [115, 394] width 5 height 5
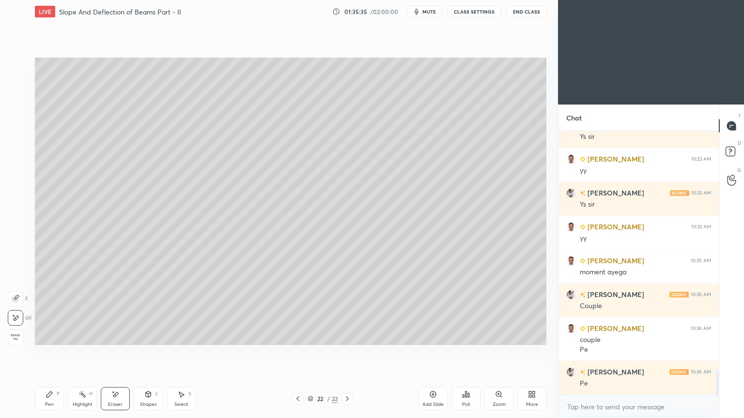
click at [151, 353] on icon at bounding box center [148, 395] width 8 height 8
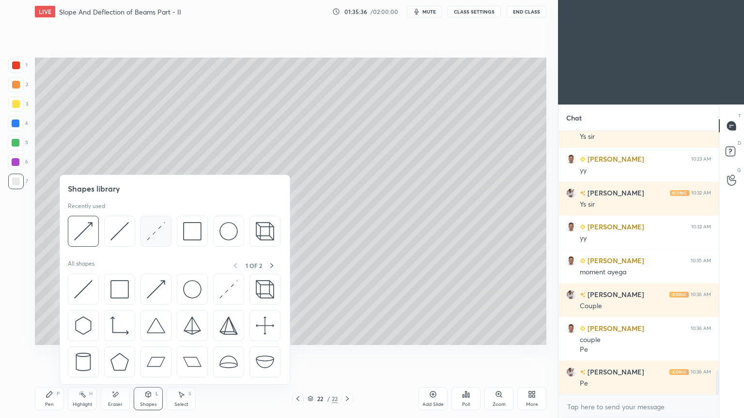
click at [157, 231] on img at bounding box center [156, 231] width 18 height 18
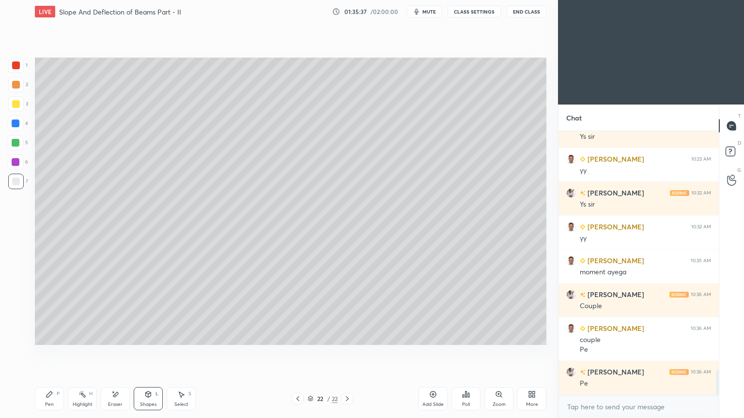
click at [18, 64] on div at bounding box center [16, 66] width 8 height 8
click at [50, 353] on icon at bounding box center [50, 395] width 8 height 8
click at [17, 109] on div at bounding box center [15, 103] width 15 height 15
click at [122, 353] on div "Eraser" at bounding box center [115, 398] width 29 height 23
click at [38, 353] on div "Pen P" at bounding box center [49, 398] width 29 height 23
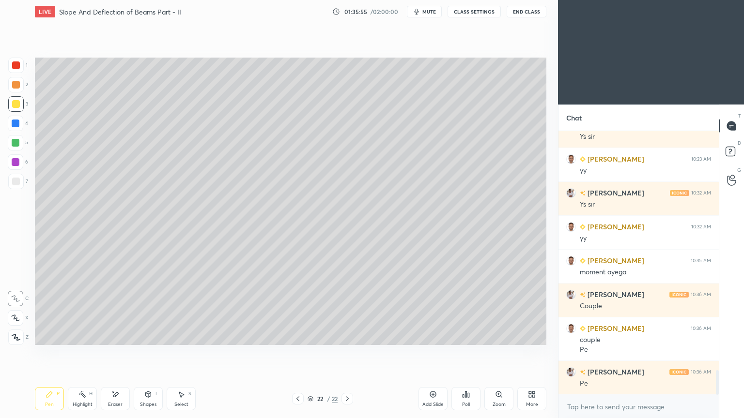
click at [15, 161] on div at bounding box center [16, 162] width 8 height 8
click at [147, 353] on icon at bounding box center [148, 395] width 5 height 6
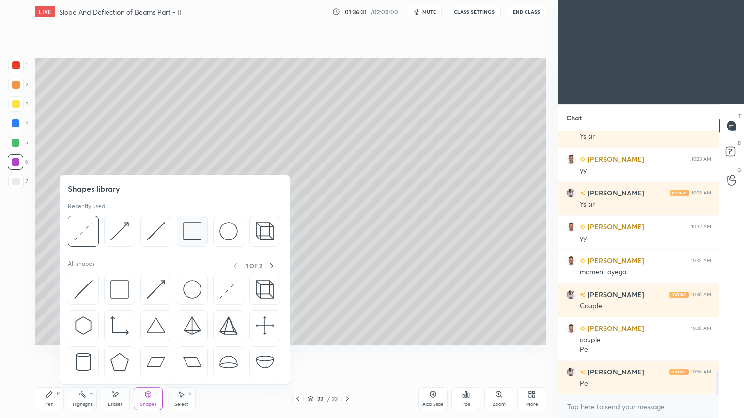
click at [193, 231] on img at bounding box center [192, 231] width 18 height 18
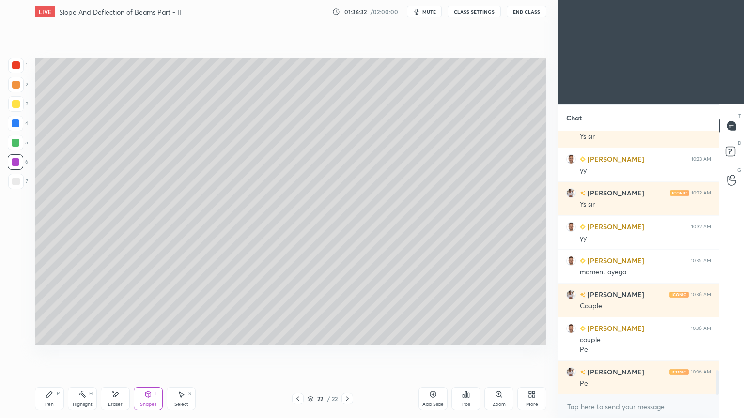
click at [19, 185] on div at bounding box center [16, 182] width 8 height 8
click at [19, 143] on div at bounding box center [15, 142] width 15 height 15
click at [45, 353] on div "Pen P" at bounding box center [49, 398] width 29 height 23
click at [152, 353] on div "Shapes L" at bounding box center [148, 398] width 29 height 23
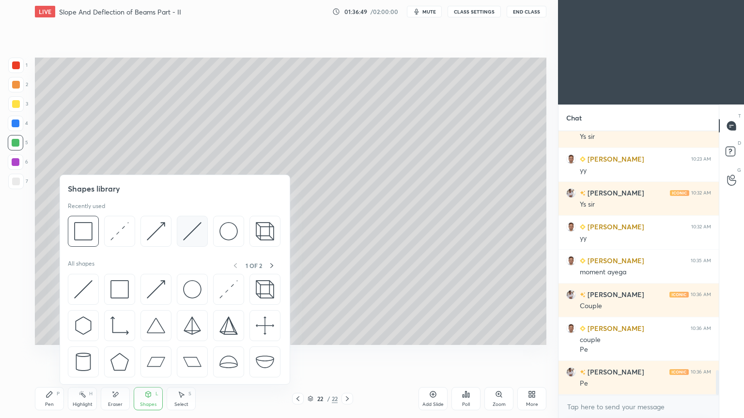
click at [195, 229] on img at bounding box center [192, 231] width 18 height 18
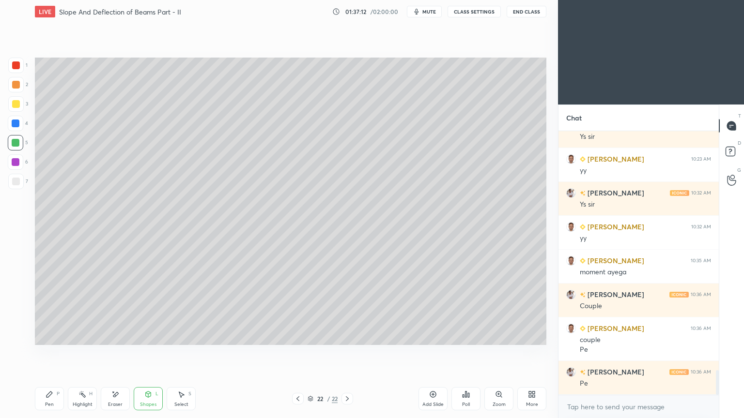
click at [56, 353] on div "Pen P" at bounding box center [49, 398] width 29 height 23
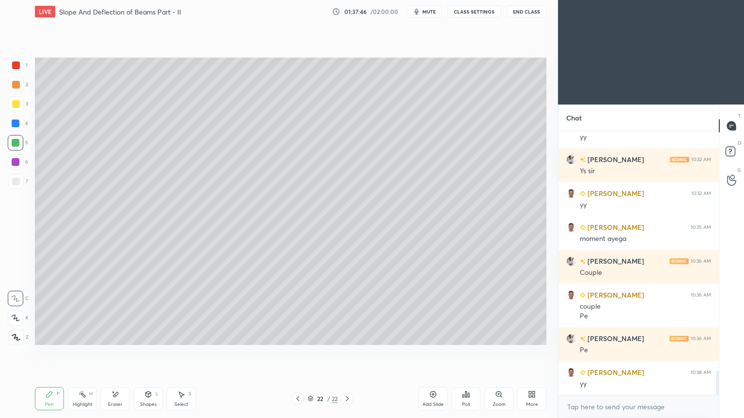
scroll to position [2642, 0]
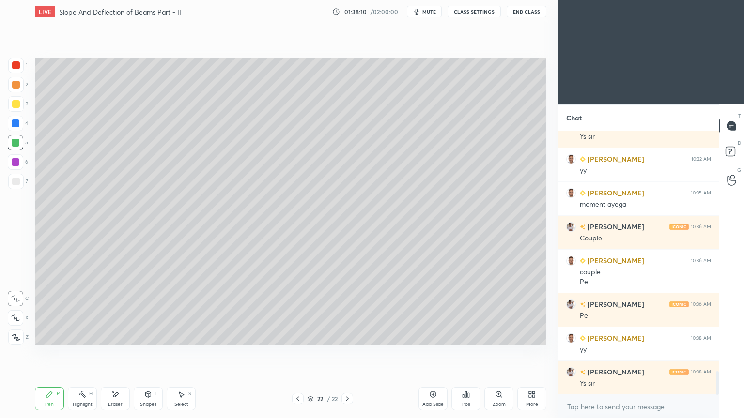
click at [437, 353] on div "Add Slide" at bounding box center [432, 398] width 29 height 23
click at [56, 353] on div "Pen P" at bounding box center [49, 398] width 29 height 23
click at [19, 108] on div at bounding box center [15, 103] width 15 height 15
click at [17, 188] on div at bounding box center [15, 181] width 15 height 15
click at [147, 353] on div "Shapes" at bounding box center [148, 404] width 16 height 5
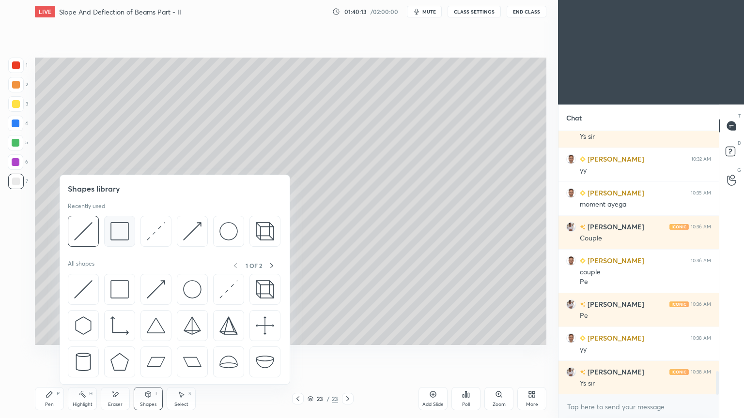
click at [122, 241] on div at bounding box center [119, 231] width 31 height 31
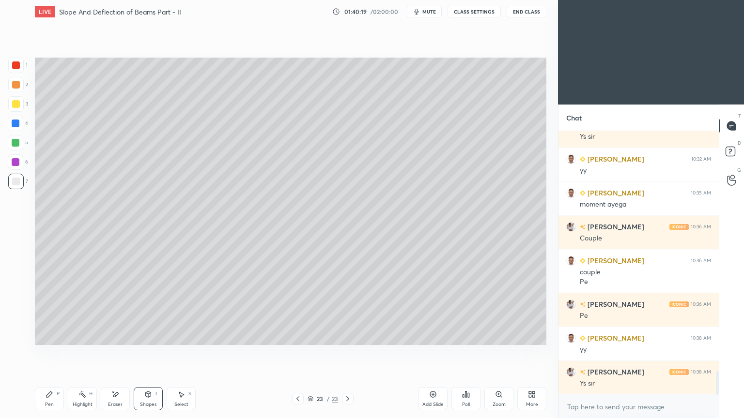
click at [185, 353] on div "Select S" at bounding box center [181, 398] width 29 height 23
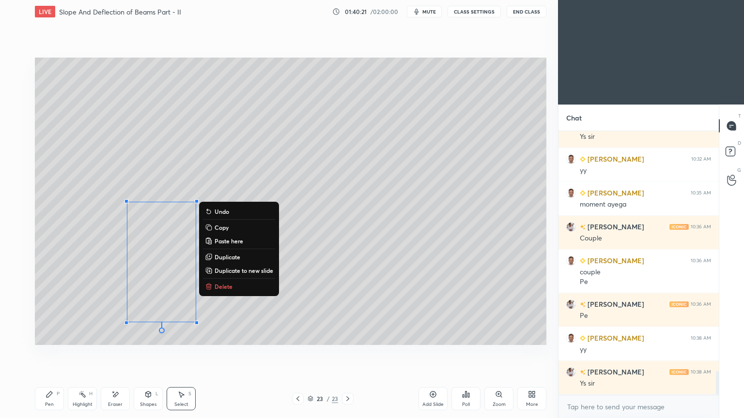
click at [151, 353] on icon at bounding box center [148, 395] width 8 height 8
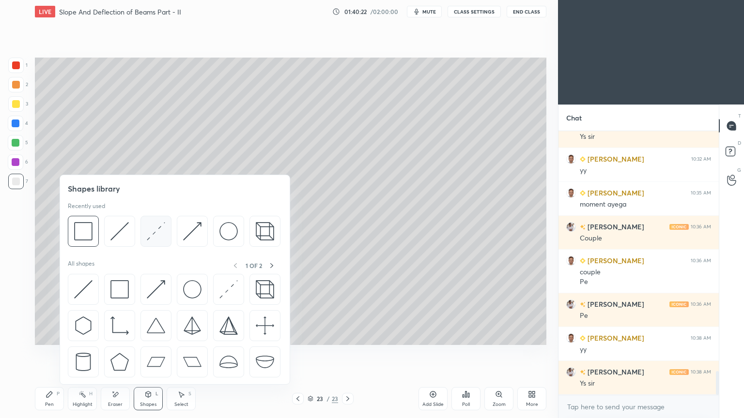
click at [154, 233] on img at bounding box center [156, 231] width 18 height 18
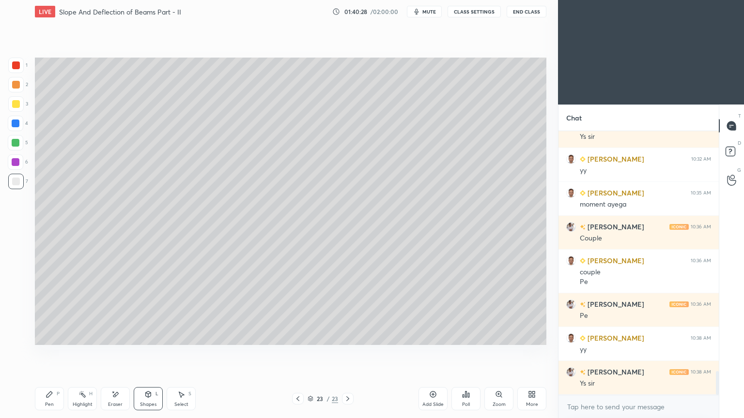
click at [182, 353] on icon at bounding box center [181, 395] width 8 height 8
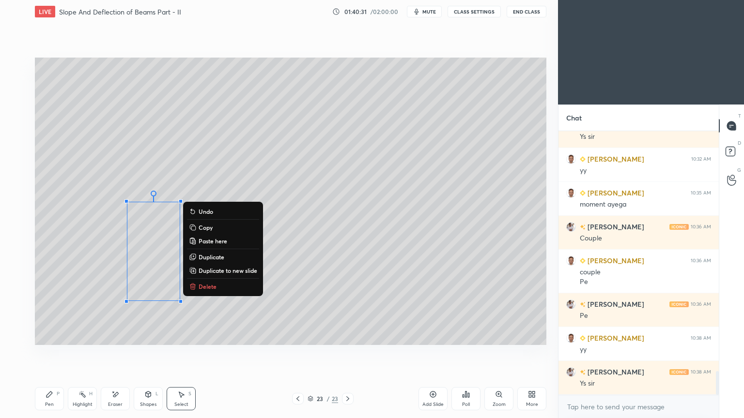
click at [157, 353] on div "Shapes L" at bounding box center [148, 398] width 29 height 23
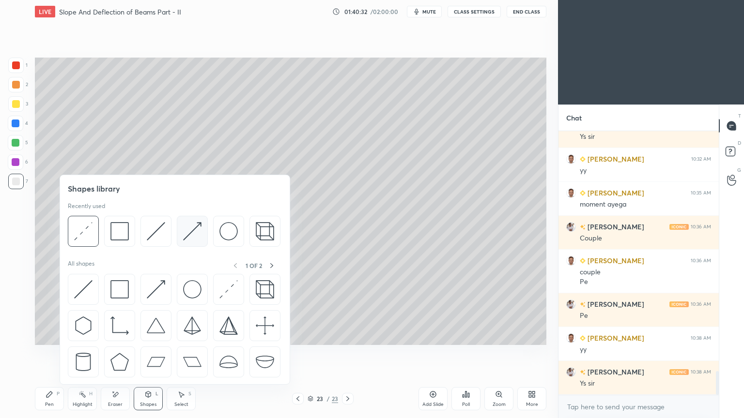
click at [195, 228] on img at bounding box center [192, 231] width 18 height 18
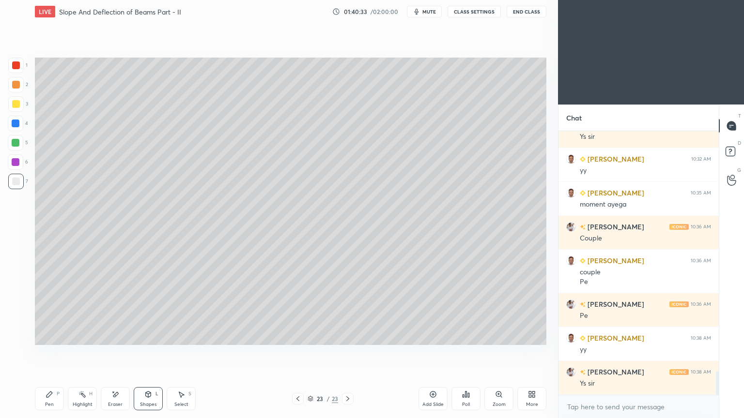
click at [16, 64] on div at bounding box center [16, 66] width 8 height 8
click at [150, 353] on icon at bounding box center [148, 395] width 5 height 6
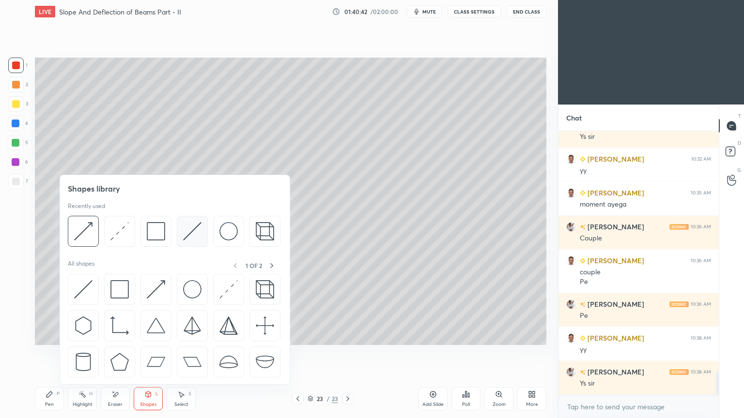
click at [184, 230] on img at bounding box center [192, 231] width 18 height 18
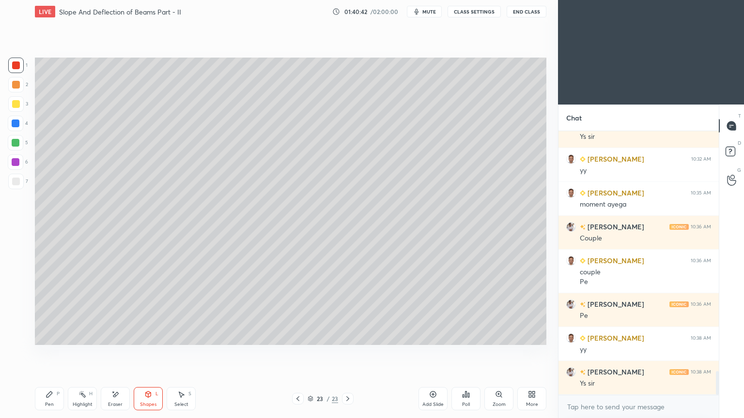
click at [13, 126] on div at bounding box center [16, 124] width 8 height 8
click at [50, 353] on icon at bounding box center [49, 395] width 6 height 6
click at [15, 107] on div at bounding box center [16, 104] width 8 height 8
click at [17, 163] on div at bounding box center [16, 162] width 8 height 8
click at [18, 180] on div at bounding box center [16, 182] width 8 height 8
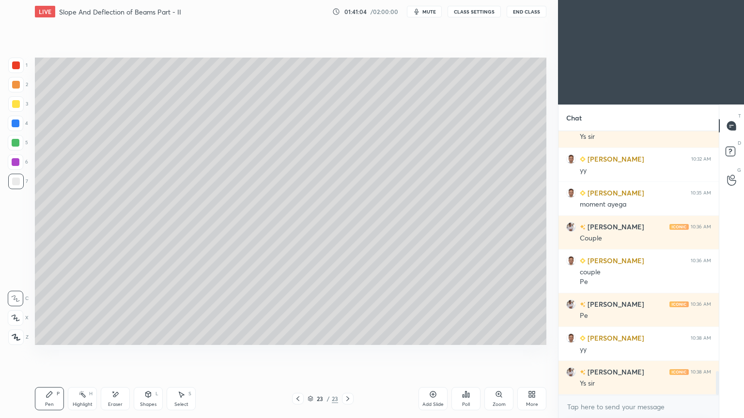
click at [152, 353] on div "Shapes L" at bounding box center [148, 398] width 29 height 23
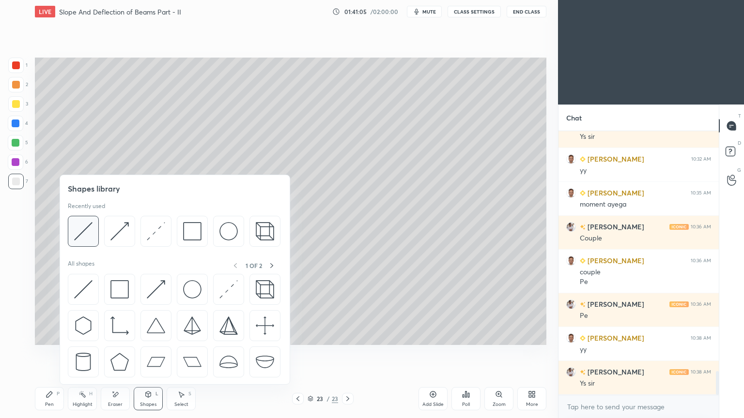
click at [85, 227] on img at bounding box center [83, 231] width 18 height 18
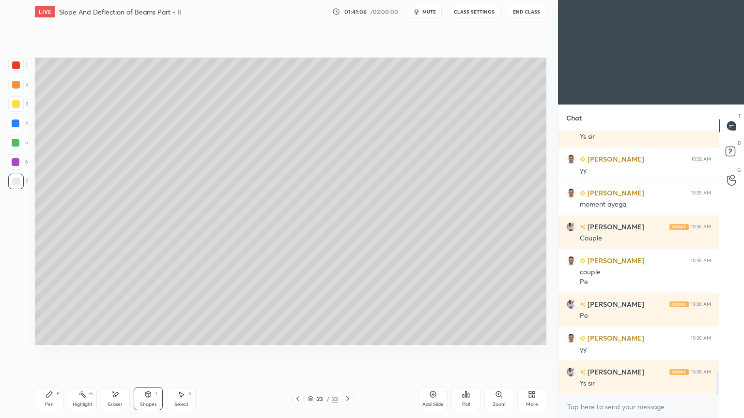
click at [14, 145] on div at bounding box center [16, 143] width 8 height 8
click at [52, 353] on icon at bounding box center [50, 395] width 8 height 8
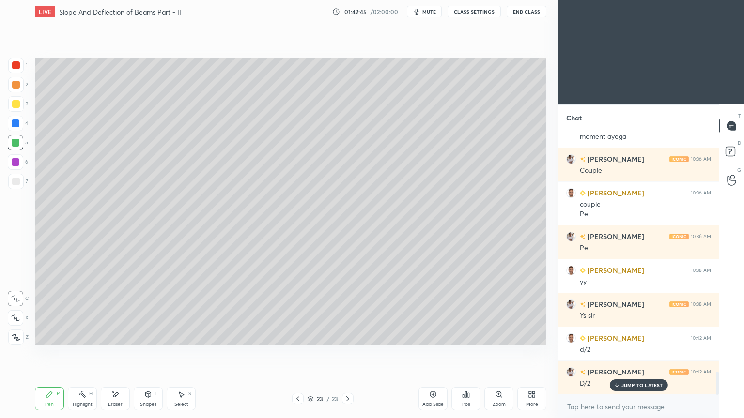
scroll to position [2761, 0]
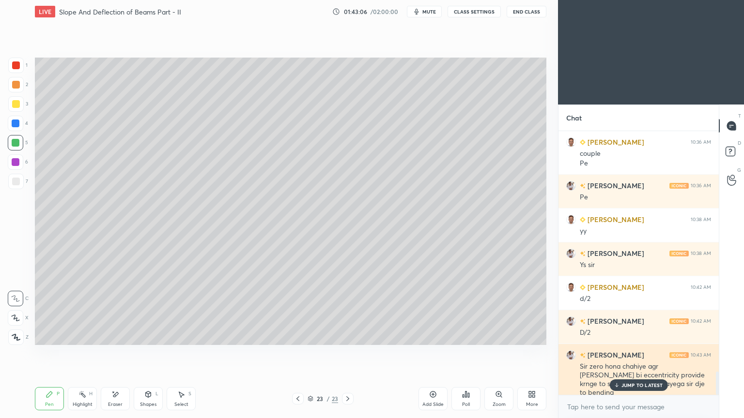
click at [636, 353] on p "JUMP TO LATEST" at bounding box center [642, 386] width 42 height 6
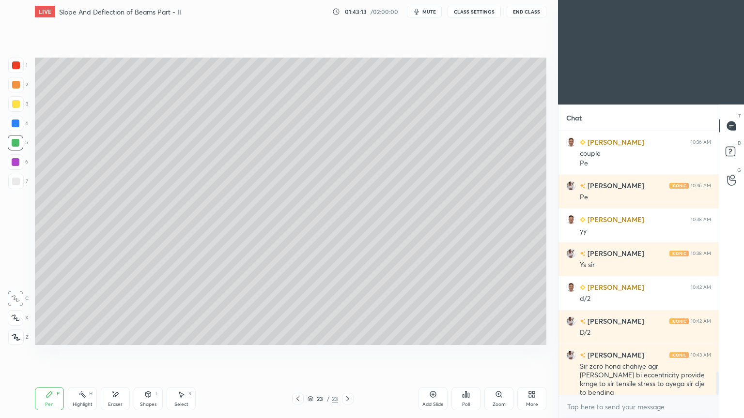
click at [41, 353] on div "Pen P" at bounding box center [49, 398] width 29 height 23
click at [17, 182] on div at bounding box center [16, 182] width 8 height 8
click at [151, 353] on icon at bounding box center [148, 395] width 8 height 8
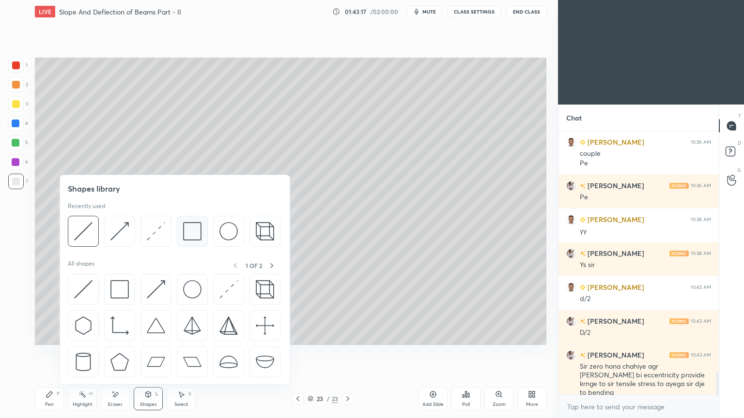
click at [196, 230] on img at bounding box center [192, 231] width 18 height 18
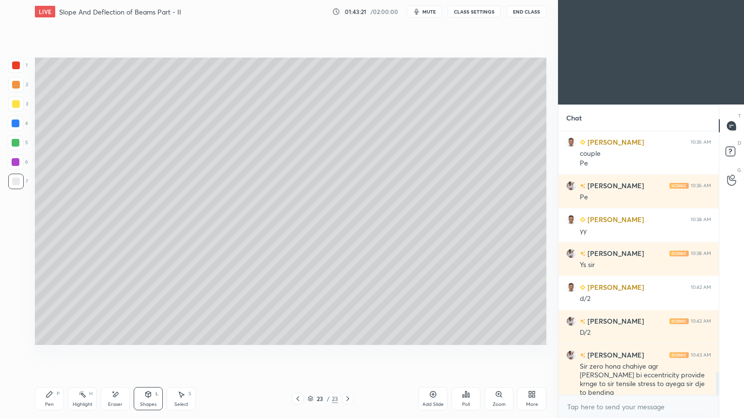
click at [147, 353] on div "Shapes L" at bounding box center [148, 398] width 29 height 23
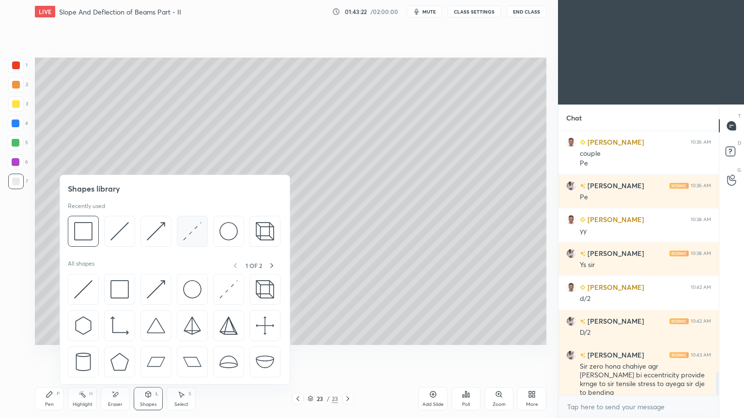
click at [192, 232] on img at bounding box center [192, 231] width 18 height 18
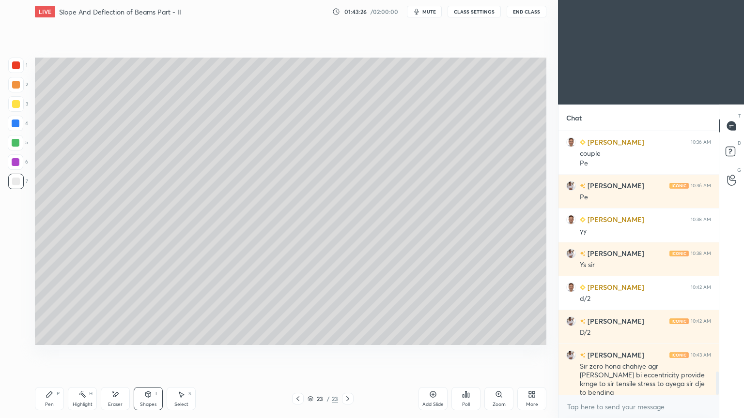
click at [54, 353] on div "Pen P" at bounding box center [49, 398] width 29 height 23
click at [19, 102] on div at bounding box center [16, 104] width 8 height 8
click at [15, 126] on div at bounding box center [16, 124] width 8 height 8
click at [148, 353] on div "Shapes" at bounding box center [148, 404] width 16 height 5
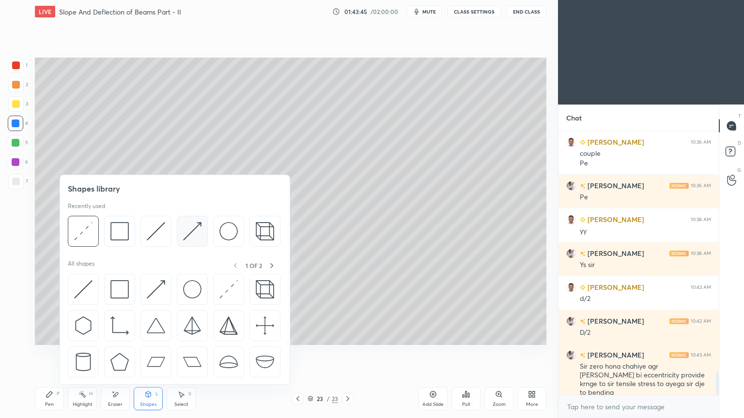
click at [193, 236] on img at bounding box center [192, 231] width 18 height 18
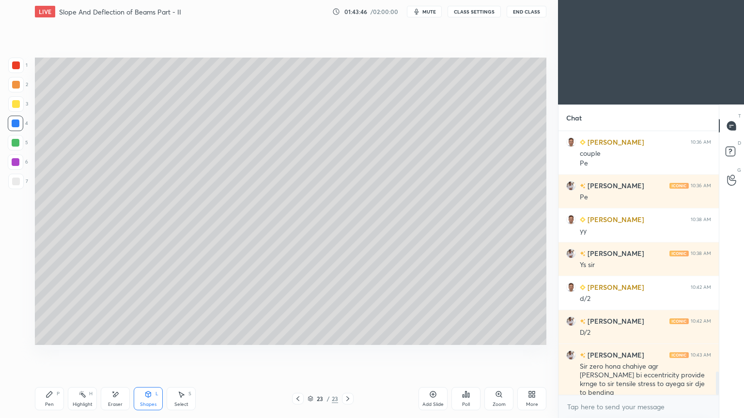
click at [22, 70] on div at bounding box center [15, 65] width 15 height 15
click at [66, 353] on div "Pen P Highlight H Eraser Shapes L Select S" at bounding box center [131, 398] width 192 height 23
click at [49, 353] on icon at bounding box center [49, 395] width 6 height 6
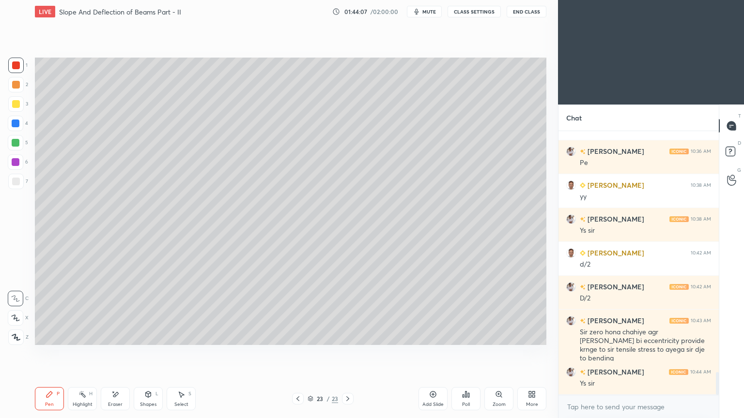
scroll to position [2828, 0]
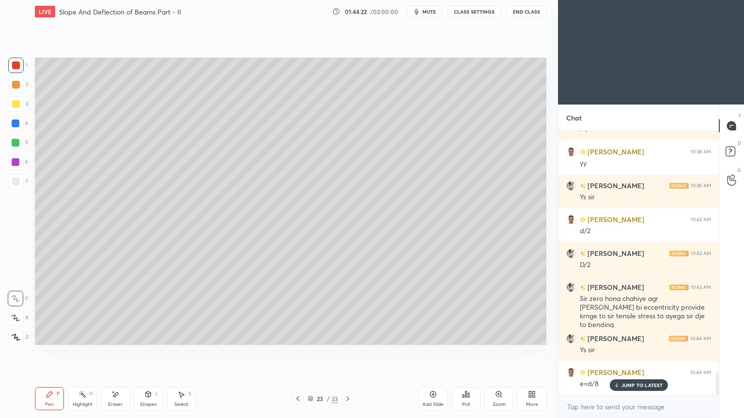
click at [183, 353] on div "Pen P Highlight H Eraser Shapes L Select S 23 / 23 Add Slide Poll Zoom More" at bounding box center [290, 399] width 511 height 39
click at [182, 353] on icon at bounding box center [181, 395] width 8 height 8
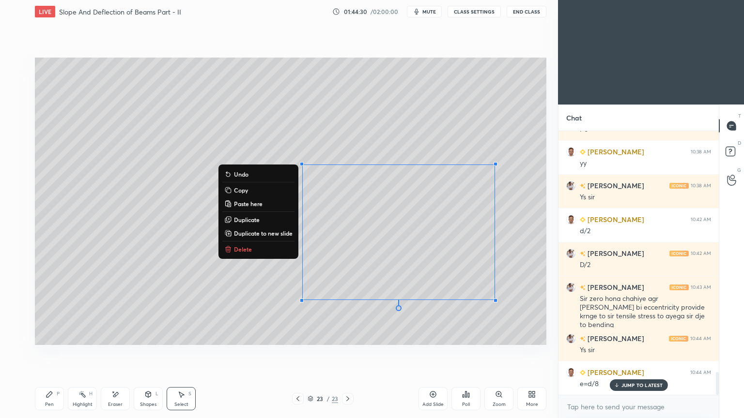
click at [53, 353] on div "Pen P" at bounding box center [49, 398] width 29 height 23
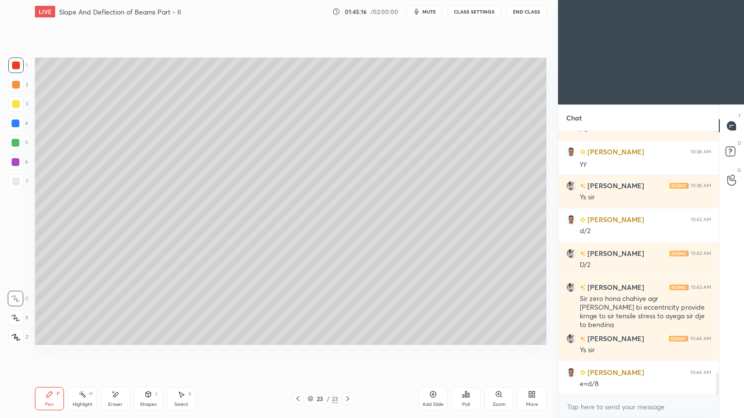
scroll to position [2863, 0]
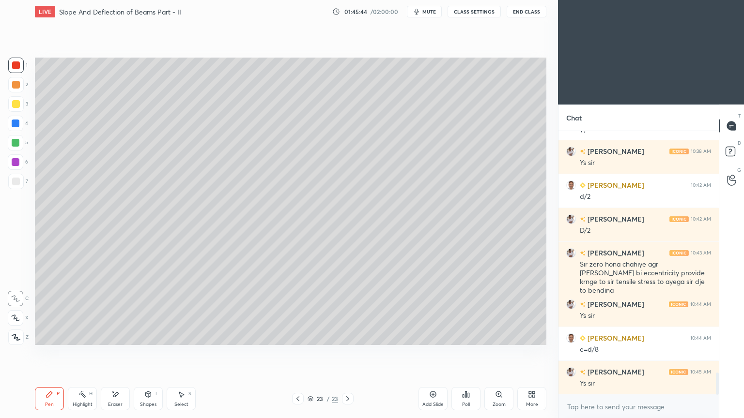
click at [433, 353] on div "Add Slide" at bounding box center [432, 398] width 29 height 23
click at [15, 107] on div at bounding box center [16, 104] width 8 height 8
click at [296, 353] on icon at bounding box center [298, 399] width 8 height 8
click at [348, 353] on icon at bounding box center [348, 399] width 8 height 8
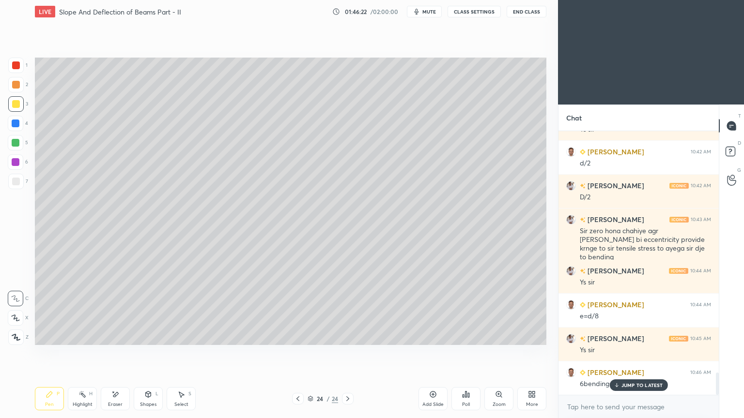
click at [296, 353] on icon at bounding box center [298, 399] width 8 height 8
click at [352, 353] on div at bounding box center [348, 399] width 12 height 12
click at [628, 353] on p "JUMP TO LATEST" at bounding box center [642, 386] width 42 height 6
click at [16, 182] on div at bounding box center [16, 182] width 8 height 8
click at [294, 353] on icon at bounding box center [298, 399] width 8 height 8
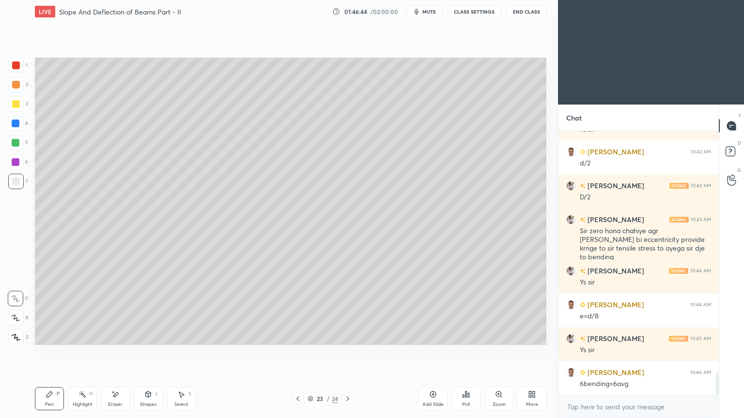
click at [348, 353] on icon at bounding box center [348, 399] width 8 height 8
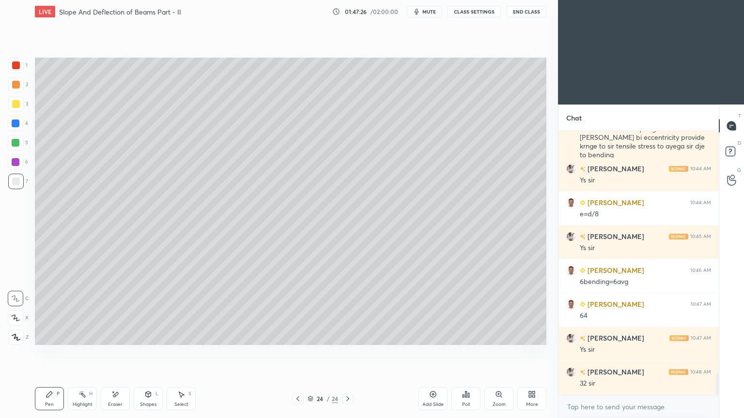
scroll to position [3032, 0]
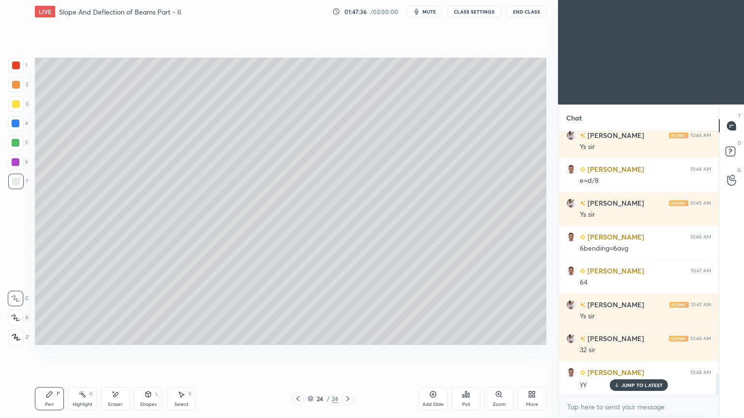
click at [118, 353] on icon at bounding box center [115, 395] width 8 height 8
click at [60, 353] on div "Pen P" at bounding box center [49, 398] width 29 height 23
click at [146, 353] on icon at bounding box center [148, 395] width 5 height 6
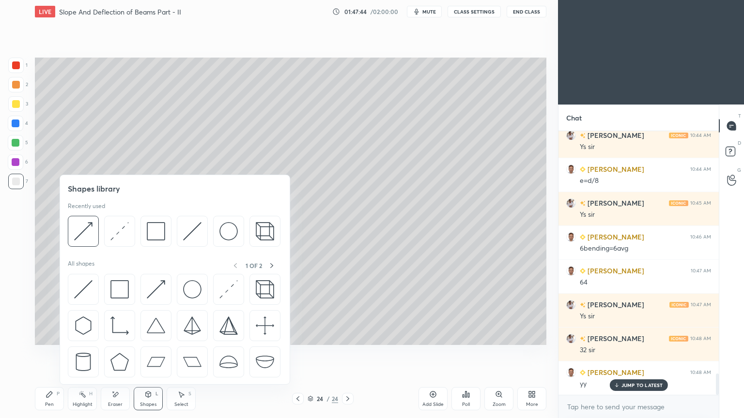
click at [114, 353] on div "Eraser" at bounding box center [115, 404] width 15 height 5
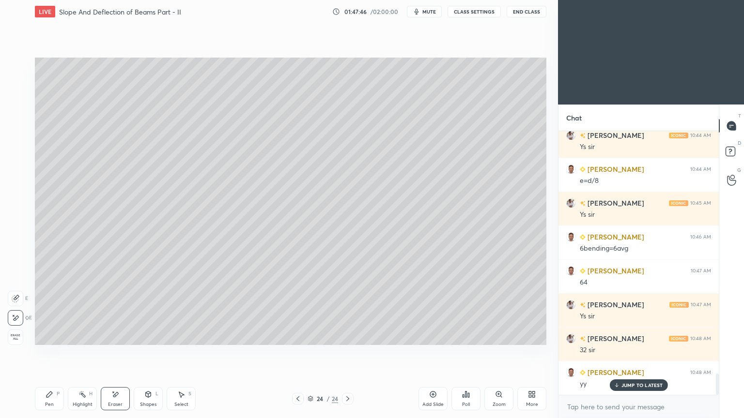
click at [46, 353] on icon at bounding box center [50, 395] width 8 height 8
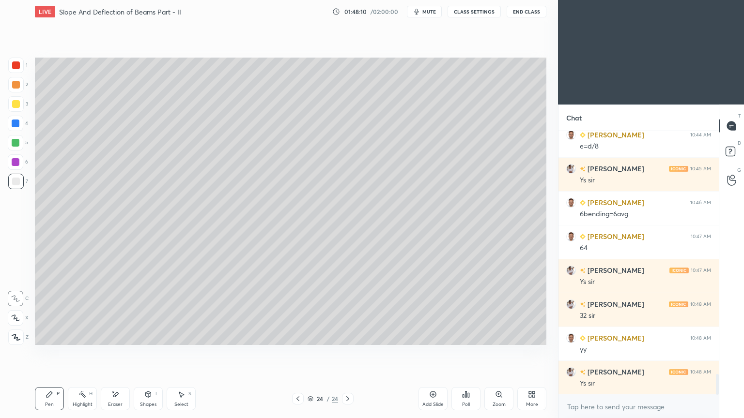
click at [18, 67] on div at bounding box center [16, 66] width 8 height 8
click at [13, 182] on div at bounding box center [16, 182] width 8 height 8
click at [143, 353] on div "Shapes L" at bounding box center [148, 398] width 29 height 23
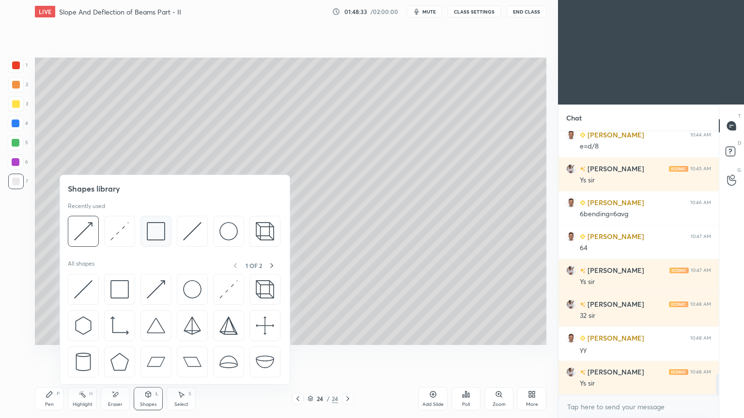
click at [159, 230] on img at bounding box center [156, 231] width 18 height 18
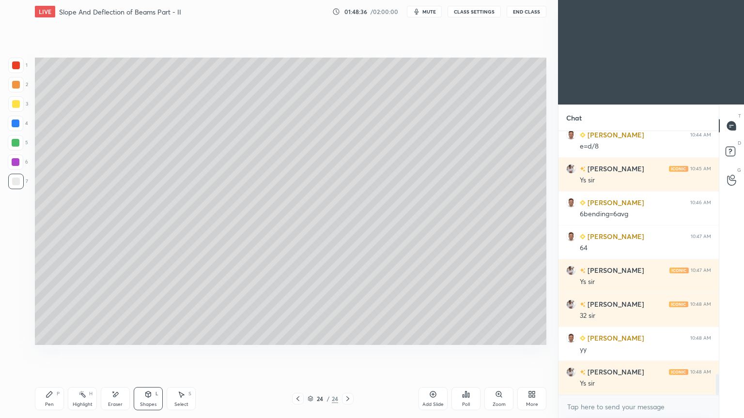
click at [46, 353] on icon at bounding box center [50, 395] width 8 height 8
click at [432, 353] on div "Add Slide" at bounding box center [432, 404] width 21 height 5
click at [51, 353] on icon at bounding box center [50, 395] width 8 height 8
click at [15, 103] on div at bounding box center [16, 104] width 8 height 8
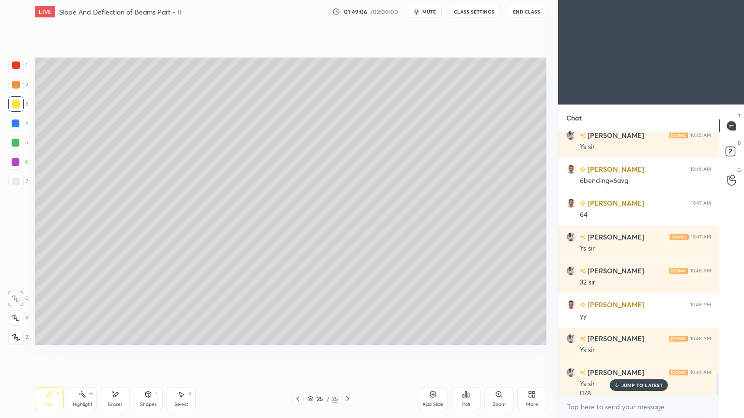
scroll to position [3109, 0]
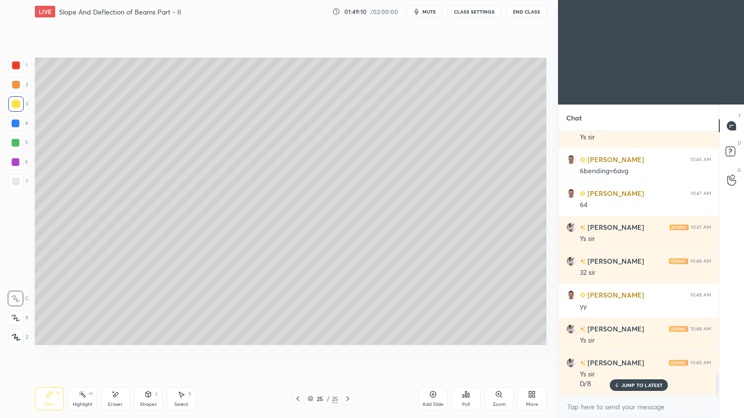
click at [12, 185] on div at bounding box center [15, 181] width 15 height 15
click at [118, 353] on icon at bounding box center [115, 395] width 8 height 8
click at [55, 353] on div "Pen P" at bounding box center [49, 398] width 29 height 23
click at [121, 353] on div "Eraser" at bounding box center [115, 398] width 29 height 23
click at [56, 353] on div "Pen P" at bounding box center [49, 398] width 29 height 23
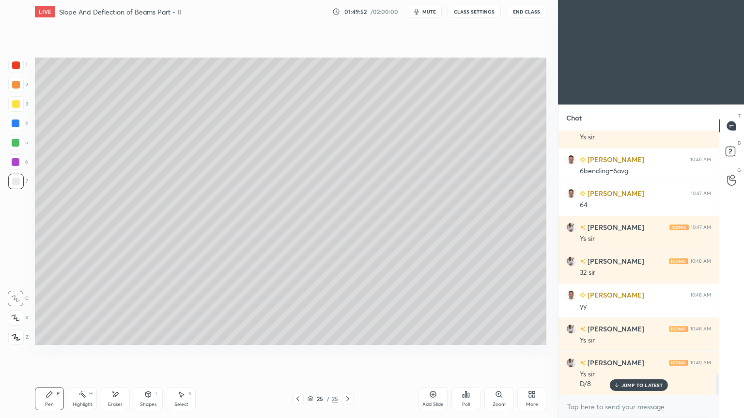
click at [296, 353] on icon at bounding box center [298, 399] width 8 height 8
click at [349, 353] on icon at bounding box center [348, 399] width 8 height 8
click at [183, 353] on icon at bounding box center [181, 395] width 8 height 8
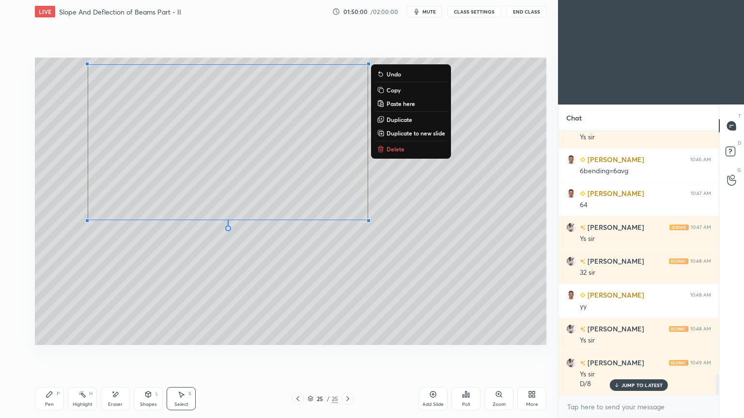
click at [46, 353] on icon at bounding box center [50, 395] width 8 height 8
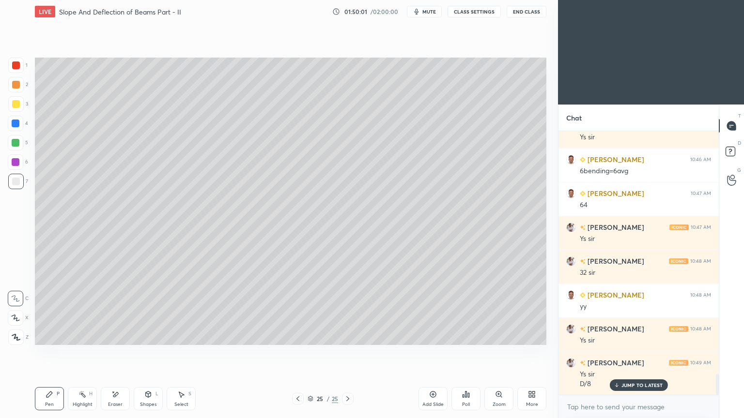
click at [17, 125] on div at bounding box center [16, 124] width 8 height 8
click at [17, 108] on div at bounding box center [16, 104] width 8 height 8
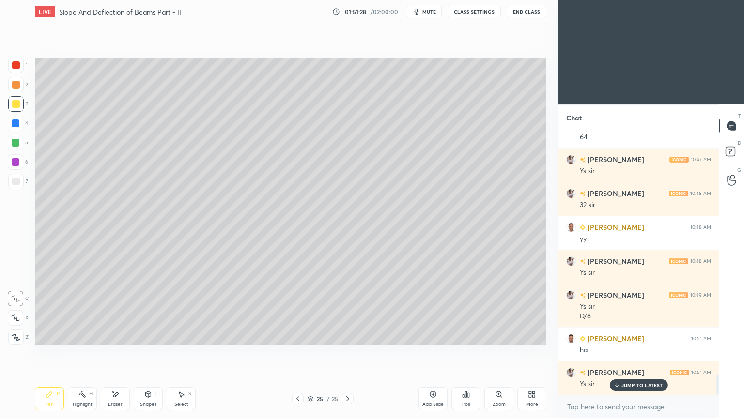
scroll to position [3220, 0]
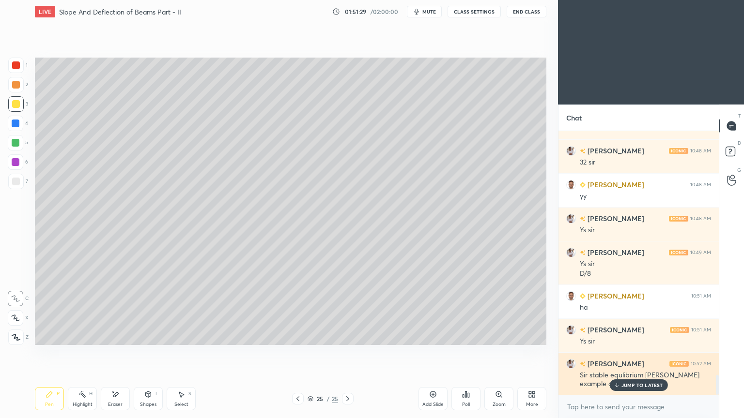
click at [637, 353] on p "JUMP TO LATEST" at bounding box center [642, 386] width 42 height 6
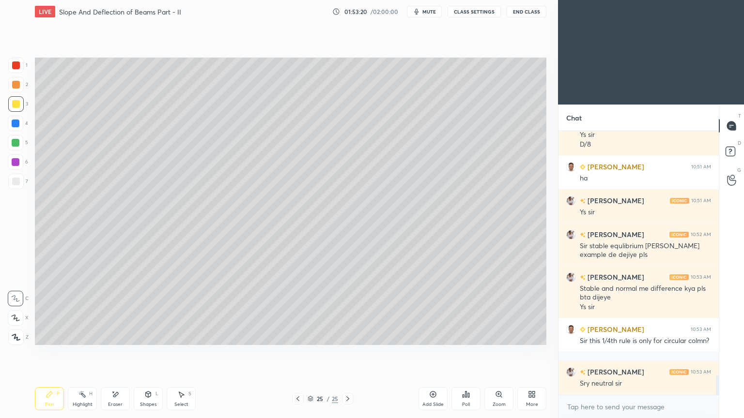
scroll to position [3382, 0]
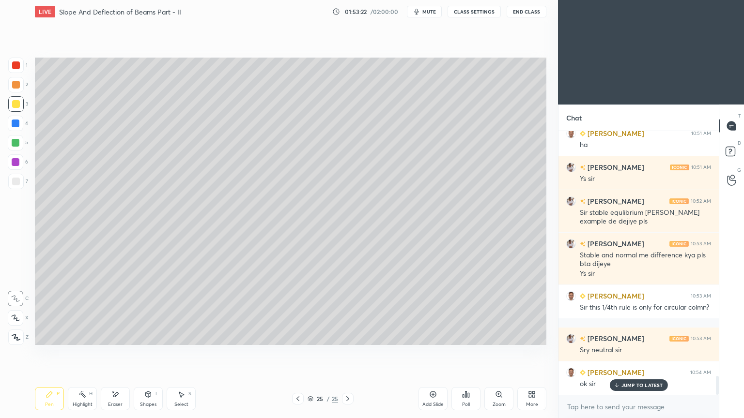
click at [296, 353] on icon at bounding box center [298, 399] width 8 height 8
click at [298, 353] on icon at bounding box center [297, 399] width 3 height 5
click at [298, 353] on icon at bounding box center [298, 399] width 8 height 8
click at [297, 353] on icon at bounding box center [298, 399] width 8 height 8
click at [297, 353] on icon at bounding box center [297, 399] width 3 height 5
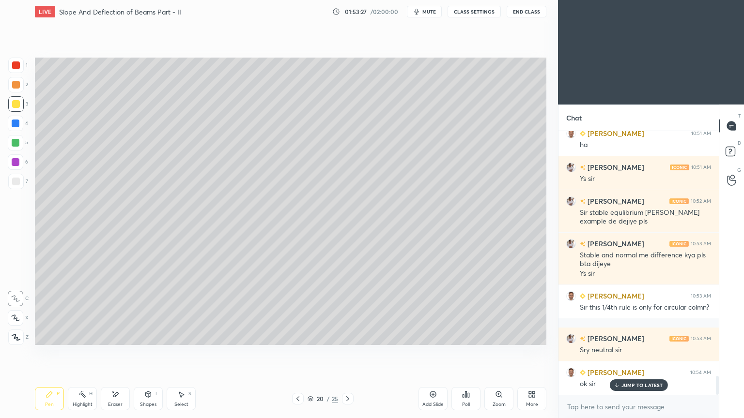
click at [298, 353] on icon at bounding box center [298, 399] width 8 height 8
click at [299, 353] on icon at bounding box center [298, 399] width 8 height 8
click at [297, 353] on icon at bounding box center [298, 399] width 8 height 8
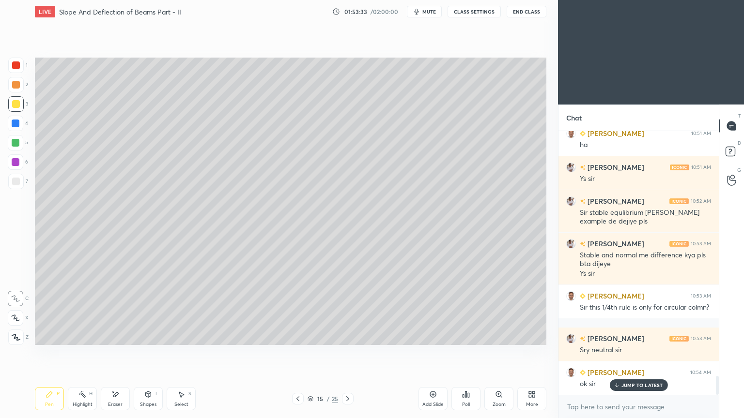
click at [298, 353] on icon at bounding box center [298, 399] width 8 height 8
click at [297, 353] on icon at bounding box center [298, 399] width 8 height 8
click at [300, 353] on icon at bounding box center [298, 399] width 8 height 8
click at [298, 353] on icon at bounding box center [298, 399] width 8 height 8
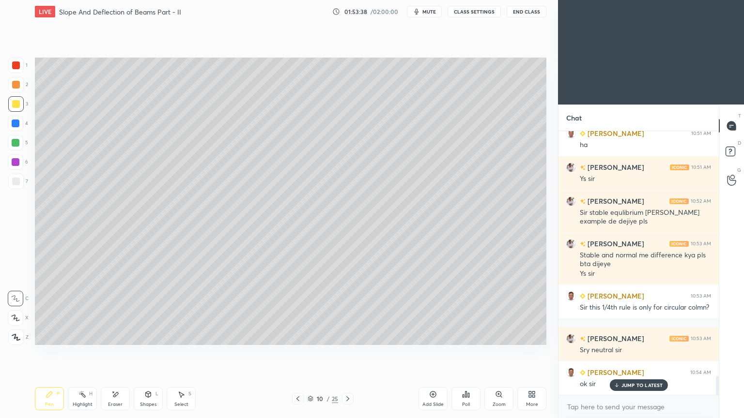
click at [299, 353] on icon at bounding box center [298, 399] width 8 height 8
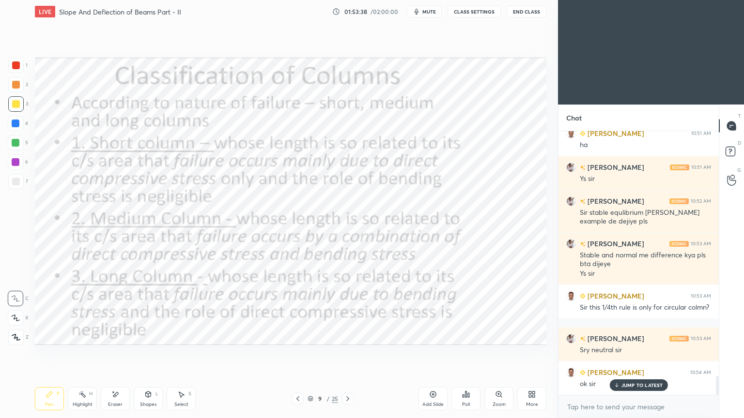
click at [299, 353] on icon at bounding box center [298, 399] width 8 height 8
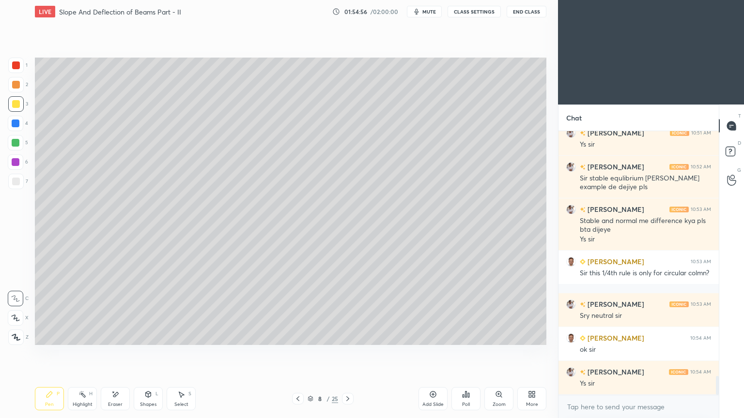
scroll to position [3450, 0]
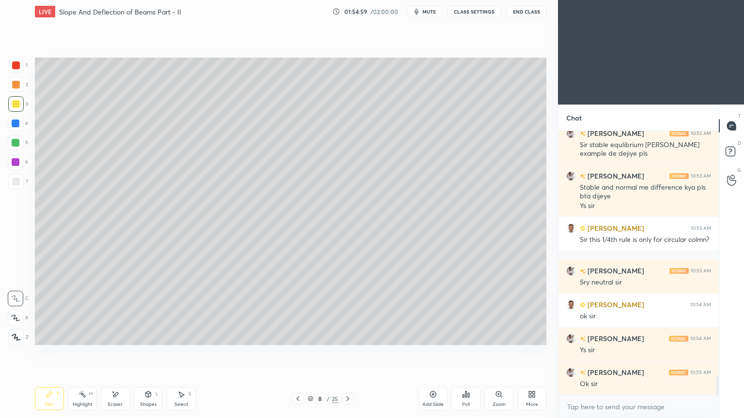
click at [345, 353] on icon at bounding box center [348, 399] width 8 height 8
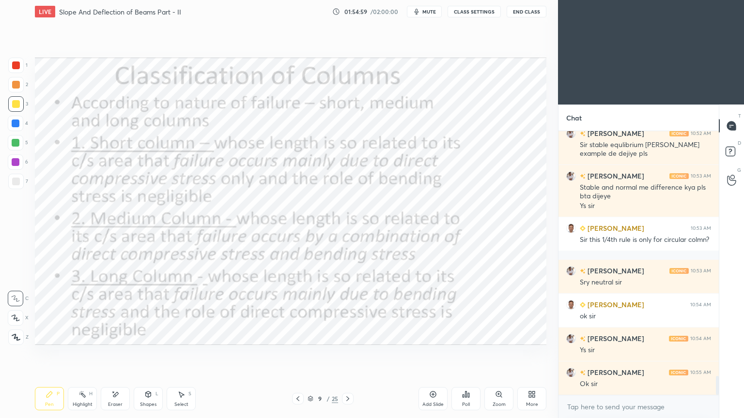
click at [345, 353] on icon at bounding box center [348, 399] width 8 height 8
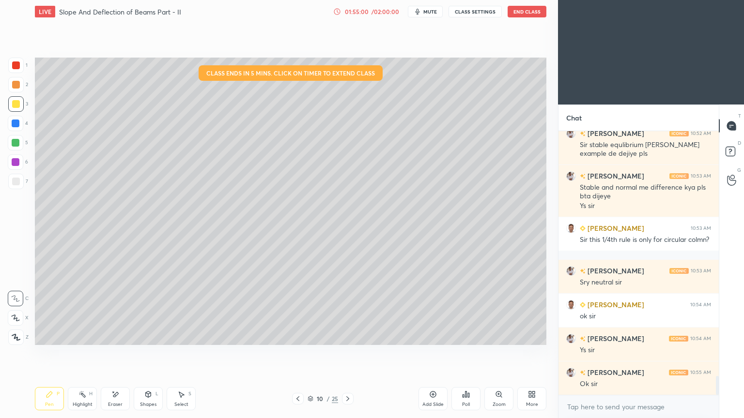
click at [347, 353] on icon at bounding box center [348, 399] width 8 height 8
click at [348, 353] on icon at bounding box center [348, 399] width 8 height 8
click at [348, 353] on icon at bounding box center [347, 399] width 3 height 5
click at [347, 353] on icon at bounding box center [348, 399] width 8 height 8
click at [349, 353] on icon at bounding box center [348, 399] width 8 height 8
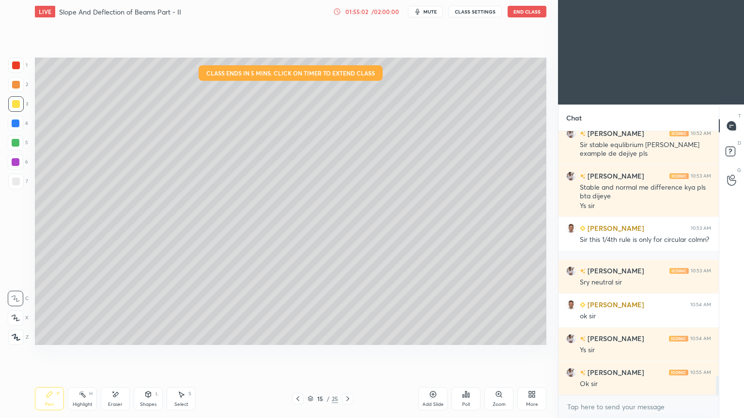
click at [348, 353] on icon at bounding box center [348, 399] width 8 height 8
click at [348, 353] on icon at bounding box center [347, 399] width 3 height 5
click at [349, 353] on icon at bounding box center [348, 399] width 8 height 8
click at [348, 353] on icon at bounding box center [348, 399] width 8 height 8
click at [347, 353] on icon at bounding box center [348, 399] width 8 height 8
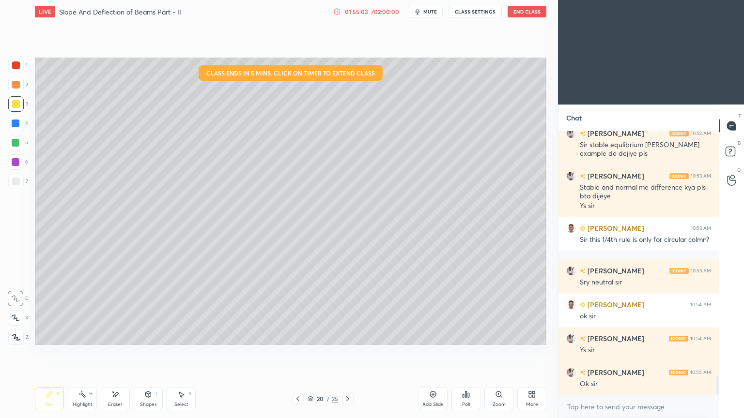
click at [348, 353] on icon at bounding box center [348, 399] width 8 height 8
click at [349, 353] on icon at bounding box center [348, 399] width 8 height 8
click at [350, 353] on icon at bounding box center [348, 399] width 8 height 8
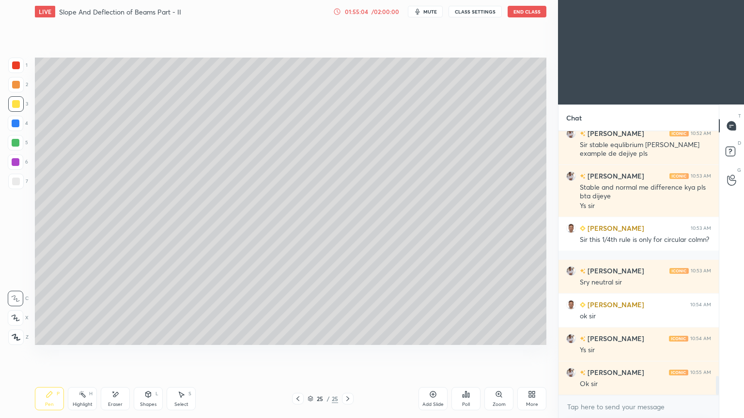
click at [350, 353] on icon at bounding box center [348, 399] width 8 height 8
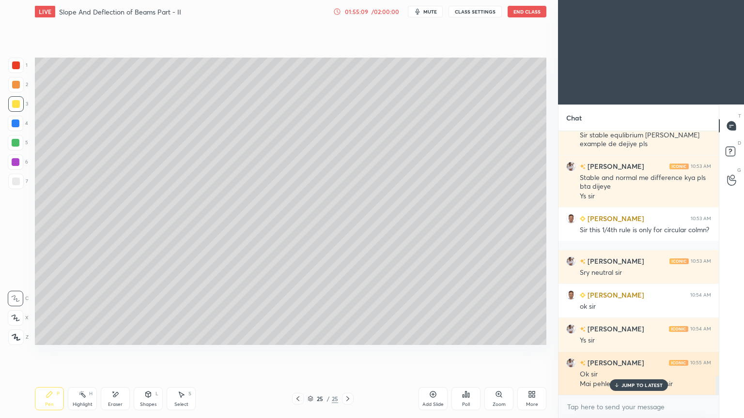
click at [634, 353] on p "JUMP TO LATEST" at bounding box center [642, 386] width 42 height 6
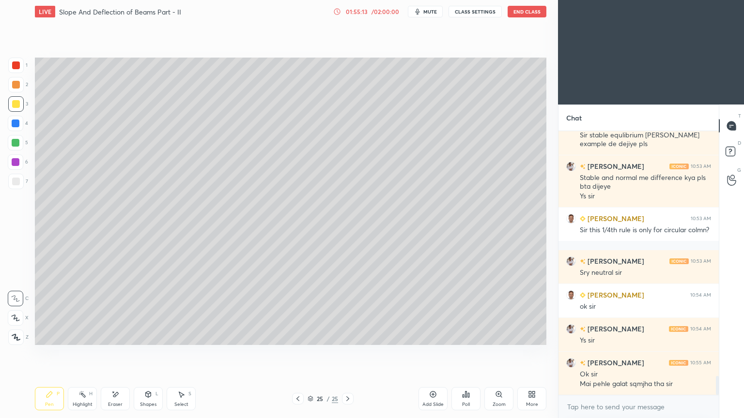
scroll to position [3494, 0]
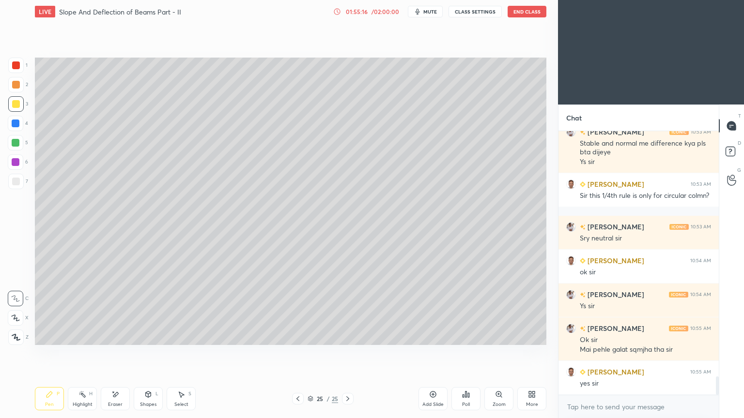
click at [298, 353] on icon at bounding box center [298, 399] width 8 height 8
click at [297, 353] on icon at bounding box center [298, 399] width 8 height 8
click at [188, 353] on div "Select S" at bounding box center [181, 398] width 29 height 23
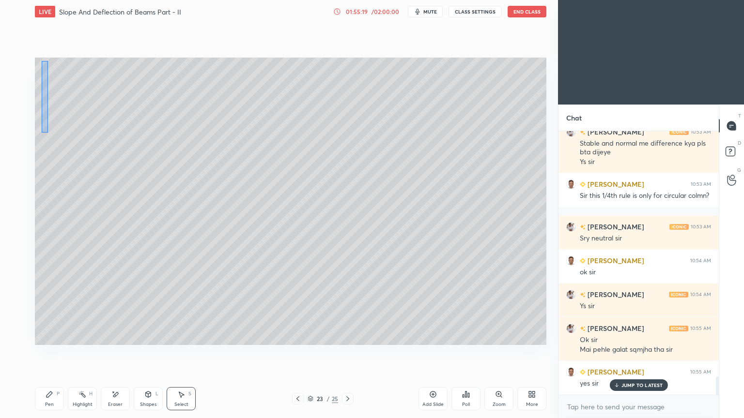
scroll to position [3528, 0]
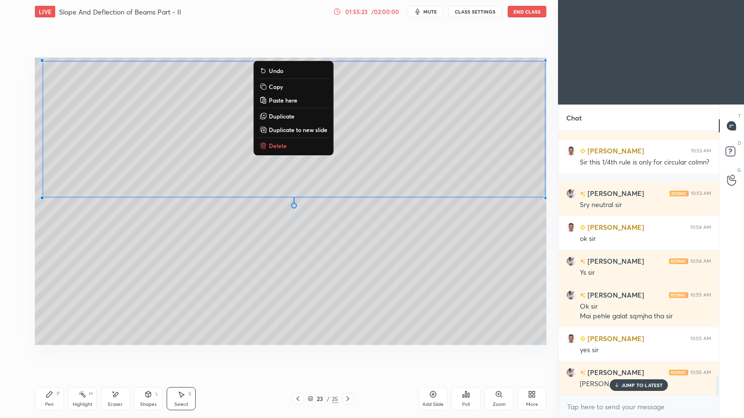
click at [282, 87] on p "Copy" at bounding box center [276, 87] width 14 height 8
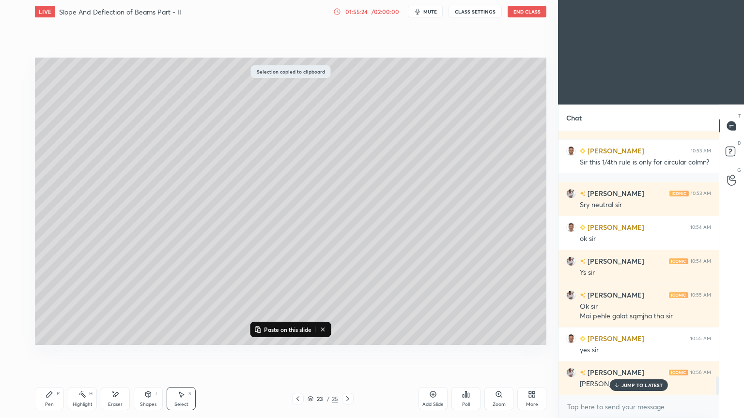
click at [351, 353] on icon at bounding box center [348, 399] width 8 height 8
click at [347, 353] on icon at bounding box center [348, 399] width 8 height 8
click at [351, 353] on icon at bounding box center [348, 399] width 8 height 8
click at [345, 353] on icon at bounding box center [348, 399] width 8 height 8
click at [429, 353] on div "Add Slide" at bounding box center [432, 398] width 29 height 23
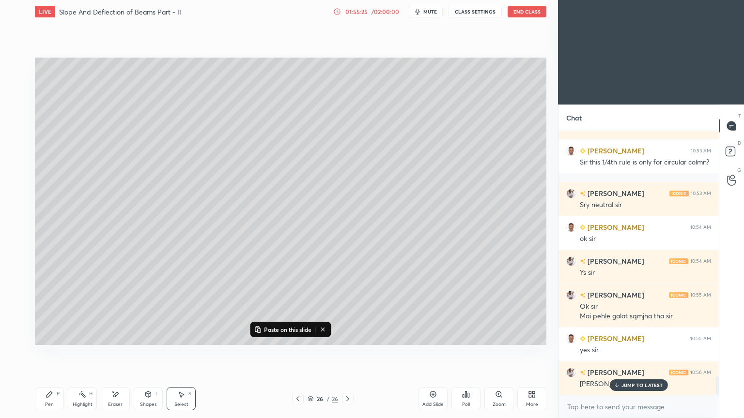
click at [287, 332] on p "Paste on this slide" at bounding box center [287, 330] width 47 height 8
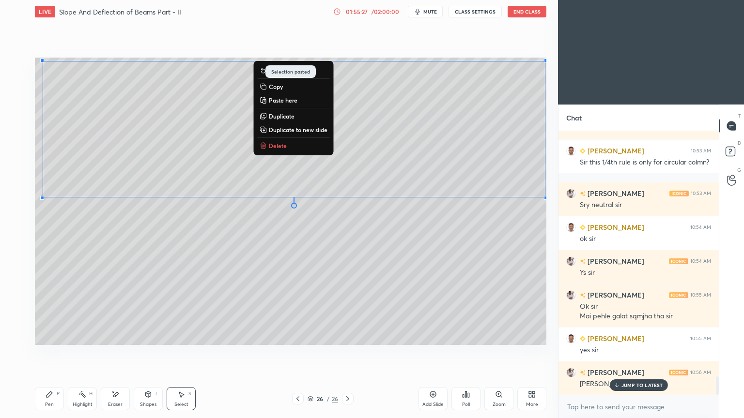
click at [126, 353] on div "Eraser" at bounding box center [115, 398] width 29 height 23
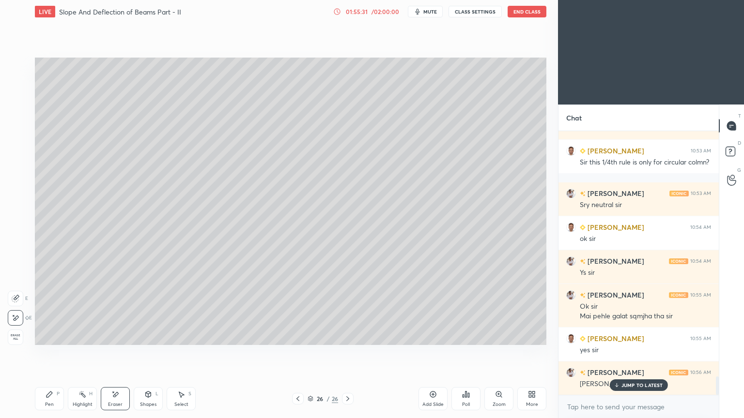
click at [53, 353] on icon at bounding box center [50, 395] width 8 height 8
click at [148, 353] on div "Shapes L" at bounding box center [148, 398] width 29 height 23
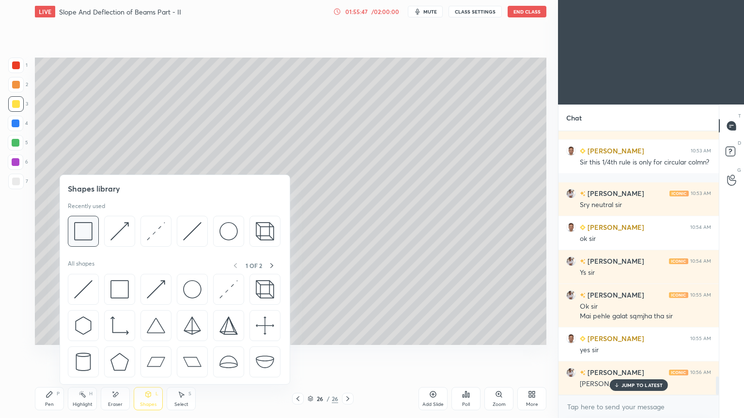
click at [85, 230] on img at bounding box center [83, 231] width 18 height 18
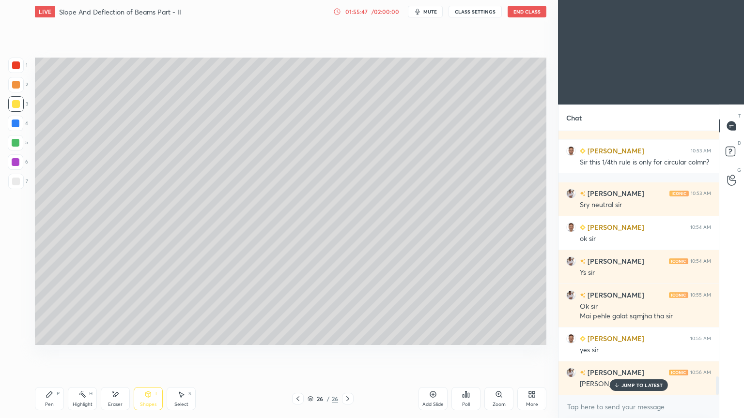
click at [15, 180] on div at bounding box center [16, 182] width 8 height 8
click at [184, 353] on div "Select S" at bounding box center [181, 398] width 29 height 23
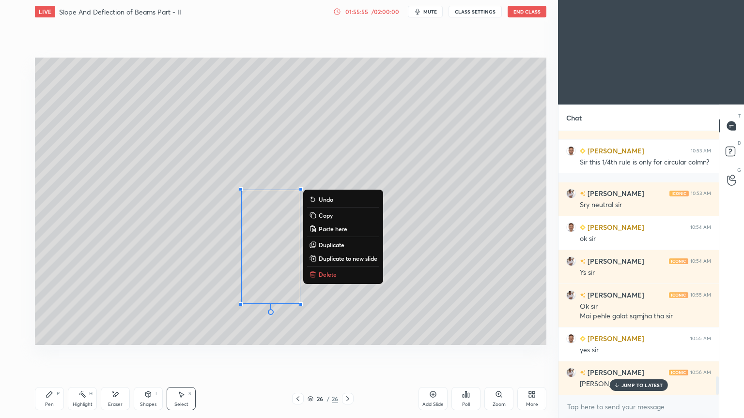
click at [149, 353] on icon at bounding box center [148, 395] width 8 height 8
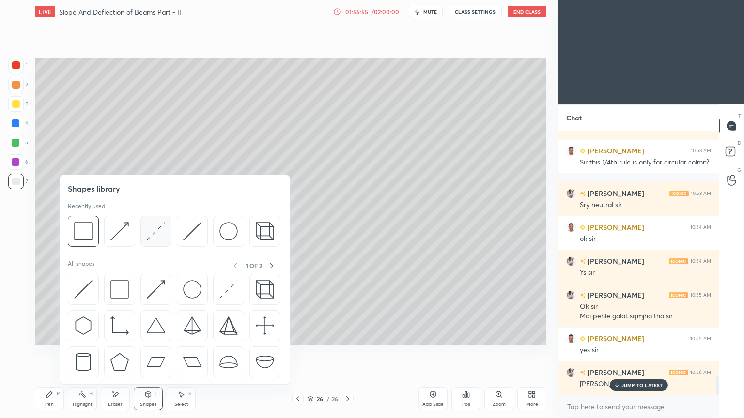
click at [160, 233] on img at bounding box center [156, 231] width 18 height 18
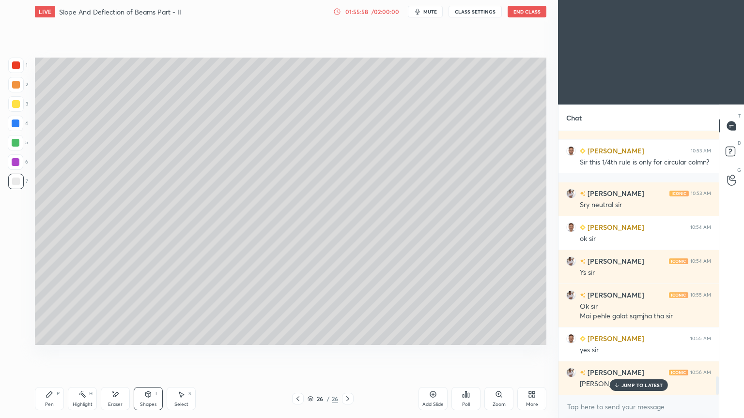
click at [148, 353] on div "Shapes L" at bounding box center [148, 398] width 29 height 23
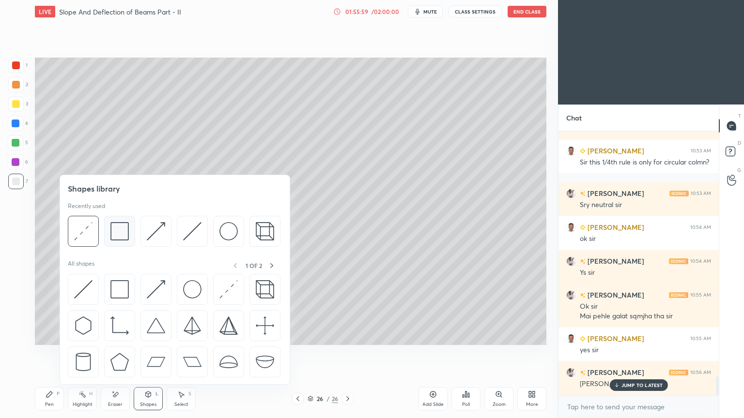
click at [121, 232] on img at bounding box center [119, 231] width 18 height 18
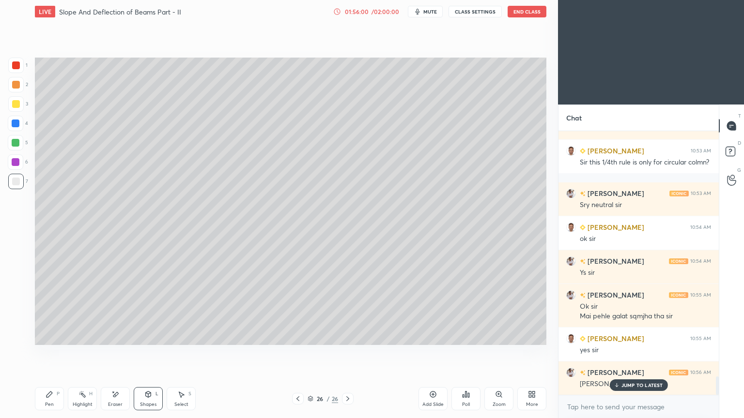
click at [17, 164] on div at bounding box center [16, 162] width 8 height 8
click at [153, 353] on div "Shapes L" at bounding box center [148, 398] width 29 height 23
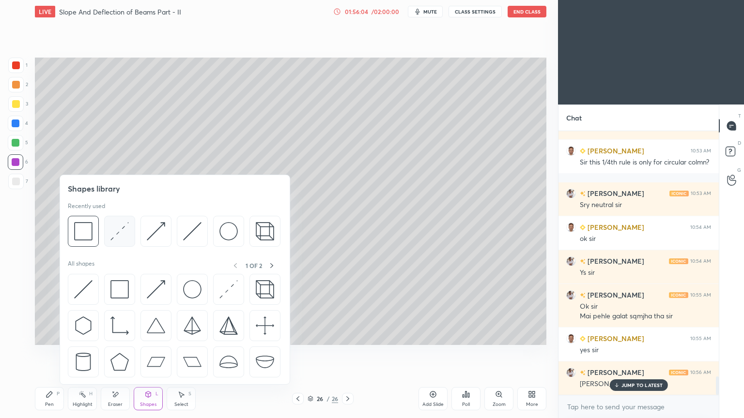
click at [125, 232] on img at bounding box center [119, 231] width 18 height 18
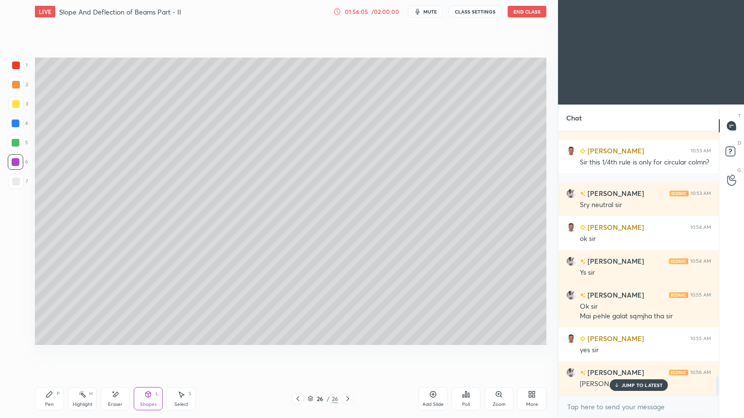
click at [17, 184] on div at bounding box center [16, 182] width 8 height 8
click at [149, 353] on div "Shapes L" at bounding box center [148, 398] width 29 height 23
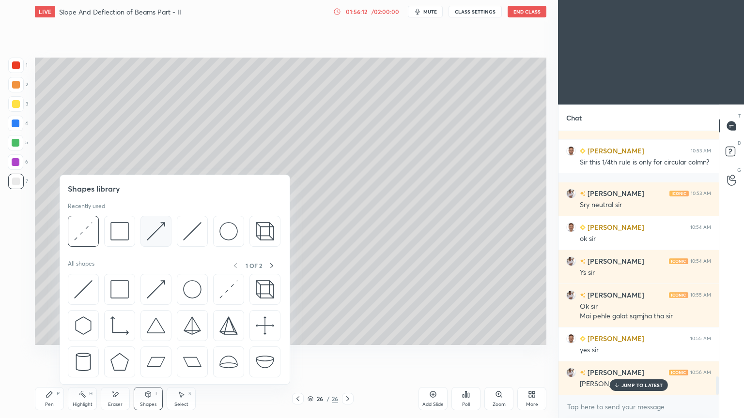
click at [147, 228] on img at bounding box center [156, 231] width 18 height 18
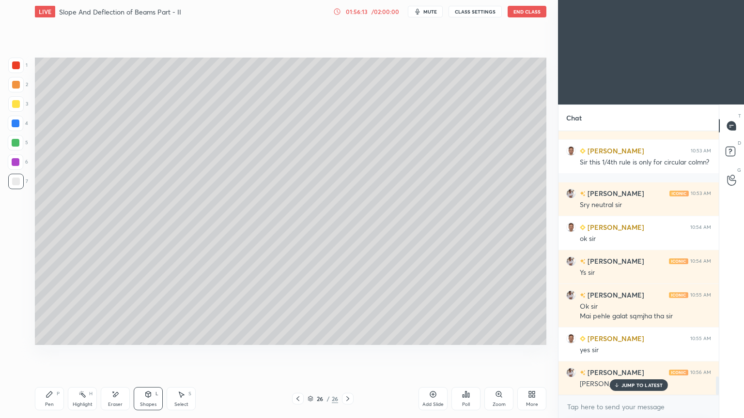
click at [15, 66] on div at bounding box center [16, 66] width 8 height 8
click at [55, 353] on div "Pen P" at bounding box center [49, 398] width 29 height 23
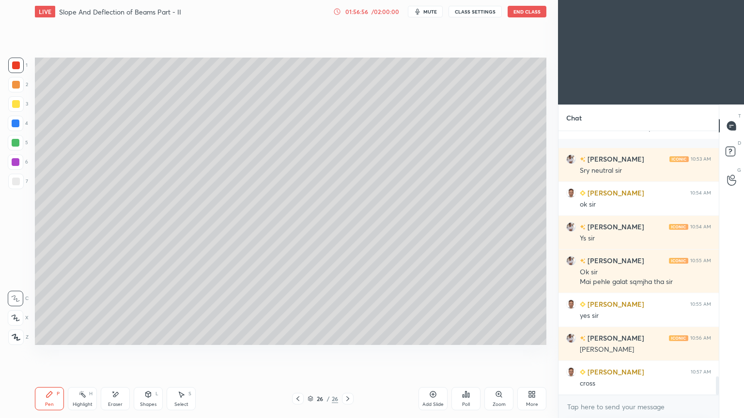
scroll to position [3613, 0]
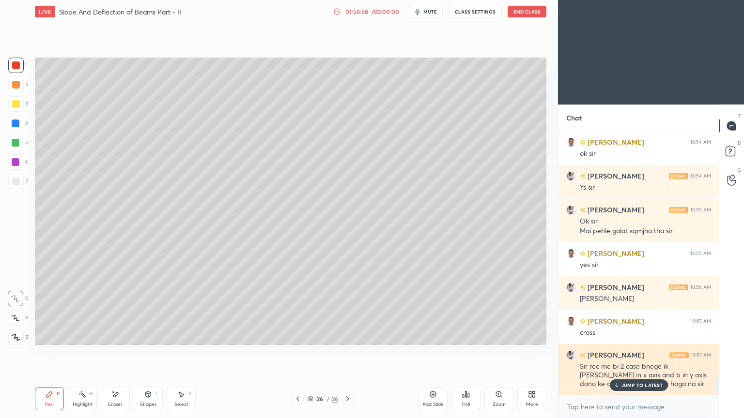
click at [636, 353] on div "JUMP TO LATEST" at bounding box center [638, 386] width 58 height 12
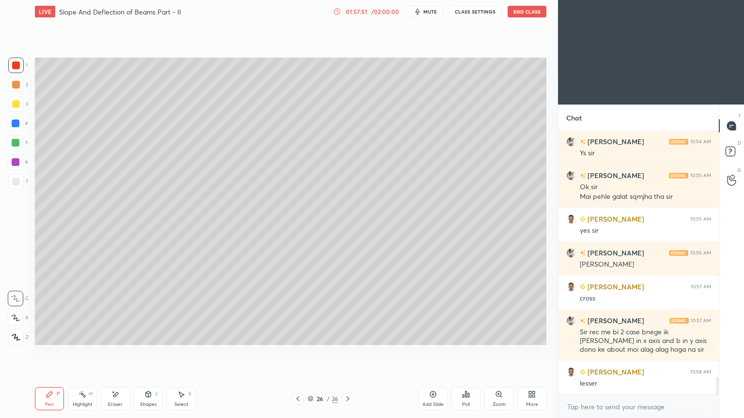
scroll to position [3681, 0]
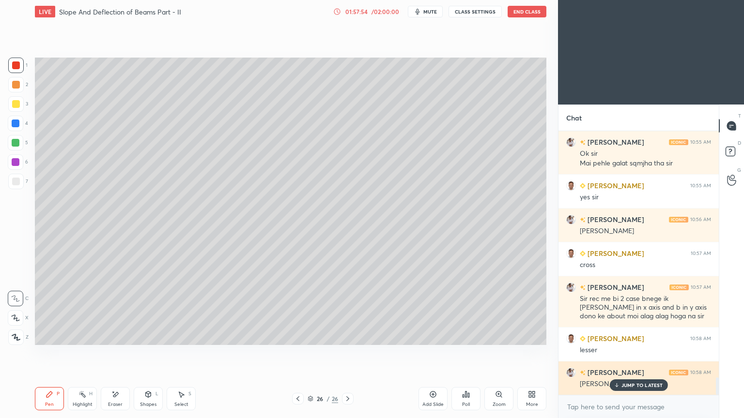
click at [630, 353] on div "JUMP TO LATEST" at bounding box center [638, 386] width 58 height 12
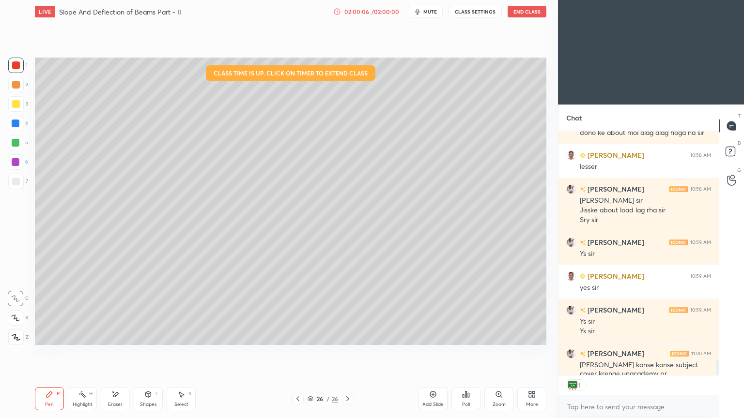
scroll to position [3, 3]
click at [530, 8] on button "End Class" at bounding box center [527, 12] width 39 height 12
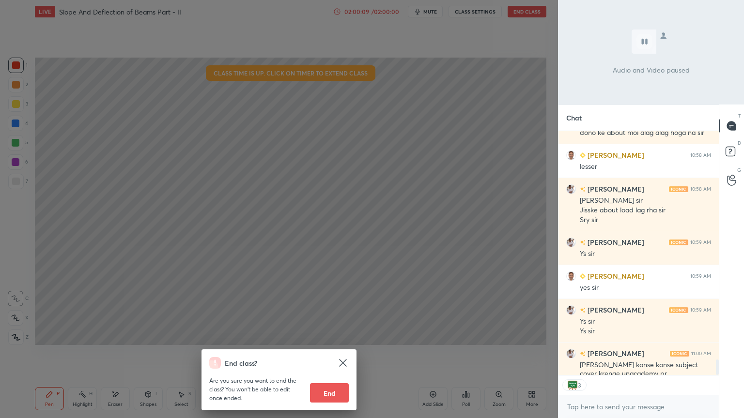
click at [327, 353] on button "End" at bounding box center [329, 393] width 39 height 19
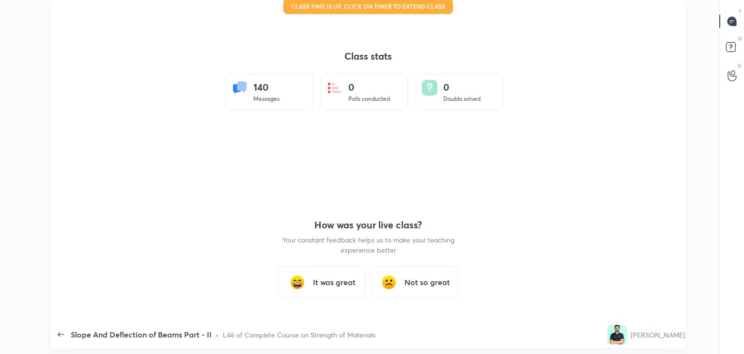
scroll to position [48140, 47696]
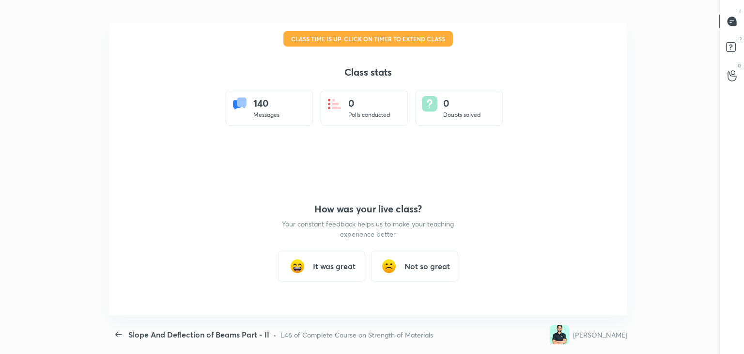
type textarea "x"
